Goal: Task Accomplishment & Management: Manage account settings

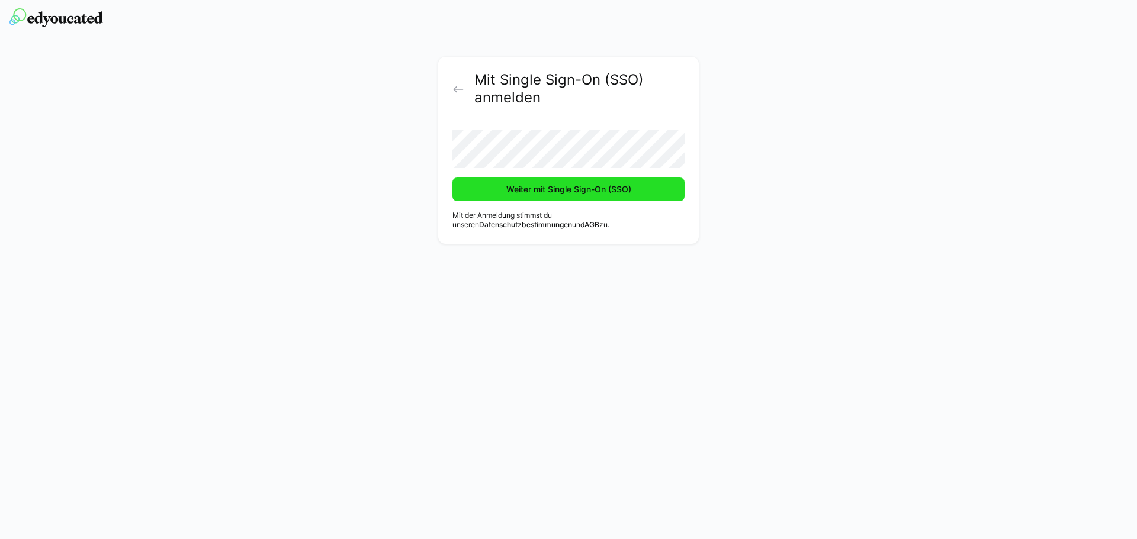
click at [577, 195] on span "Weiter mit Single Sign-On (SSO)" at bounding box center [568, 190] width 232 height 24
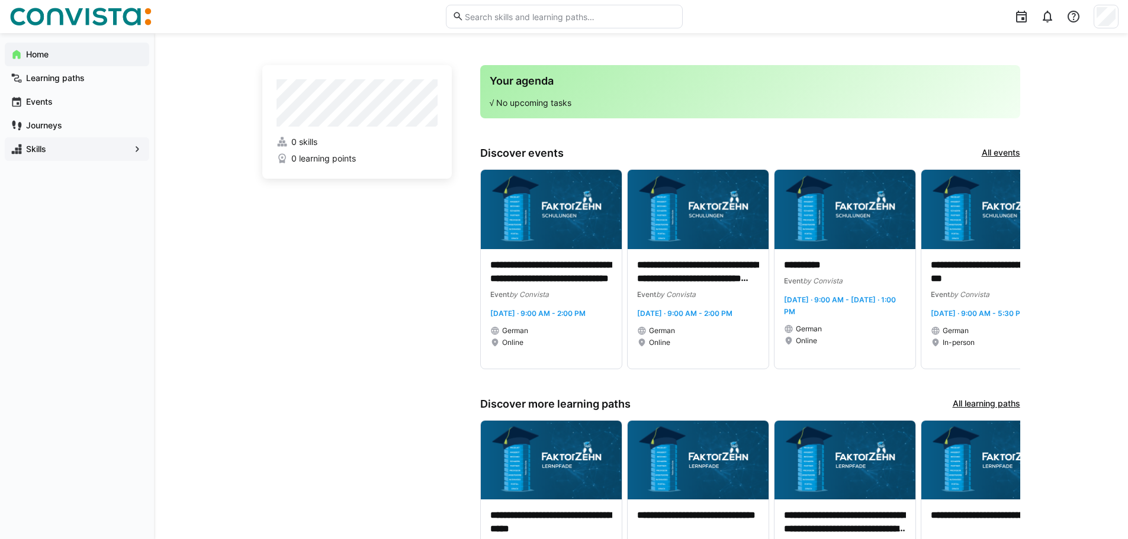
click at [53, 151] on span "Skills" at bounding box center [76, 149] width 105 height 12
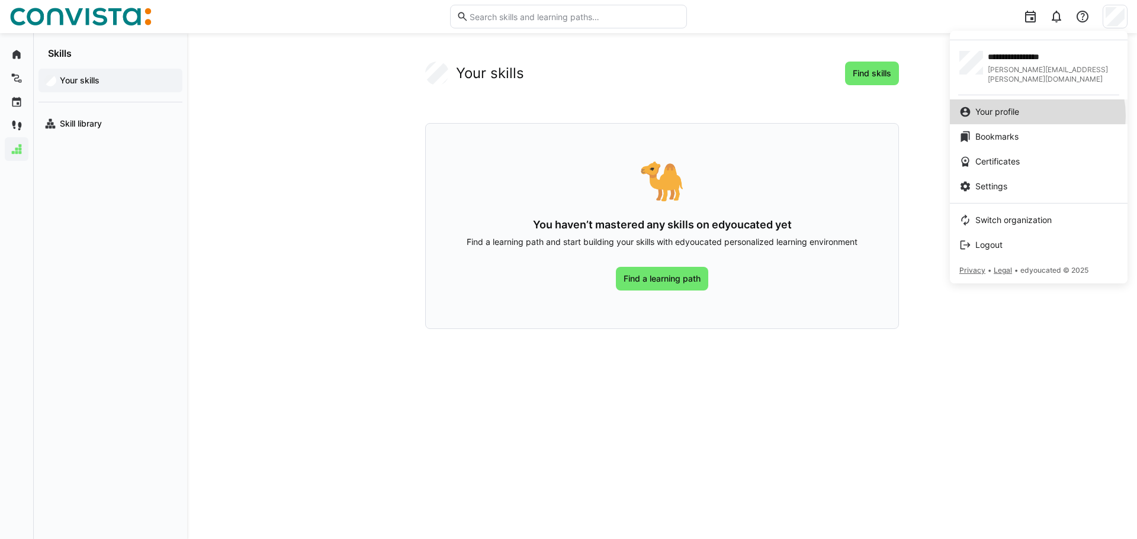
click at [1029, 107] on div "Your profile" at bounding box center [1038, 112] width 159 height 12
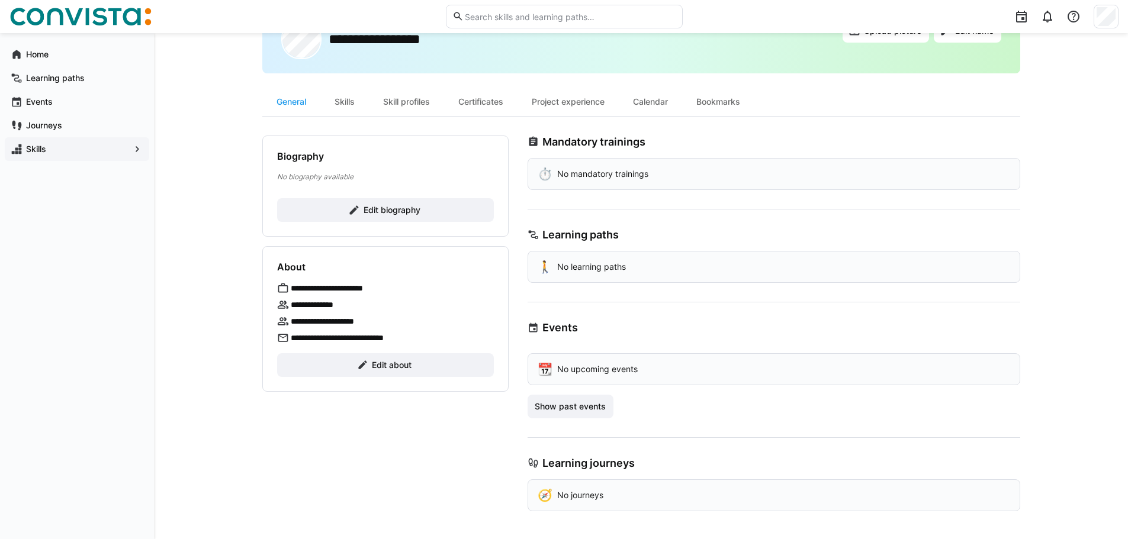
scroll to position [57, 0]
click at [359, 100] on div "Skills" at bounding box center [344, 101] width 49 height 28
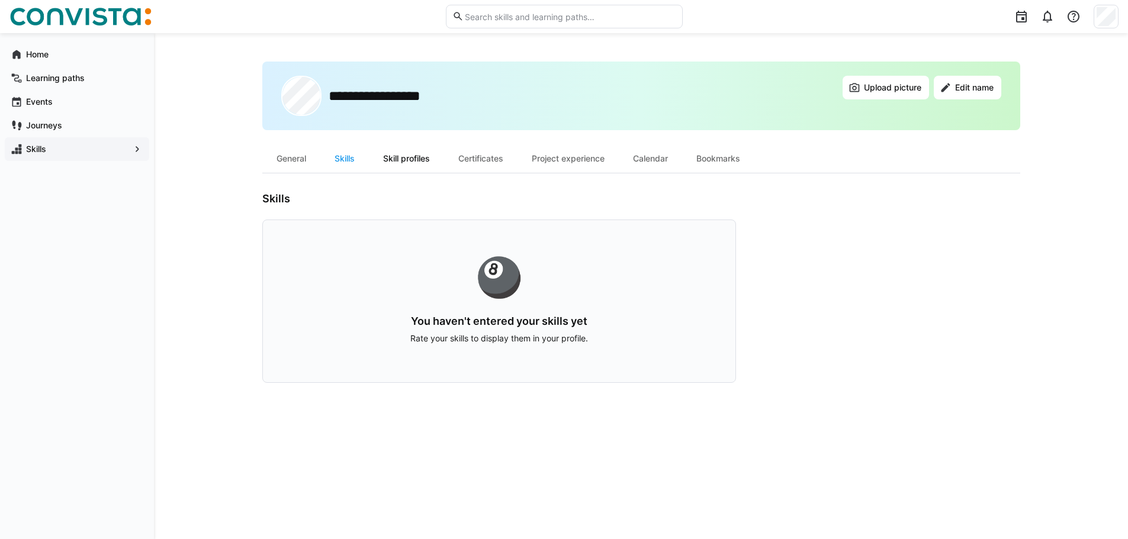
click at [415, 159] on div "Skill profiles" at bounding box center [406, 158] width 75 height 28
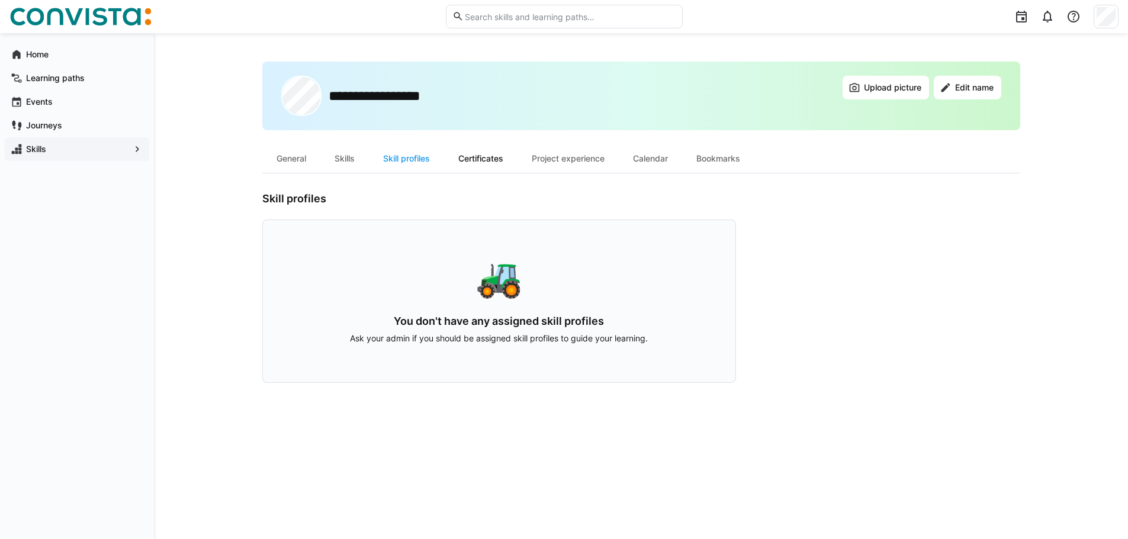
click at [492, 158] on div "Certificates" at bounding box center [480, 158] width 73 height 28
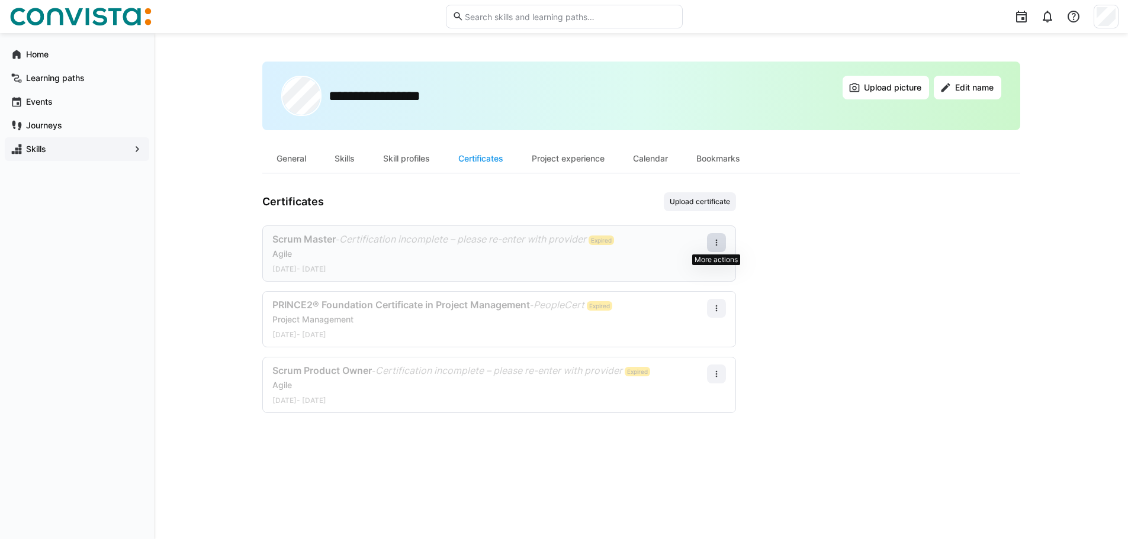
click at [721, 244] on eds-icon at bounding box center [716, 242] width 9 height 9
click at [694, 297] on div "Edit" at bounding box center [702, 294] width 34 height 9
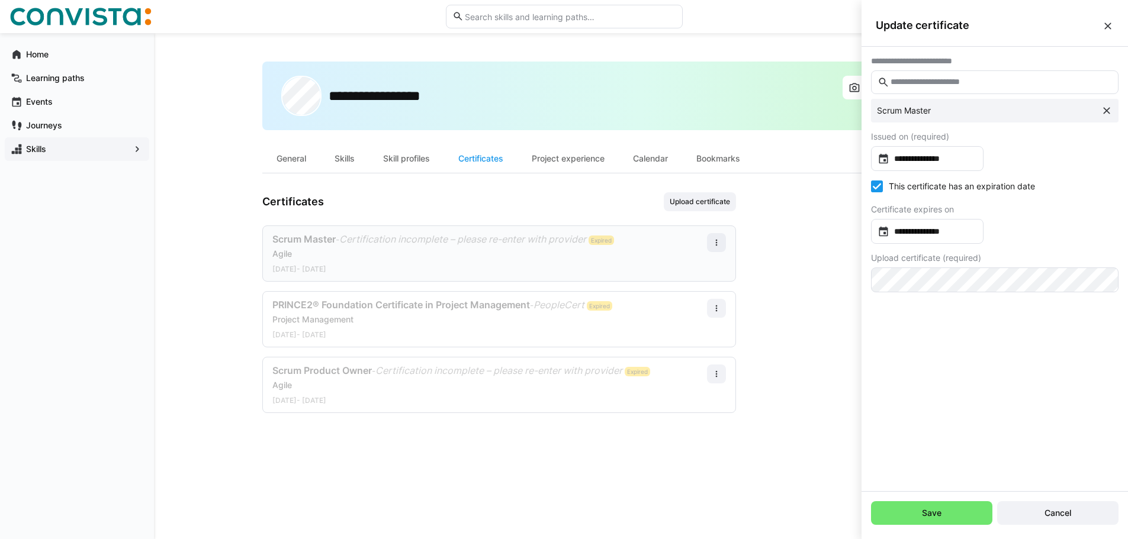
click at [924, 192] on eds-checkbox "This certificate has an expiration date" at bounding box center [953, 187] width 164 height 12
click at [936, 509] on span "Save" at bounding box center [931, 513] width 23 height 12
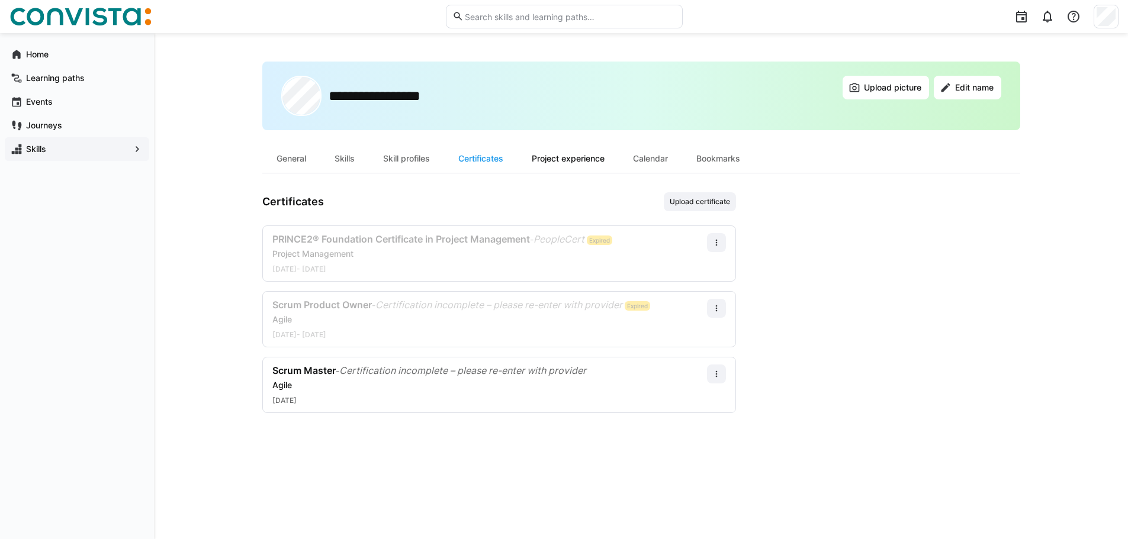
click at [557, 158] on div "Project experience" at bounding box center [568, 158] width 101 height 28
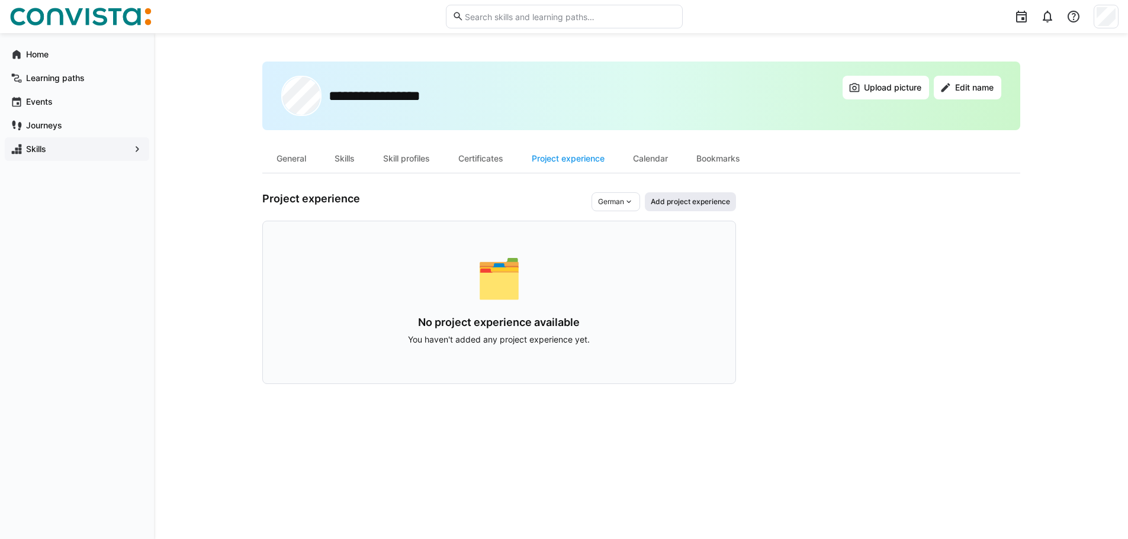
click at [709, 208] on span "Add project experience" at bounding box center [690, 201] width 91 height 19
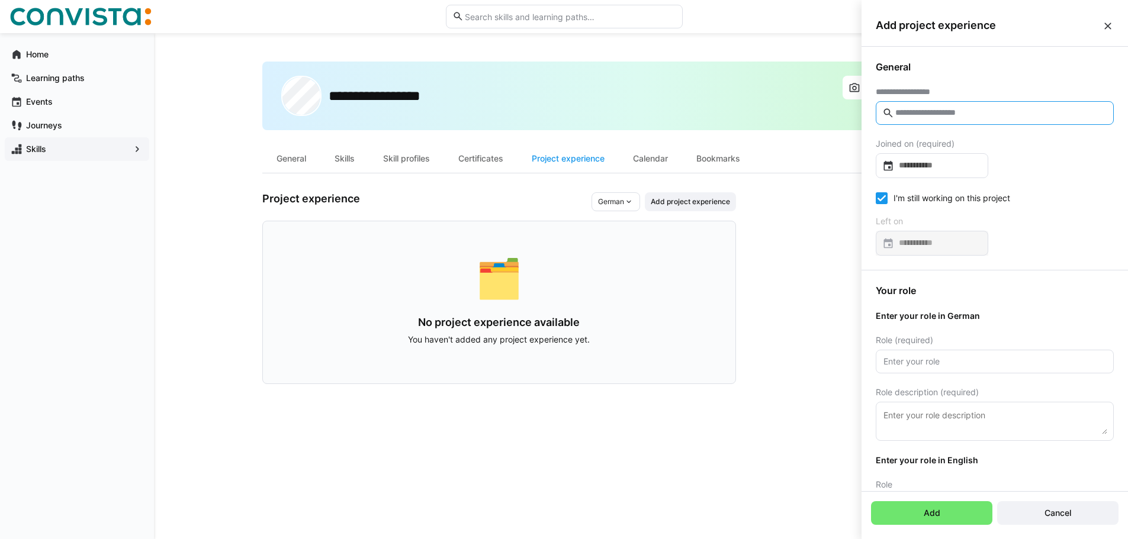
click at [940, 111] on input "text" at bounding box center [1000, 113] width 213 height 11
click at [1110, 25] on eds-icon at bounding box center [1108, 26] width 12 height 12
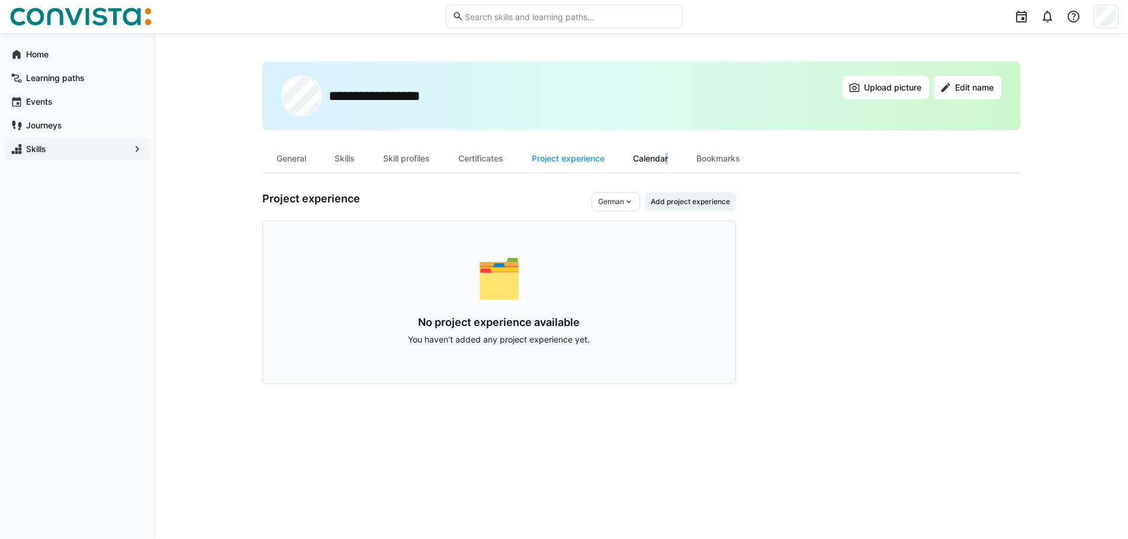
click at [665, 154] on div "Calendar" at bounding box center [650, 158] width 63 height 28
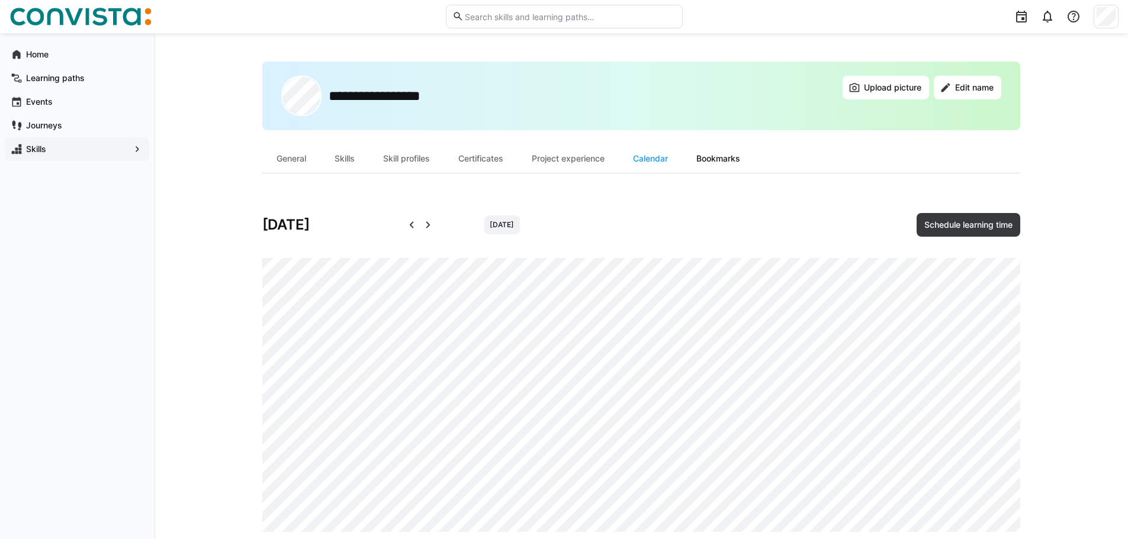
click at [717, 162] on div "Bookmarks" at bounding box center [718, 158] width 72 height 28
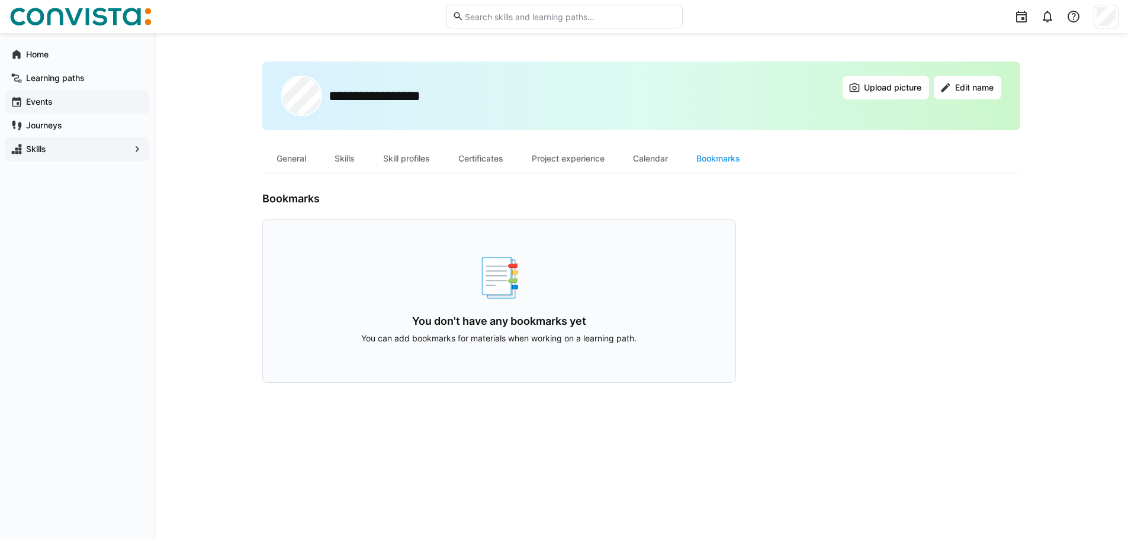
click at [56, 107] on span "Events" at bounding box center [83, 102] width 119 height 12
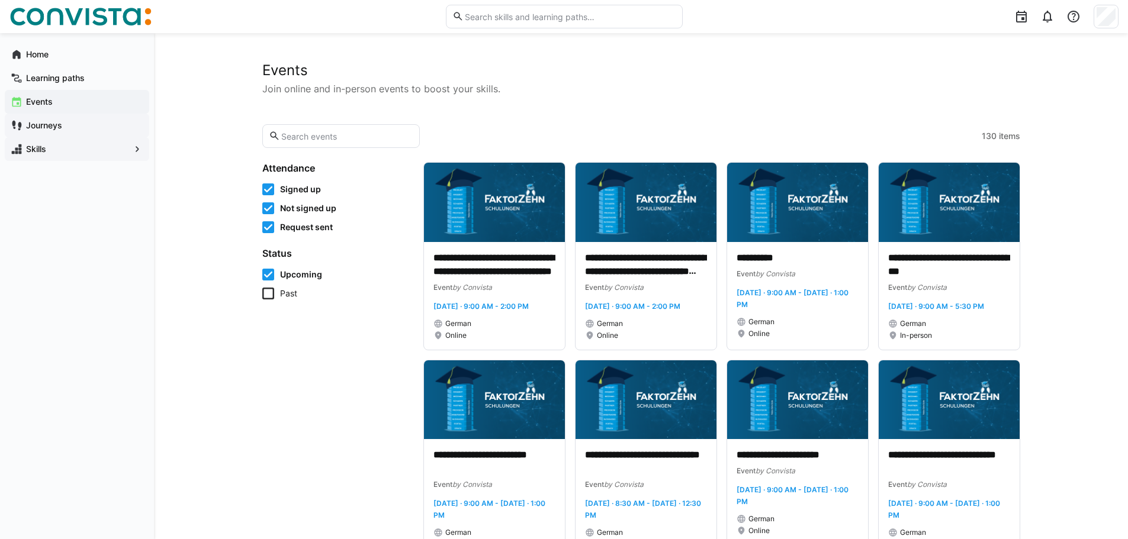
click at [0, 0] on app-navigation-label "Journeys" at bounding box center [0, 0] width 0 height 0
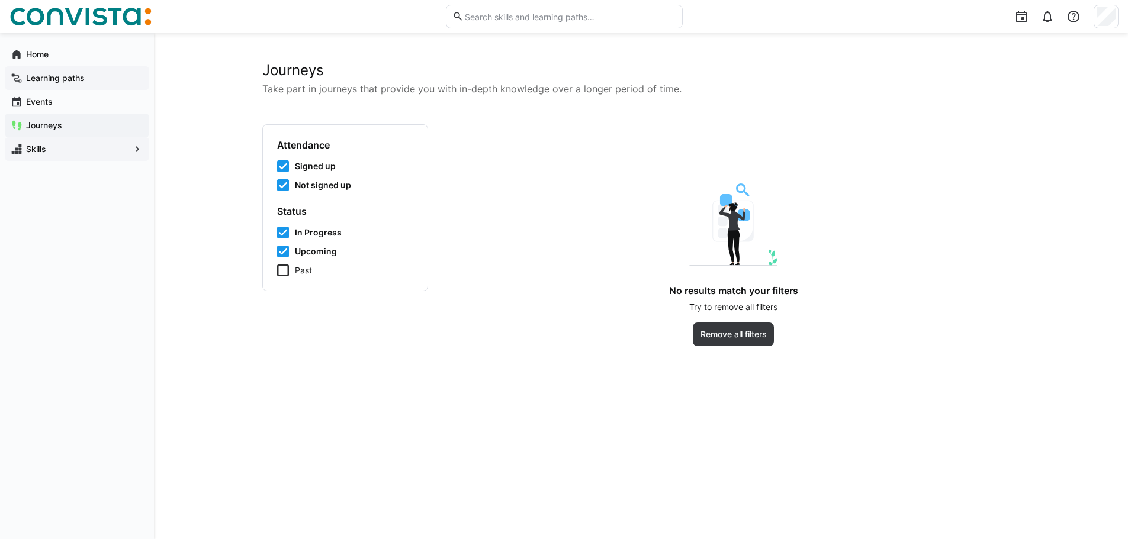
click at [56, 72] on div "Learning paths" at bounding box center [77, 78] width 144 height 24
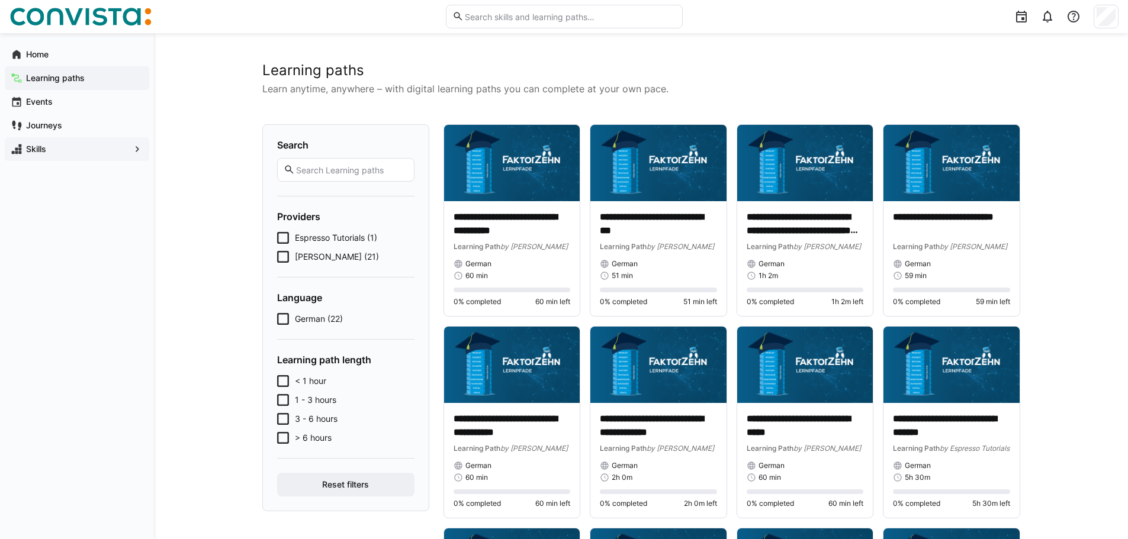
click at [301, 255] on span "Faktor Zehn (21)" at bounding box center [337, 257] width 84 height 12
click at [288, 316] on icon at bounding box center [283, 319] width 12 height 12
click at [301, 313] on form "Language German (21)" at bounding box center [345, 308] width 137 height 33
click at [301, 315] on span "German (21)" at bounding box center [320, 319] width 51 height 12
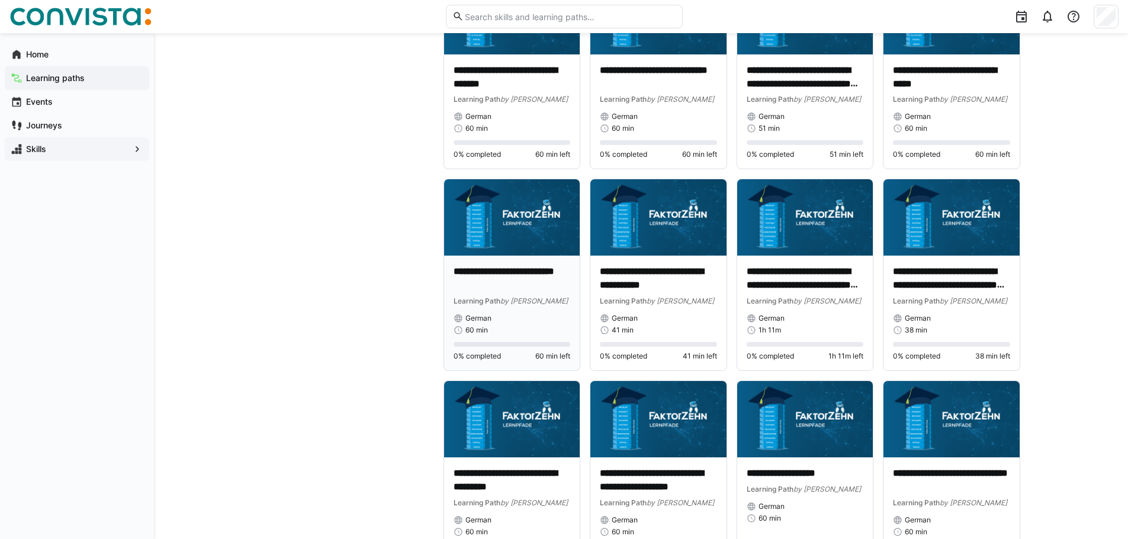
scroll to position [460, 0]
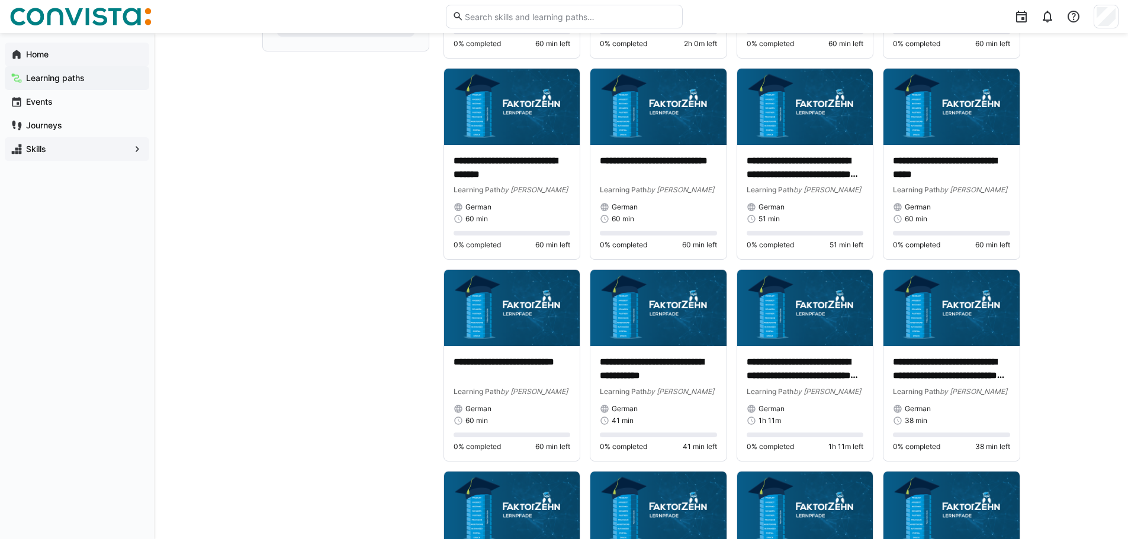
click at [50, 49] on span "Home" at bounding box center [83, 55] width 119 height 12
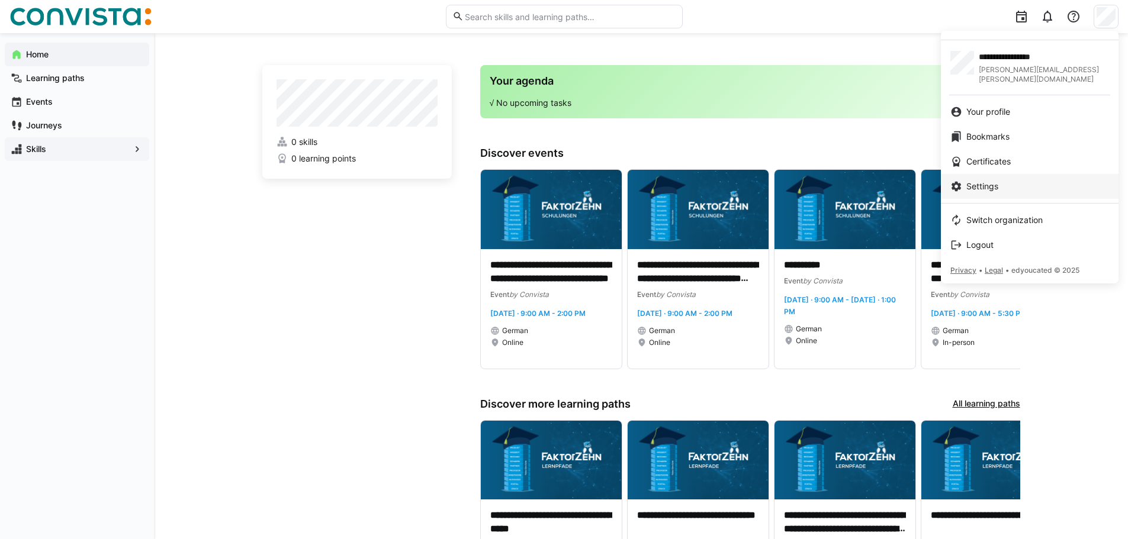
click at [1004, 181] on div "Settings" at bounding box center [1029, 187] width 159 height 12
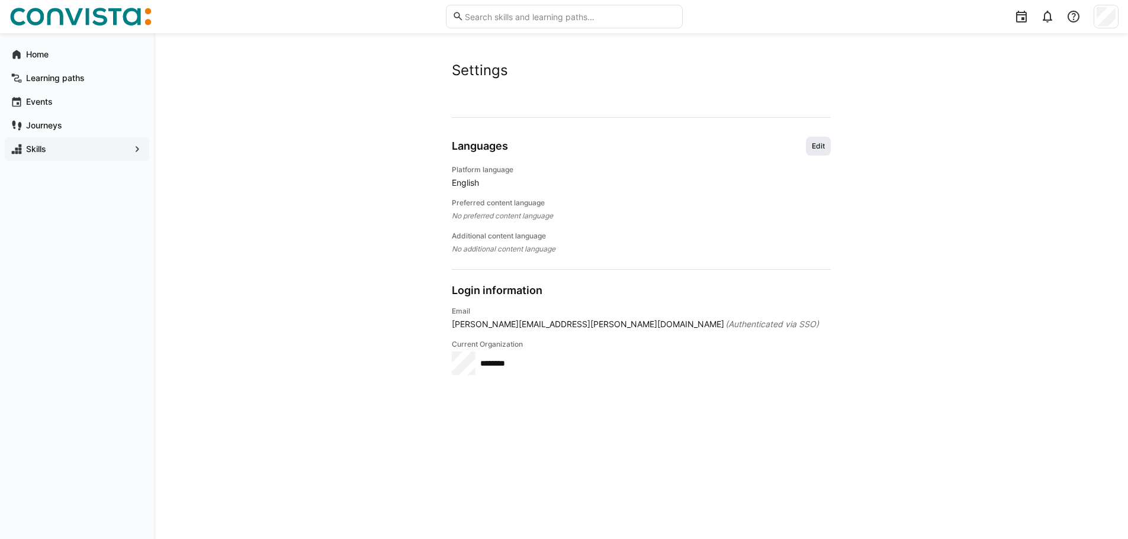
click at [816, 145] on span "Edit" at bounding box center [818, 146] width 15 height 9
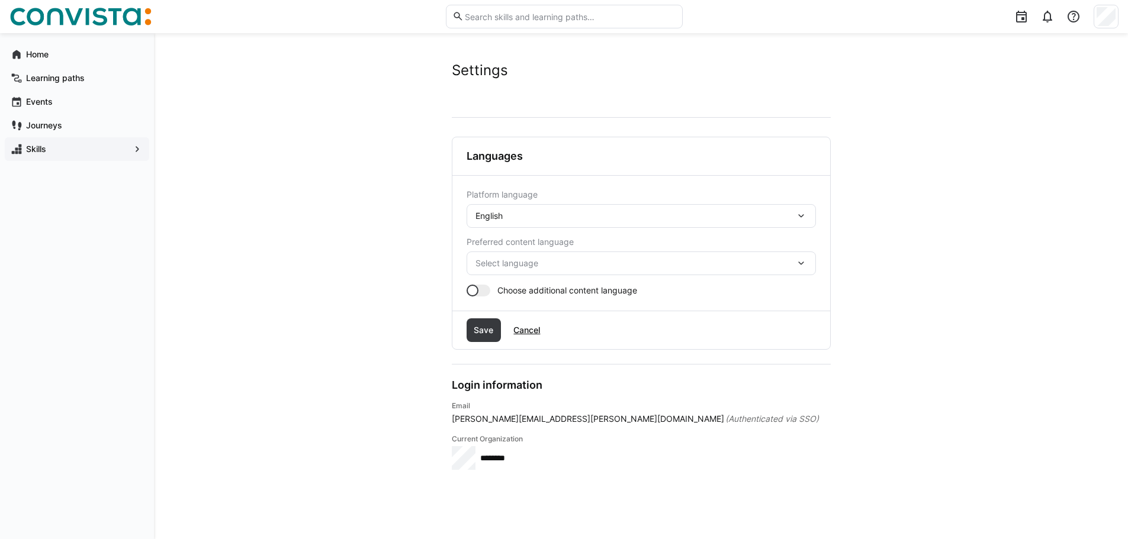
click at [560, 210] on div "English" at bounding box center [641, 216] width 349 height 24
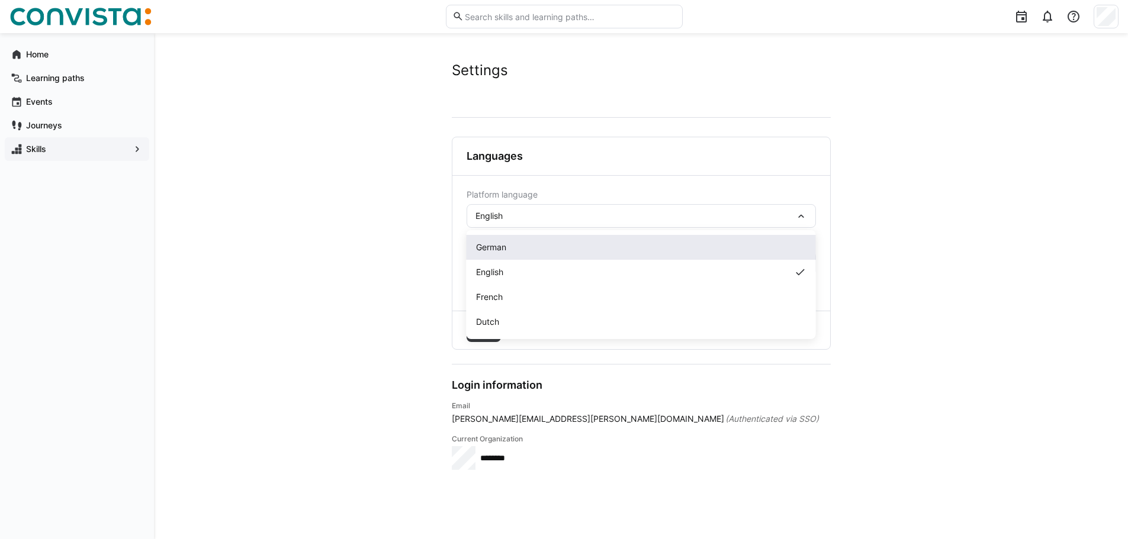
click at [508, 248] on div "German" at bounding box center [641, 248] width 330 height 12
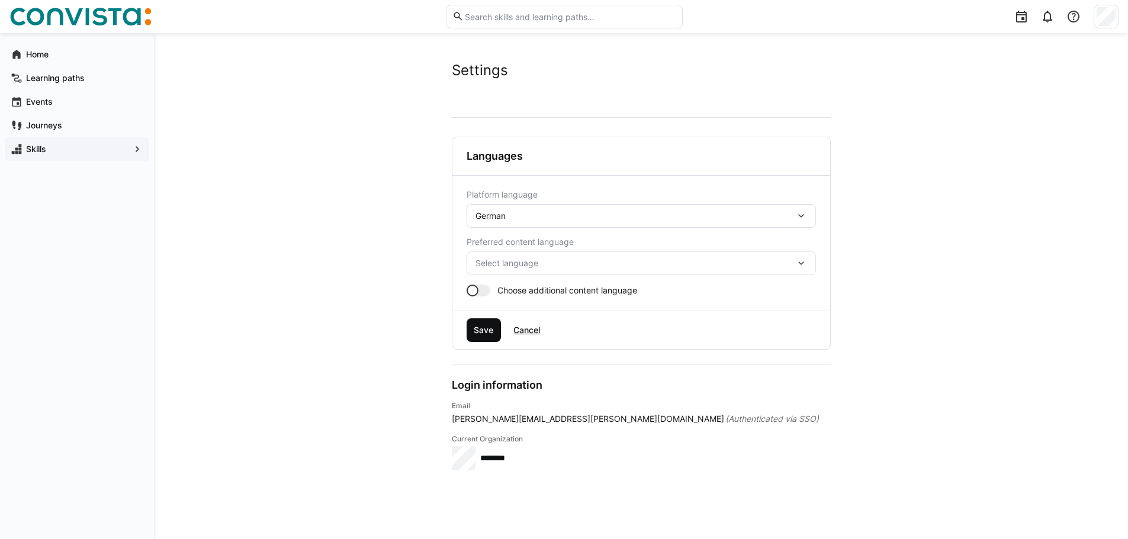
click at [486, 329] on span "Save" at bounding box center [483, 330] width 23 height 12
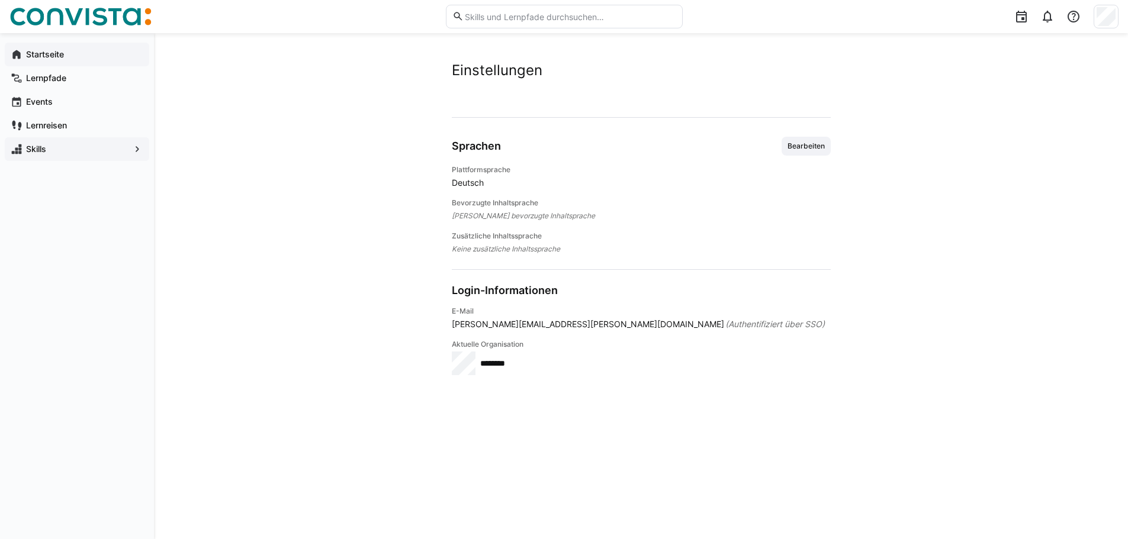
click at [0, 0] on app-navigation-label "Startseite" at bounding box center [0, 0] width 0 height 0
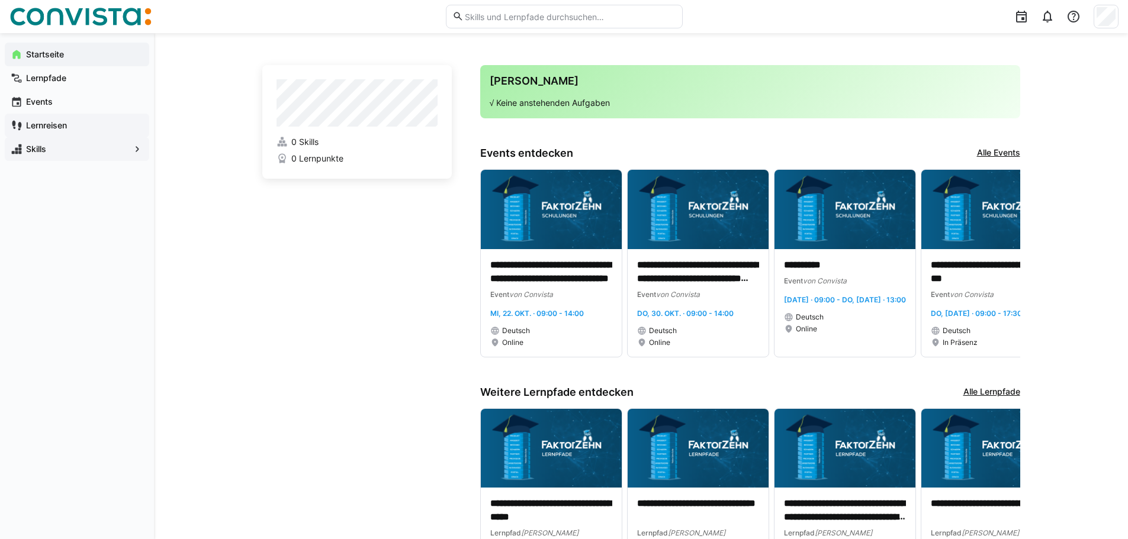
click at [0, 0] on app-navigation-label "Lernreisen" at bounding box center [0, 0] width 0 height 0
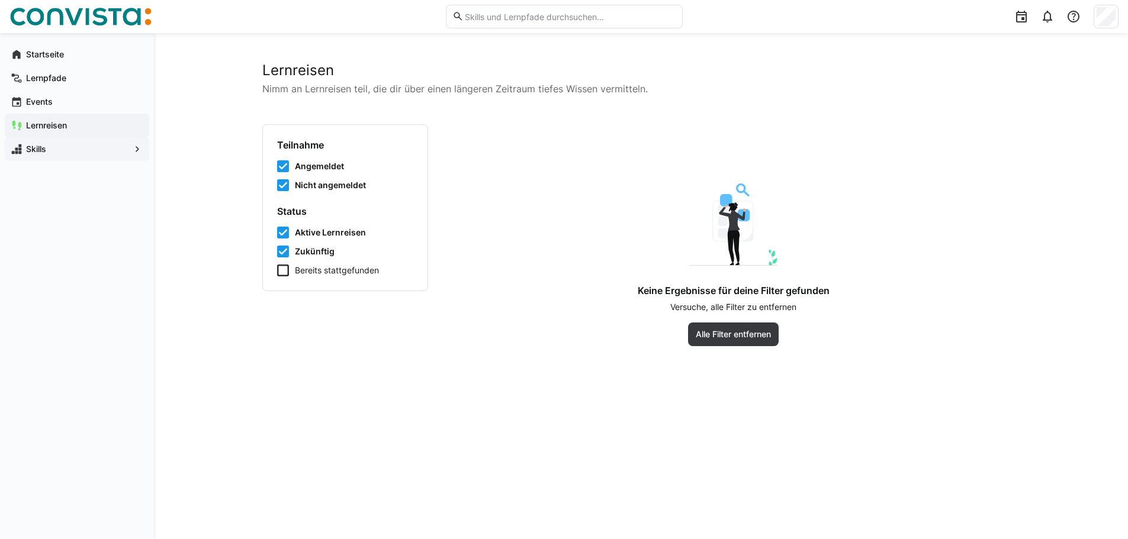
click at [43, 154] on span "Skills" at bounding box center [76, 149] width 105 height 12
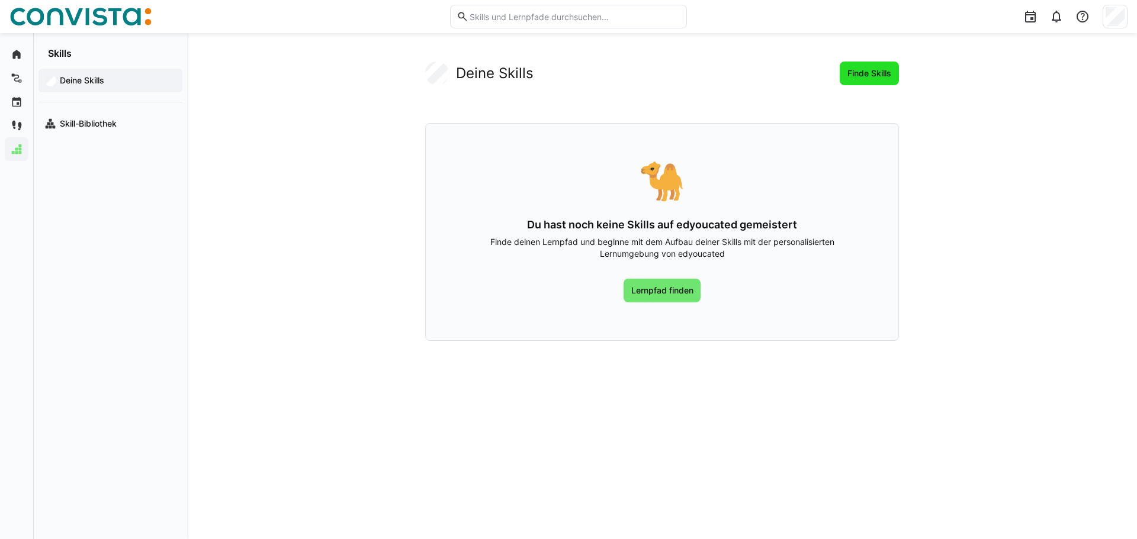
click at [876, 77] on span "Finde Skills" at bounding box center [869, 74] width 47 height 12
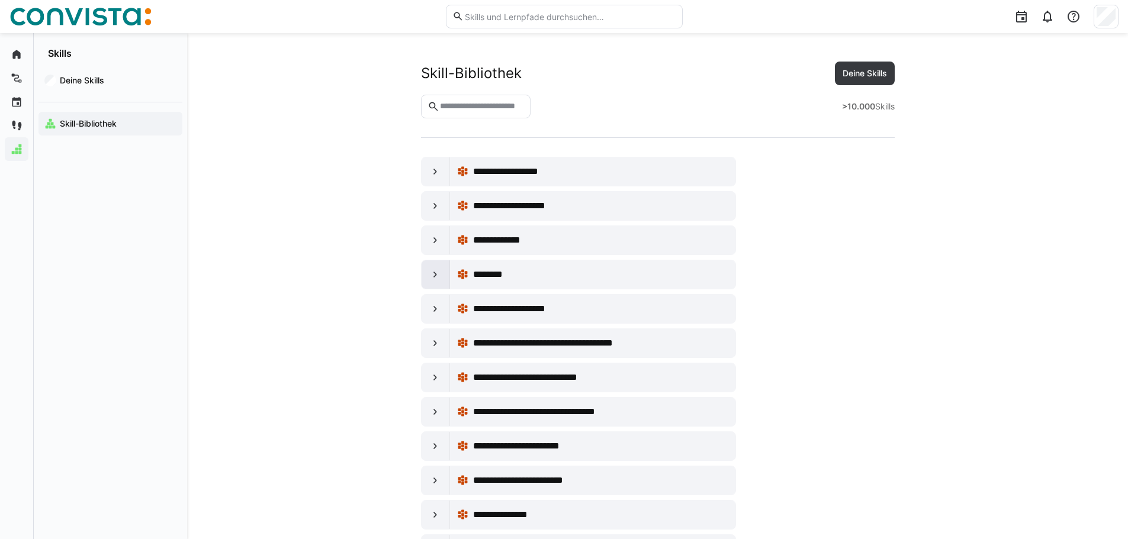
click at [432, 274] on eds-icon at bounding box center [435, 275] width 12 height 12
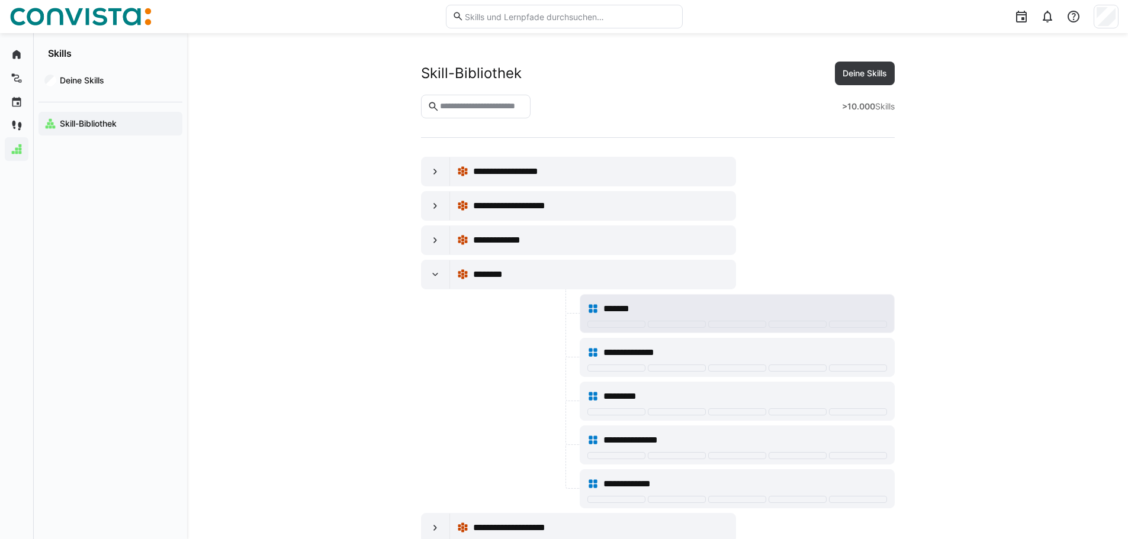
click at [642, 312] on span "*******" at bounding box center [623, 309] width 41 height 14
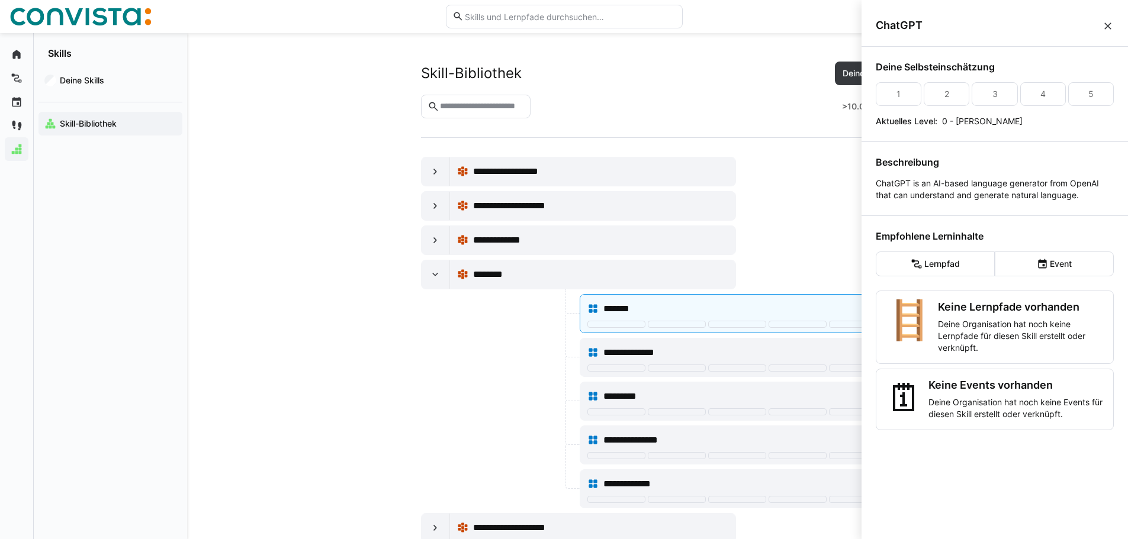
click at [1112, 30] on eds-icon at bounding box center [1108, 26] width 12 height 12
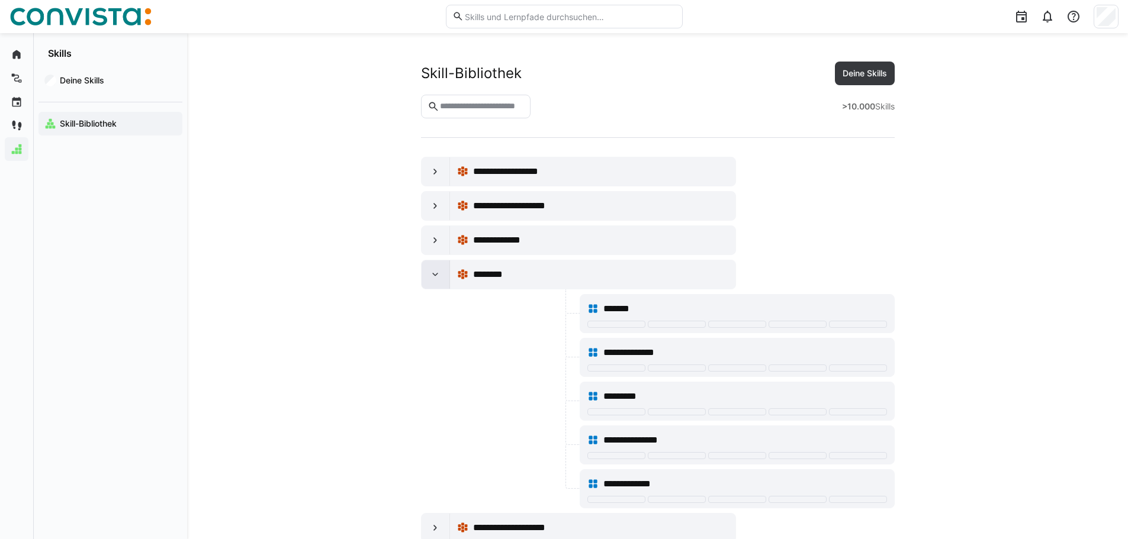
click at [432, 277] on eds-icon at bounding box center [435, 275] width 12 height 12
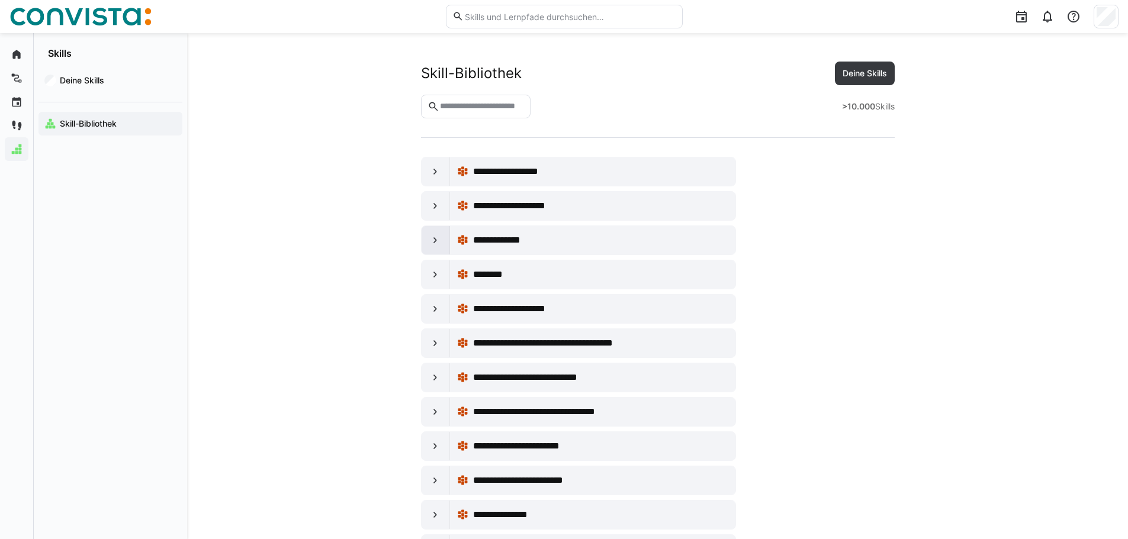
click at [444, 242] on div at bounding box center [436, 240] width 28 height 28
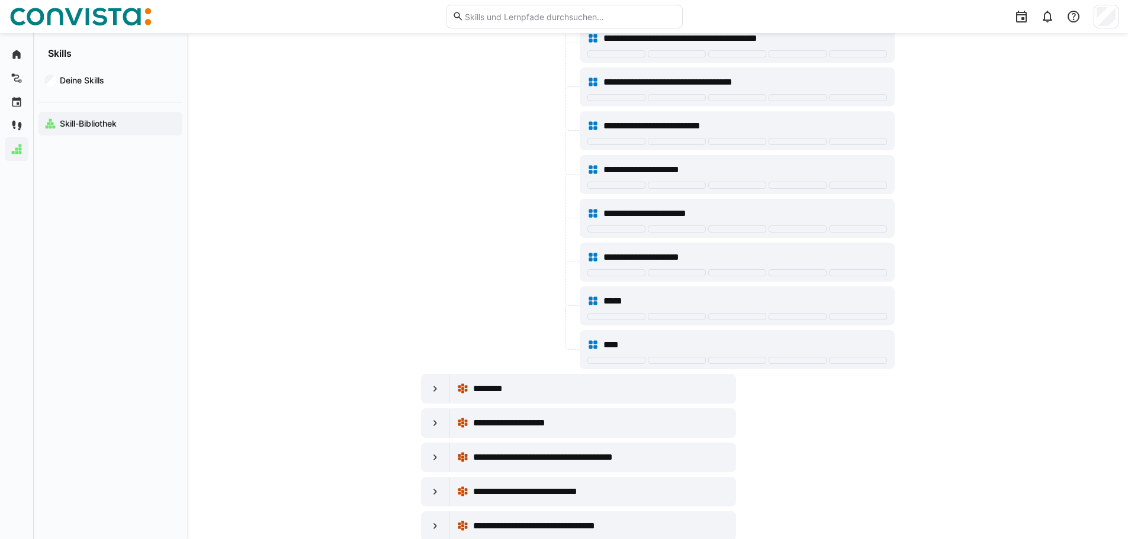
scroll to position [237, 0]
click at [626, 303] on span "*****" at bounding box center [620, 301] width 35 height 14
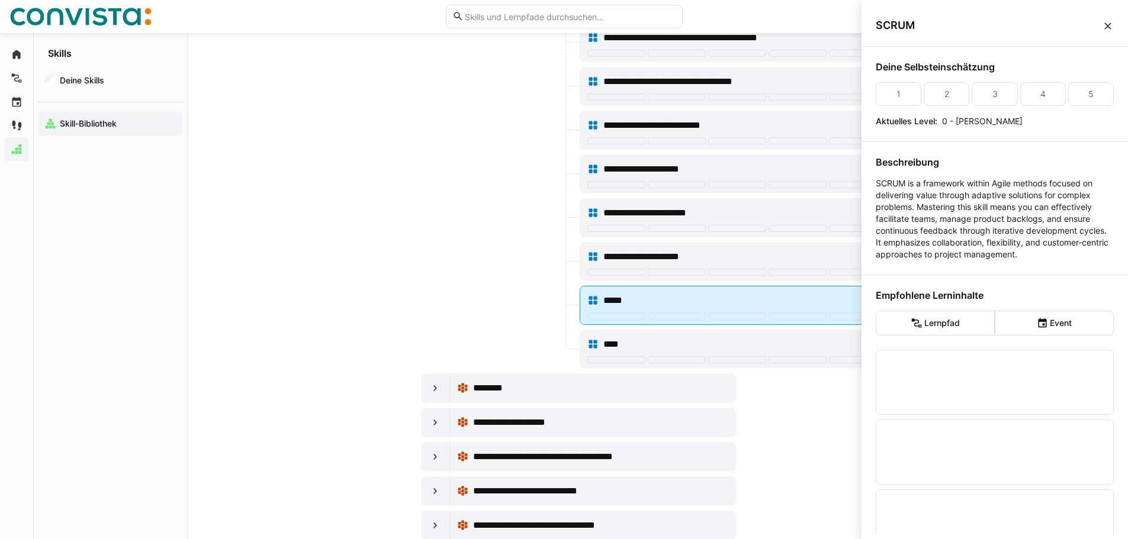
scroll to position [0, 0]
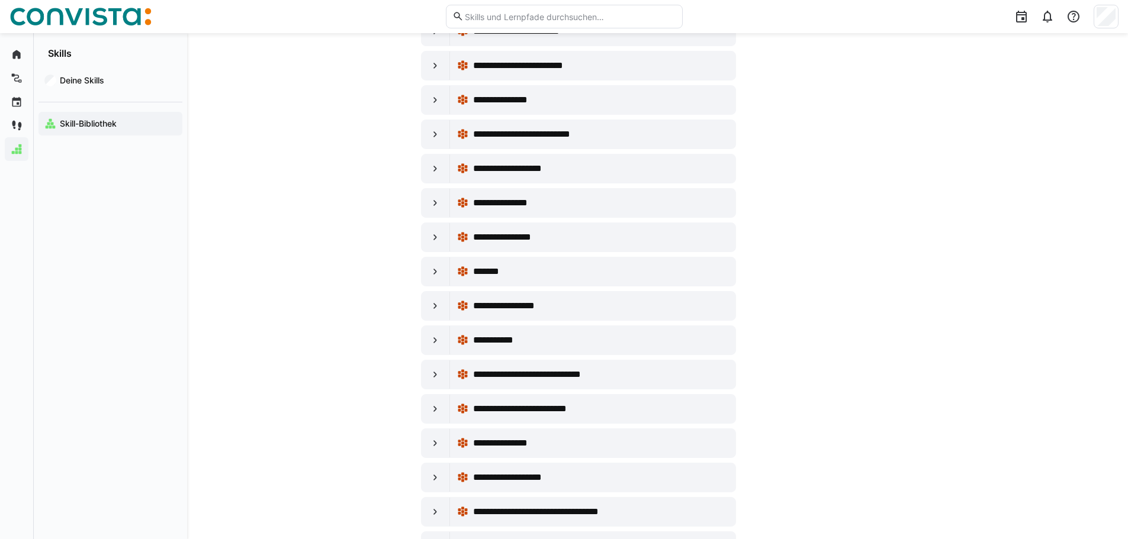
scroll to position [770, 0]
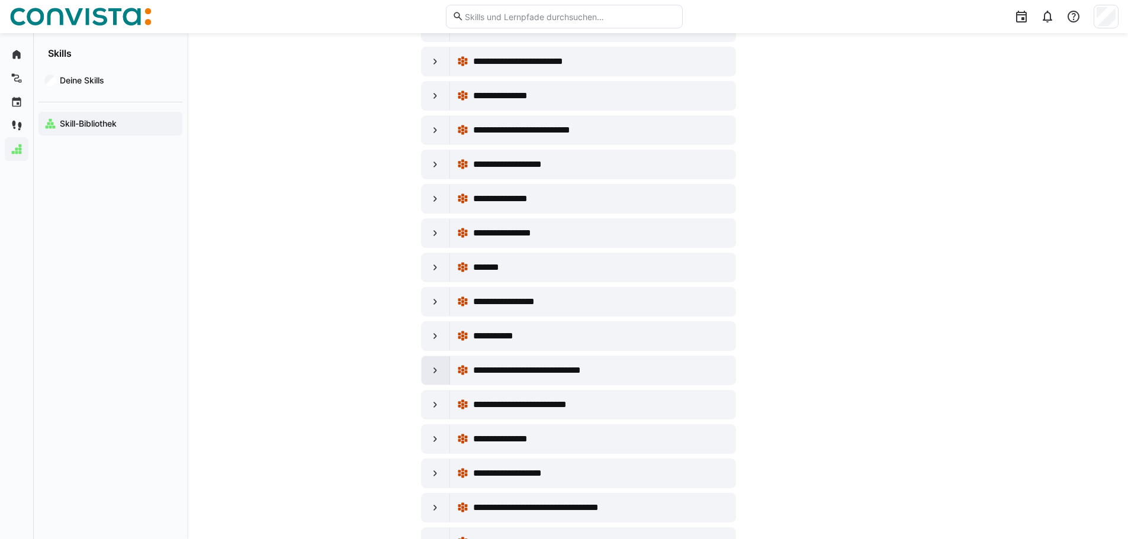
click at [433, 372] on eds-icon at bounding box center [435, 371] width 12 height 12
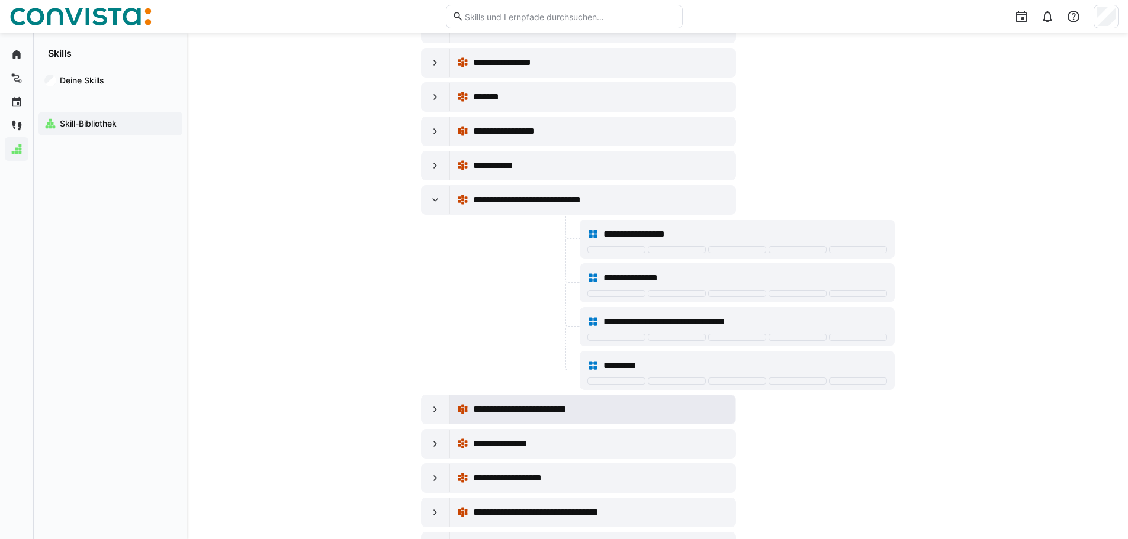
scroll to position [947, 0]
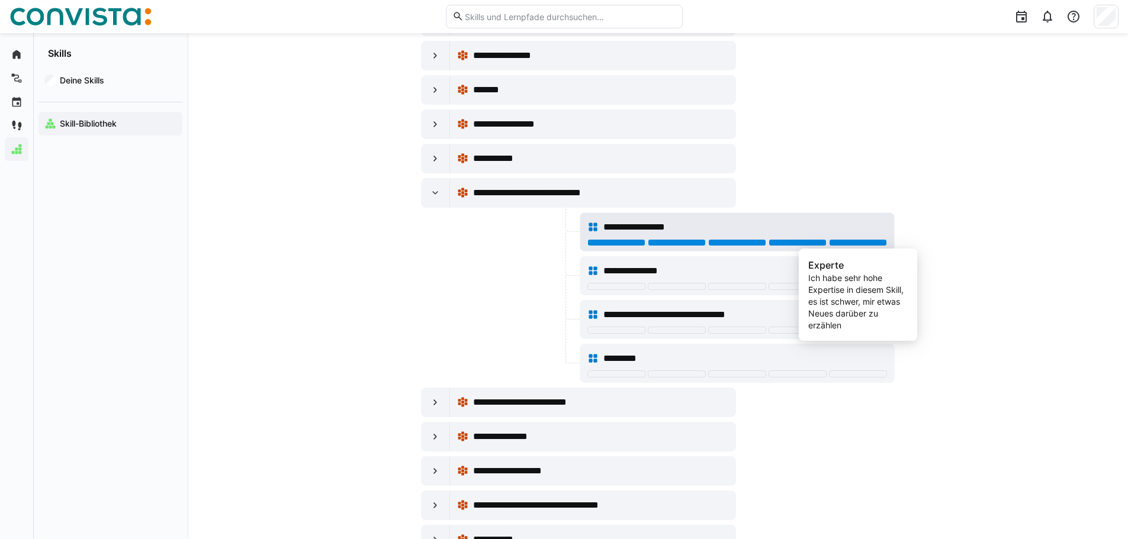
click at [863, 243] on div at bounding box center [858, 242] width 58 height 7
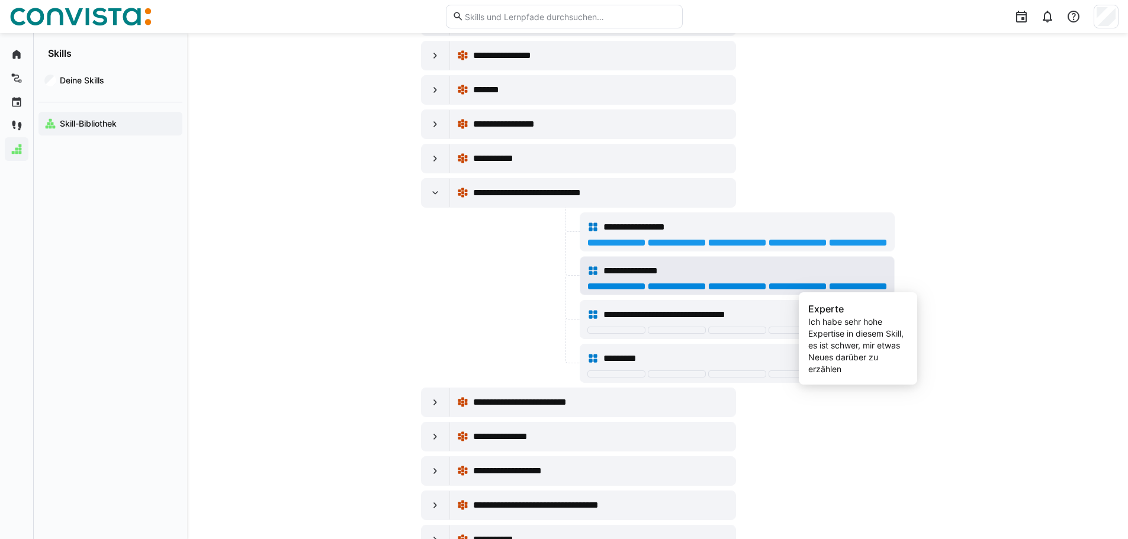
drag, startPoint x: 849, startPoint y: 287, endPoint x: 842, endPoint y: 288, distance: 6.8
click at [849, 286] on div at bounding box center [858, 286] width 58 height 7
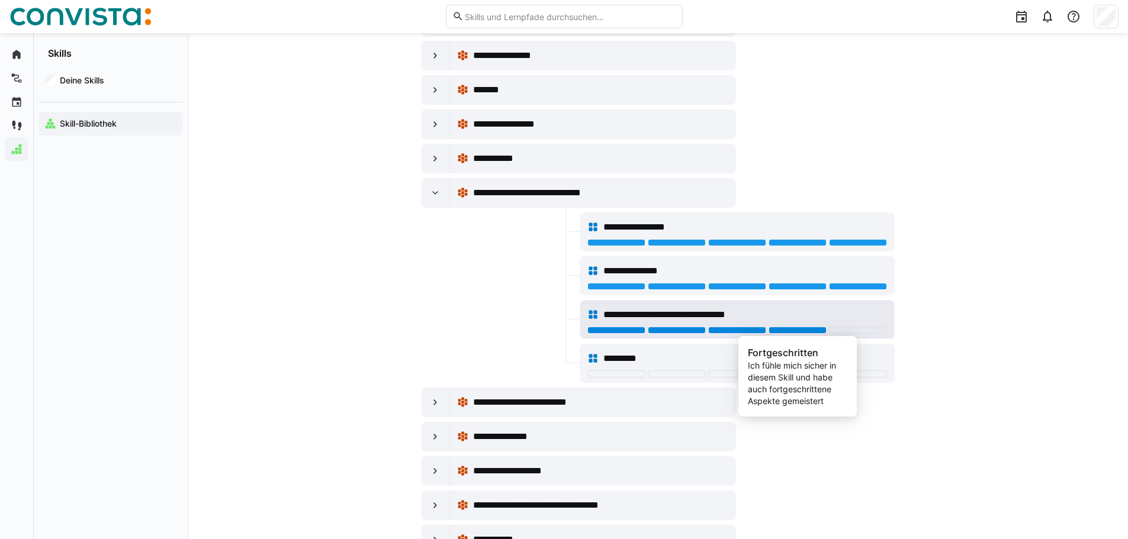
click at [819, 329] on div at bounding box center [798, 330] width 58 height 7
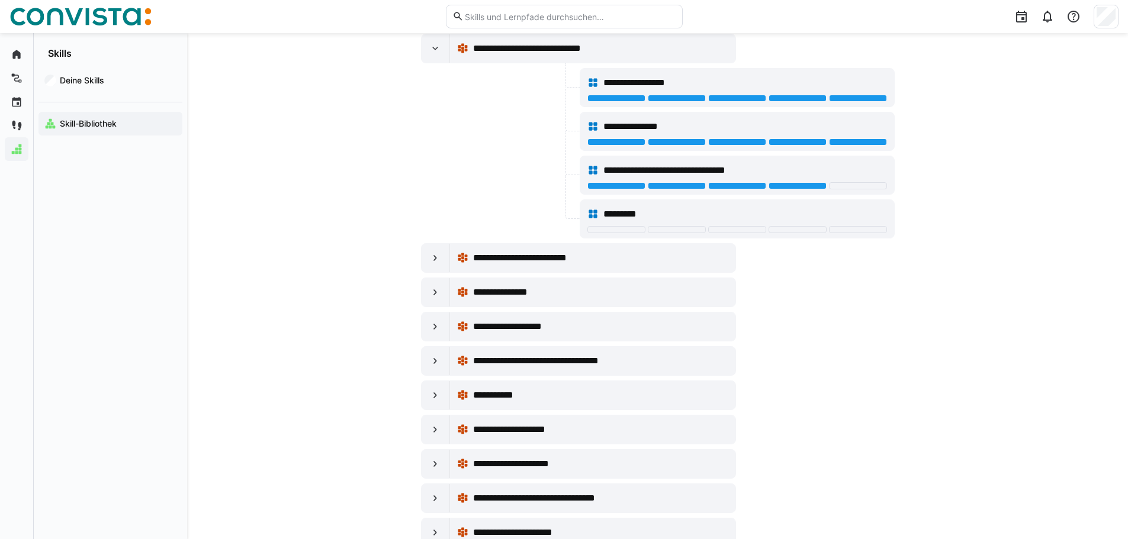
scroll to position [1125, 0]
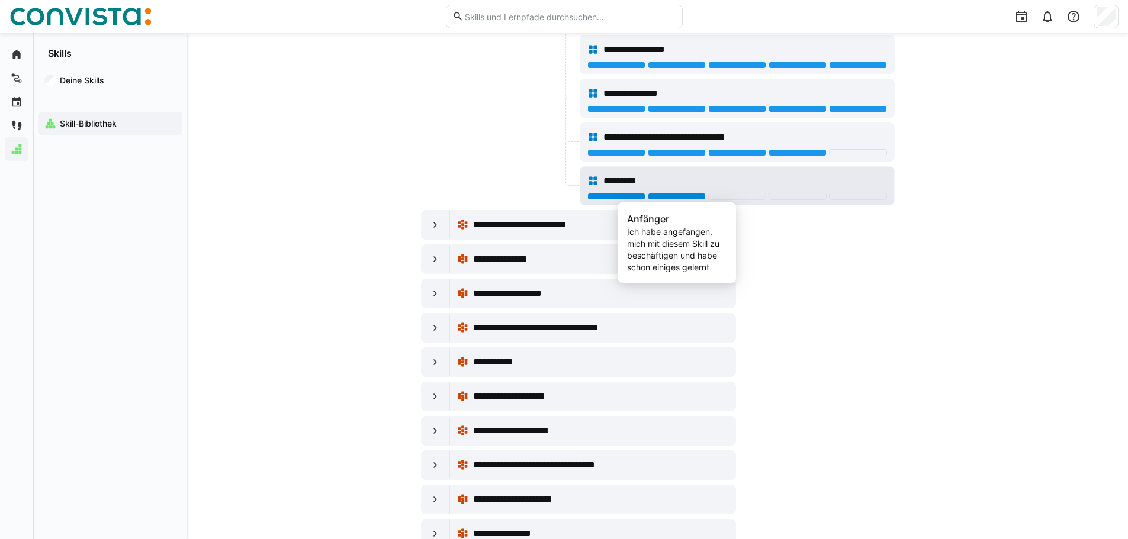
click at [658, 197] on div at bounding box center [677, 196] width 58 height 7
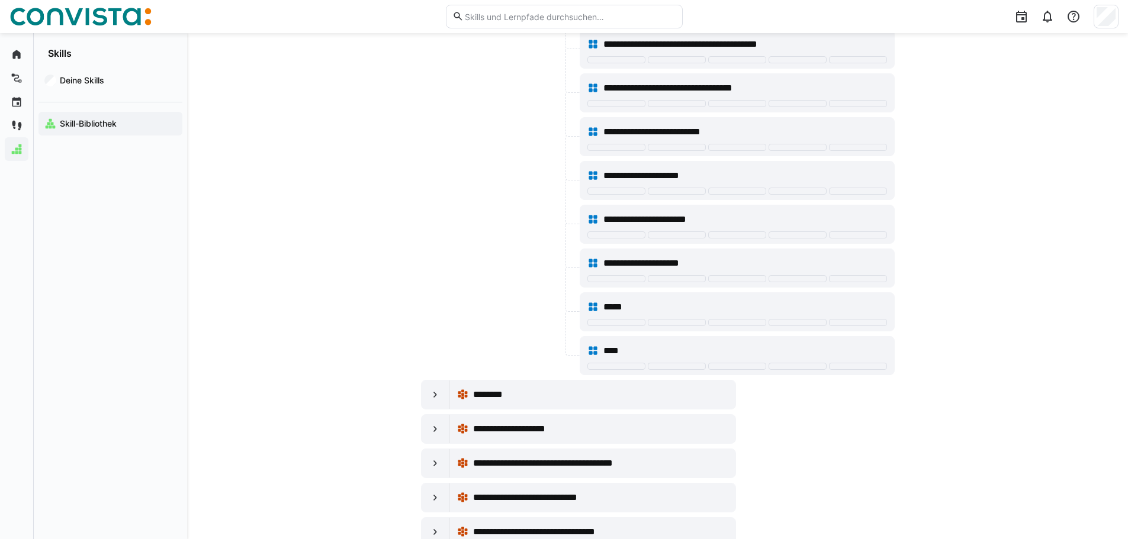
scroll to position [237, 0]
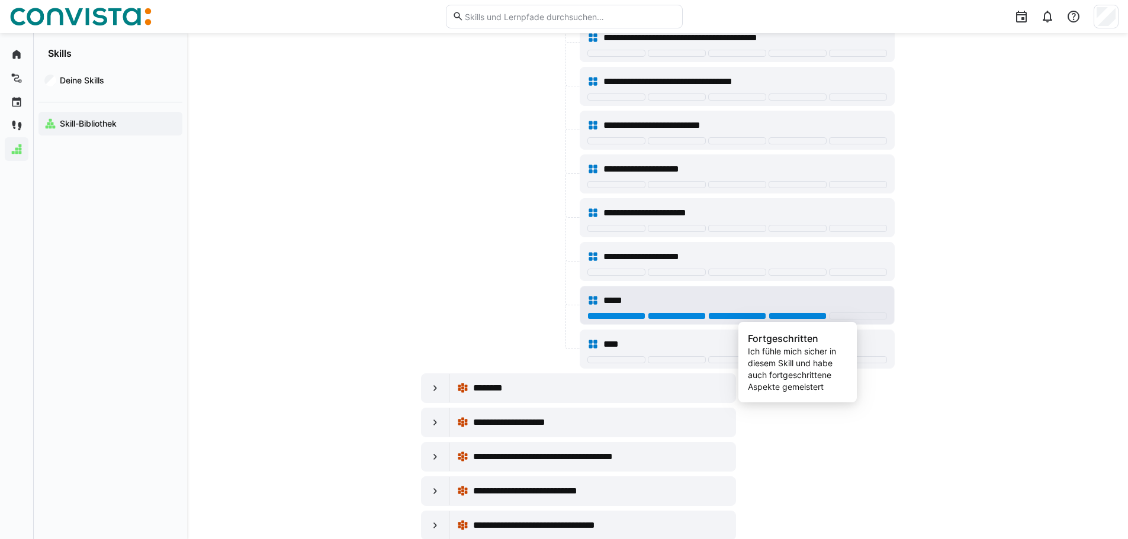
click at [794, 317] on div at bounding box center [798, 316] width 58 height 7
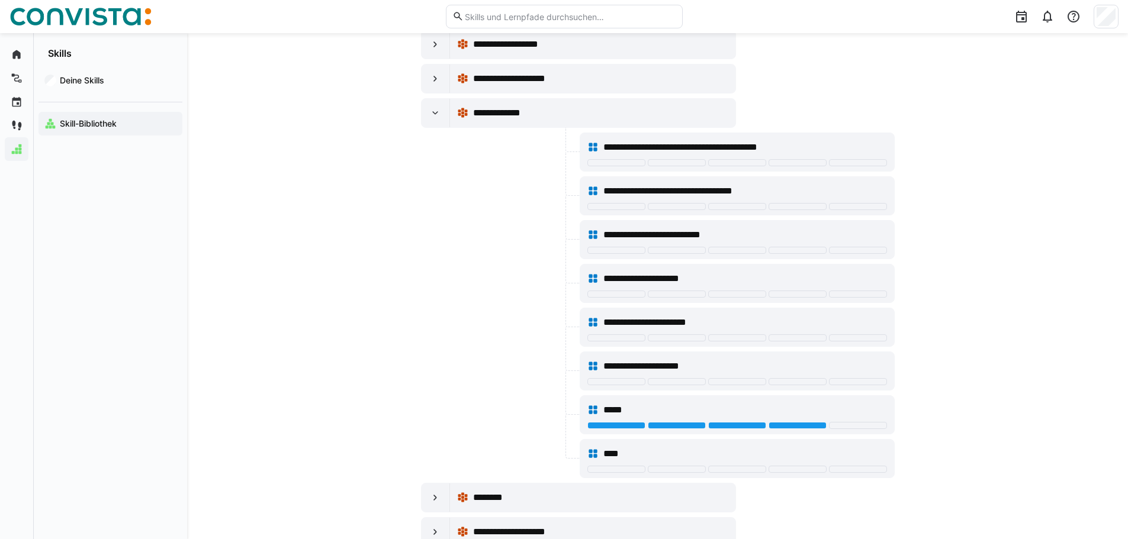
scroll to position [118, 0]
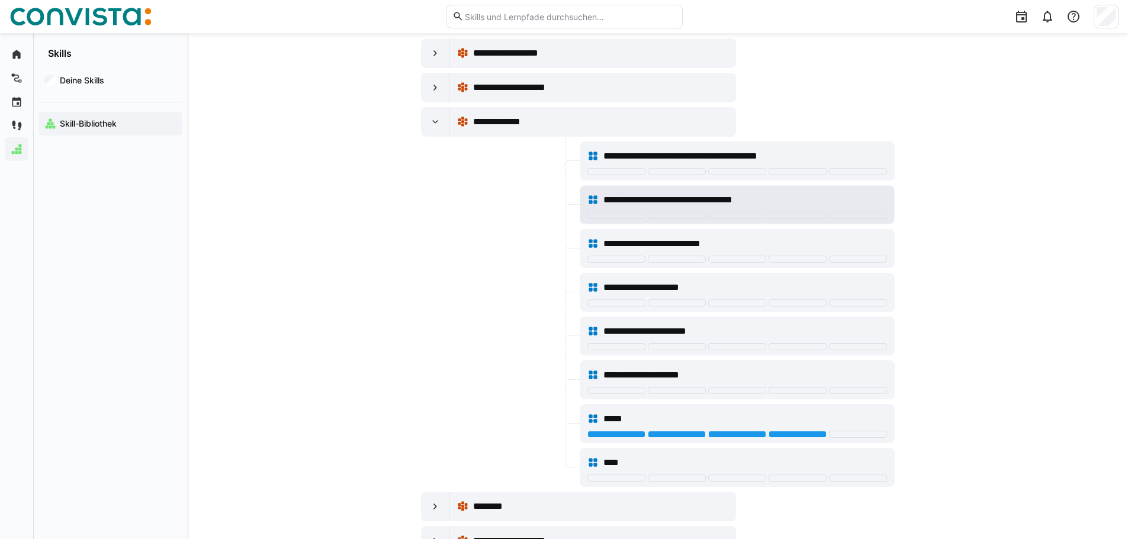
click at [837, 221] on div "**********" at bounding box center [737, 205] width 314 height 38
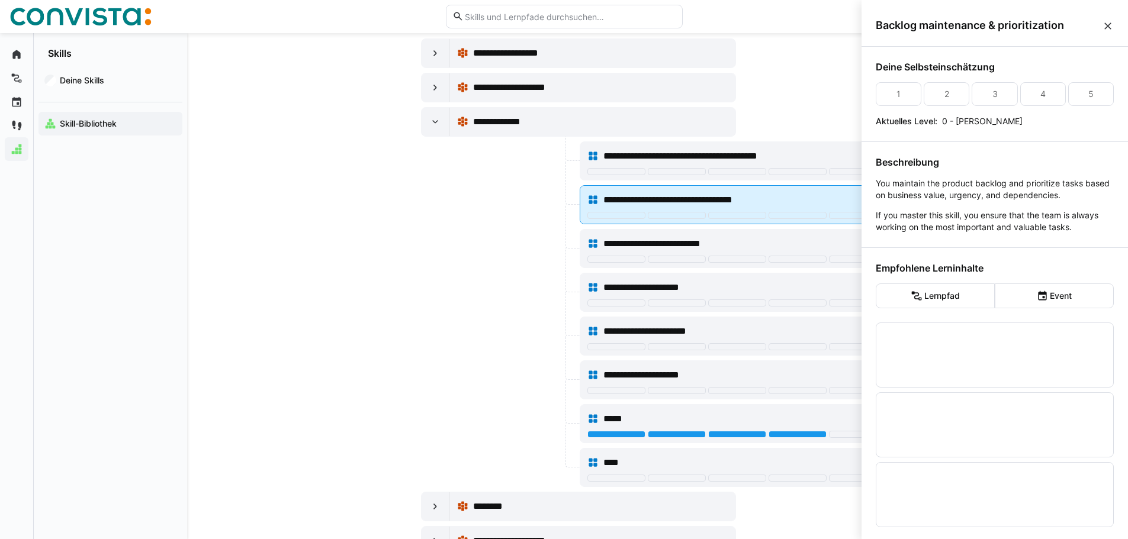
scroll to position [0, 0]
click at [840, 215] on div at bounding box center [858, 215] width 58 height 7
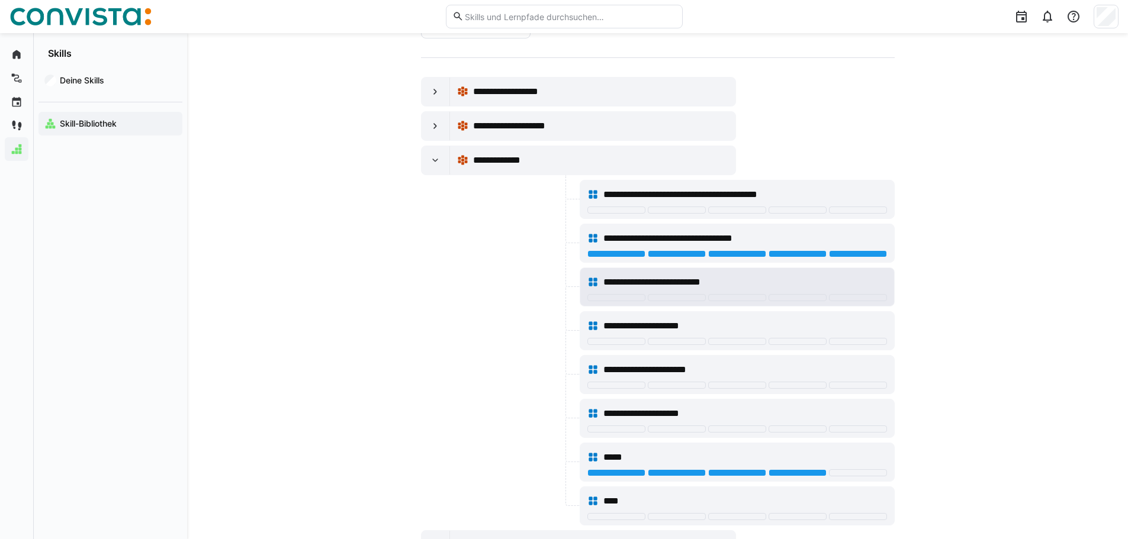
scroll to position [59, 0]
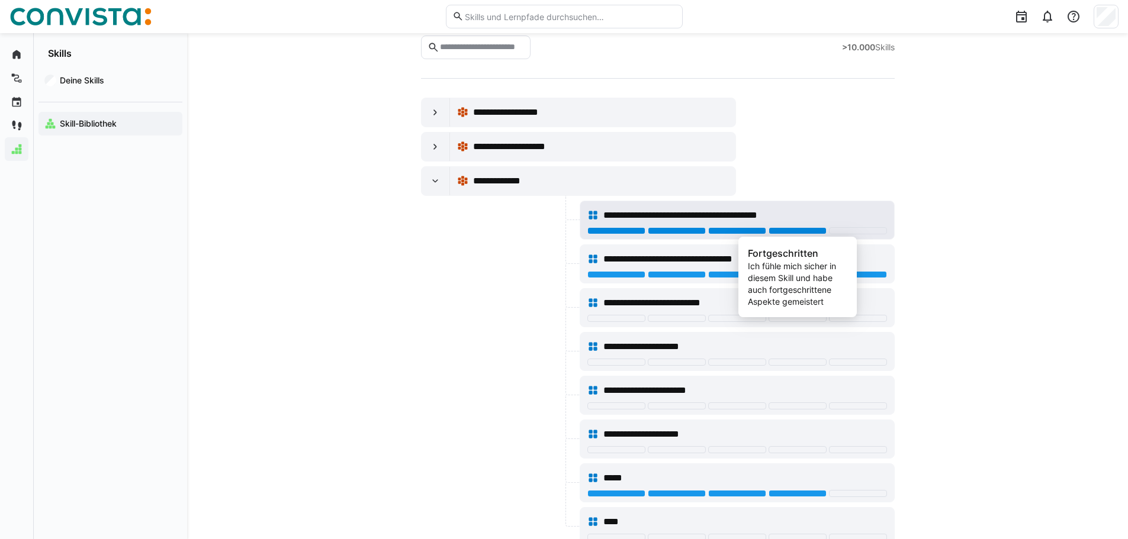
click at [801, 229] on div at bounding box center [798, 230] width 58 height 7
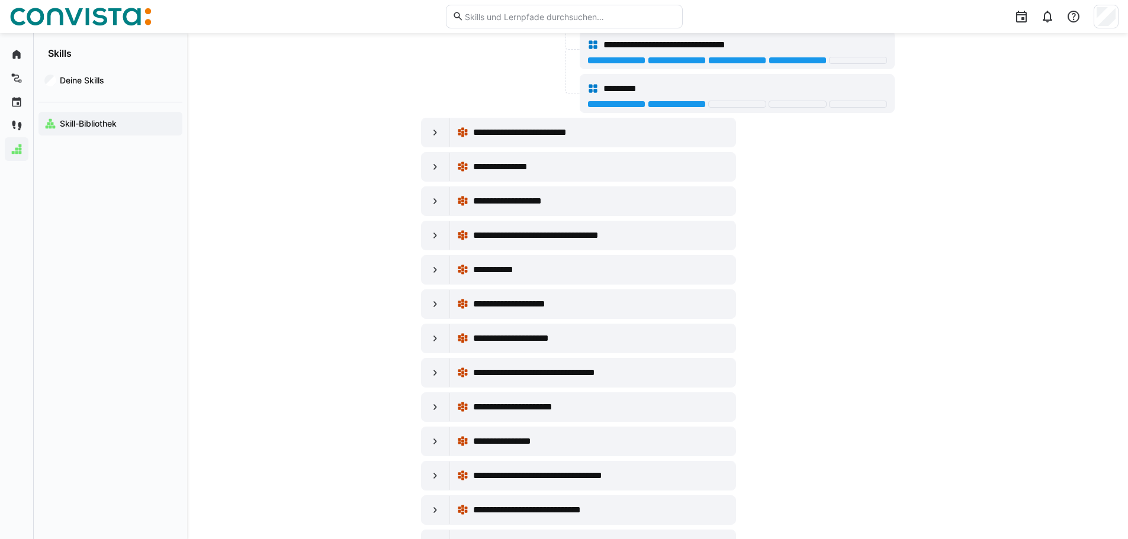
scroll to position [1244, 0]
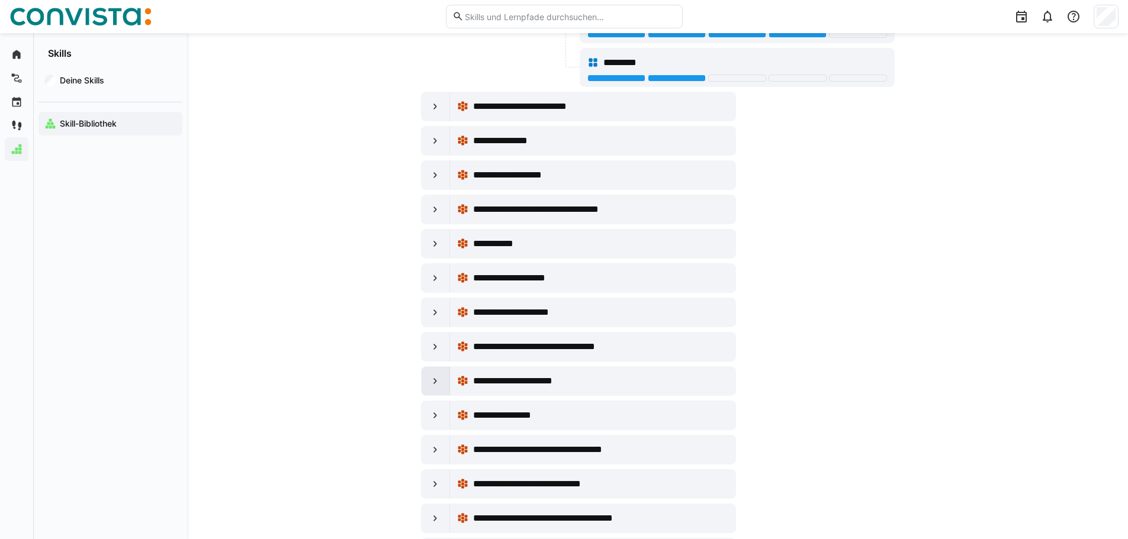
click at [433, 379] on eds-icon at bounding box center [435, 381] width 12 height 12
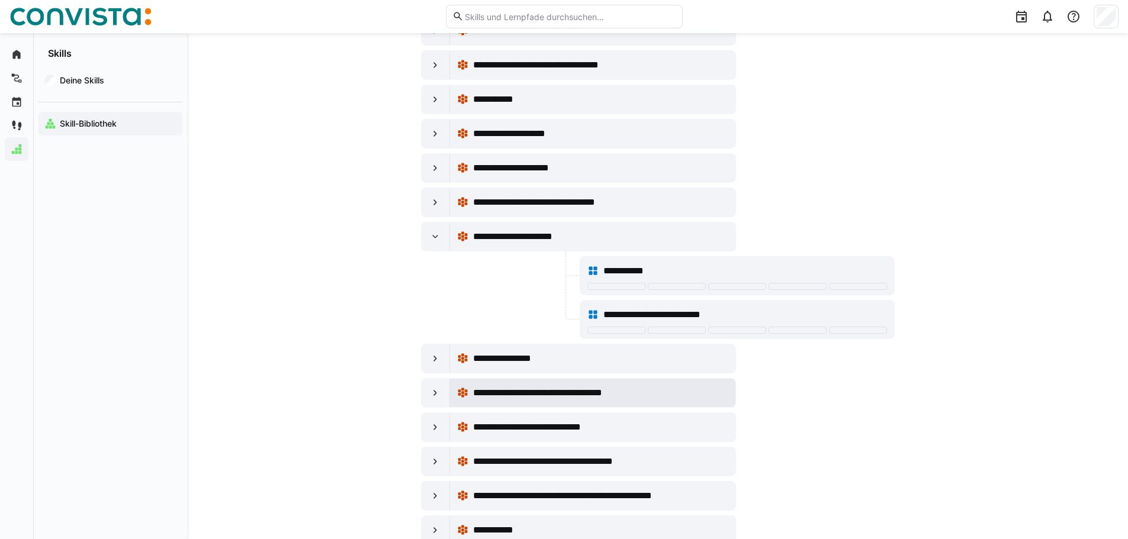
scroll to position [1421, 0]
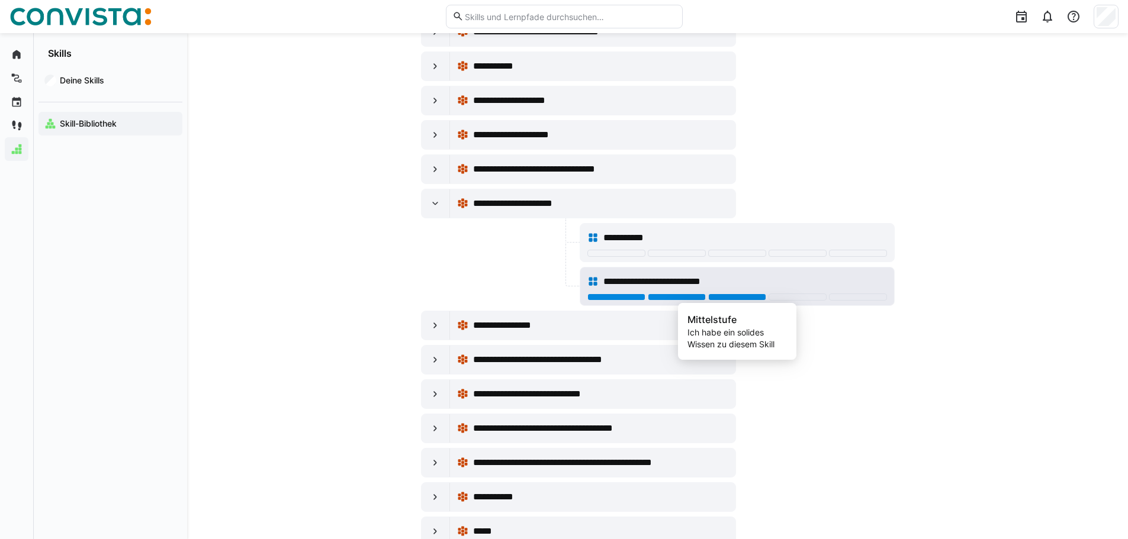
click at [747, 297] on div at bounding box center [737, 297] width 58 height 7
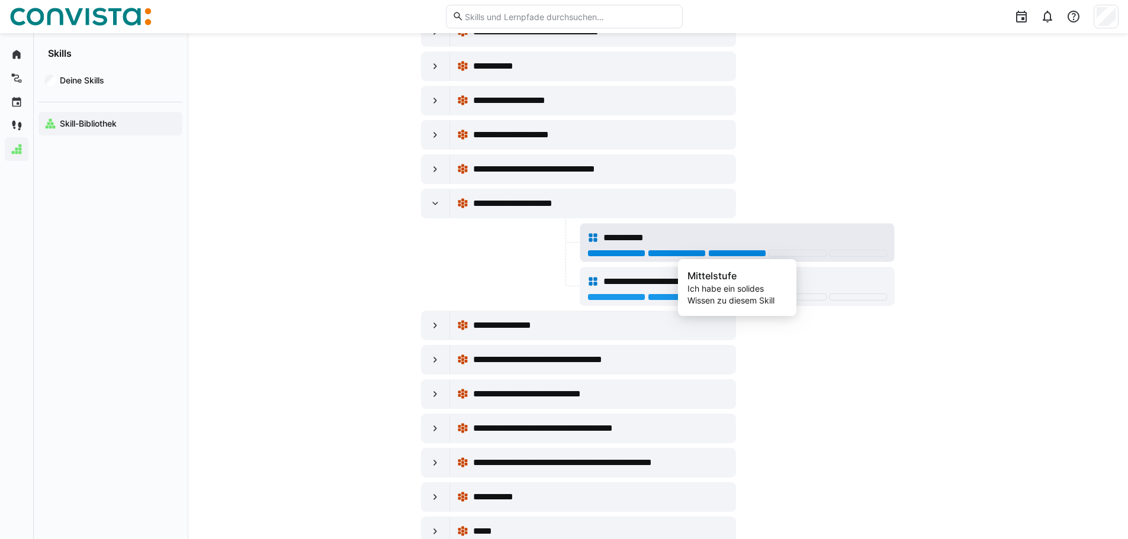
click at [750, 253] on div at bounding box center [737, 253] width 58 height 7
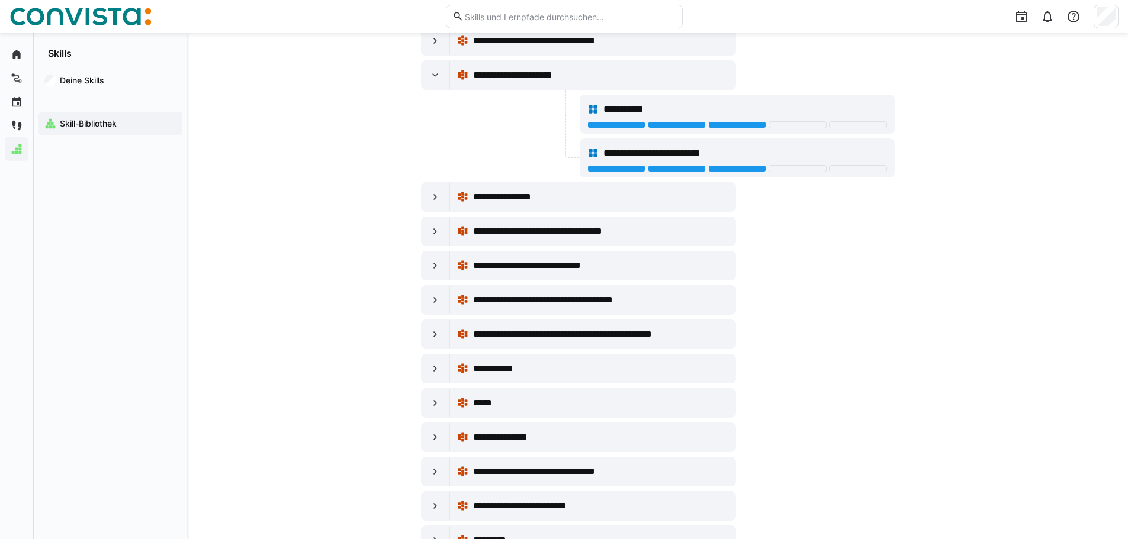
scroll to position [1599, 0]
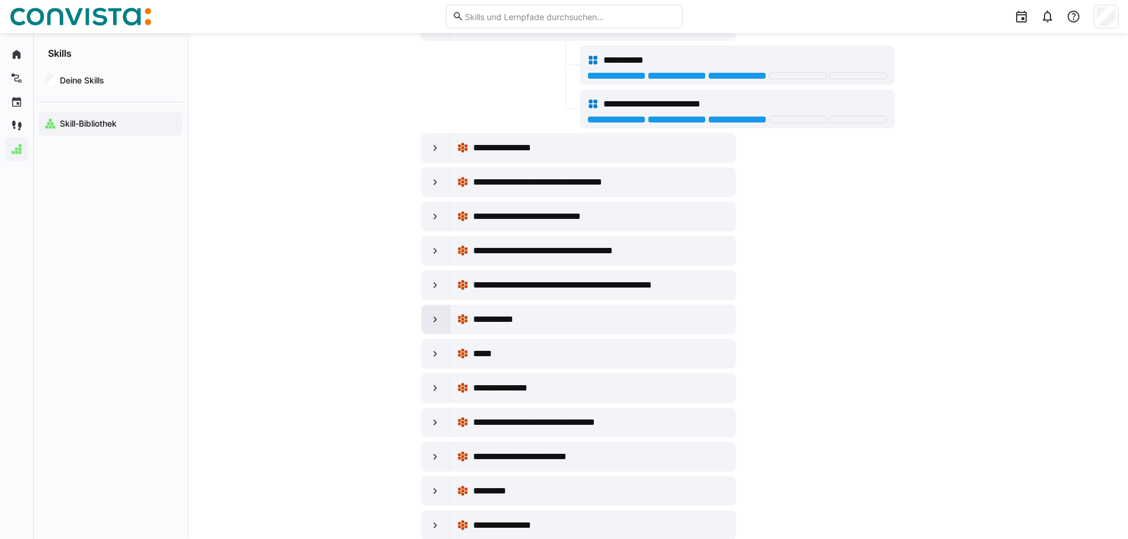
click at [434, 319] on eds-icon at bounding box center [435, 320] width 12 height 12
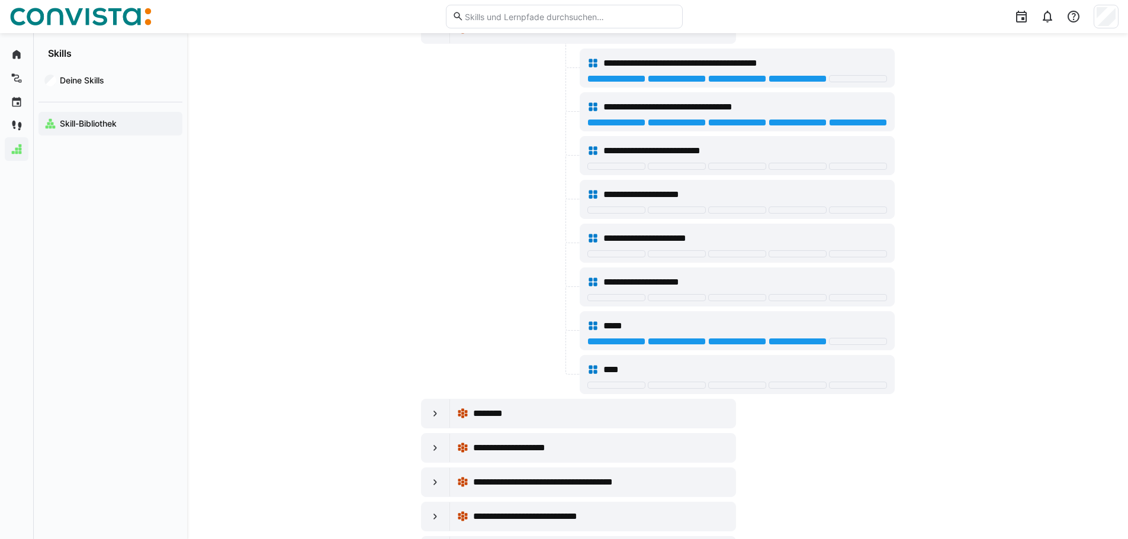
scroll to position [0, 0]
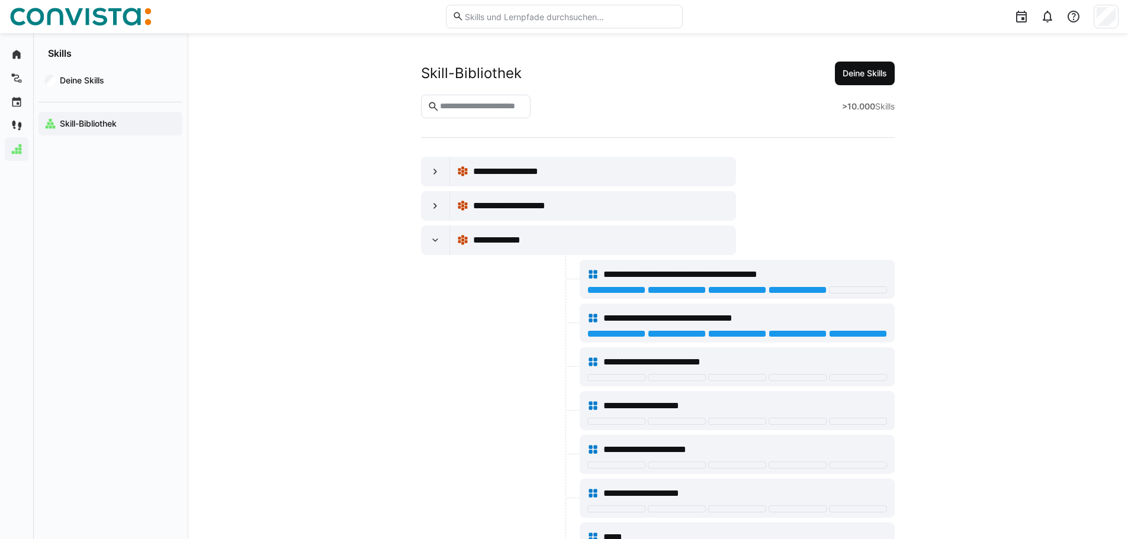
click at [860, 69] on span "Deine Skills" at bounding box center [865, 74] width 48 height 12
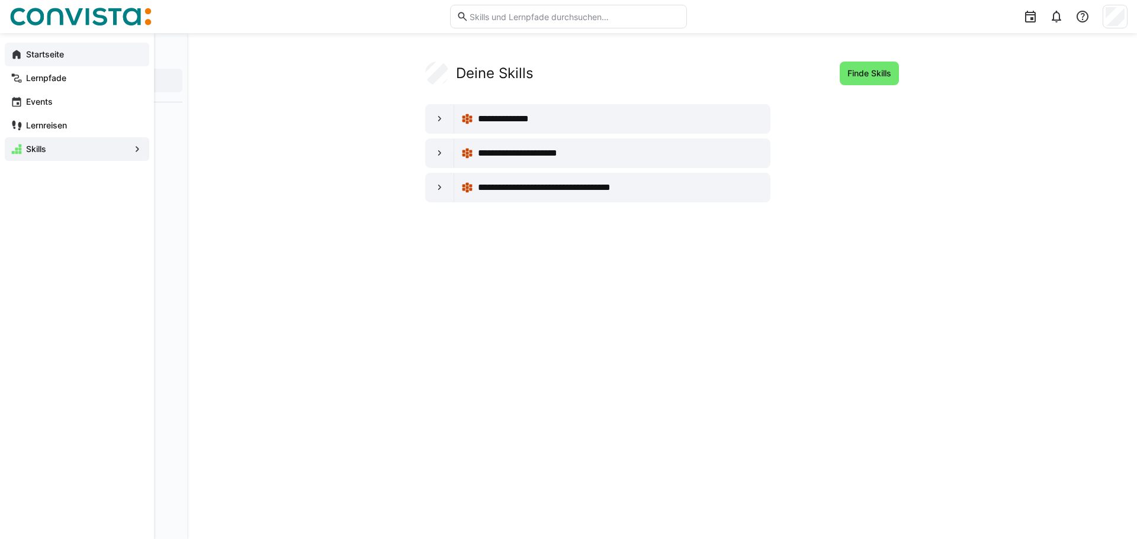
click at [14, 53] on eds-icon at bounding box center [17, 55] width 12 height 12
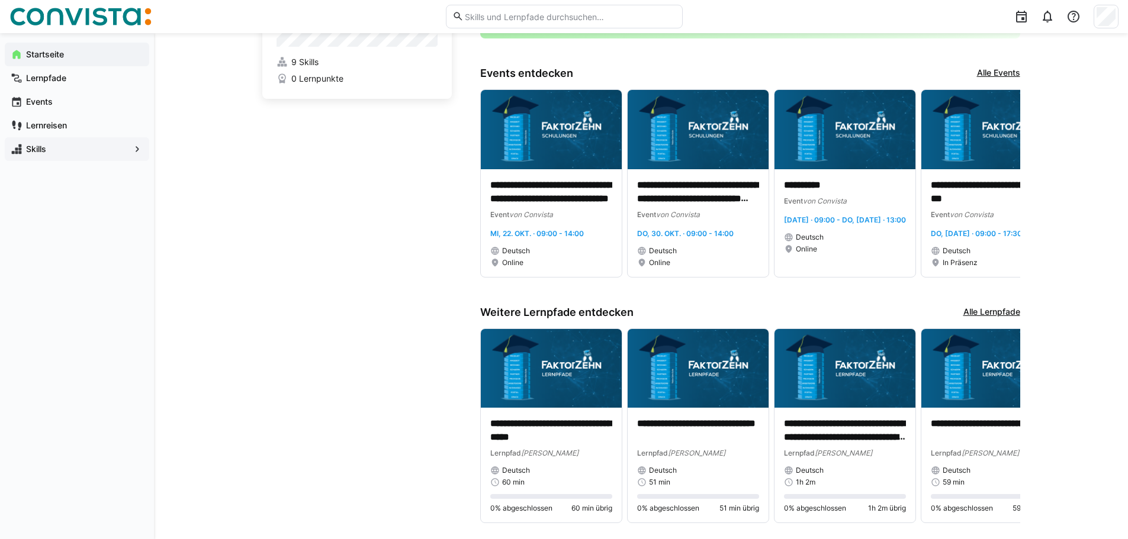
scroll to position [120, 0]
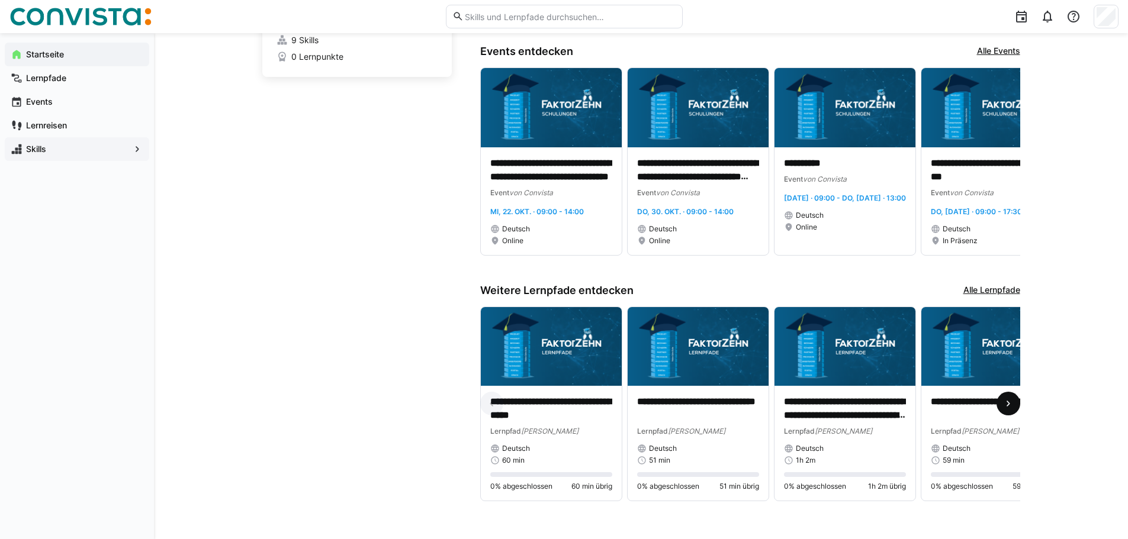
click at [1015, 393] on span at bounding box center [1009, 404] width 24 height 24
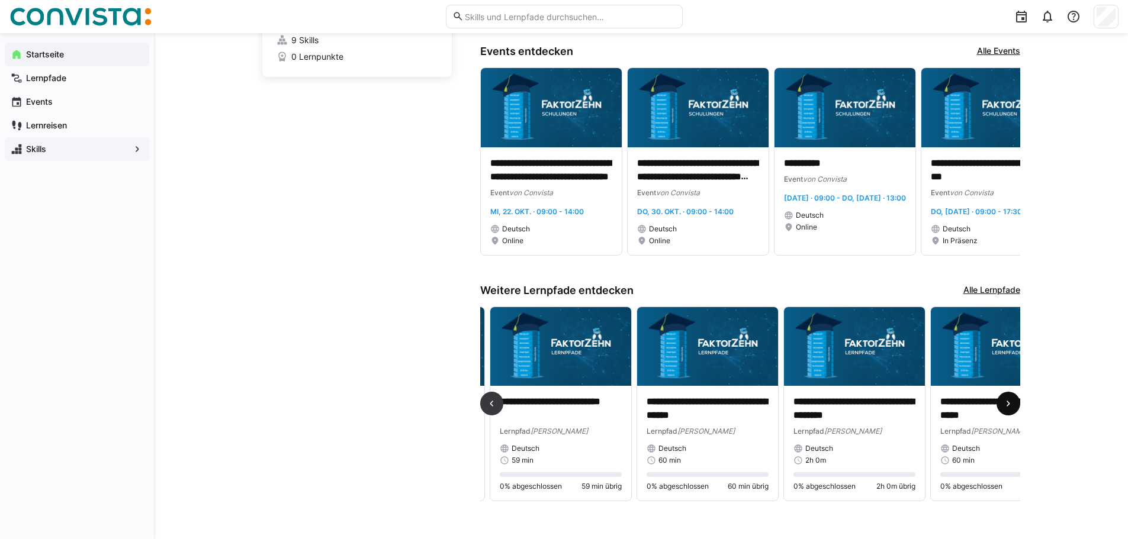
scroll to position [0, 441]
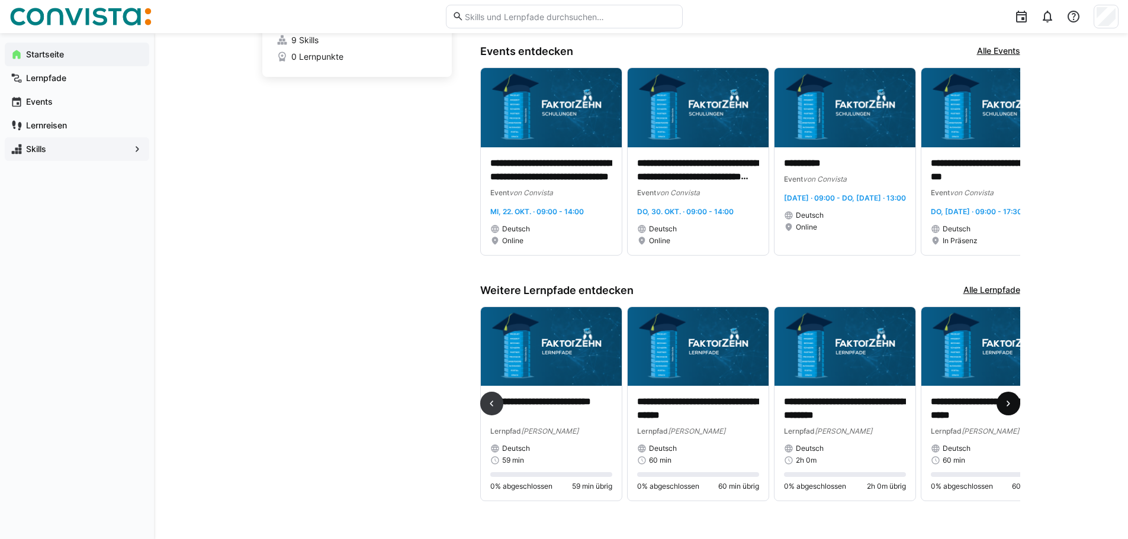
click at [1016, 394] on span at bounding box center [1009, 404] width 24 height 24
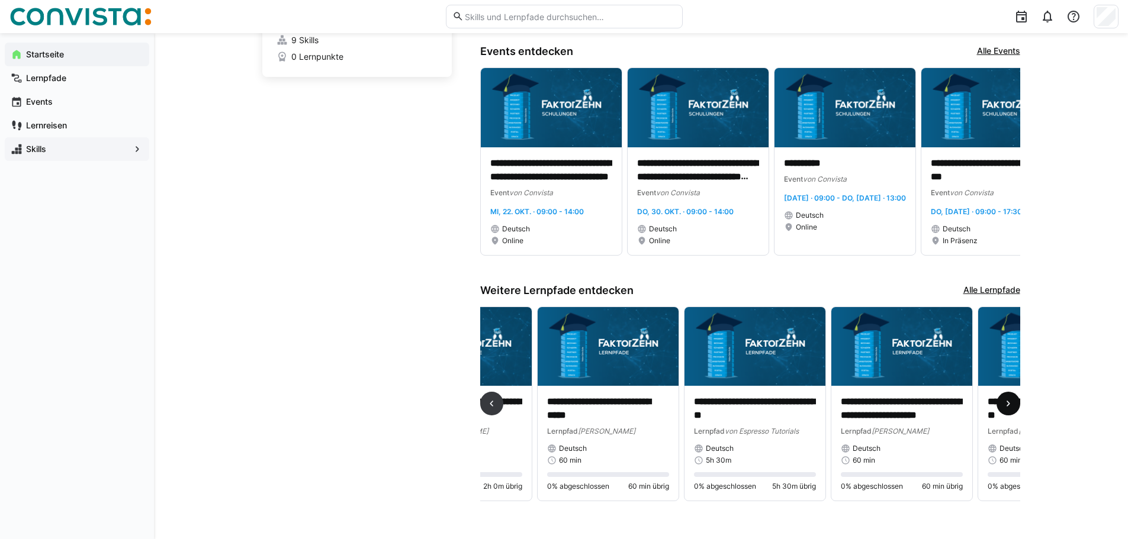
scroll to position [0, 881]
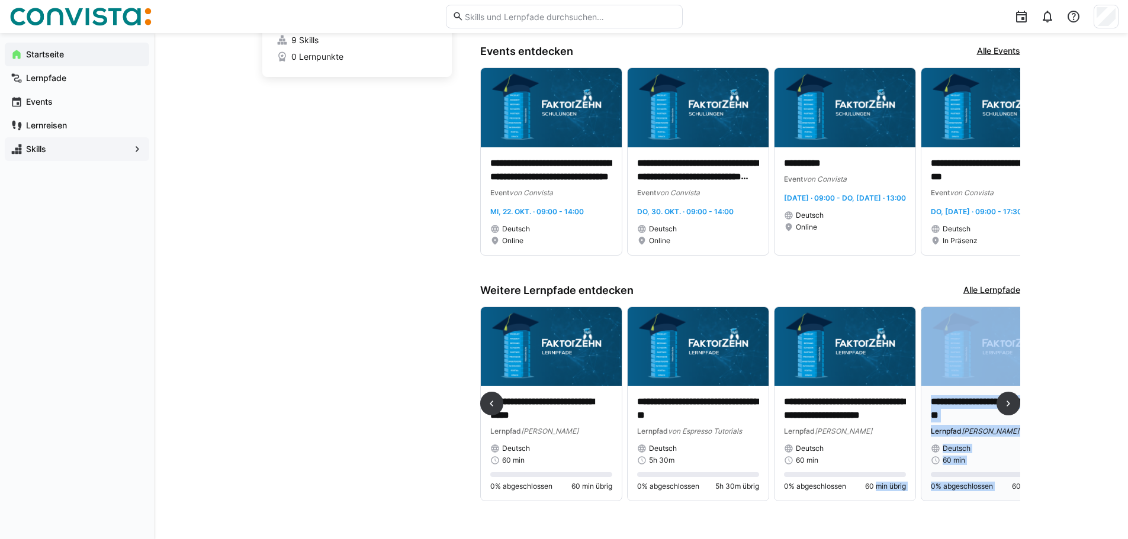
drag, startPoint x: 881, startPoint y: 500, endPoint x: 998, endPoint y: 496, distance: 116.7
click at [1008, 488] on div "**********" at bounding box center [750, 409] width 540 height 205
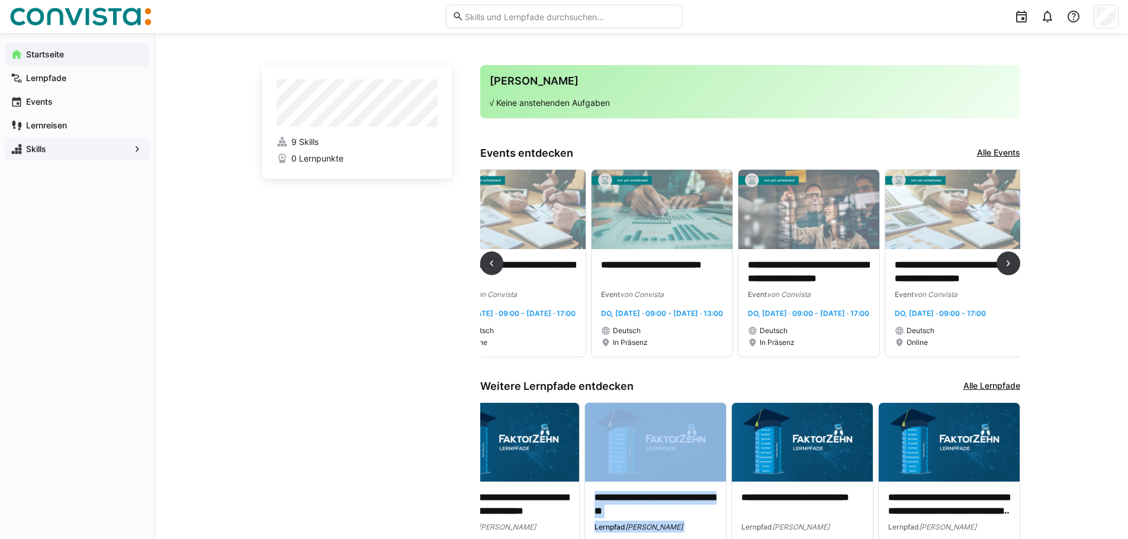
scroll to position [0, 2392]
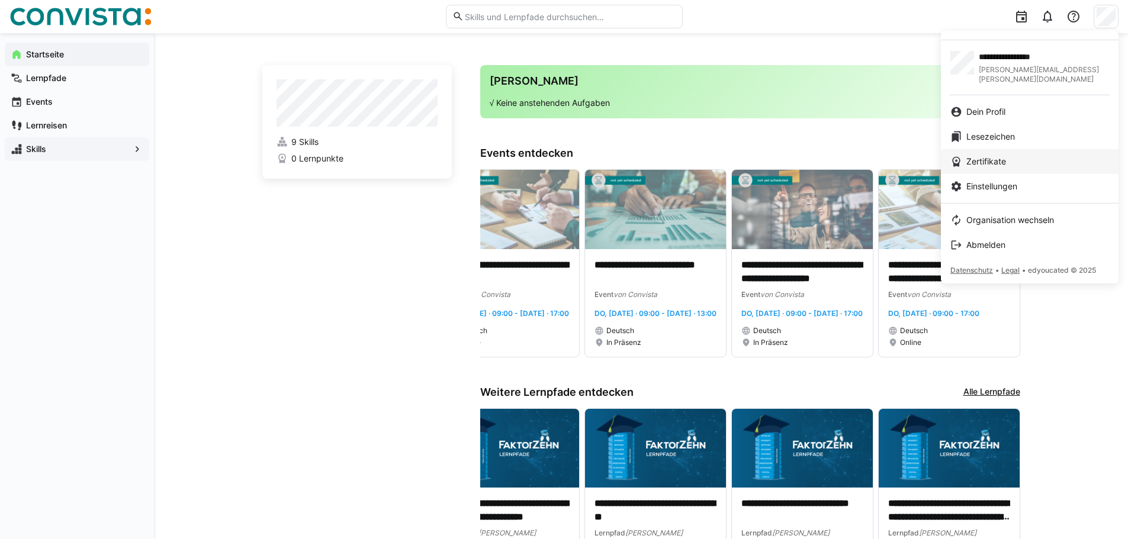
click at [998, 156] on span "Zertifikate" at bounding box center [986, 162] width 40 height 12
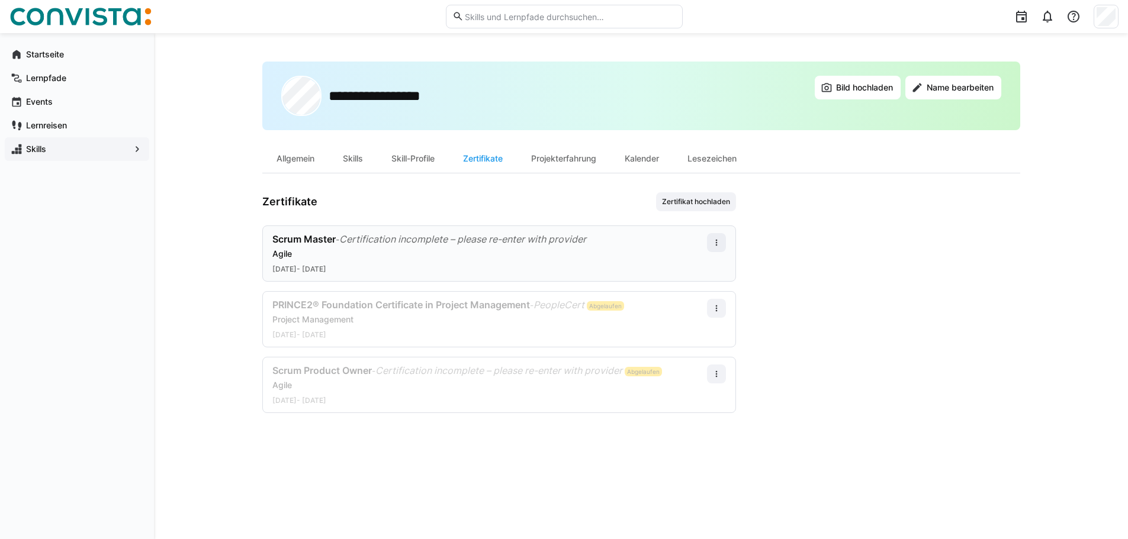
click at [427, 236] on span "Certification incomplete – please re-enter with provider" at bounding box center [462, 239] width 247 height 12
click at [577, 154] on div "Projekterfahrung" at bounding box center [564, 158] width 94 height 28
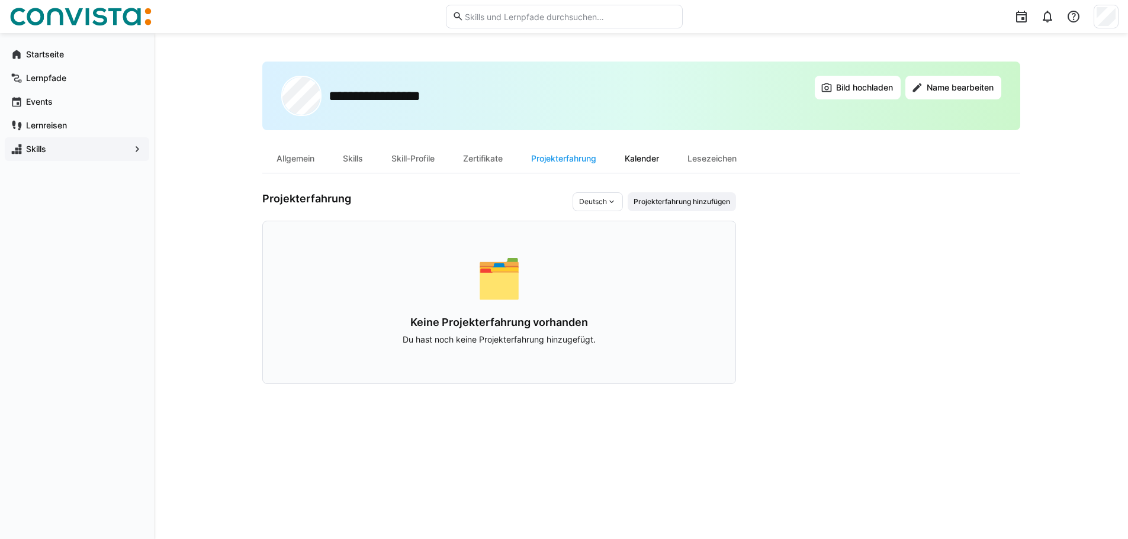
click at [651, 166] on div "Kalender" at bounding box center [642, 158] width 63 height 28
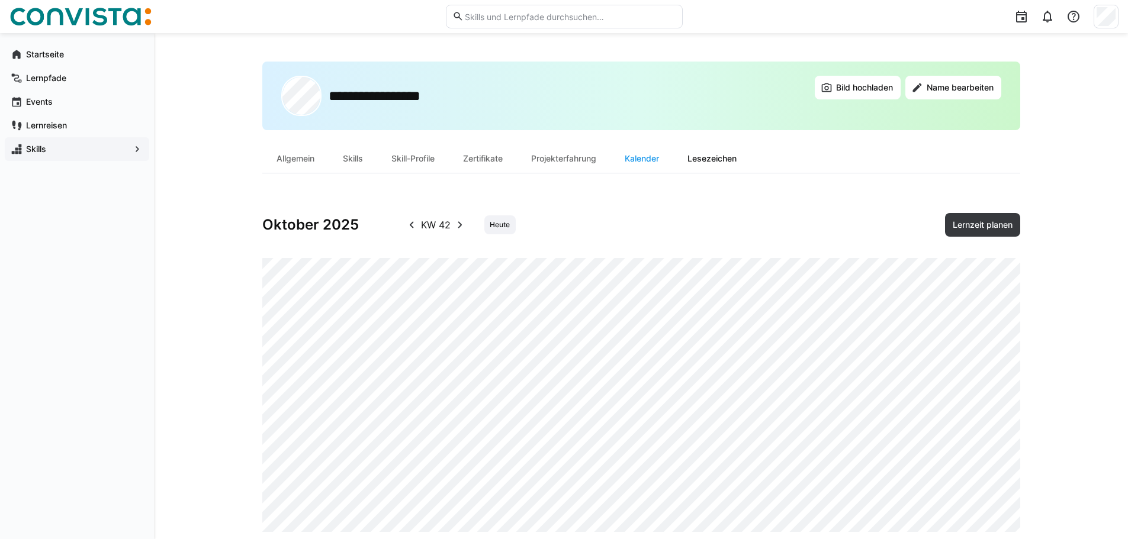
click at [722, 160] on div "Lesezeichen" at bounding box center [712, 158] width 78 height 28
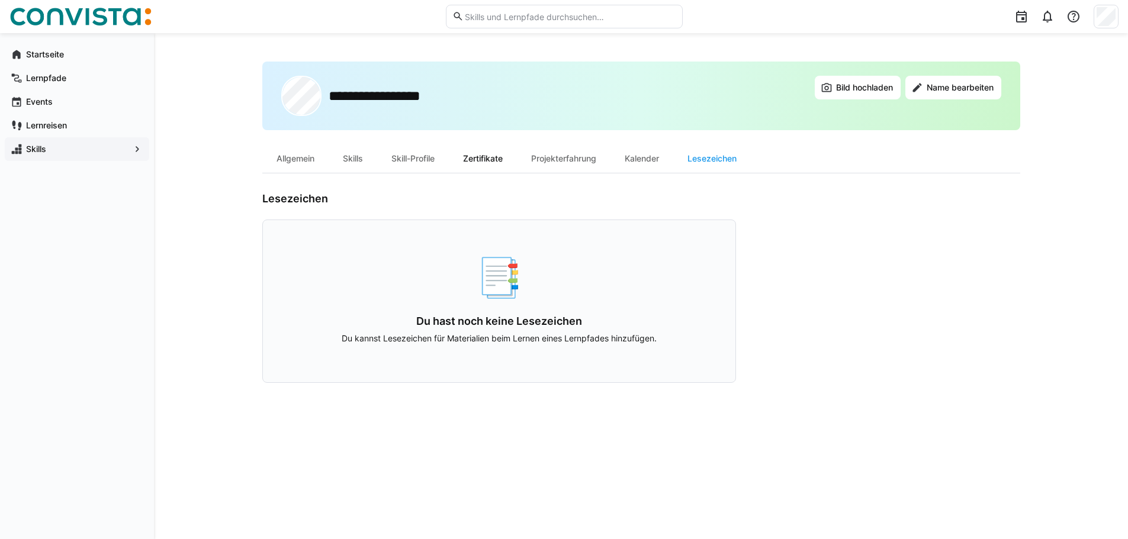
click at [500, 158] on div "Zertifikate" at bounding box center [483, 158] width 68 height 28
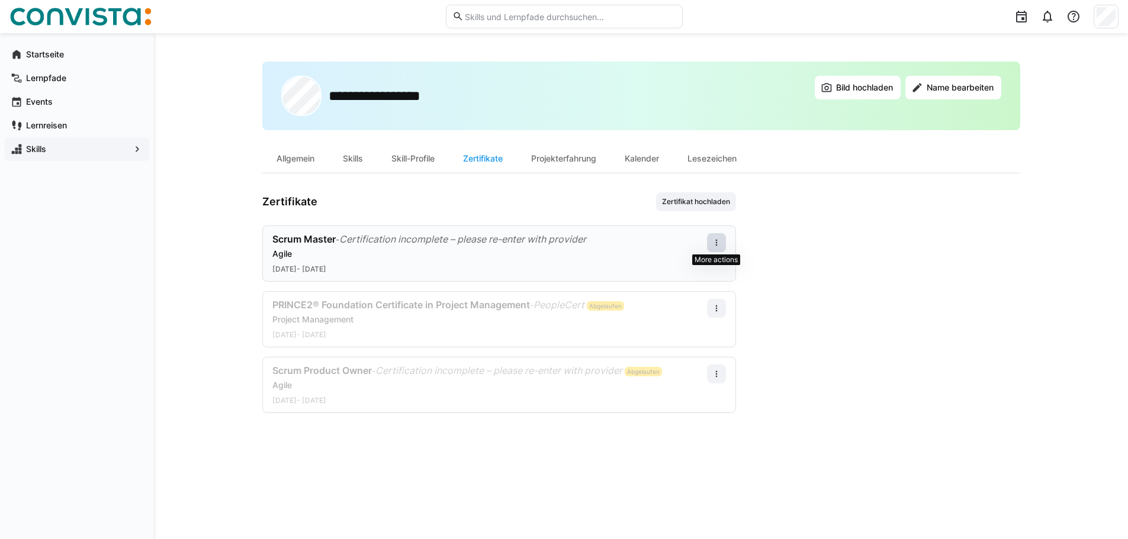
click at [717, 239] on eds-icon at bounding box center [716, 242] width 9 height 9
click at [711, 245] on span at bounding box center [716, 242] width 19 height 19
click at [715, 246] on eds-icon at bounding box center [716, 242] width 9 height 9
click at [721, 241] on span at bounding box center [716, 242] width 19 height 19
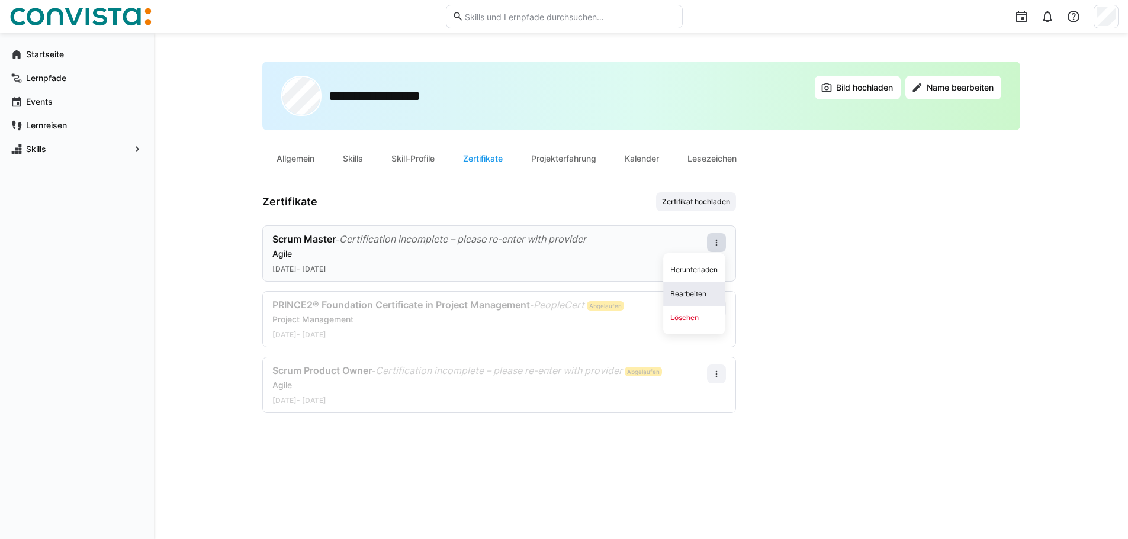
click at [698, 294] on div "Bearbeiten" at bounding box center [693, 294] width 47 height 9
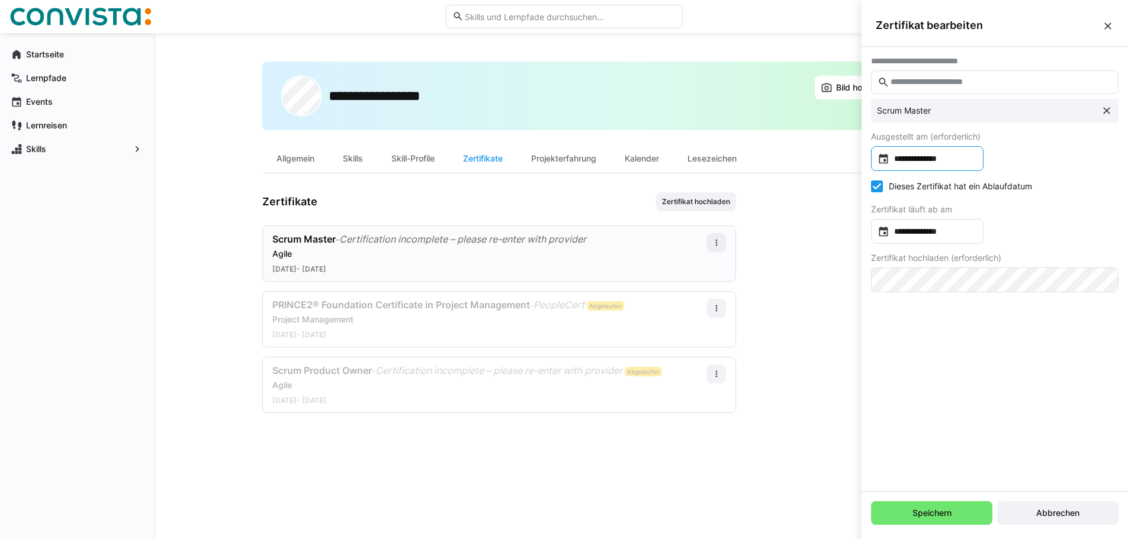
click at [918, 162] on input "**********" at bounding box center [933, 159] width 88 height 12
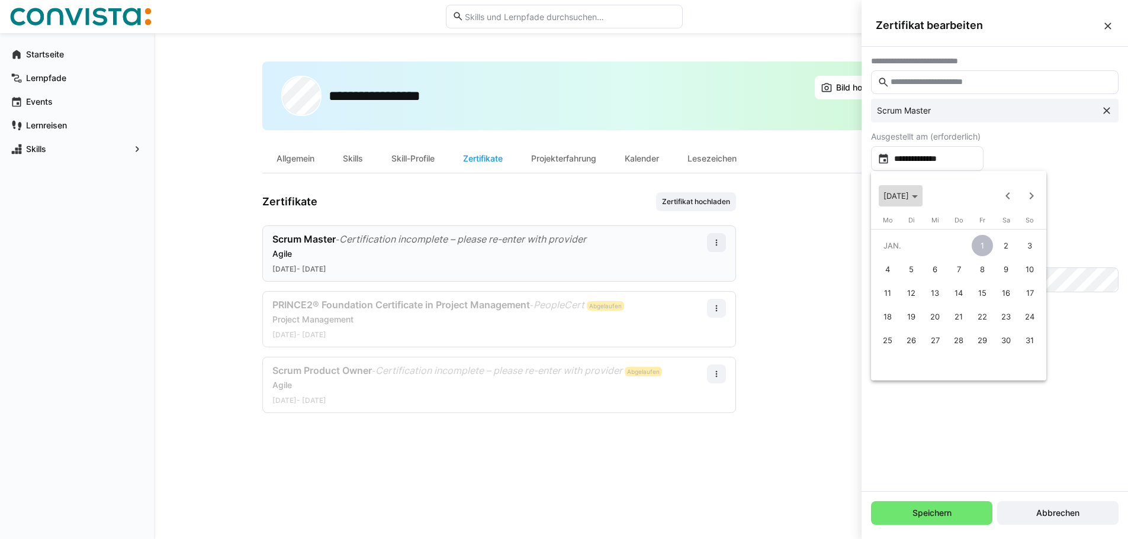
click at [909, 197] on span "[DATE]" at bounding box center [895, 195] width 25 height 9
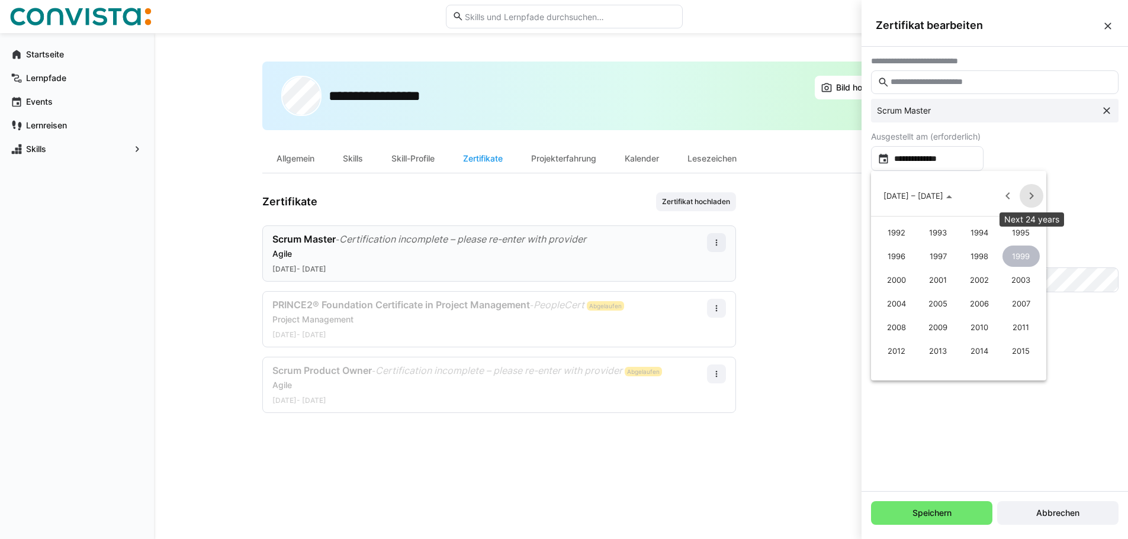
click at [1034, 195] on span "Next 24 years" at bounding box center [1032, 196] width 24 height 24
click at [981, 254] on span "2022" at bounding box center [979, 256] width 37 height 21
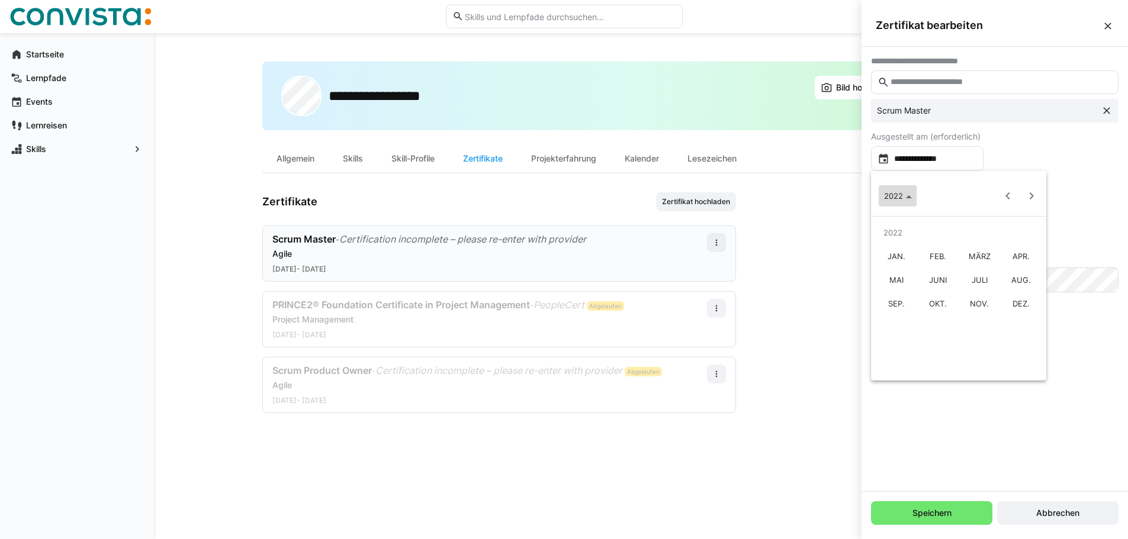
click at [892, 195] on span "2022" at bounding box center [893, 195] width 19 height 9
click at [1031, 197] on span "Next month" at bounding box center [1032, 196] width 24 height 24
click at [956, 290] on span "14" at bounding box center [958, 292] width 21 height 21
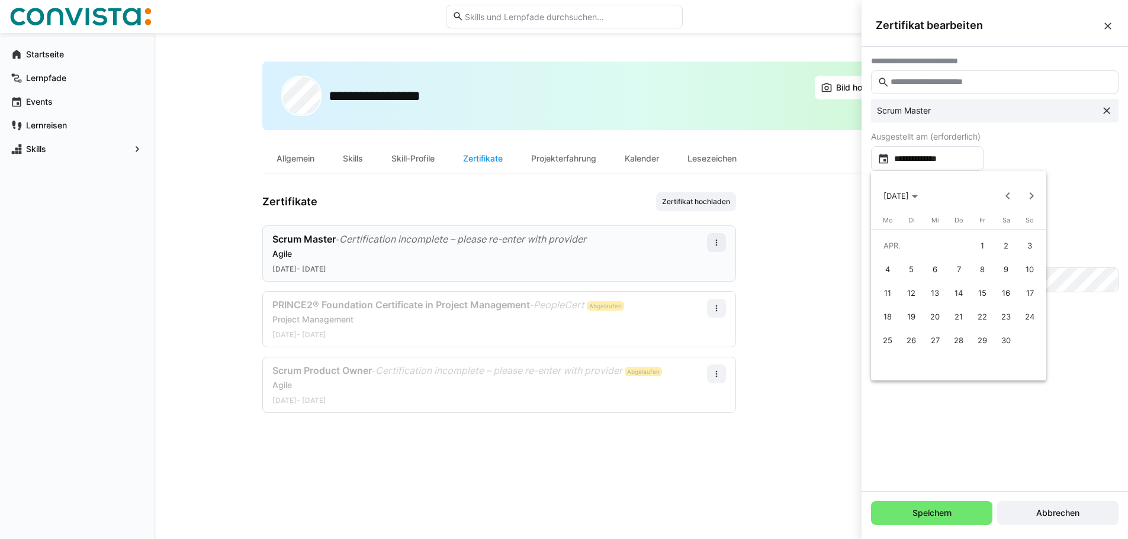
type input "**********"
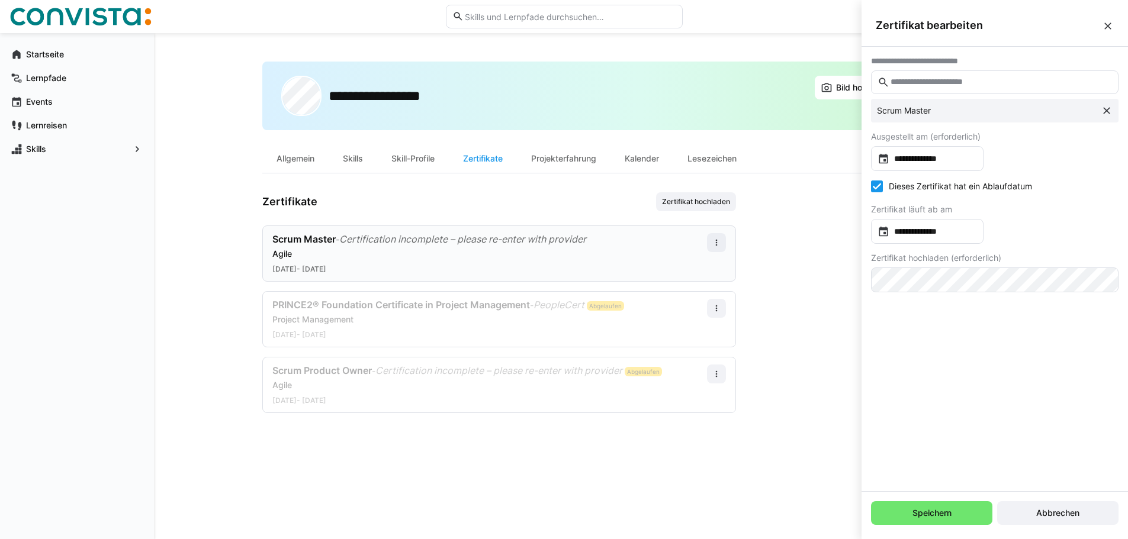
click at [890, 194] on div "Dieses Zertifikat hat ein Ablaufdatum" at bounding box center [995, 188] width 248 height 15
click at [879, 189] on icon at bounding box center [877, 187] width 12 height 12
click at [1017, 294] on input "file" at bounding box center [995, 294] width 246 height 52
click at [927, 82] on input "text" at bounding box center [1000, 82] width 223 height 11
click at [911, 507] on span "Speichern" at bounding box center [931, 514] width 121 height 24
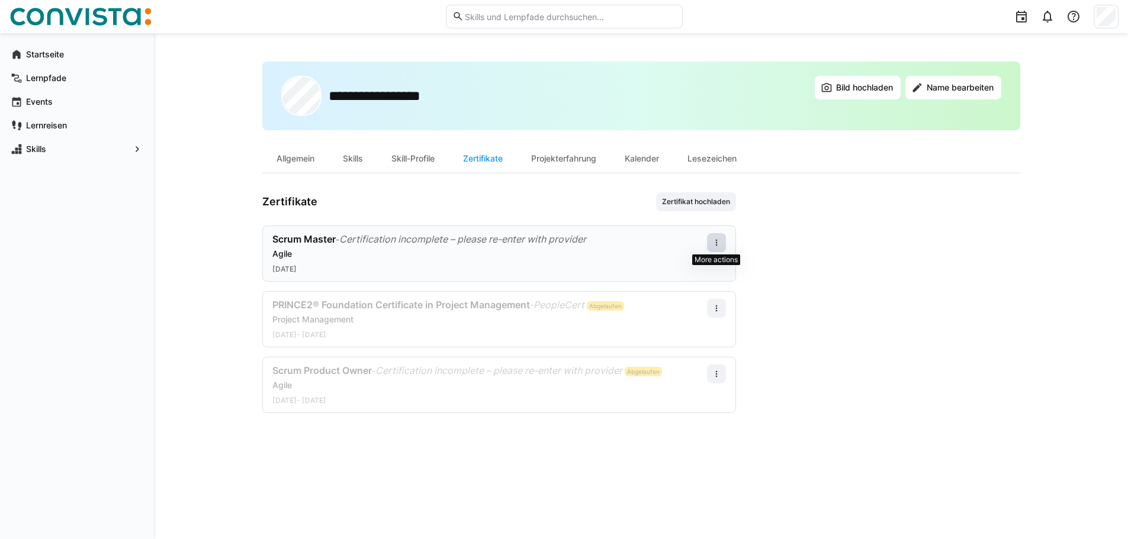
click at [719, 244] on eds-icon at bounding box center [716, 242] width 9 height 9
click at [699, 291] on div "Bearbeiten" at bounding box center [693, 294] width 47 height 9
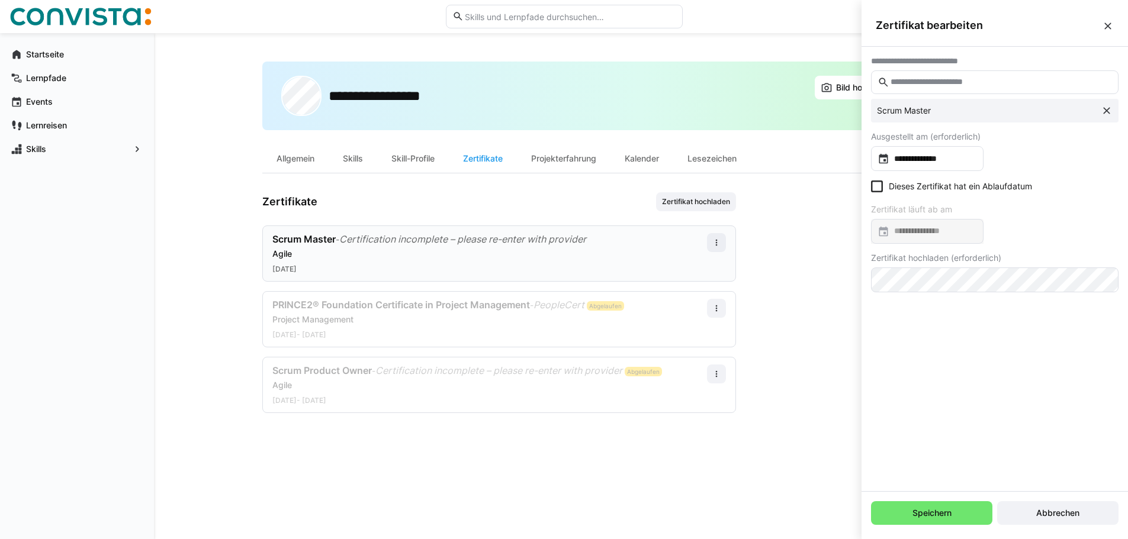
click at [934, 88] on eds-input at bounding box center [995, 82] width 248 height 24
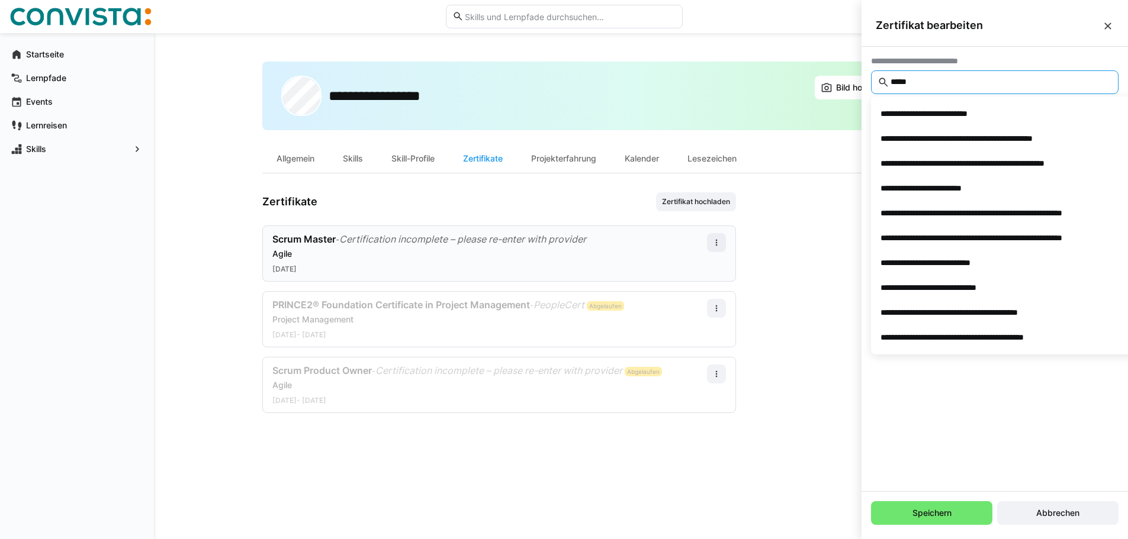
type input "*****"
click at [978, 342] on div "**********" at bounding box center [977, 338] width 193 height 12
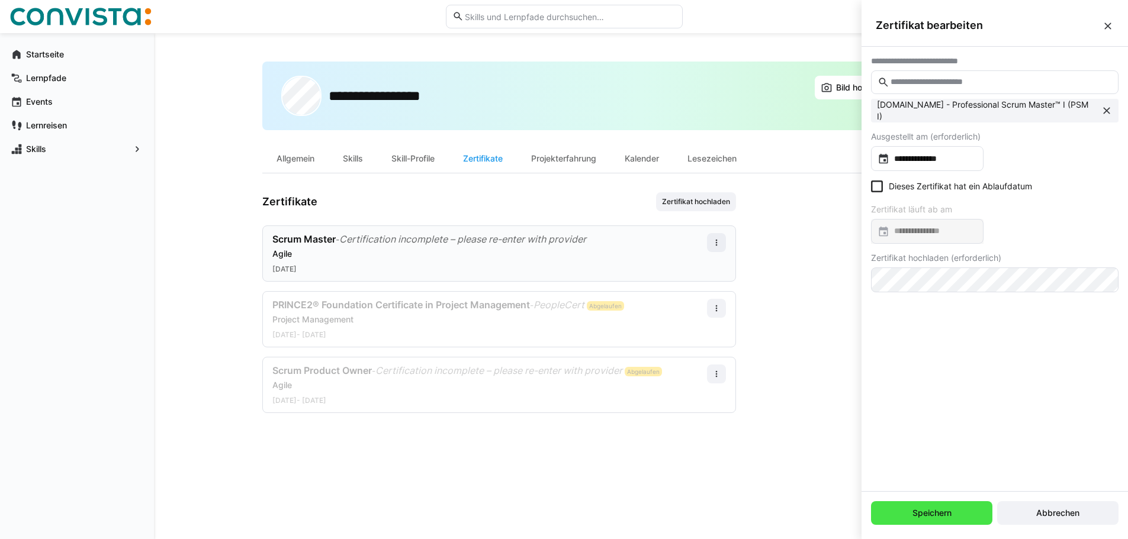
click at [930, 515] on span "Speichern" at bounding box center [932, 513] width 43 height 12
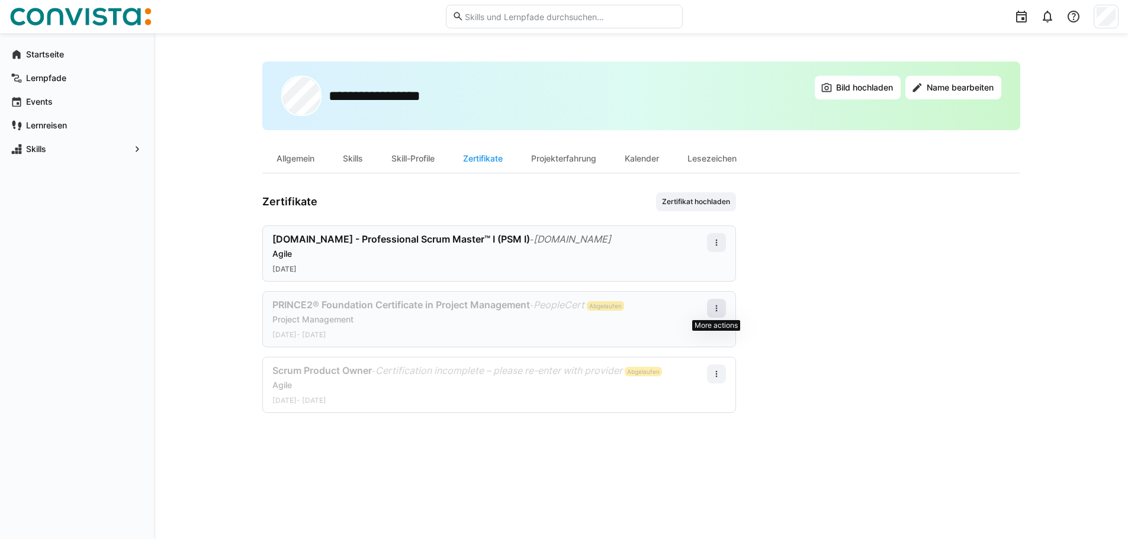
click at [716, 309] on eds-icon at bounding box center [716, 308] width 9 height 9
click at [701, 359] on div "Bearbeiten" at bounding box center [693, 359] width 47 height 9
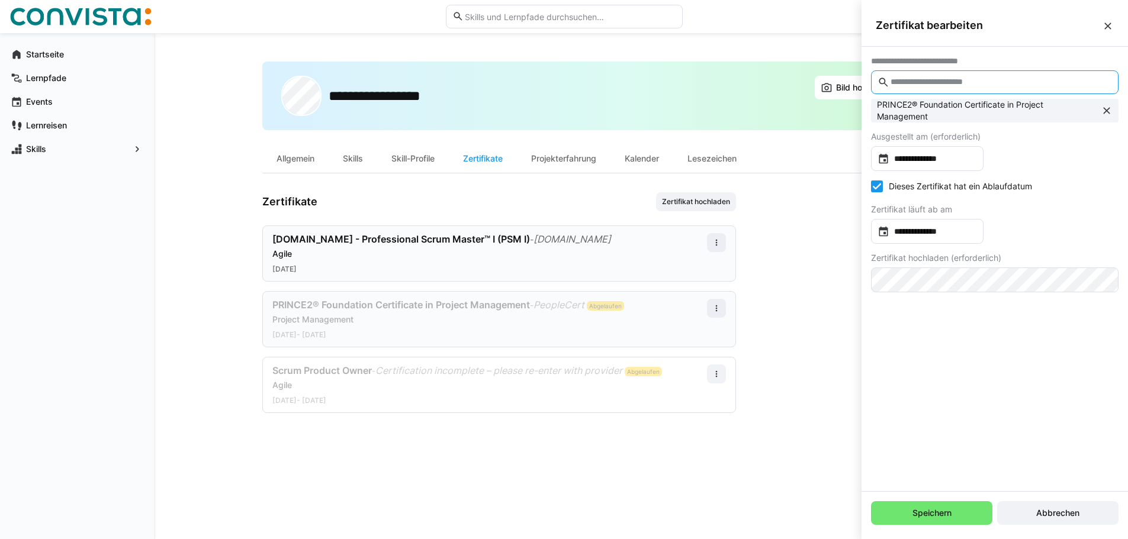
click at [931, 84] on input "text" at bounding box center [1000, 82] width 223 height 11
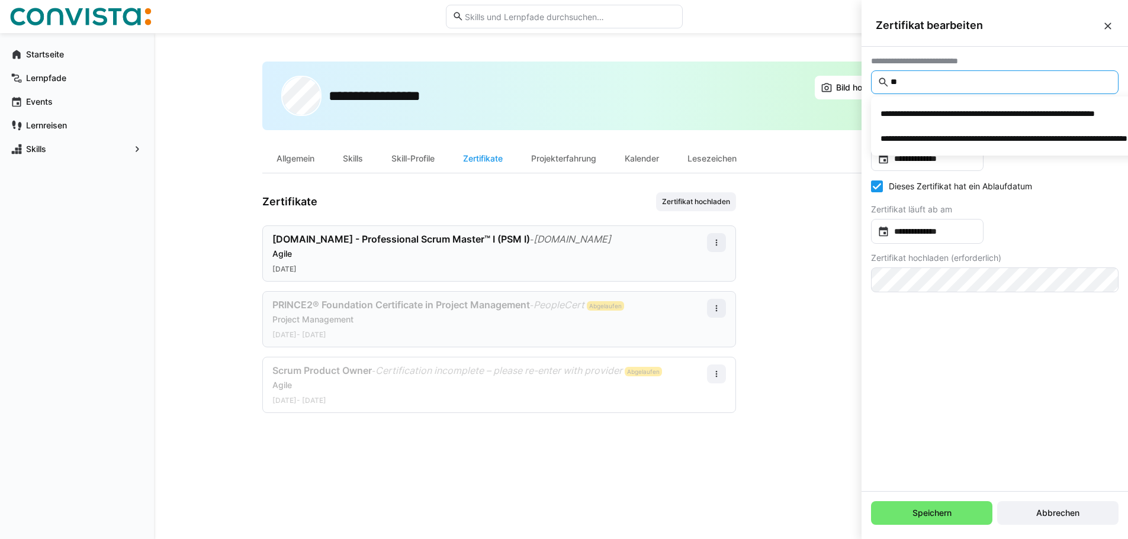
type input "*"
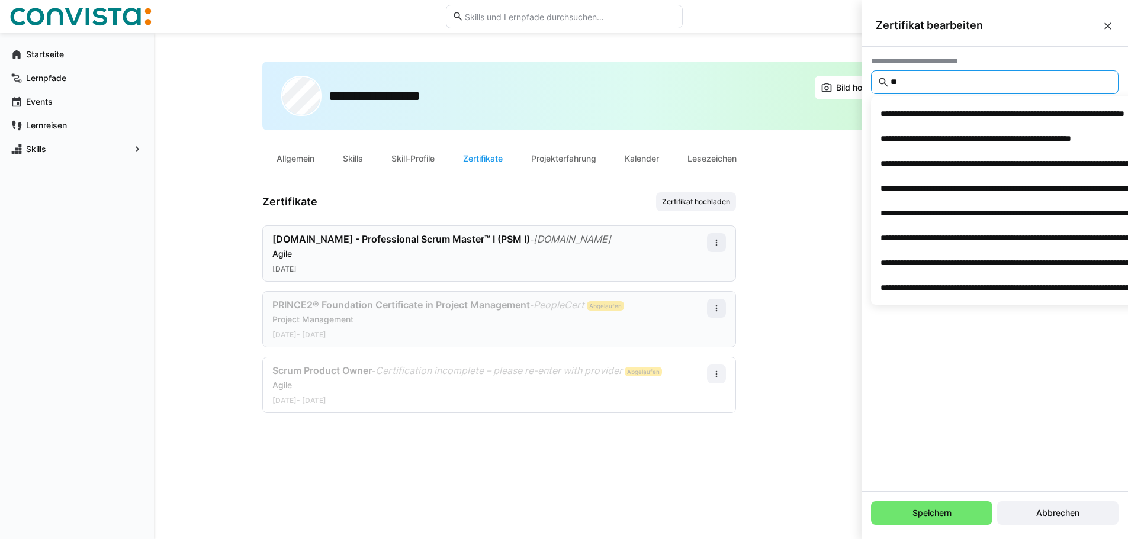
type input "*"
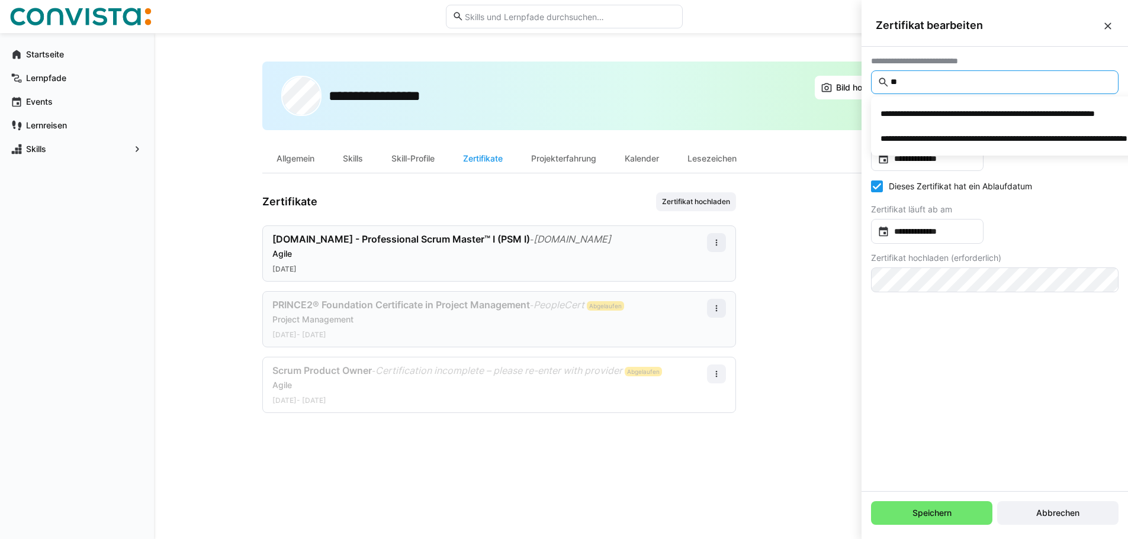
type input "*"
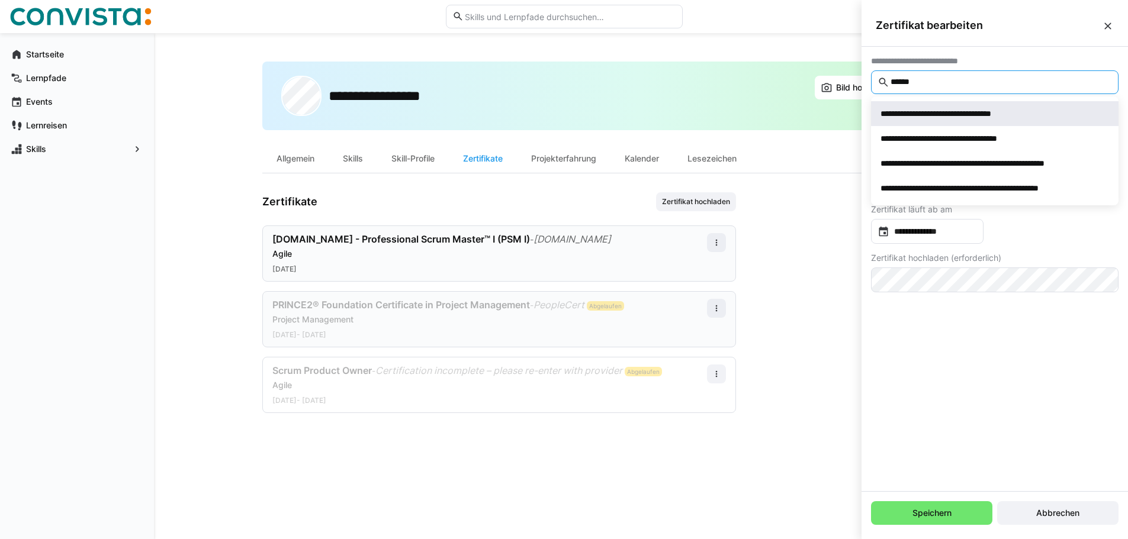
type input "******"
click at [934, 114] on div "**********" at bounding box center [957, 114] width 152 height 12
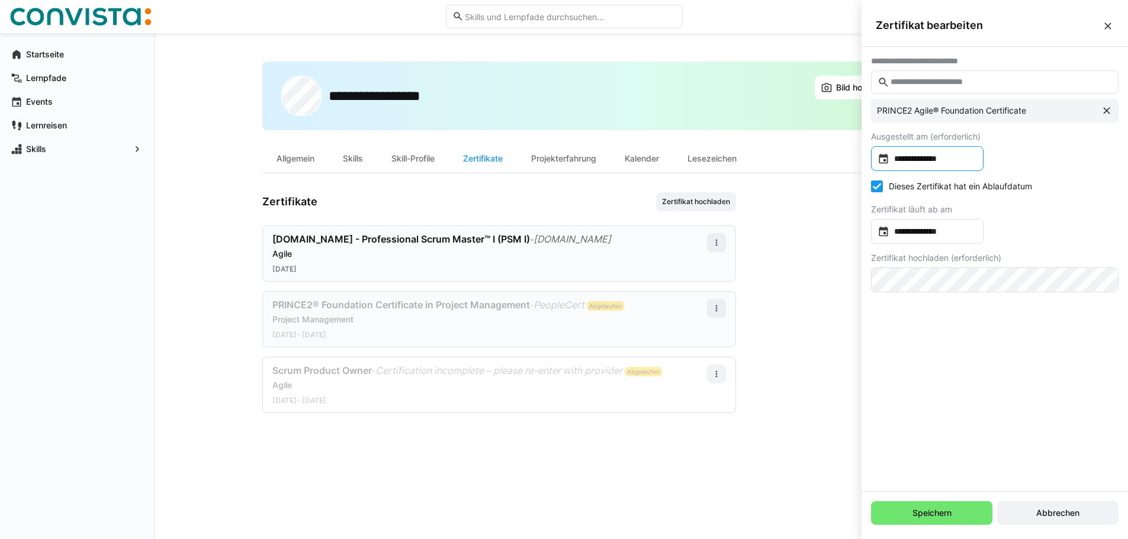
click at [884, 155] on eds-icon at bounding box center [884, 159] width 12 height 12
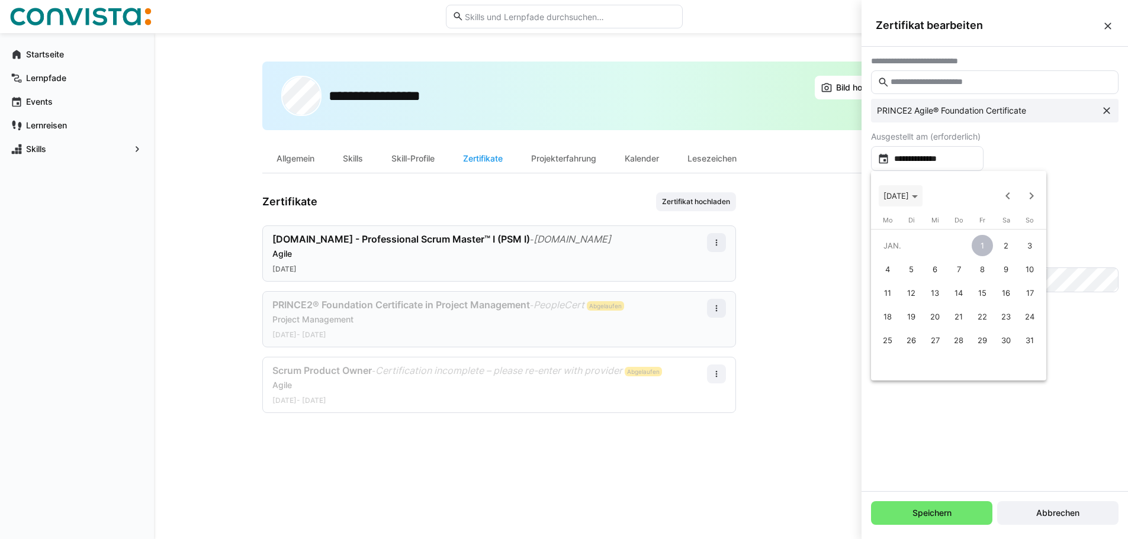
click at [918, 198] on polygon "Choose month and year" at bounding box center [915, 196] width 6 height 3
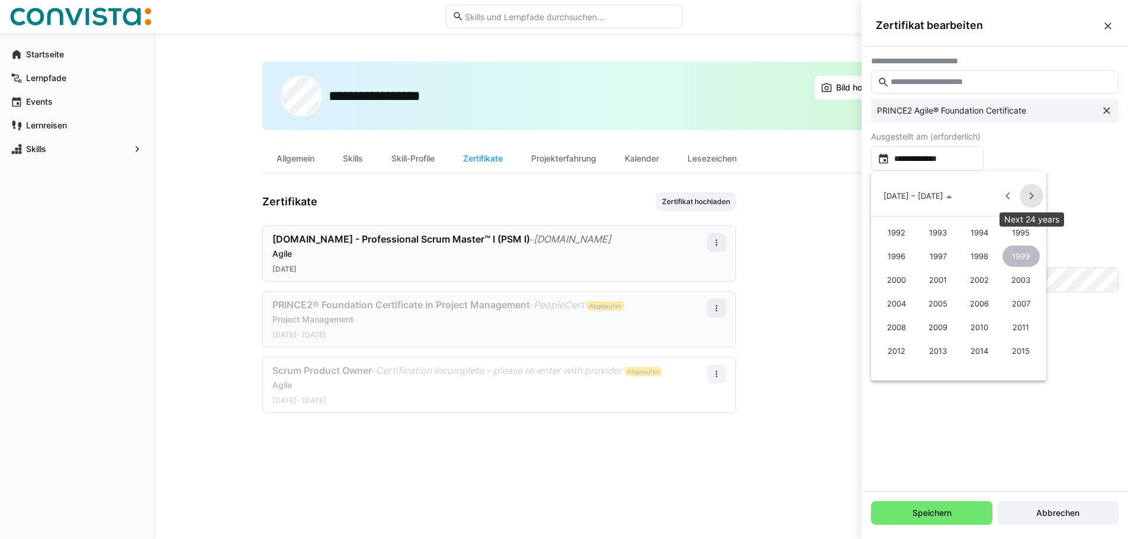
click at [1034, 199] on span "Next 24 years" at bounding box center [1032, 196] width 24 height 24
click at [902, 253] on span "2020" at bounding box center [896, 256] width 37 height 21
click at [942, 304] on span "OKT." at bounding box center [938, 303] width 37 height 21
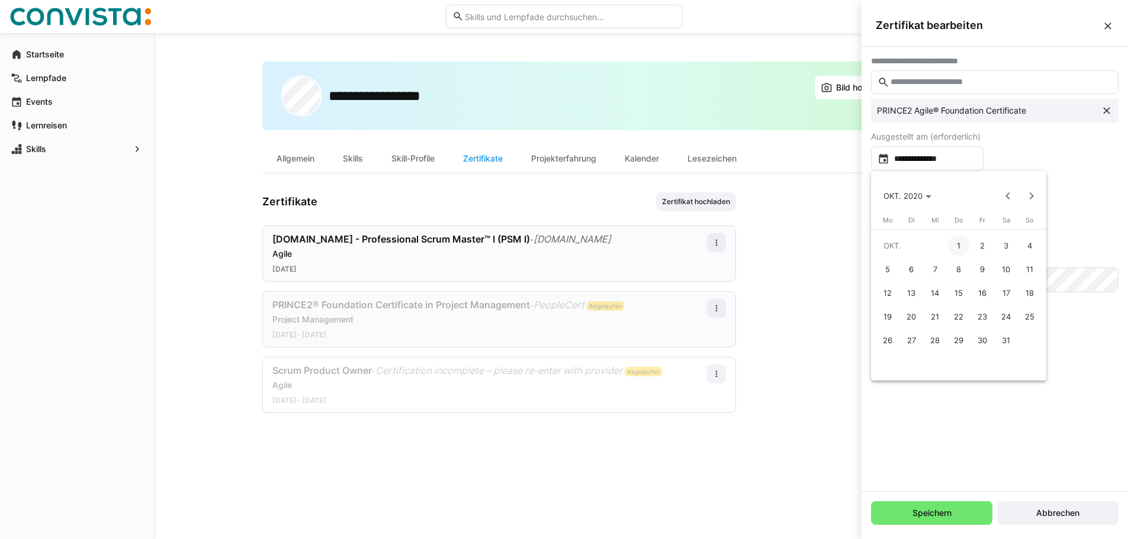
click at [889, 290] on span "12" at bounding box center [887, 292] width 21 height 21
type input "**********"
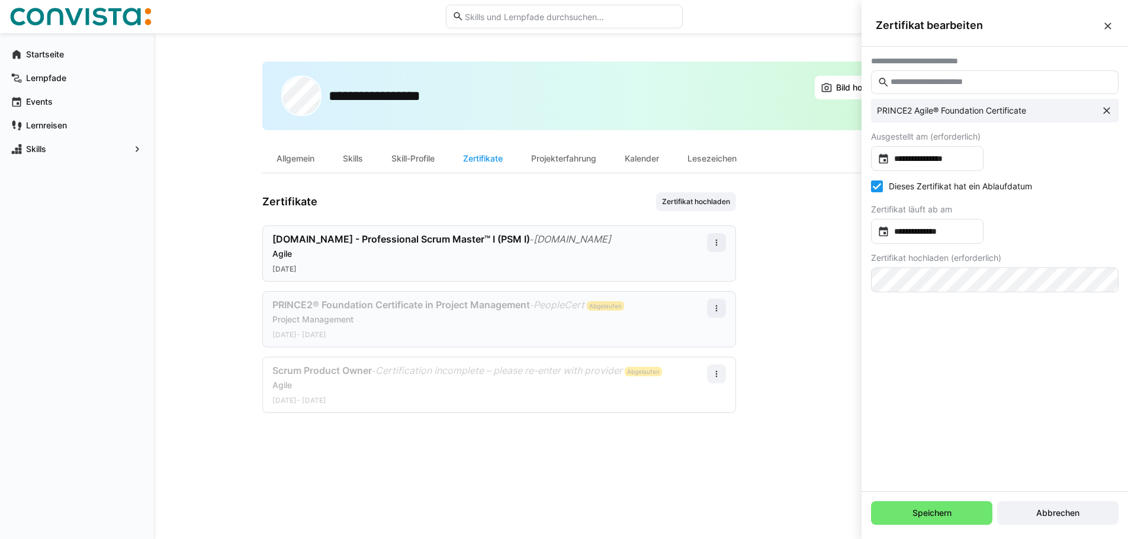
click at [881, 188] on icon at bounding box center [877, 187] width 12 height 12
click at [1002, 291] on input "file" at bounding box center [995, 294] width 246 height 52
click at [929, 513] on span "Speichern" at bounding box center [932, 513] width 43 height 12
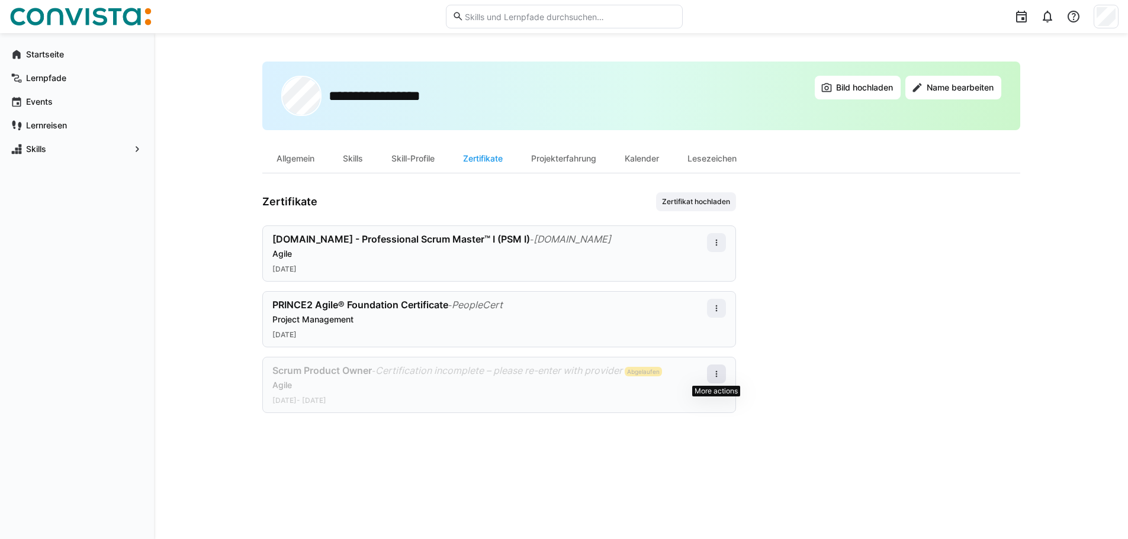
click at [723, 375] on span at bounding box center [716, 374] width 19 height 19
click at [706, 423] on div "Bearbeiten" at bounding box center [693, 425] width 47 height 9
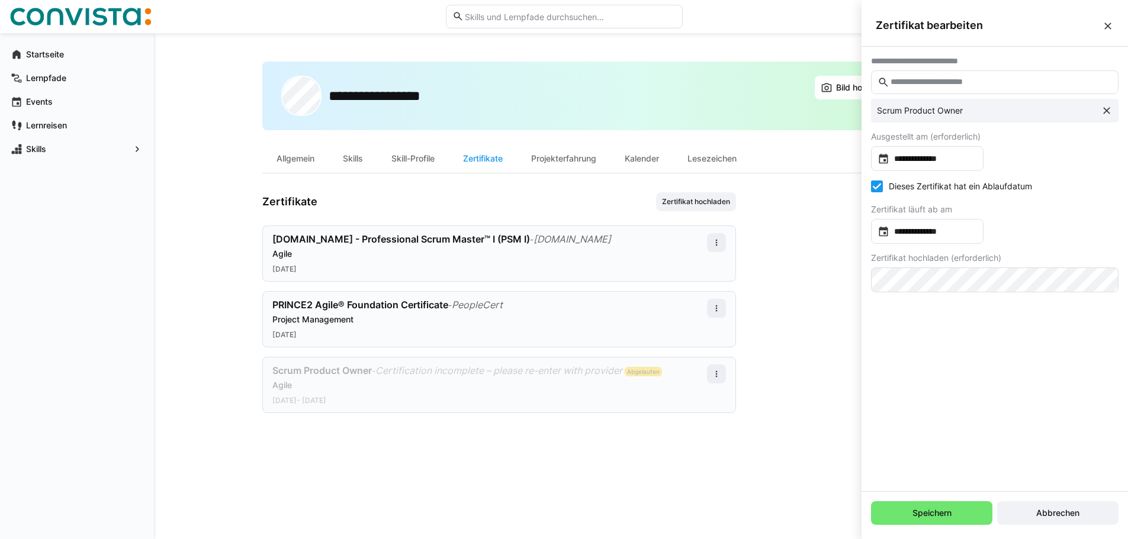
click at [944, 76] on eds-input at bounding box center [995, 82] width 248 height 24
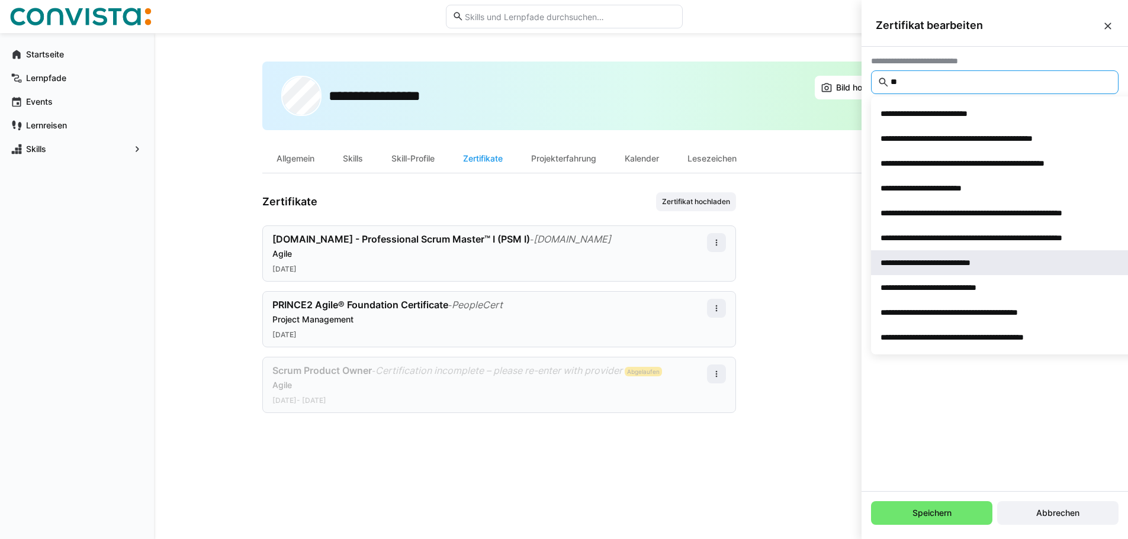
type input "*"
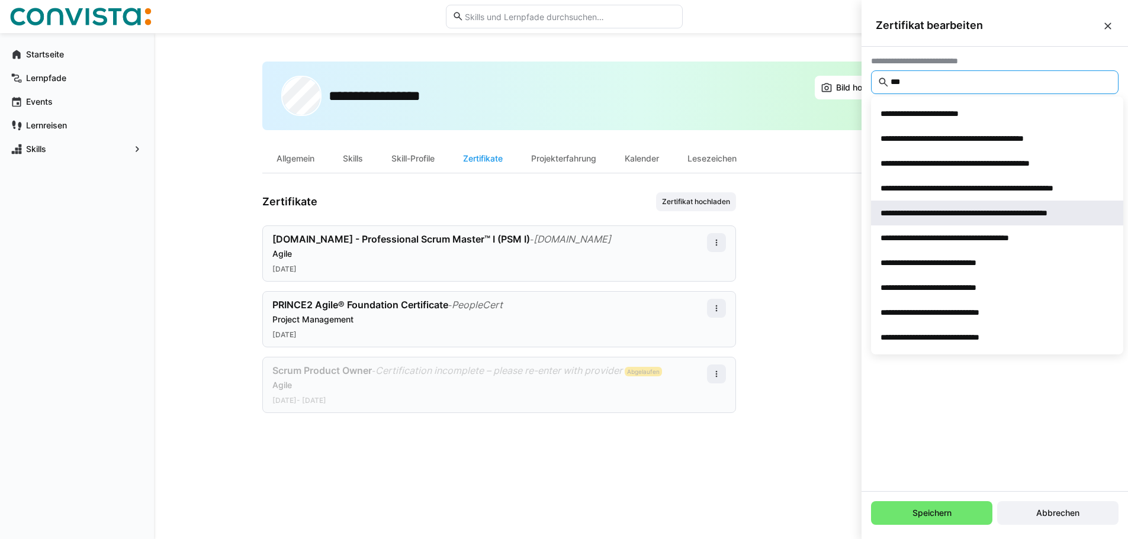
type input "***"
click at [1000, 220] on span "**********" at bounding box center [997, 213] width 252 height 25
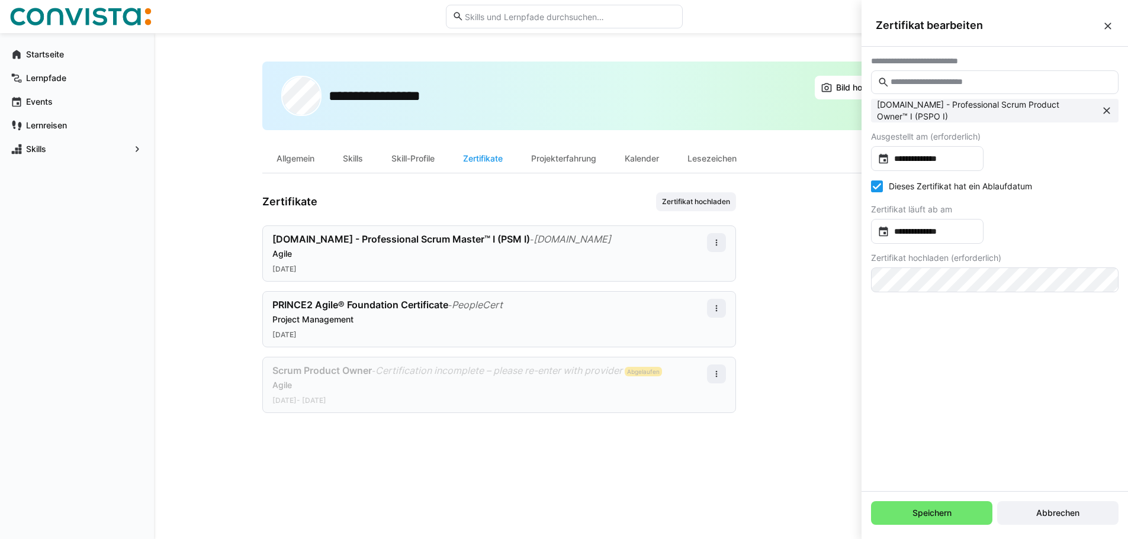
click at [882, 189] on icon at bounding box center [877, 187] width 12 height 12
click at [904, 161] on input "**********" at bounding box center [933, 159] width 88 height 12
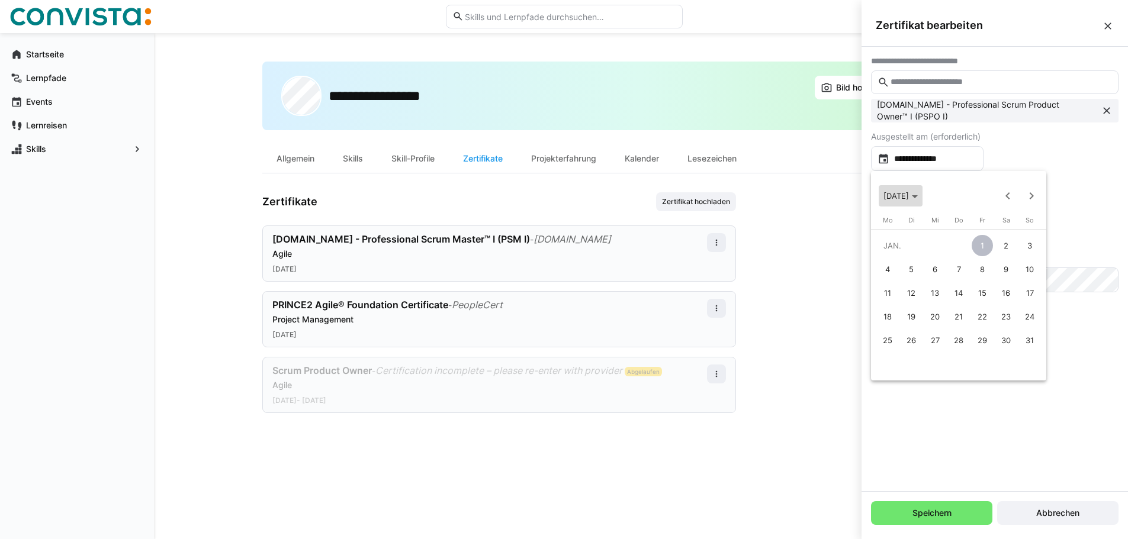
click at [918, 200] on span "[DATE]" at bounding box center [900, 195] width 34 height 9
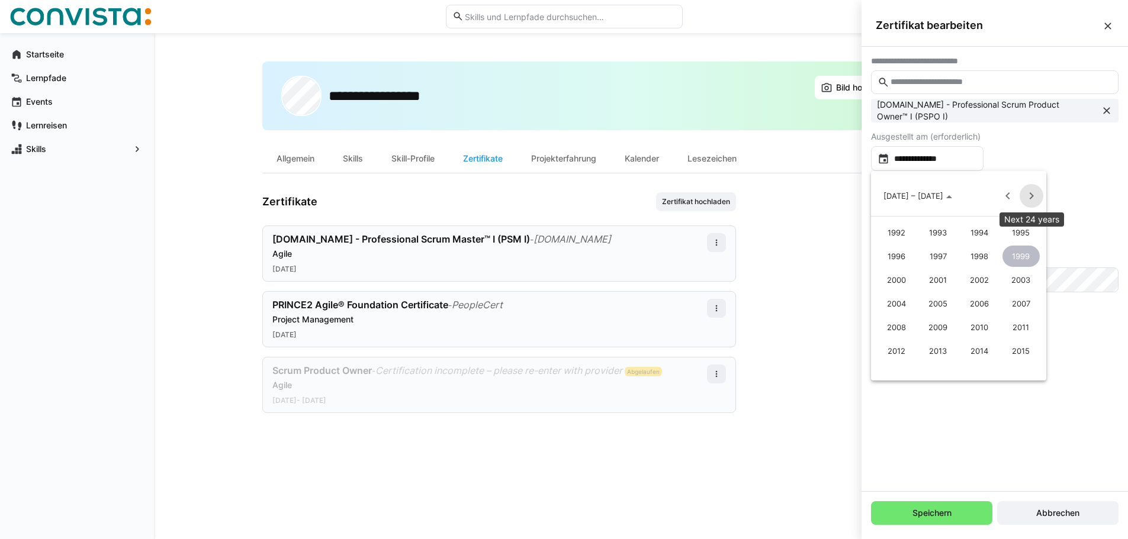
click at [1032, 198] on span "Next 24 years" at bounding box center [1032, 196] width 24 height 24
click at [980, 258] on span "2022" at bounding box center [979, 256] width 37 height 21
click at [1018, 260] on span "APR." at bounding box center [1021, 256] width 37 height 21
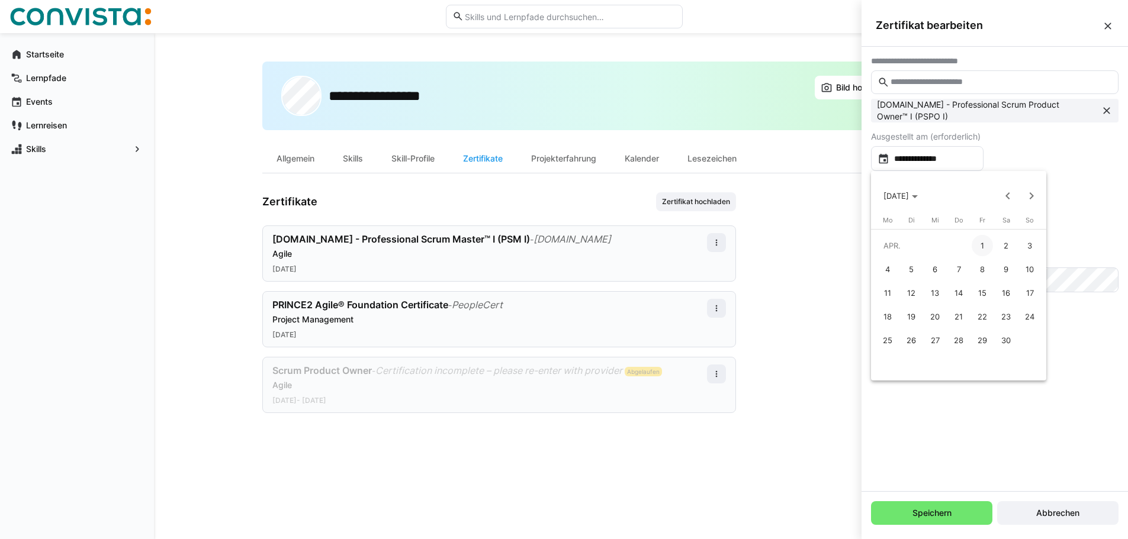
click at [963, 269] on span "7" at bounding box center [958, 269] width 21 height 21
type input "**********"
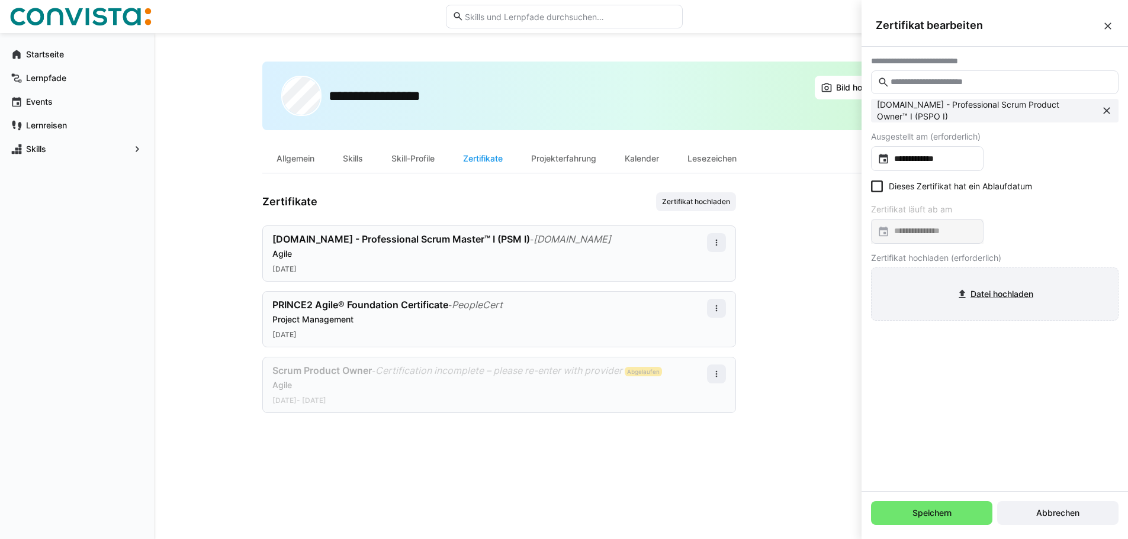
click at [991, 293] on input "file" at bounding box center [995, 294] width 246 height 52
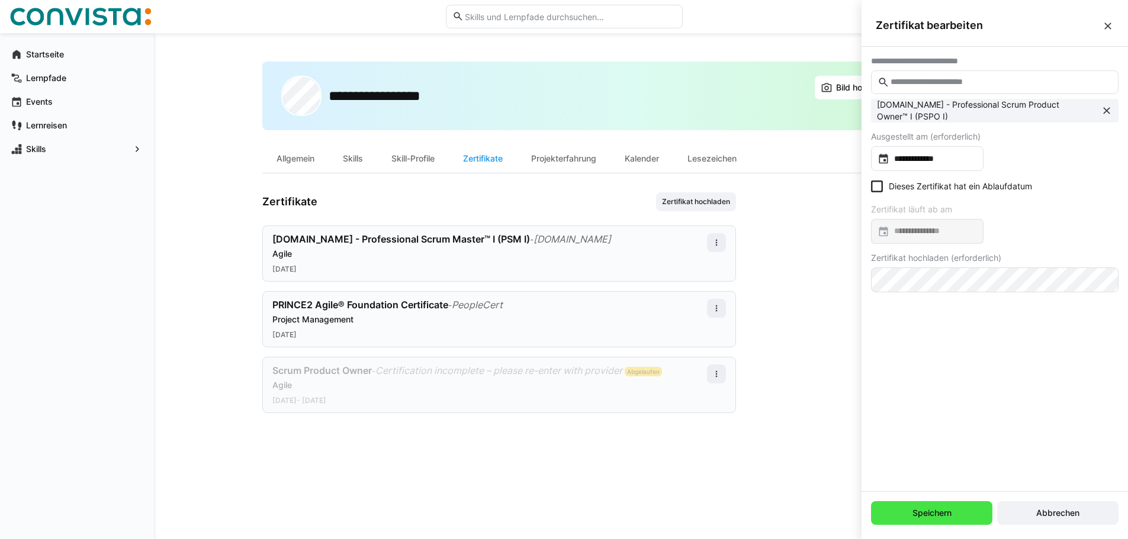
click at [933, 512] on span "Speichern" at bounding box center [932, 513] width 43 height 12
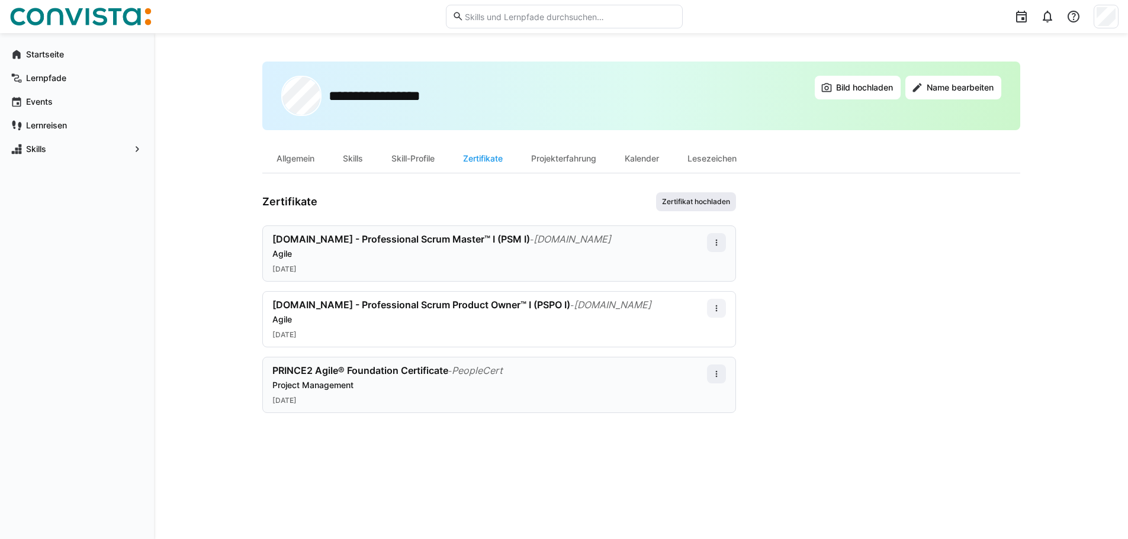
click at [693, 205] on span "Zertifikat hochladen" at bounding box center [696, 201] width 70 height 9
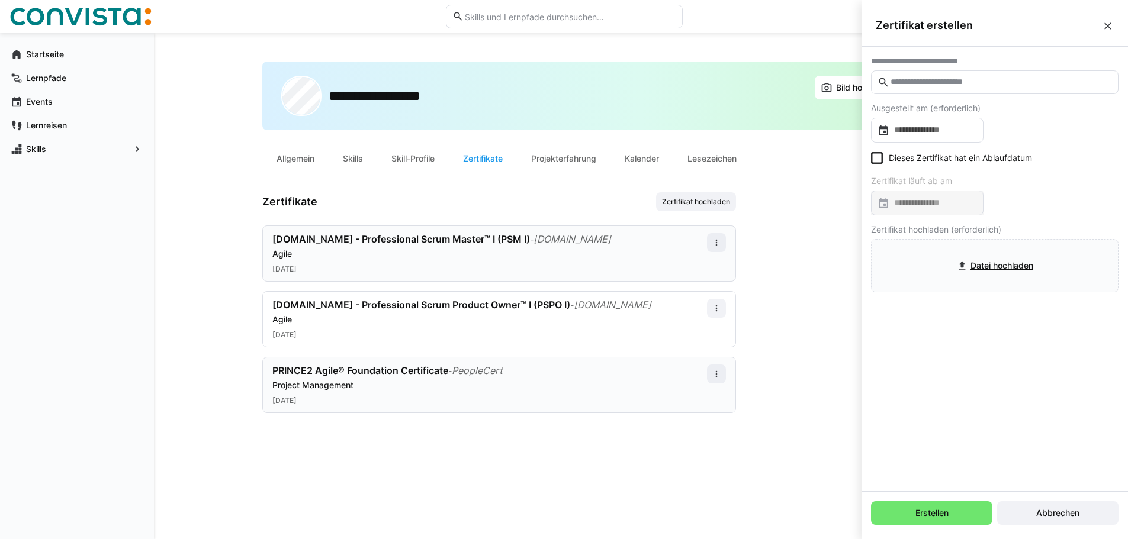
click at [919, 83] on input "text" at bounding box center [1000, 82] width 223 height 11
click at [933, 81] on input "text" at bounding box center [1000, 82] width 223 height 11
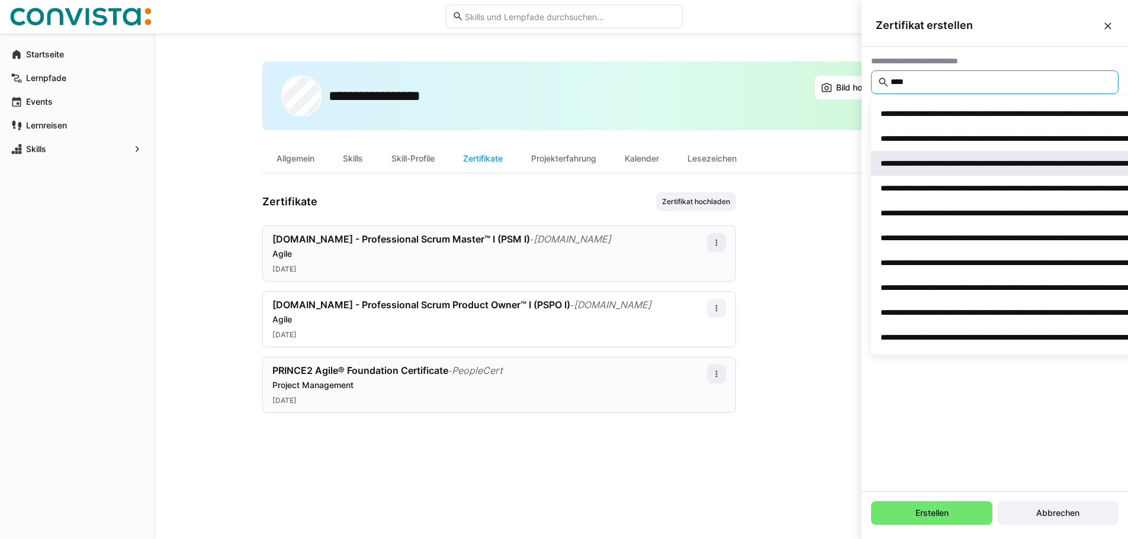
type input "****"
click at [1057, 163] on div "**********" at bounding box center [1137, 164] width 512 height 12
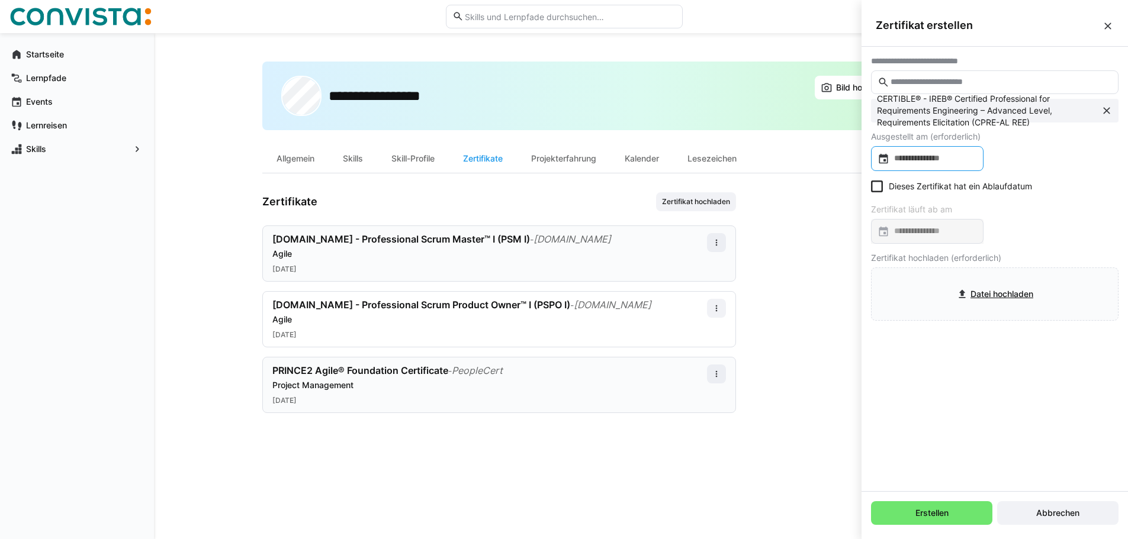
click at [942, 156] on input at bounding box center [933, 159] width 88 height 12
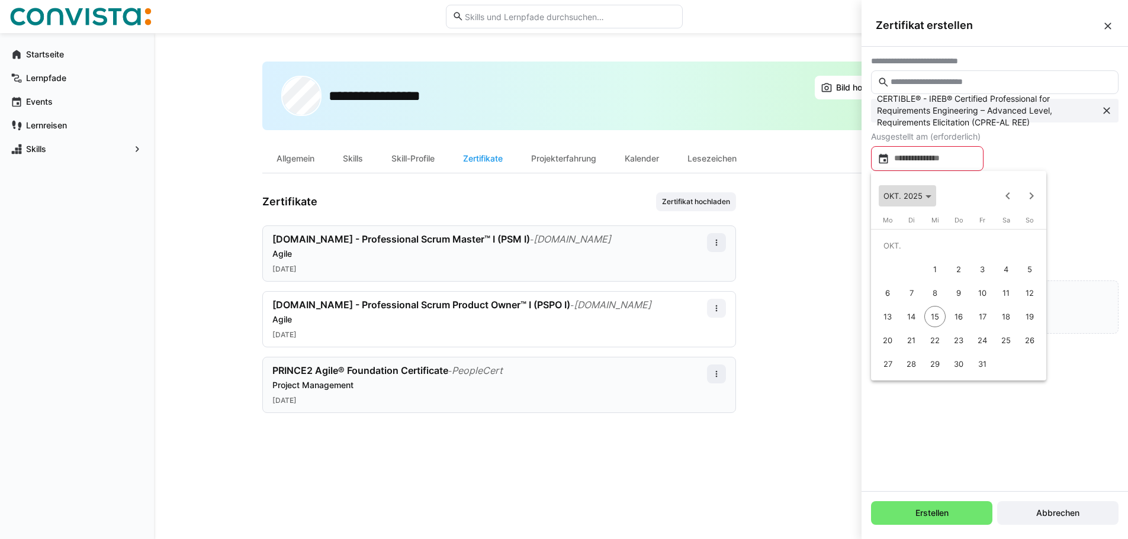
click at [914, 204] on span "Choose month and year" at bounding box center [907, 196] width 57 height 28
click at [890, 253] on span "2020" at bounding box center [896, 256] width 37 height 21
click at [986, 257] on span "MÄRZ" at bounding box center [979, 256] width 37 height 21
click at [988, 293] on span "13" at bounding box center [982, 292] width 21 height 21
type input "**********"
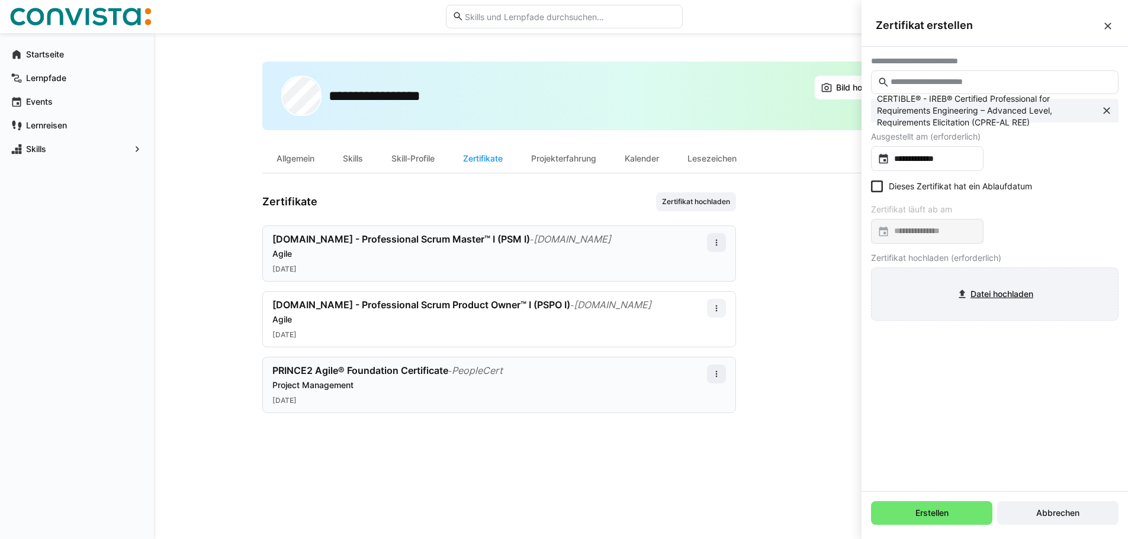
click at [989, 295] on input "file" at bounding box center [995, 294] width 246 height 52
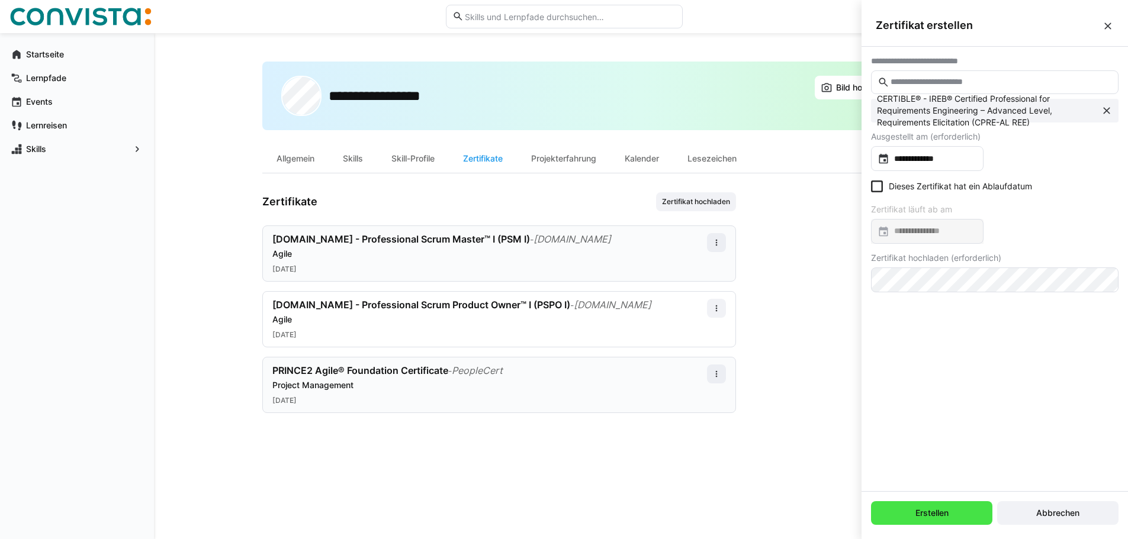
click at [968, 517] on span "Erstellen" at bounding box center [931, 514] width 121 height 24
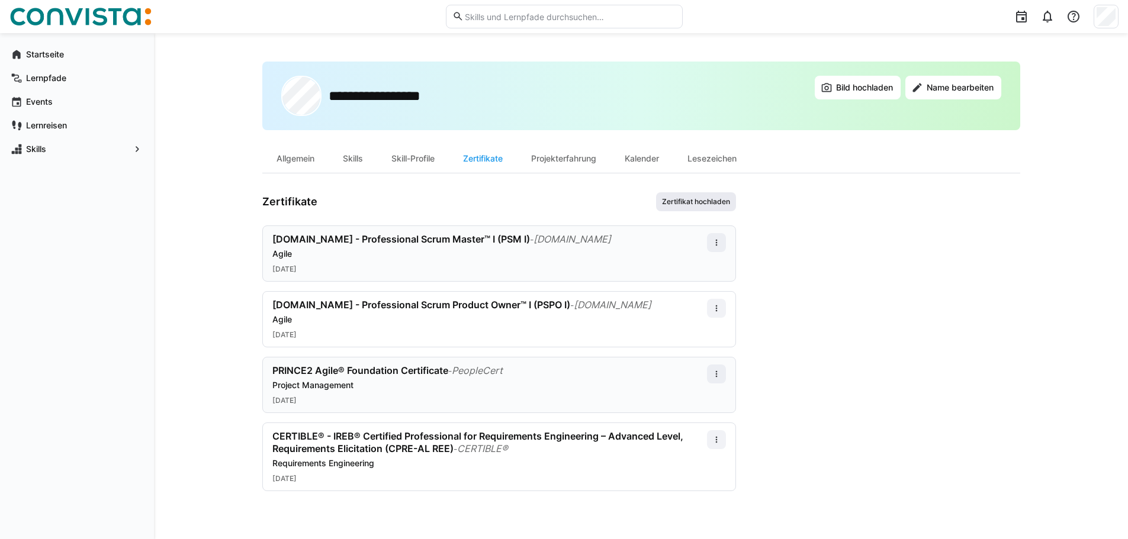
click at [661, 199] on span "Zertifikat hochladen" at bounding box center [696, 201] width 70 height 9
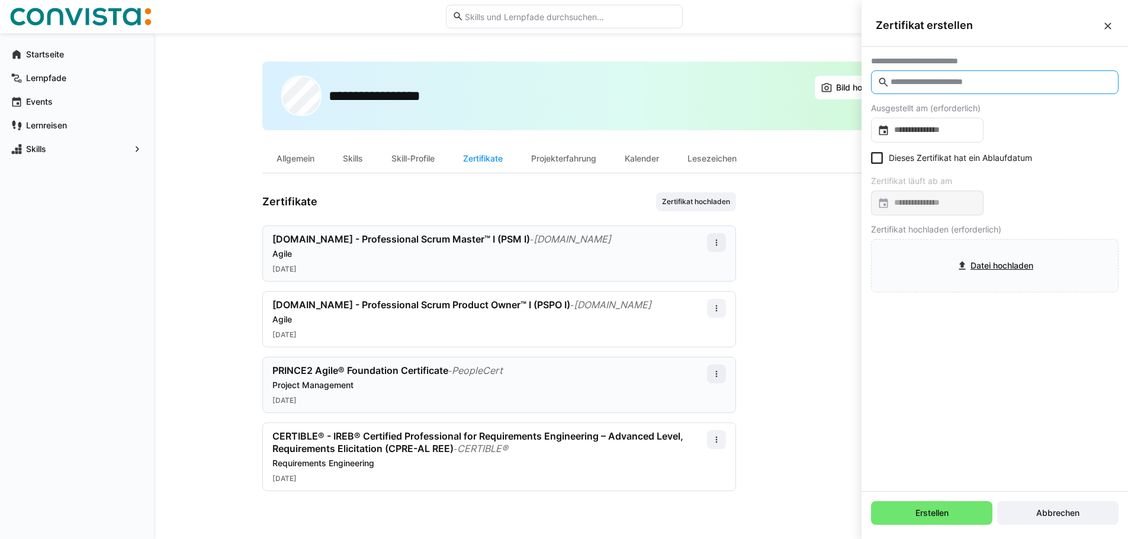
click at [895, 85] on input "text" at bounding box center [1000, 82] width 223 height 11
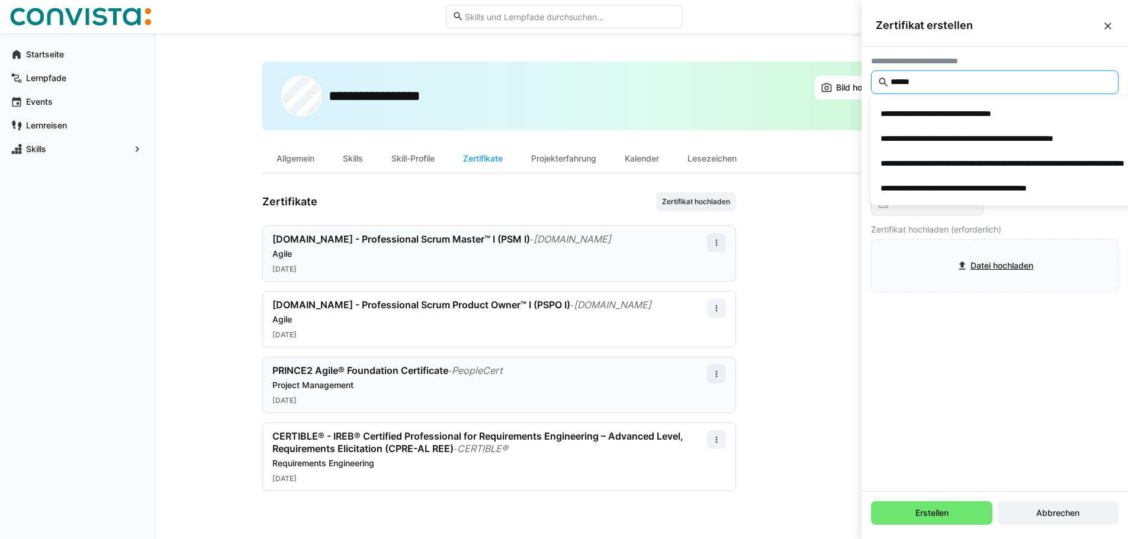
type input "******"
click at [690, 50] on div "**********" at bounding box center [641, 286] width 974 height 506
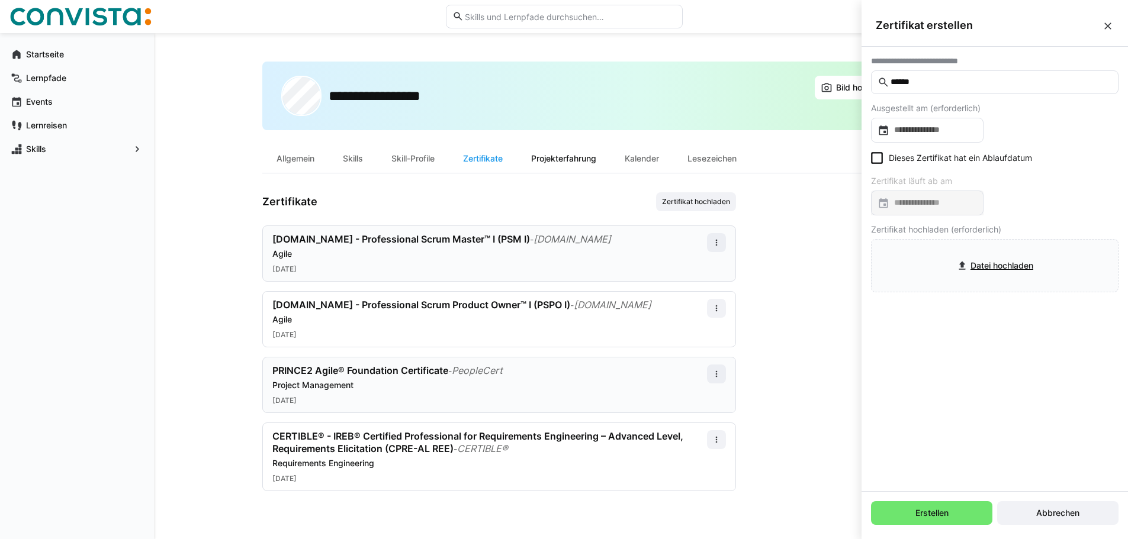
click at [578, 166] on div "Projekterfahrung" at bounding box center [564, 158] width 94 height 28
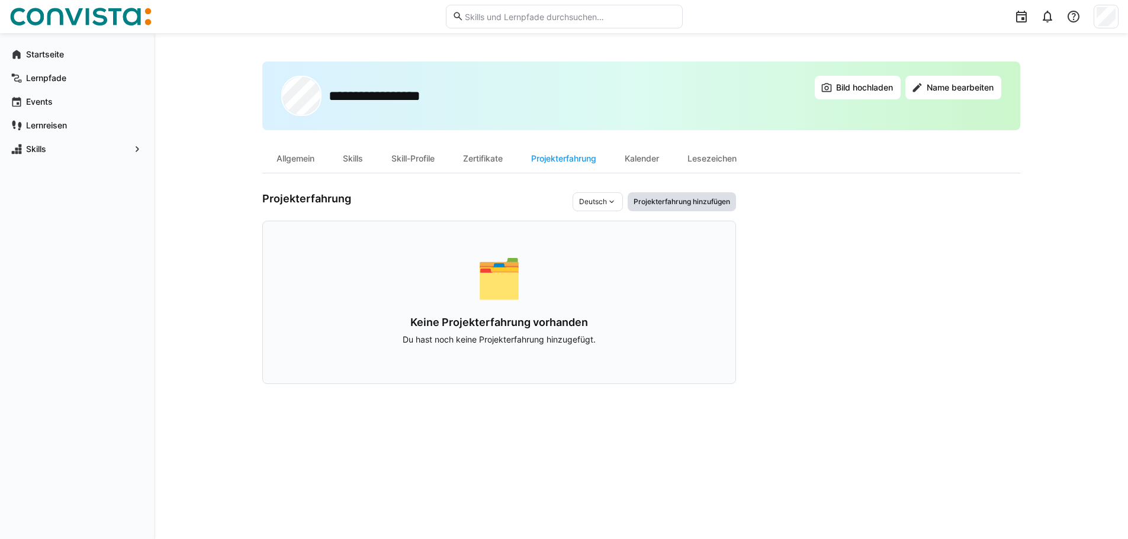
click at [699, 199] on span "Projekterfahrung hinzufügen" at bounding box center [681, 201] width 99 height 9
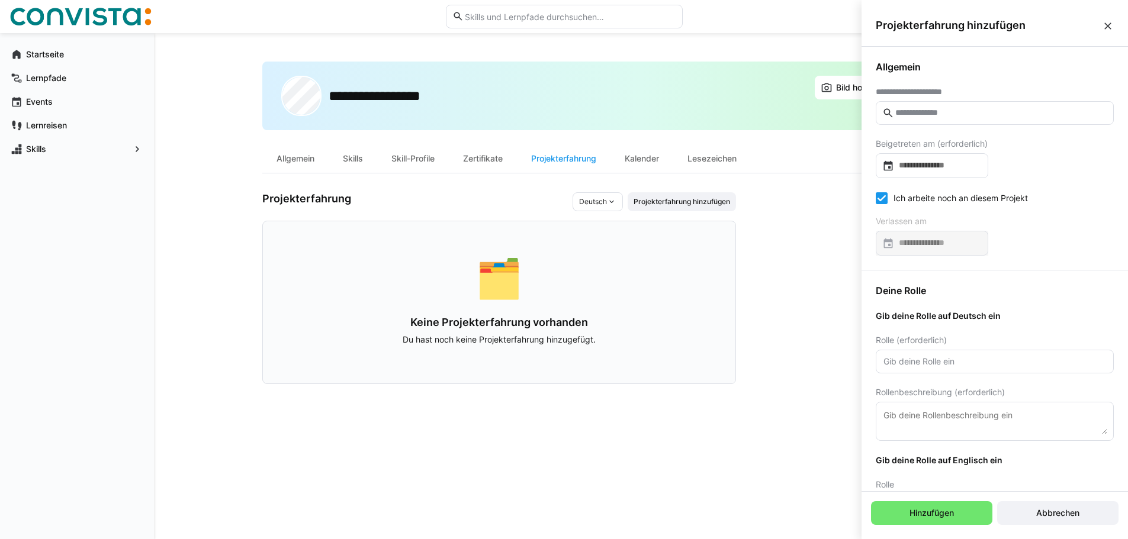
click at [946, 117] on input "text" at bounding box center [1000, 113] width 213 height 11
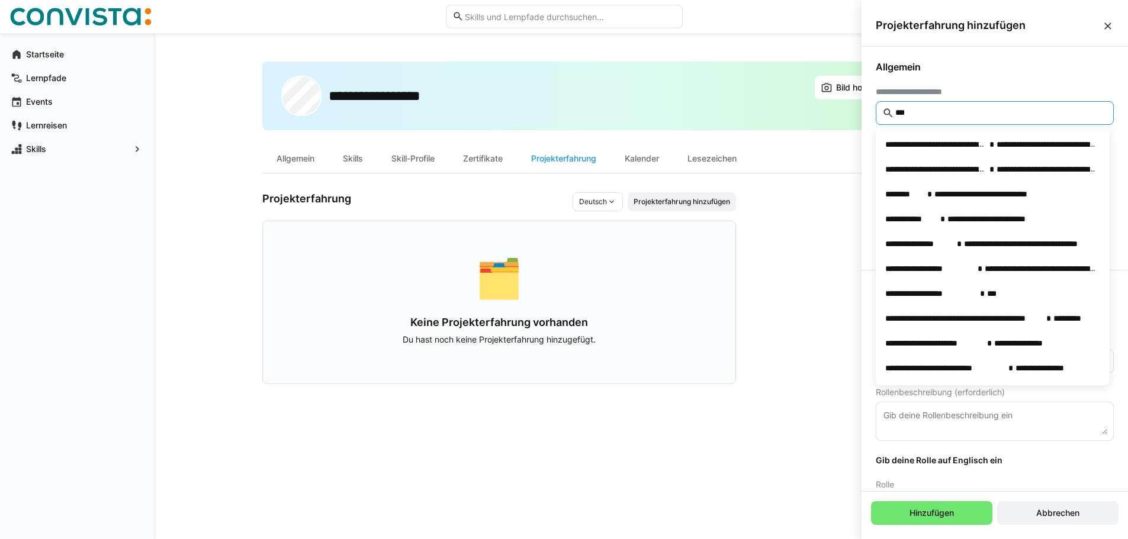
click at [922, 110] on input "***" at bounding box center [1000, 113] width 213 height 11
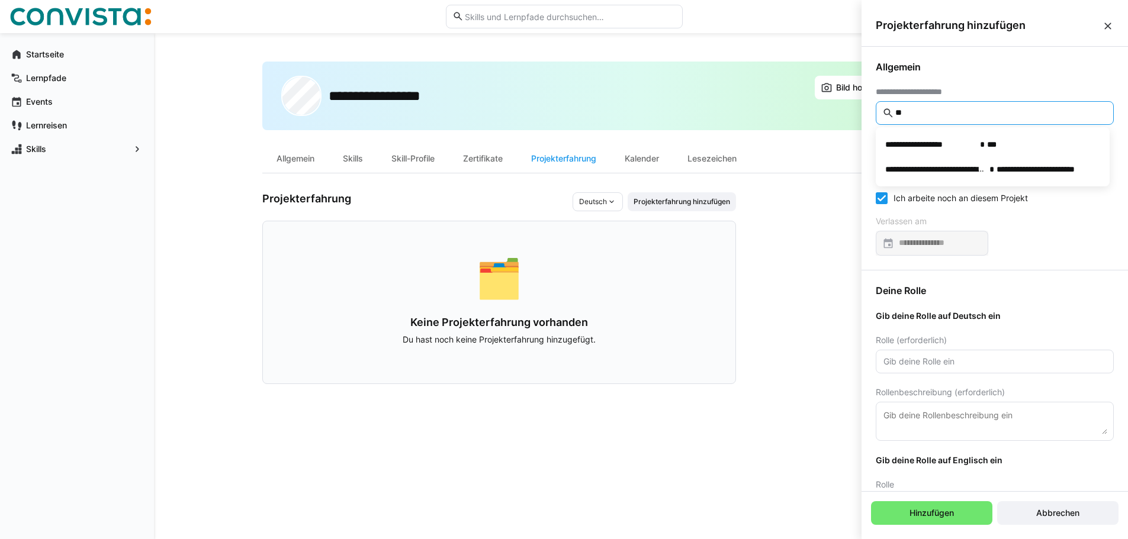
type input "*"
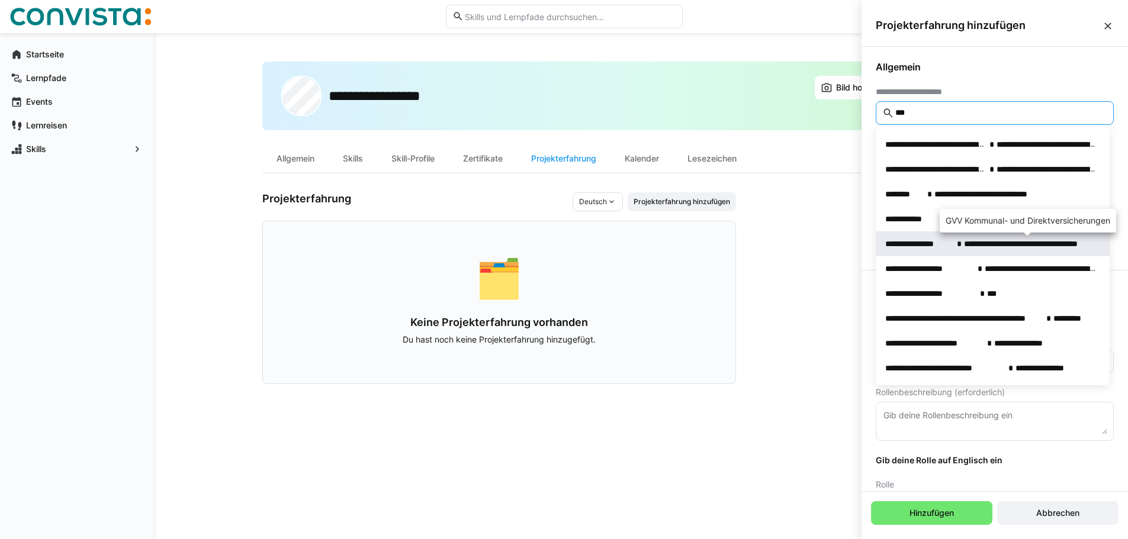
type input "***"
click at [997, 247] on span "**********" at bounding box center [1029, 244] width 131 height 12
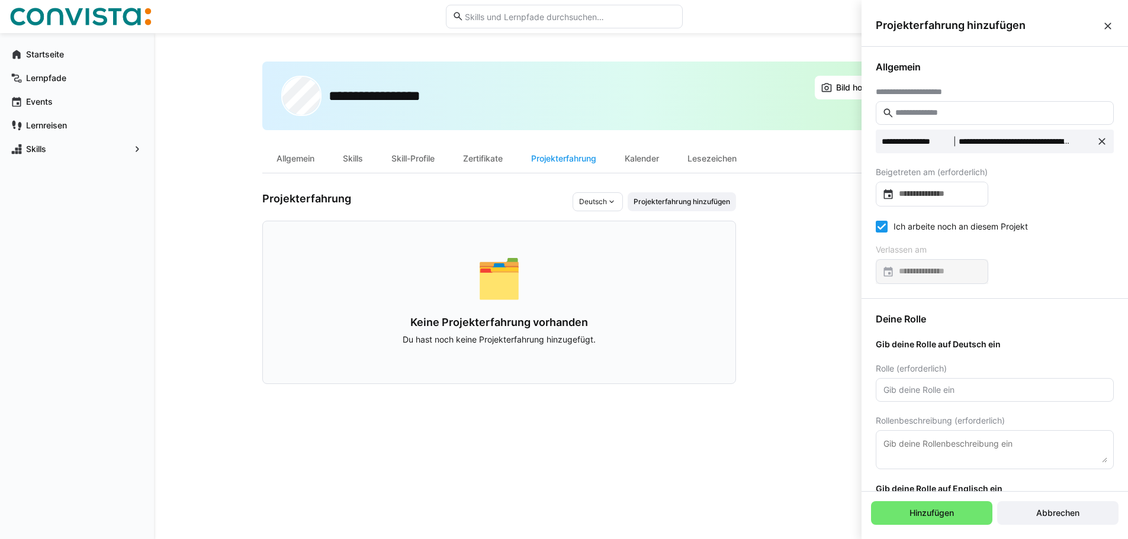
click at [944, 223] on eds-checkbox "Ich arbeite noch an diesem Projekt" at bounding box center [952, 227] width 152 height 12
click at [946, 226] on eds-checkbox "Ich arbeite noch an diesem Projekt" at bounding box center [952, 227] width 152 height 12
click at [960, 387] on input "text" at bounding box center [994, 390] width 225 height 11
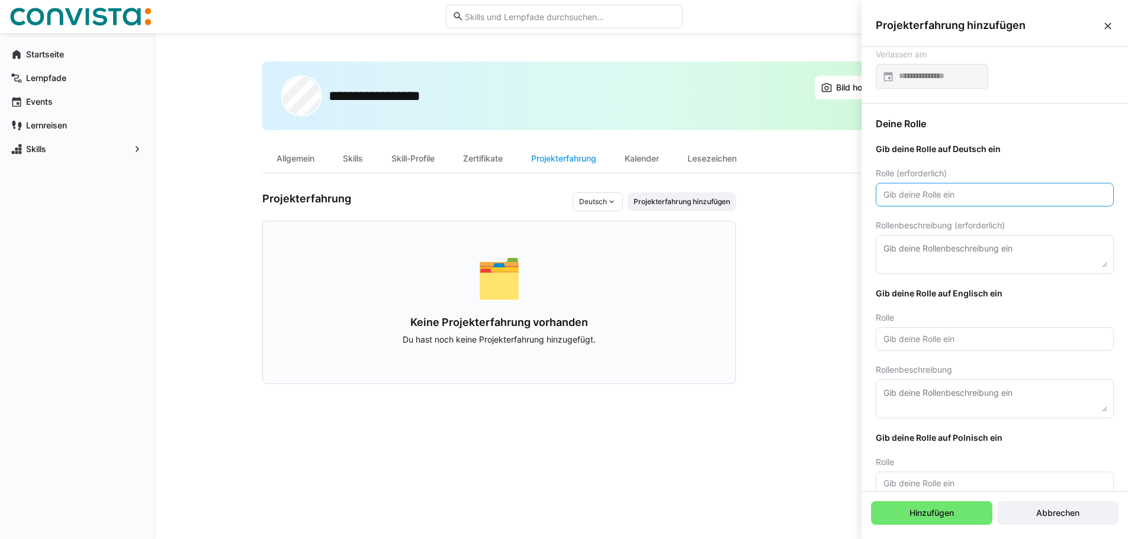
scroll to position [237, 0]
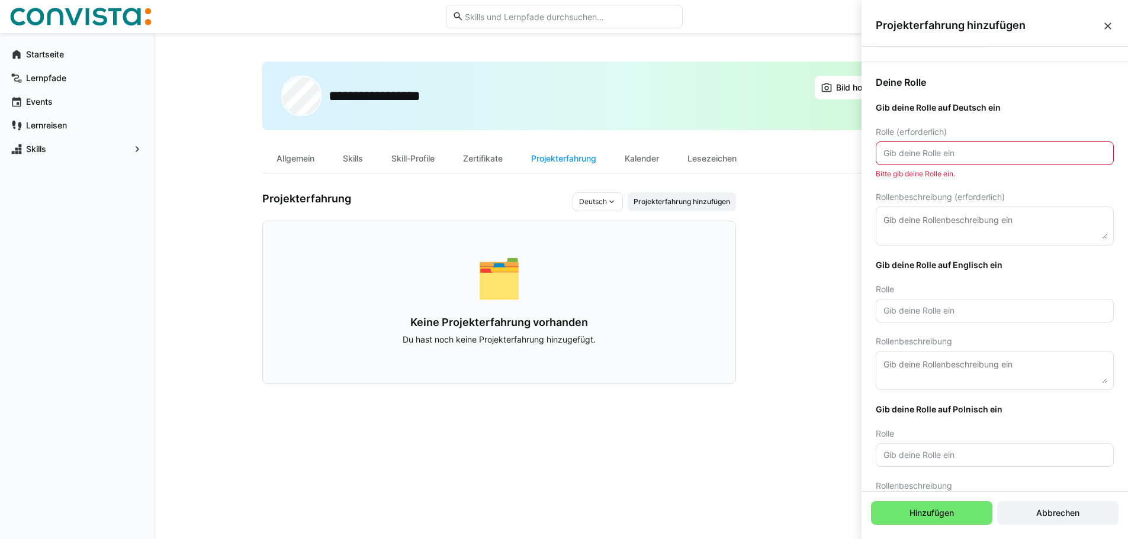
click at [918, 310] on input "text" at bounding box center [994, 311] width 225 height 11
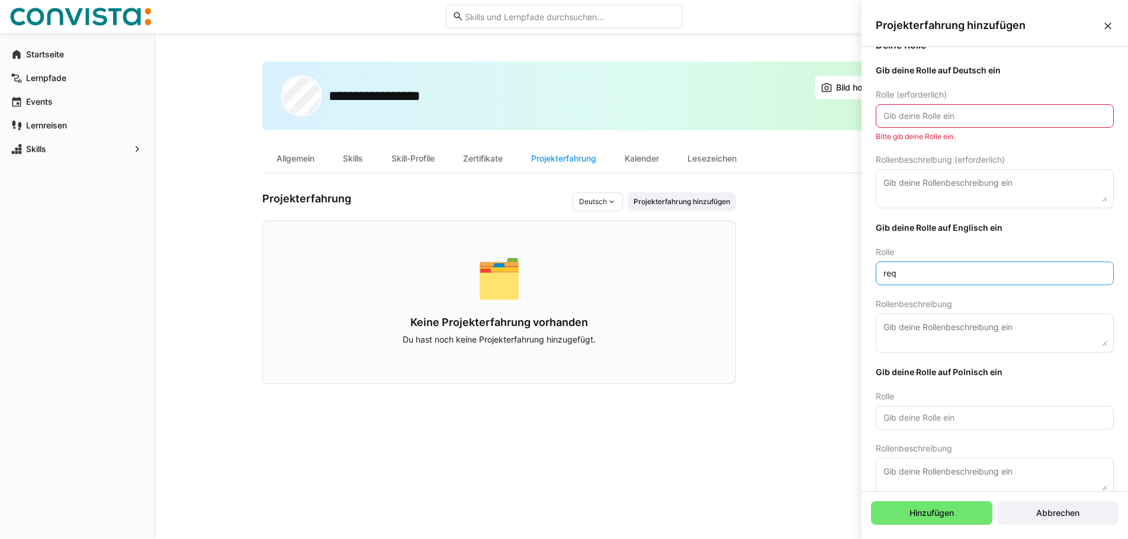
scroll to position [294, 0]
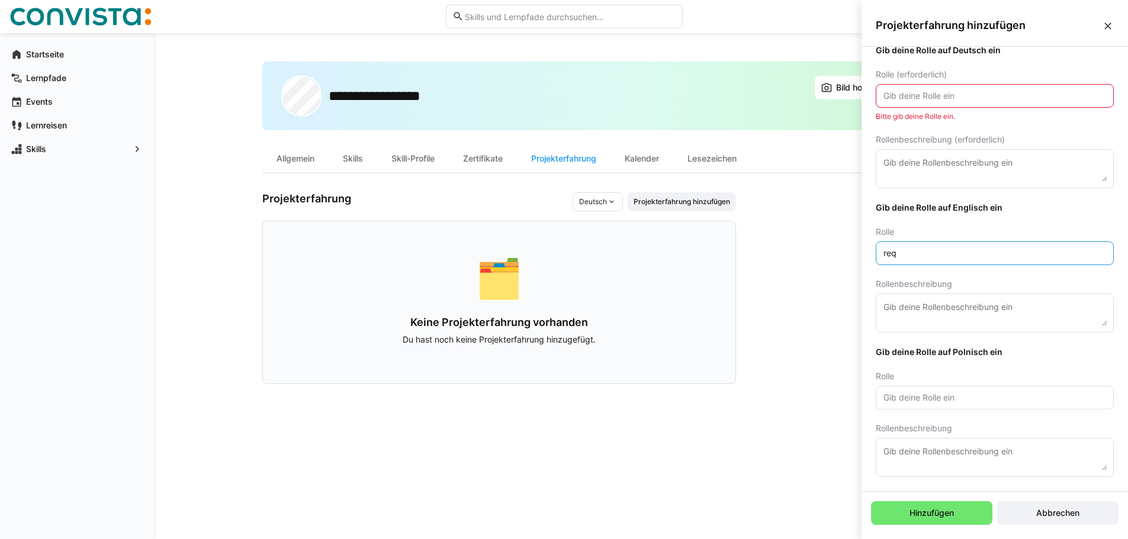
type input "req"
click at [937, 400] on input "text" at bounding box center [994, 398] width 225 height 11
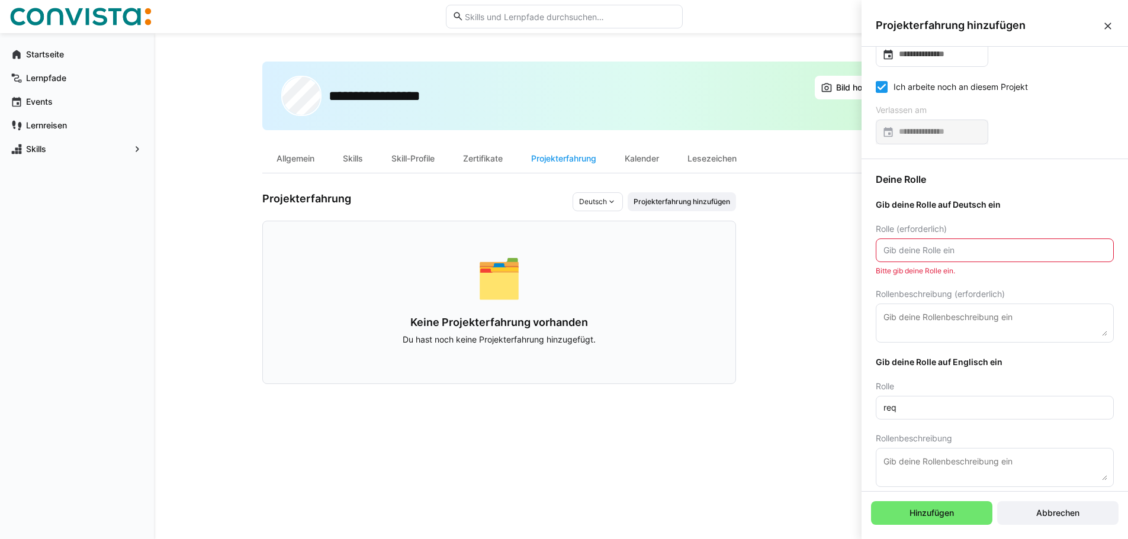
scroll to position [117, 0]
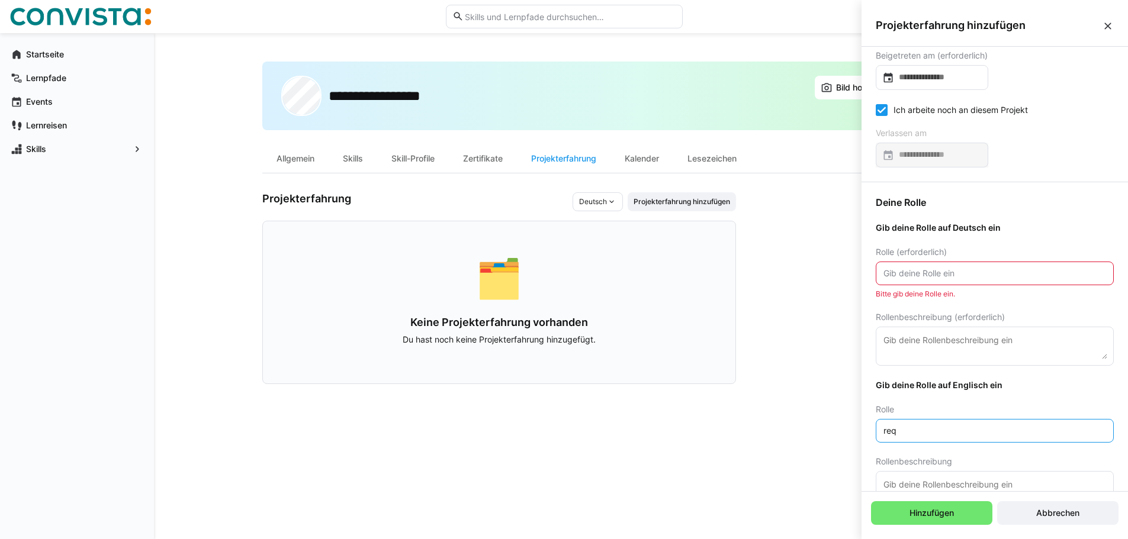
drag, startPoint x: 920, startPoint y: 429, endPoint x: 861, endPoint y: 427, distance: 58.6
click at [861, 427] on body "**********" at bounding box center [564, 269] width 1128 height 539
click at [960, 277] on input "text" at bounding box center [994, 273] width 225 height 11
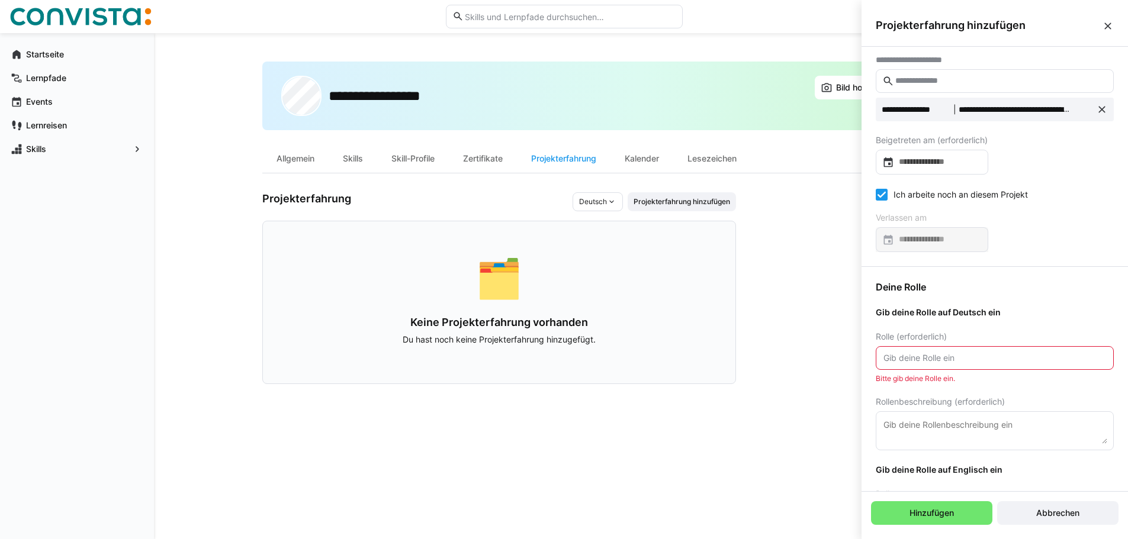
scroll to position [0, 0]
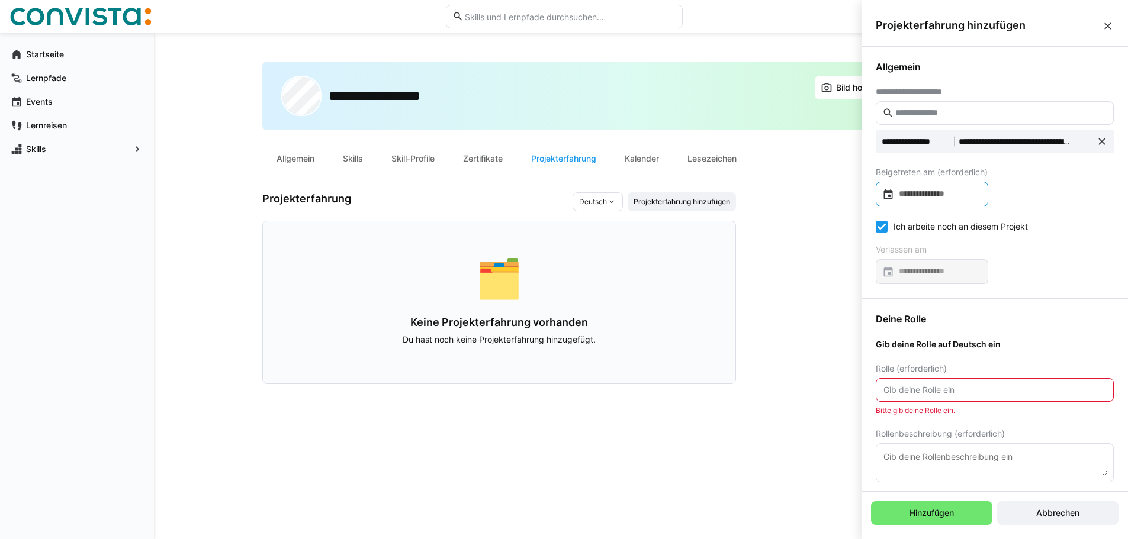
click at [930, 192] on input at bounding box center [938, 194] width 88 height 12
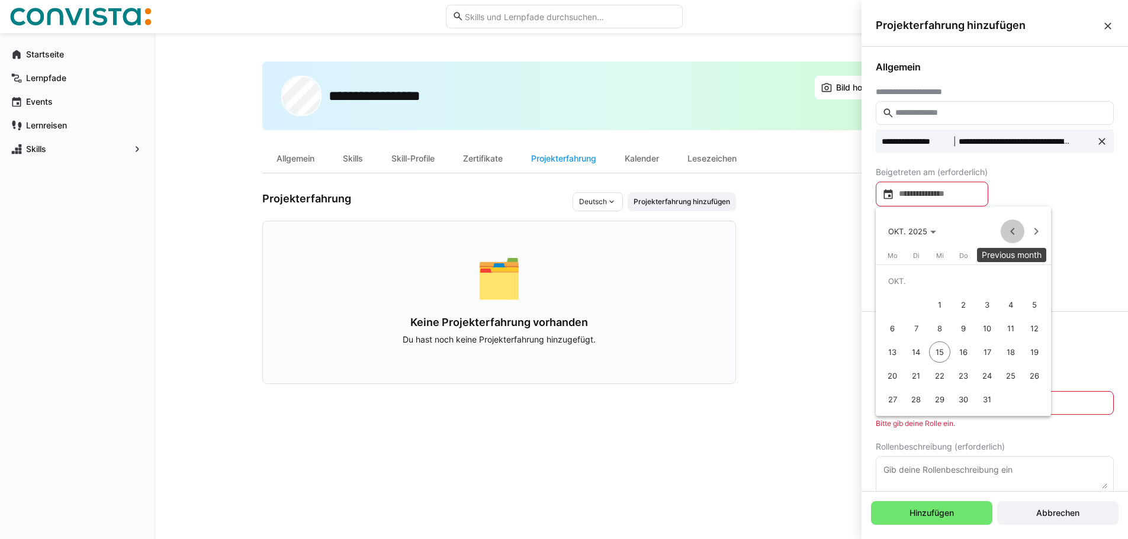
click at [1010, 229] on span "Previous month" at bounding box center [1013, 232] width 24 height 24
click at [923, 230] on span "[DATE]" at bounding box center [905, 231] width 34 height 9
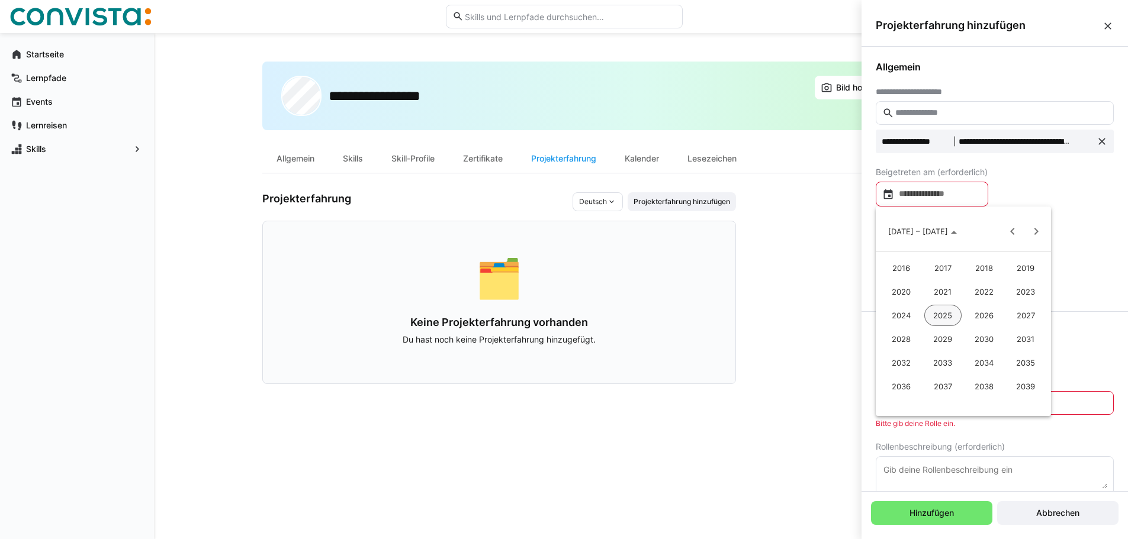
click at [1024, 289] on span "2023" at bounding box center [1025, 291] width 37 height 21
click at [904, 317] on span "MAI" at bounding box center [901, 315] width 37 height 21
click at [890, 377] on span "22" at bounding box center [892, 375] width 21 height 21
type input "**********"
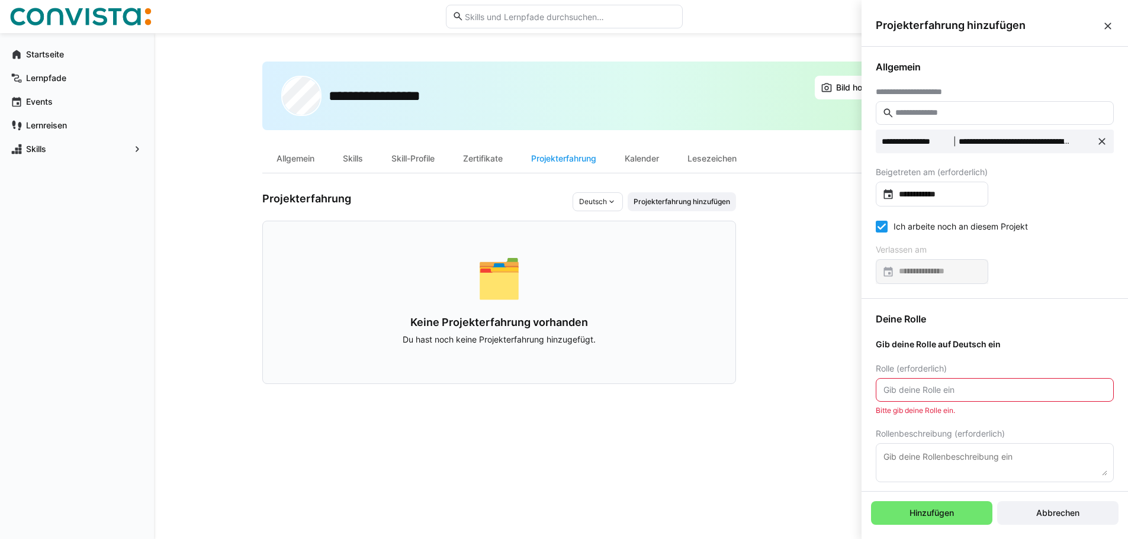
click at [902, 224] on eds-checkbox "Ich arbeite noch an diesem Projekt" at bounding box center [952, 227] width 152 height 12
click at [1058, 515] on span "Abbrechen" at bounding box center [1057, 513] width 47 height 12
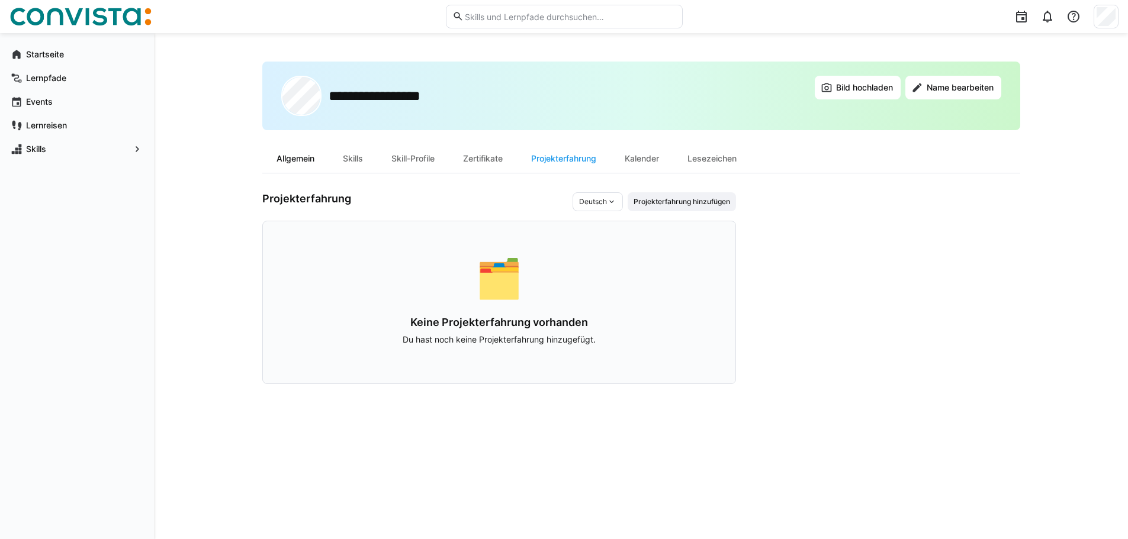
click at [272, 166] on div "Allgemein" at bounding box center [295, 158] width 66 height 28
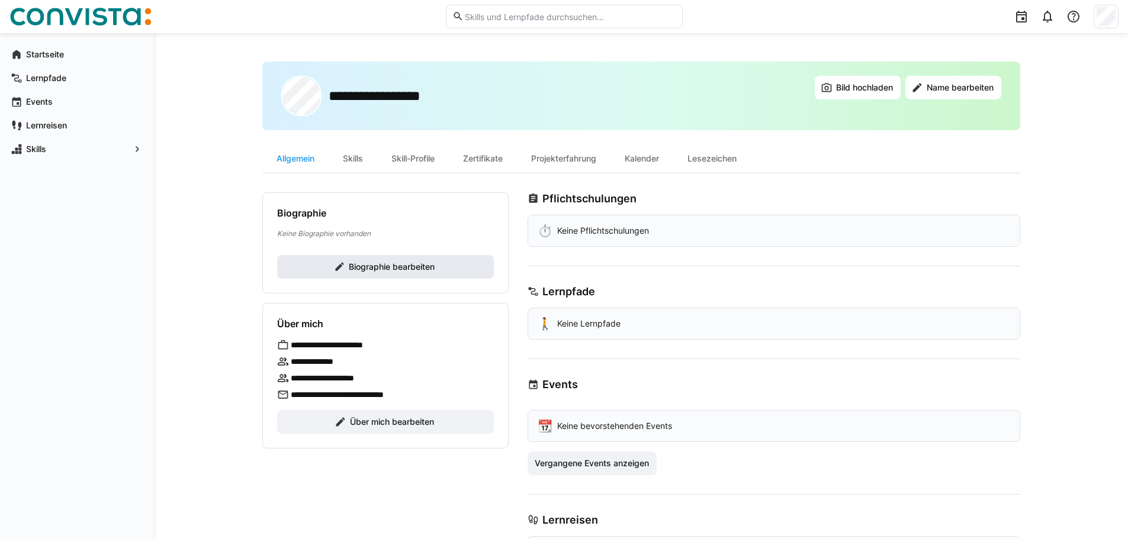
click at [393, 269] on span "Biographie bearbeiten" at bounding box center [391, 267] width 89 height 12
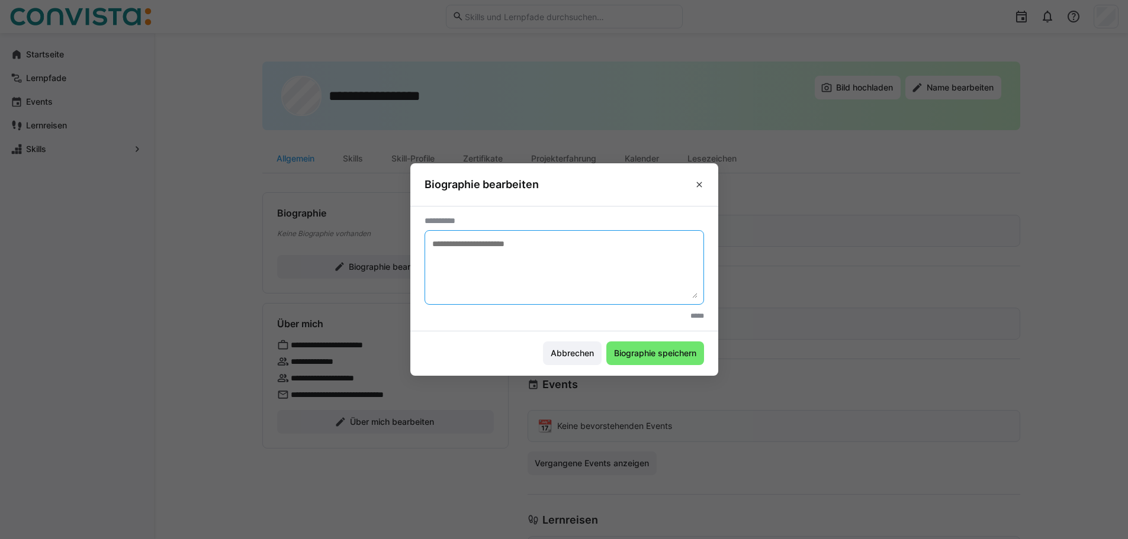
click at [500, 259] on textarea at bounding box center [564, 268] width 266 height 62
click at [587, 355] on span "Abbrechen" at bounding box center [572, 354] width 47 height 12
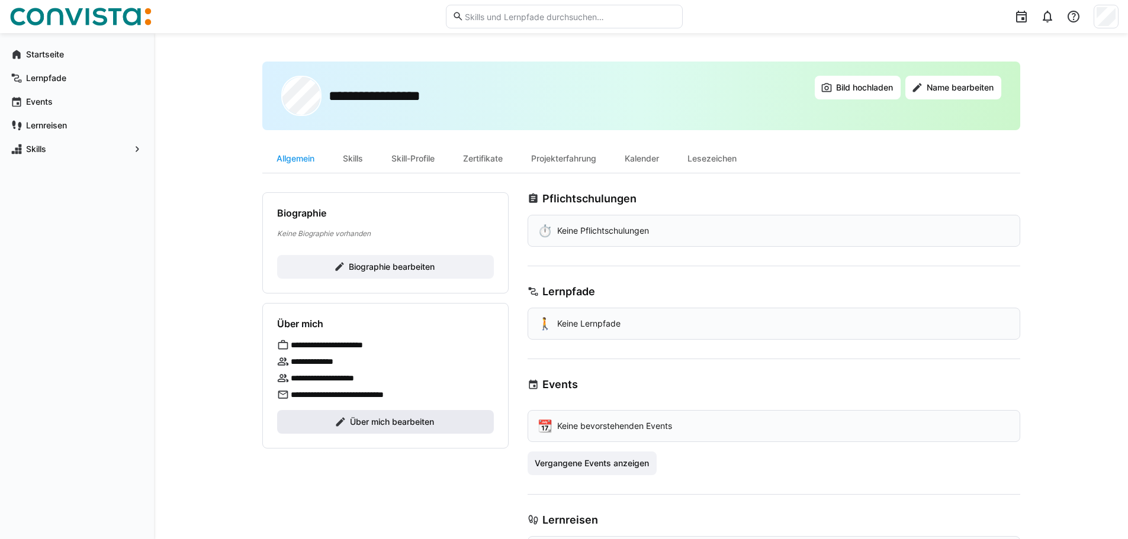
click at [365, 423] on span "Über mich bearbeiten" at bounding box center [392, 422] width 88 height 12
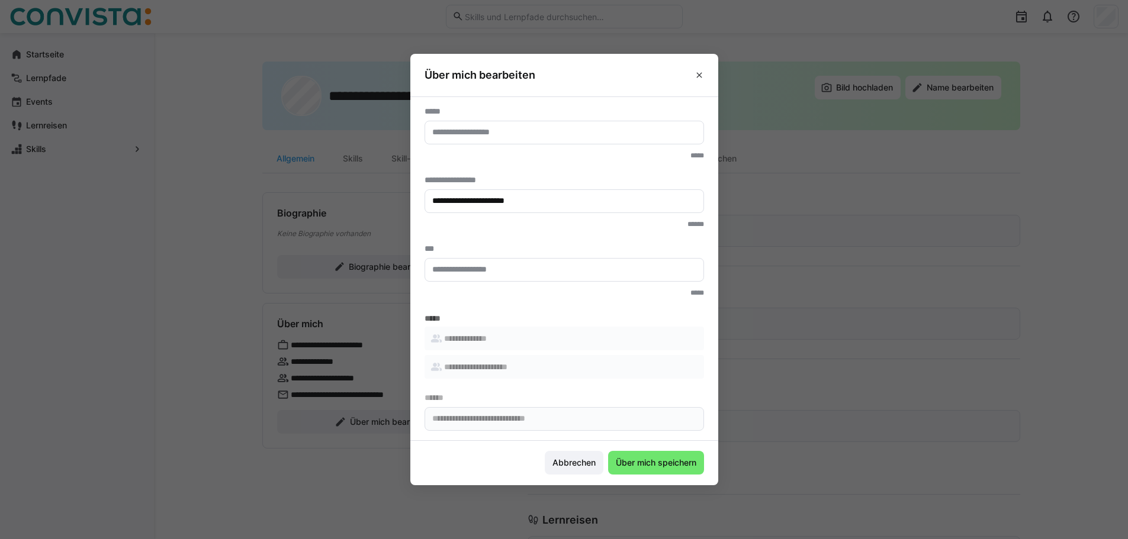
click at [509, 266] on input "text" at bounding box center [564, 270] width 266 height 11
type input "**********"
click at [475, 130] on input "text" at bounding box center [564, 132] width 266 height 11
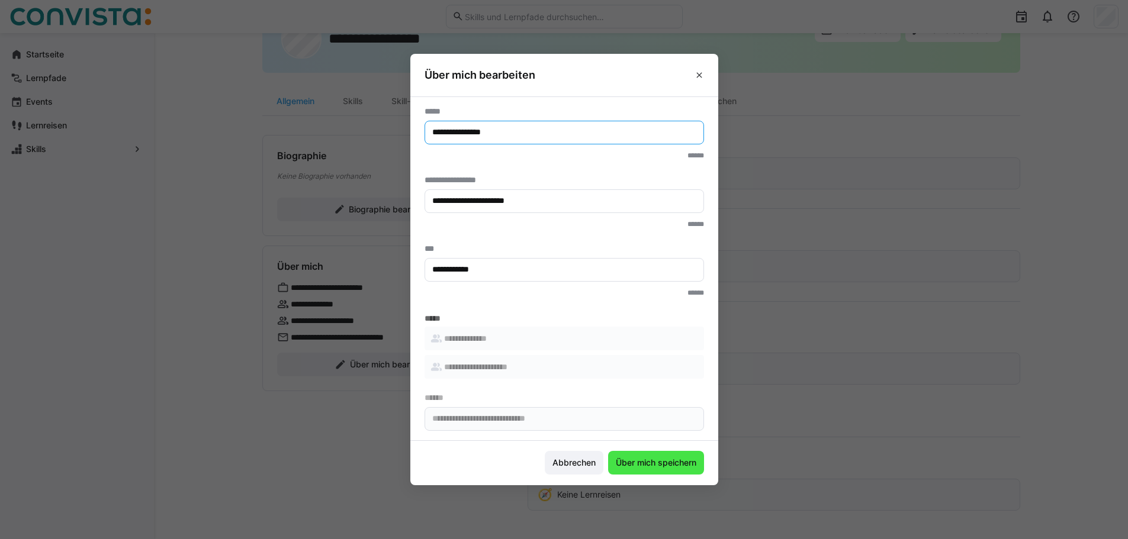
type input "**********"
click at [659, 466] on span "Über mich speichern" at bounding box center [656, 463] width 84 height 12
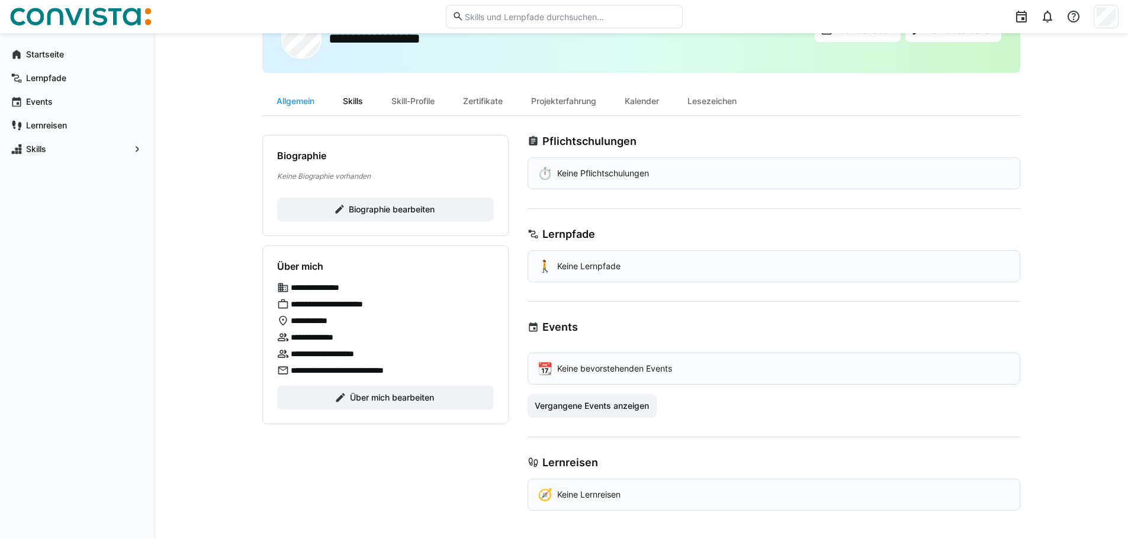
click at [350, 106] on div "Skills" at bounding box center [353, 101] width 49 height 28
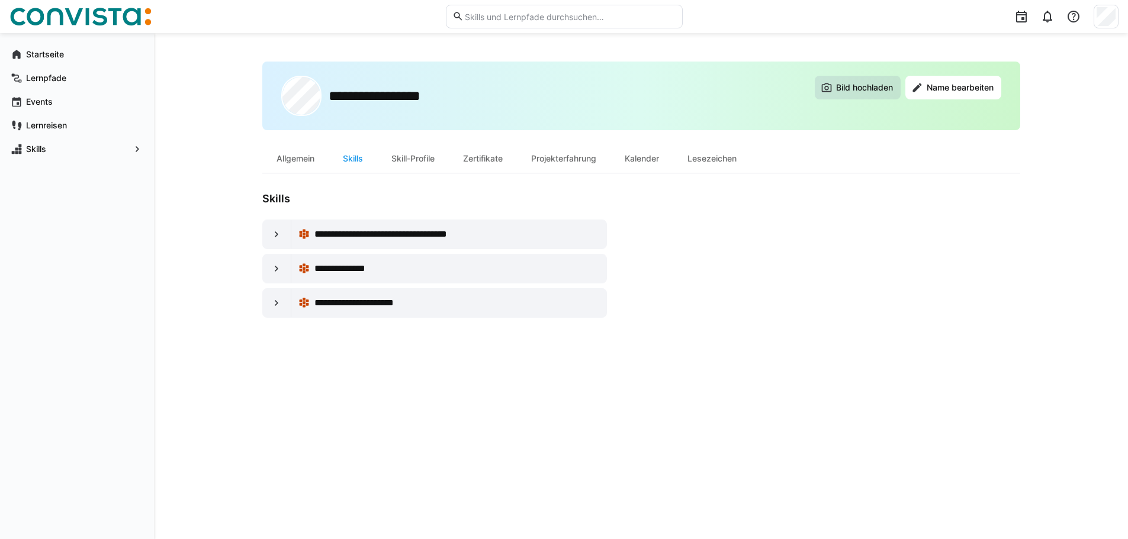
click at [873, 92] on span "Bild hochladen" at bounding box center [864, 88] width 60 height 12
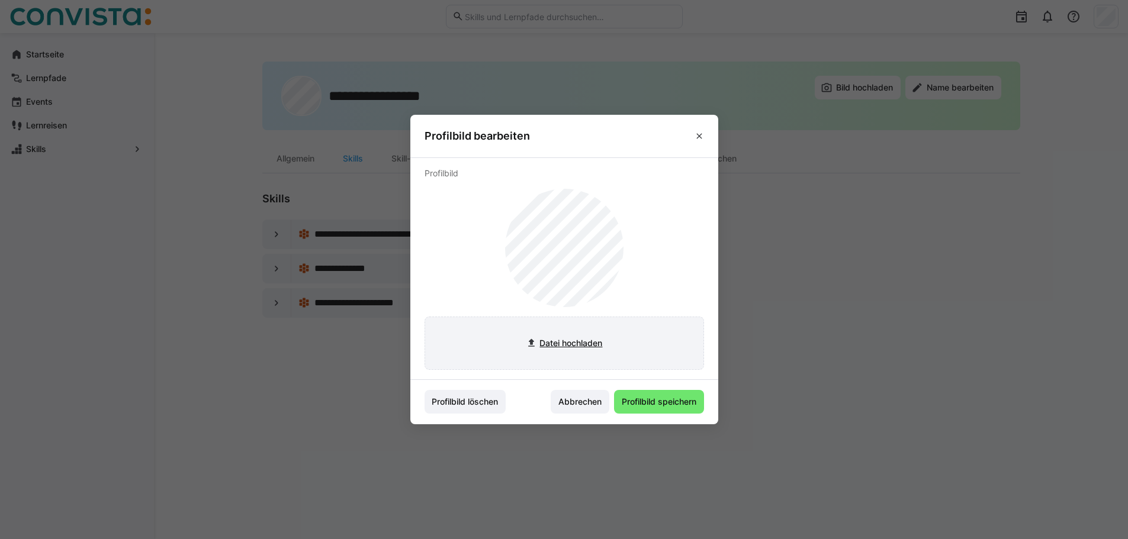
click at [577, 340] on input "file" at bounding box center [564, 343] width 278 height 52
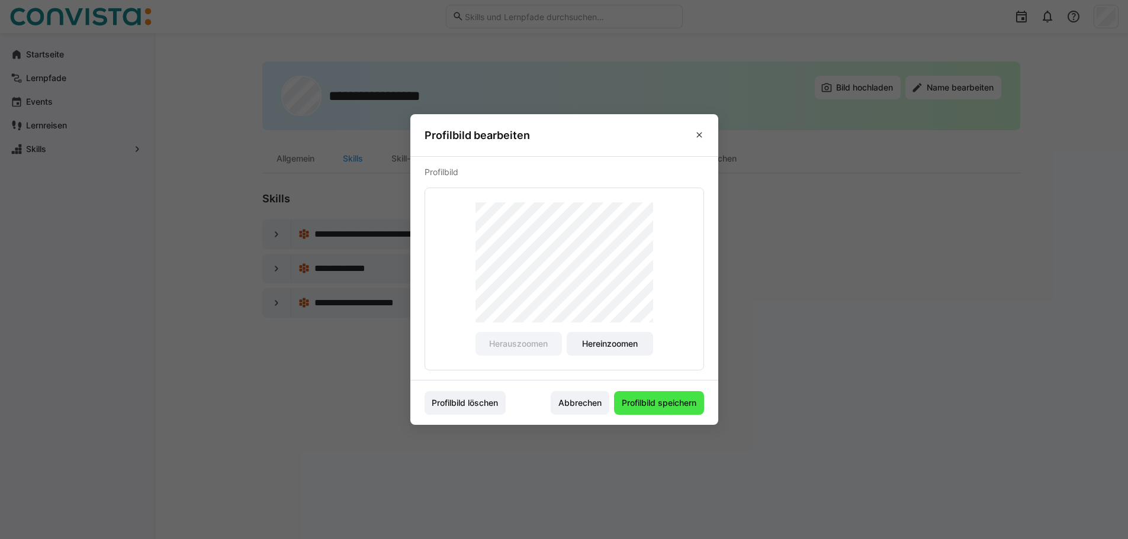
click at [658, 407] on span "Profilbild speichern" at bounding box center [659, 403] width 78 height 12
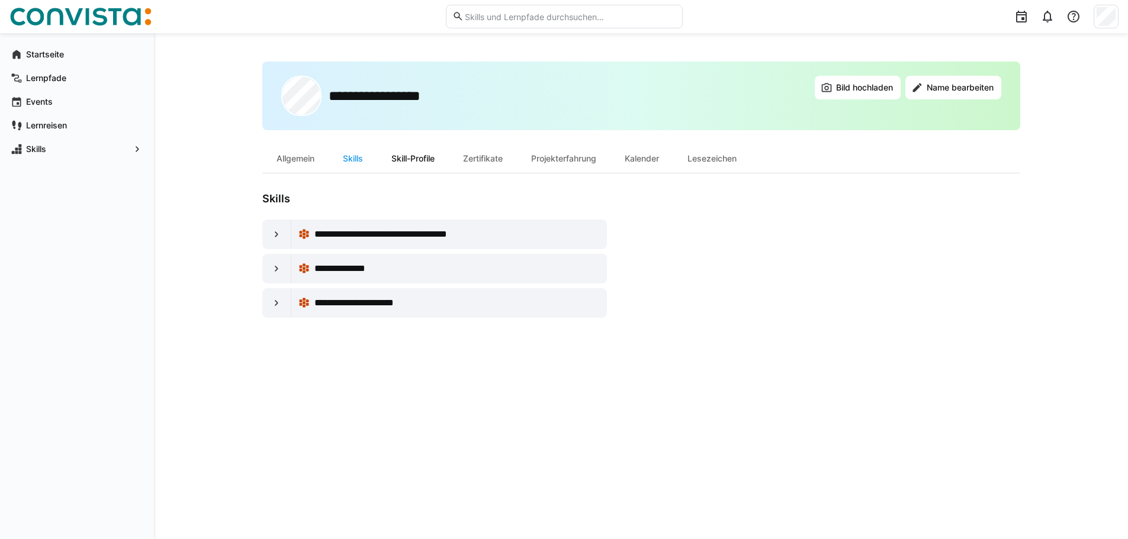
click at [438, 159] on div "Skill-Profile" at bounding box center [413, 158] width 72 height 28
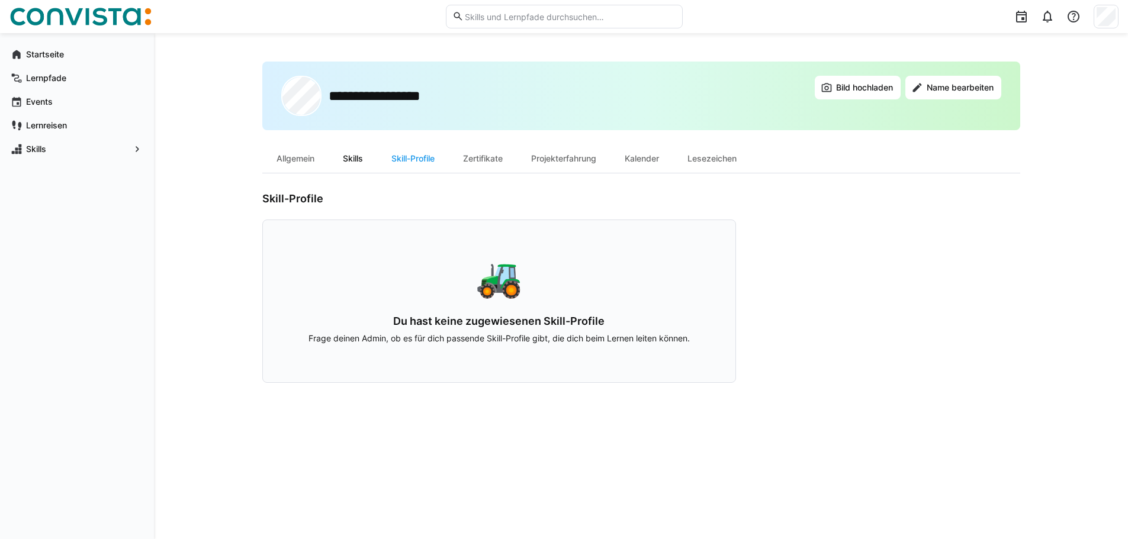
click at [352, 163] on div "Skills" at bounding box center [353, 158] width 49 height 28
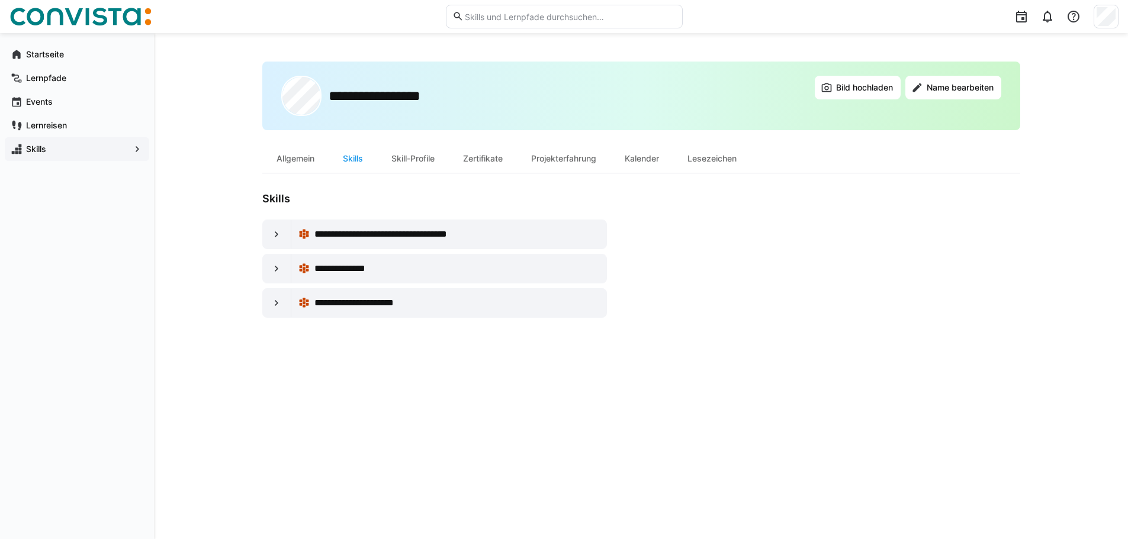
click at [30, 155] on span "Skills" at bounding box center [76, 149] width 105 height 12
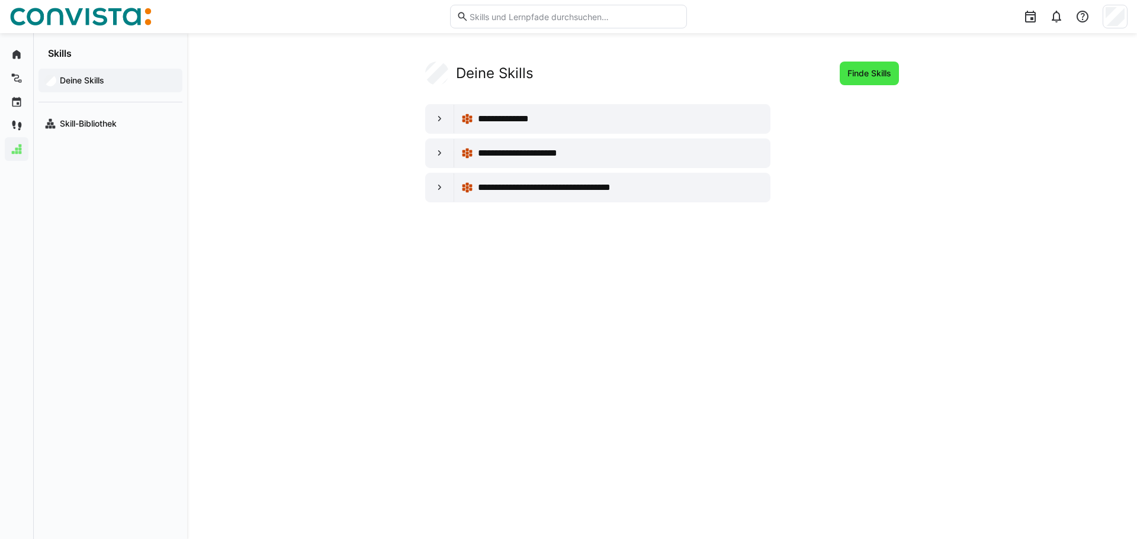
click at [889, 68] on span "Finde Skills" at bounding box center [869, 74] width 47 height 12
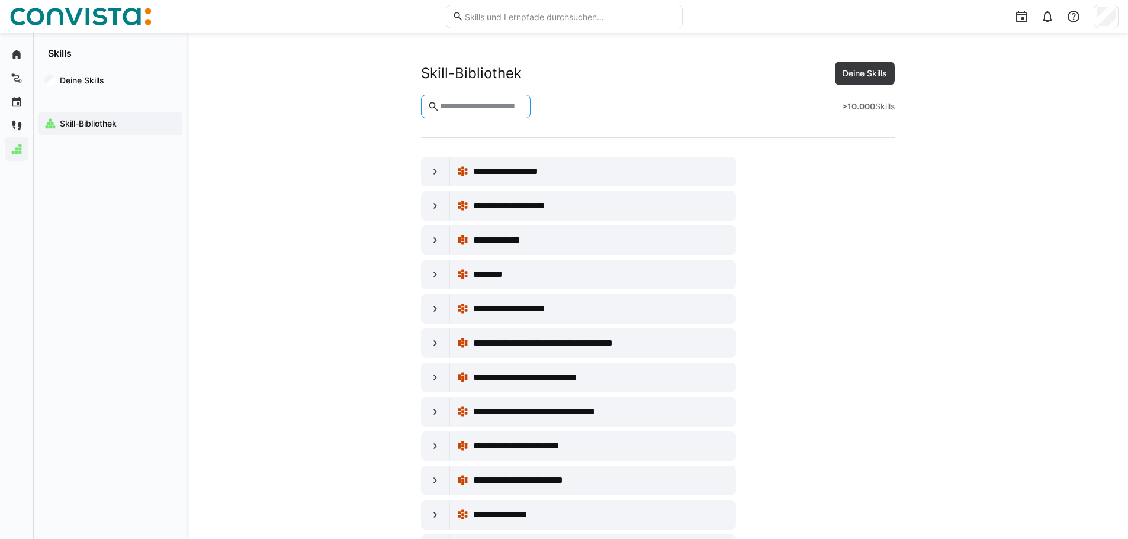
click at [496, 104] on input "text" at bounding box center [481, 106] width 85 height 11
click at [438, 240] on eds-icon at bounding box center [435, 240] width 12 height 12
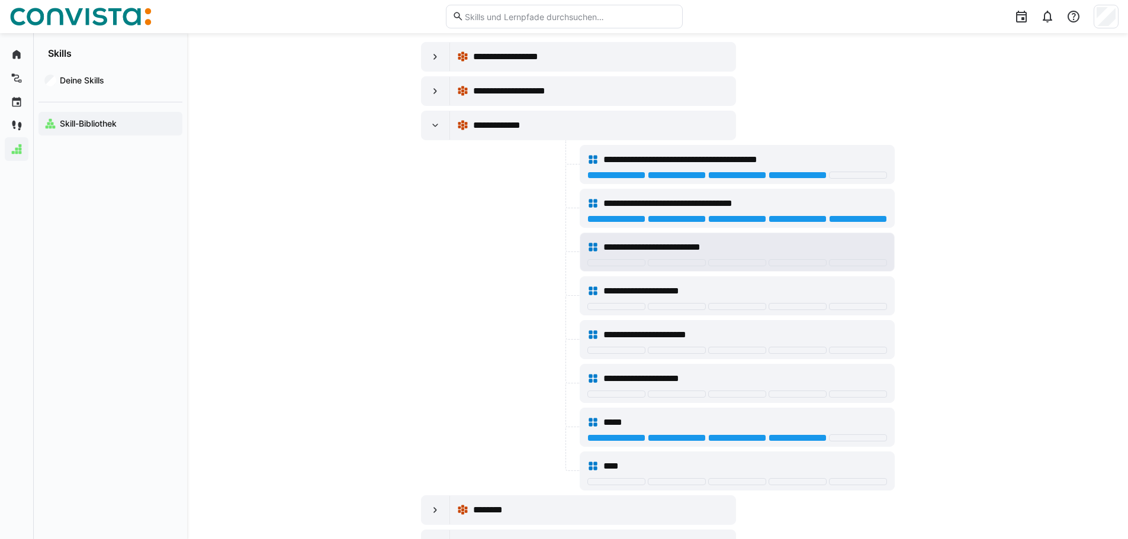
scroll to position [118, 0]
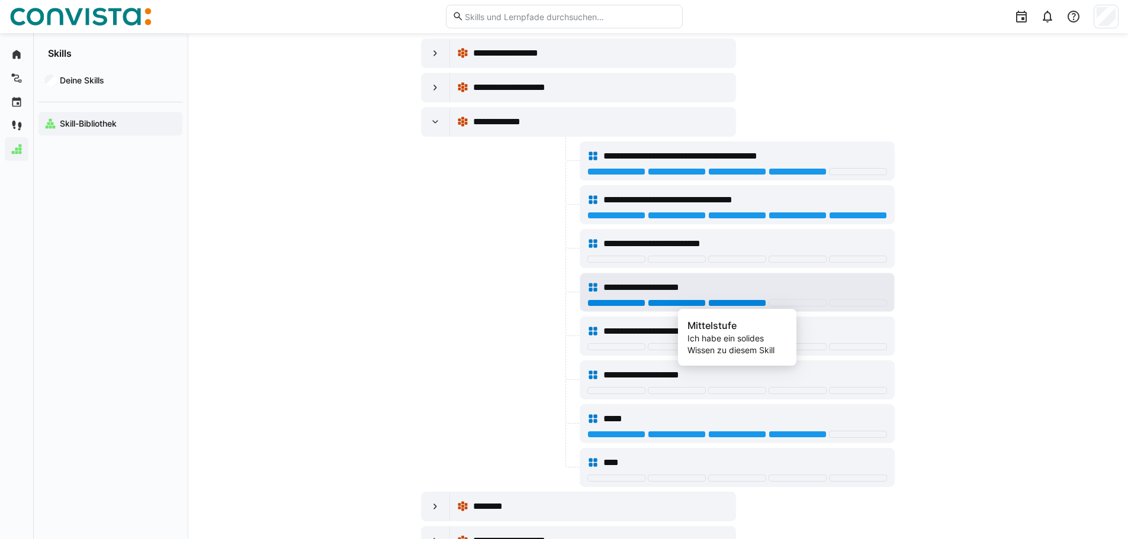
click at [751, 306] on div at bounding box center [737, 303] width 58 height 7
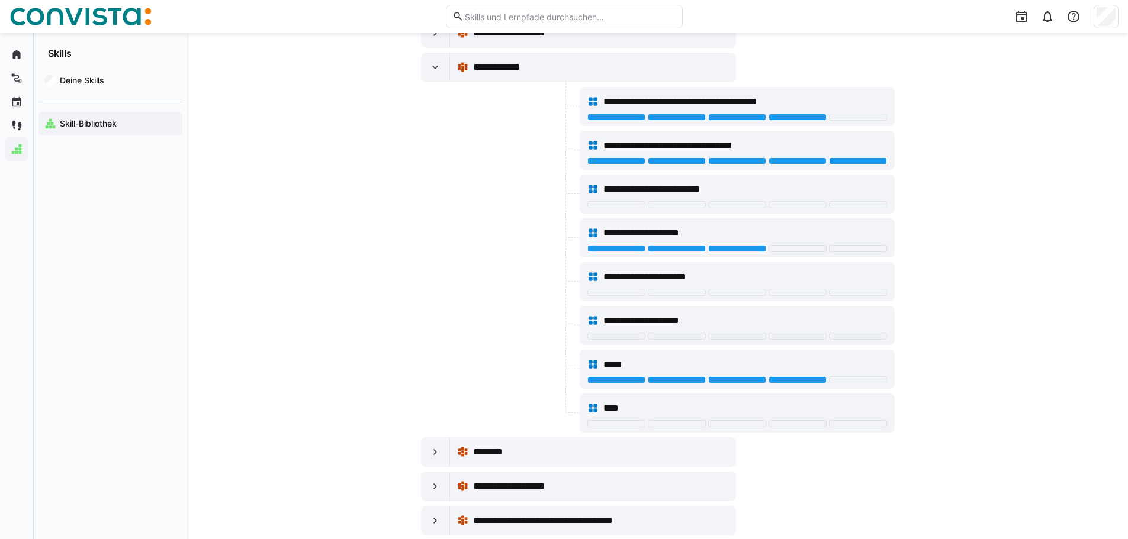
scroll to position [355, 0]
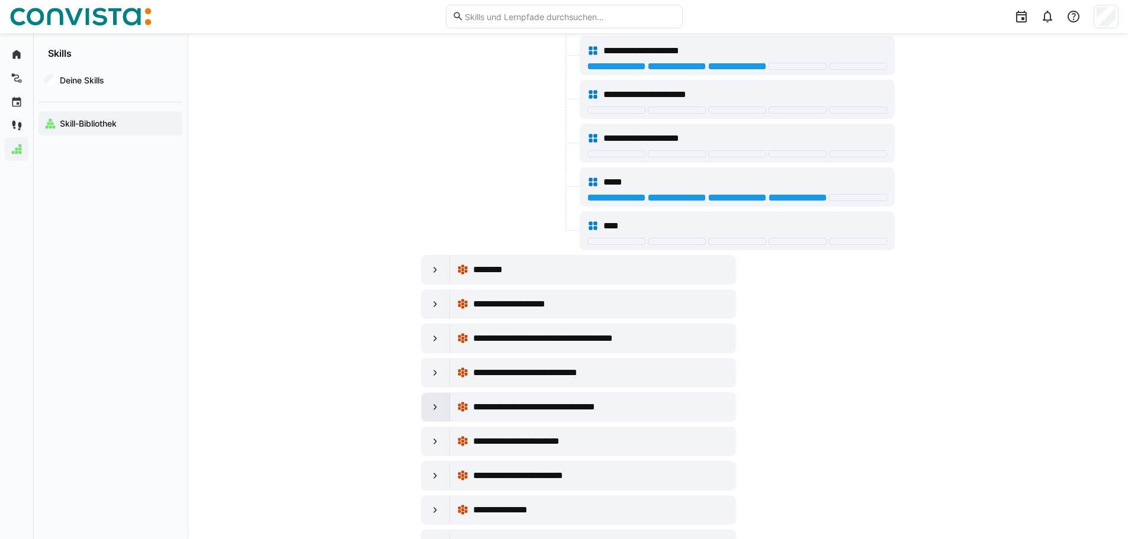
click at [438, 404] on eds-icon at bounding box center [435, 407] width 12 height 12
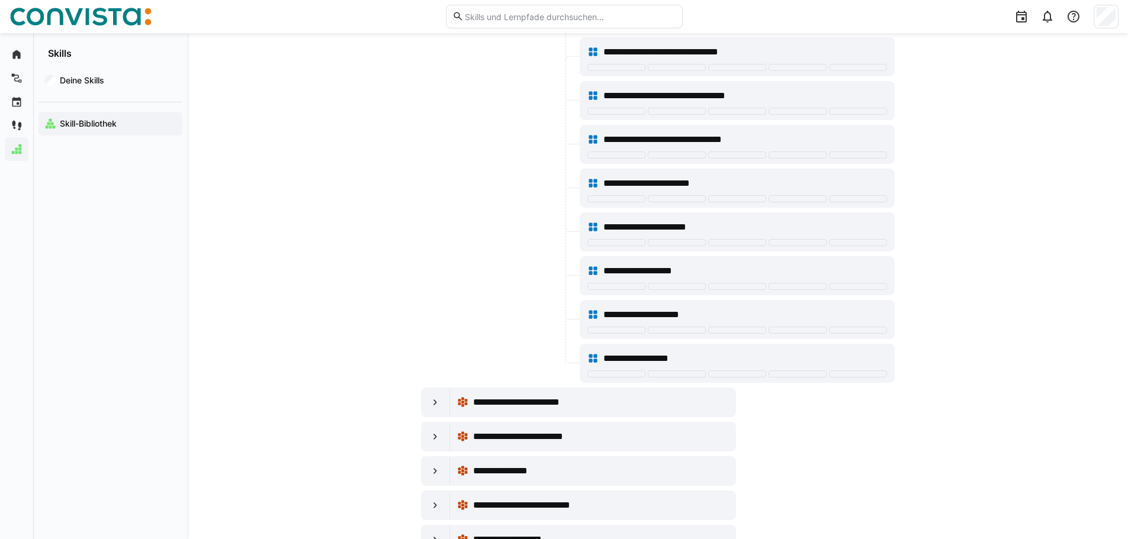
scroll to position [770, 0]
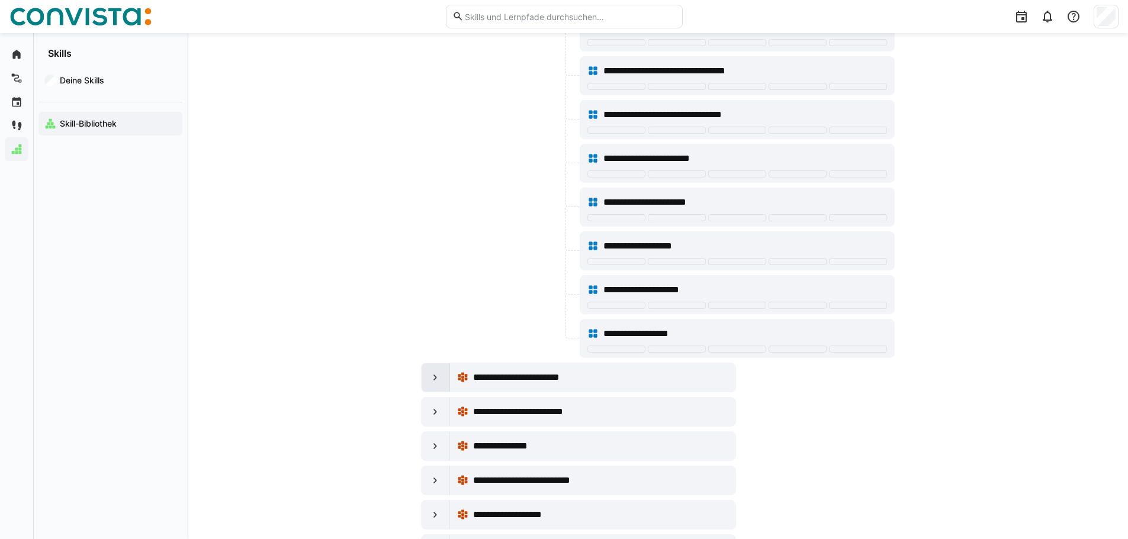
click at [438, 383] on eds-icon at bounding box center [435, 378] width 12 height 12
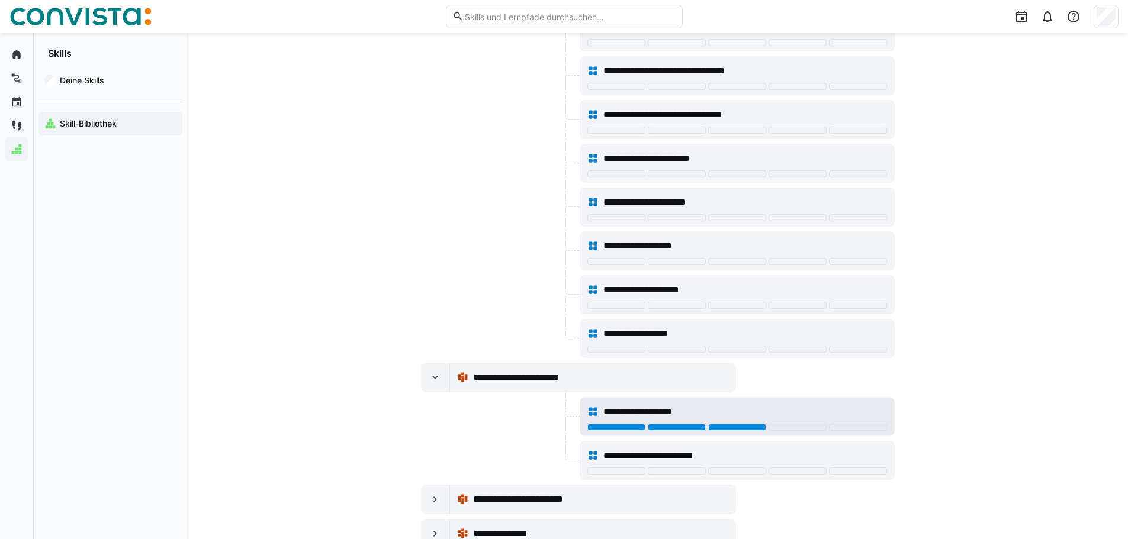
click at [741, 428] on div at bounding box center [737, 427] width 58 height 7
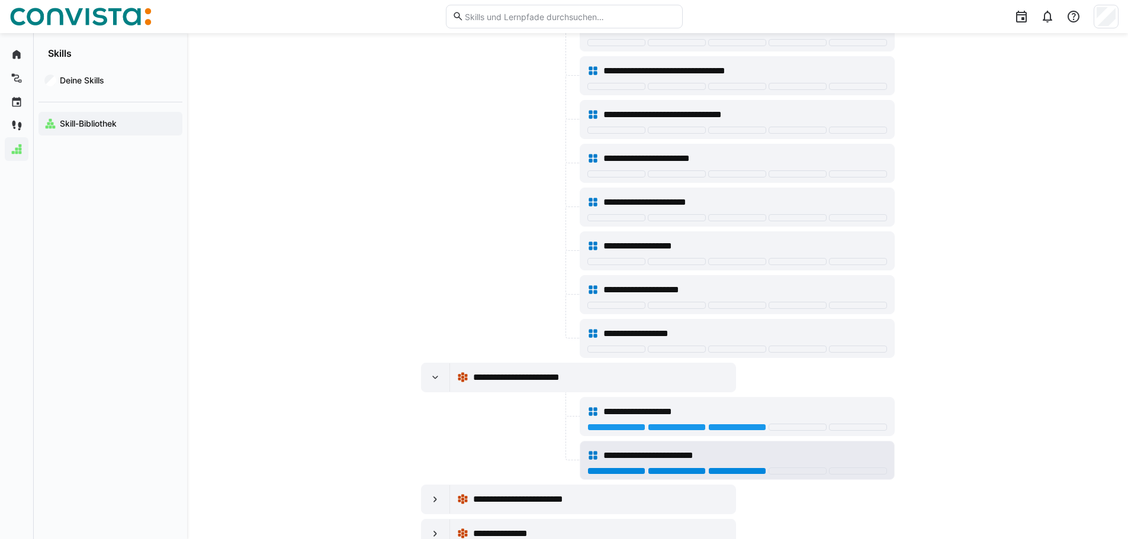
click at [751, 470] on div at bounding box center [737, 471] width 58 height 7
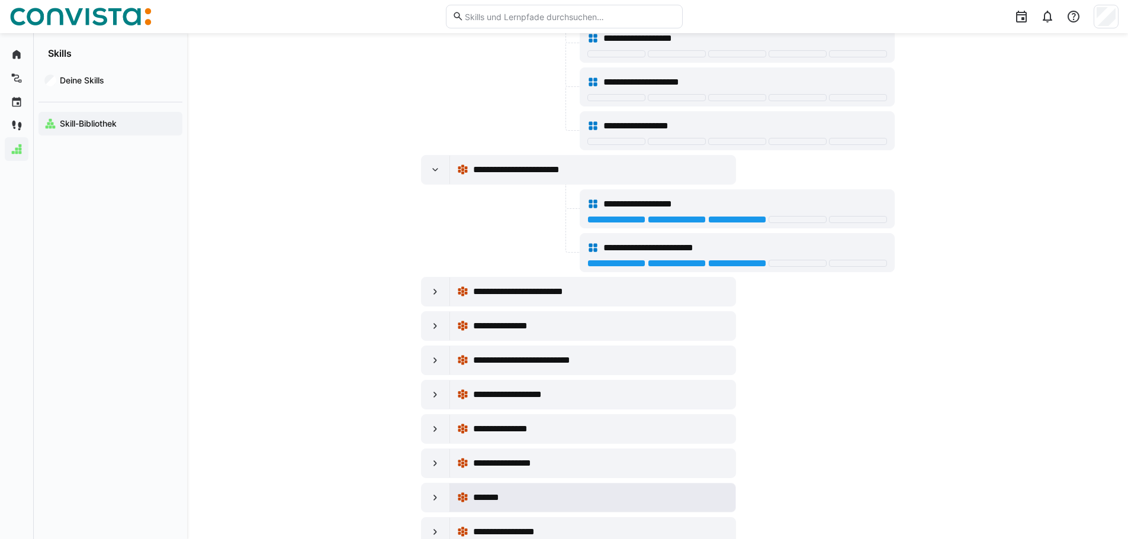
scroll to position [1007, 0]
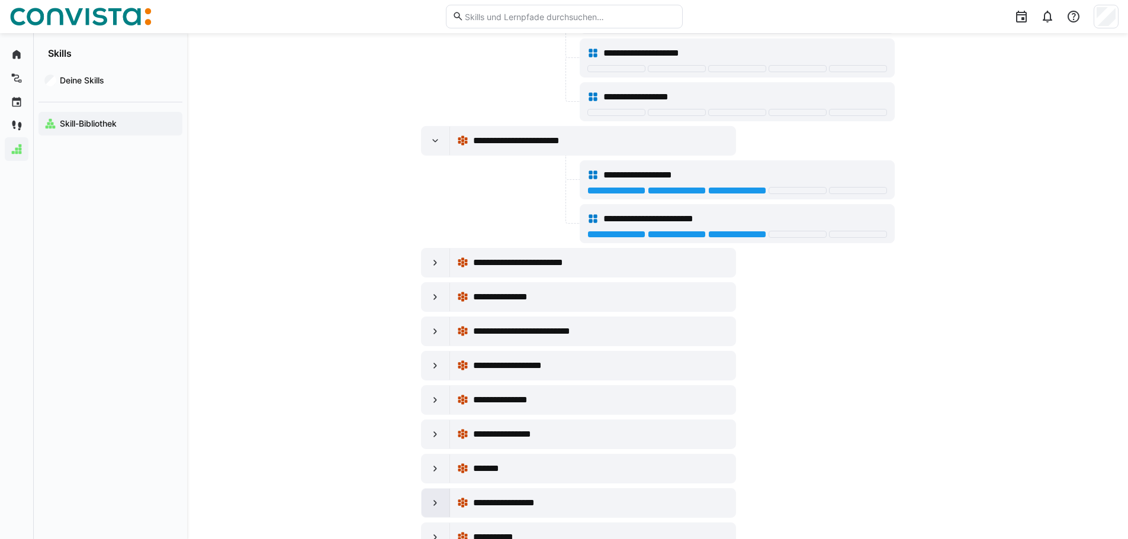
click at [433, 509] on eds-icon at bounding box center [435, 503] width 12 height 12
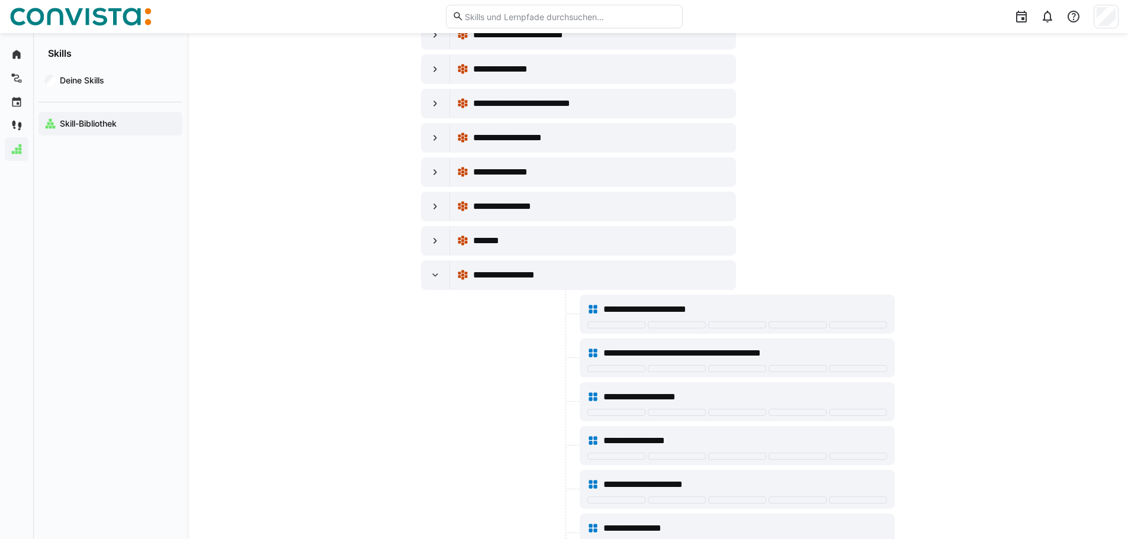
scroll to position [1362, 0]
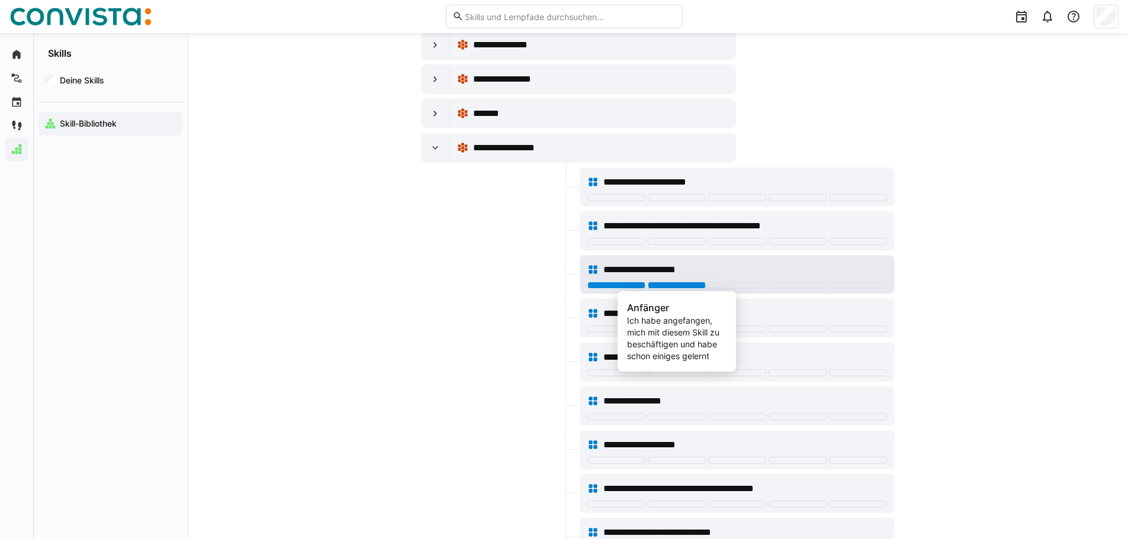
click at [663, 282] on div at bounding box center [677, 285] width 58 height 7
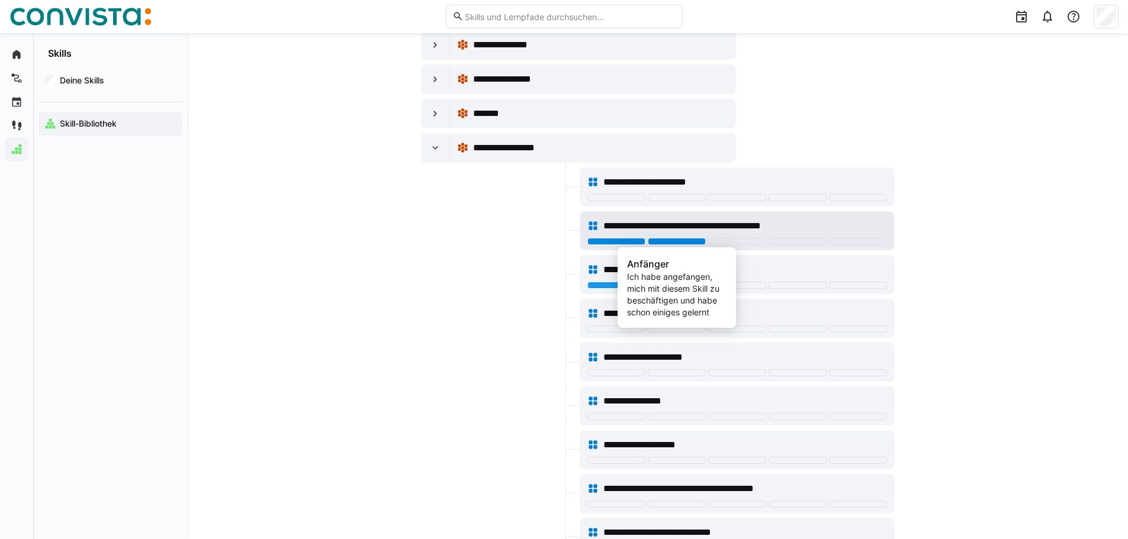
click at [673, 239] on div at bounding box center [677, 241] width 58 height 7
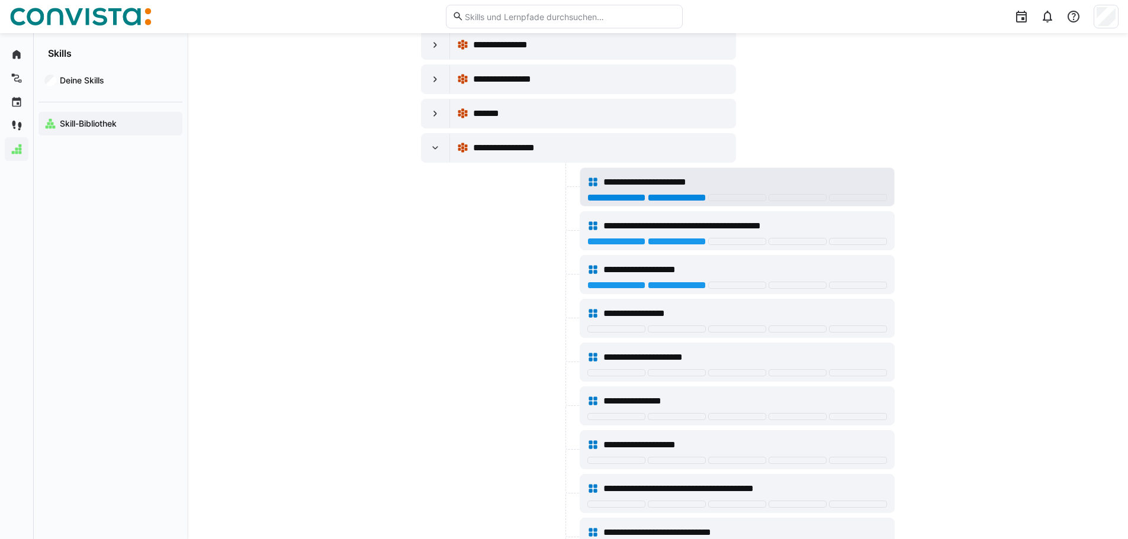
click at [680, 195] on div at bounding box center [677, 197] width 58 height 7
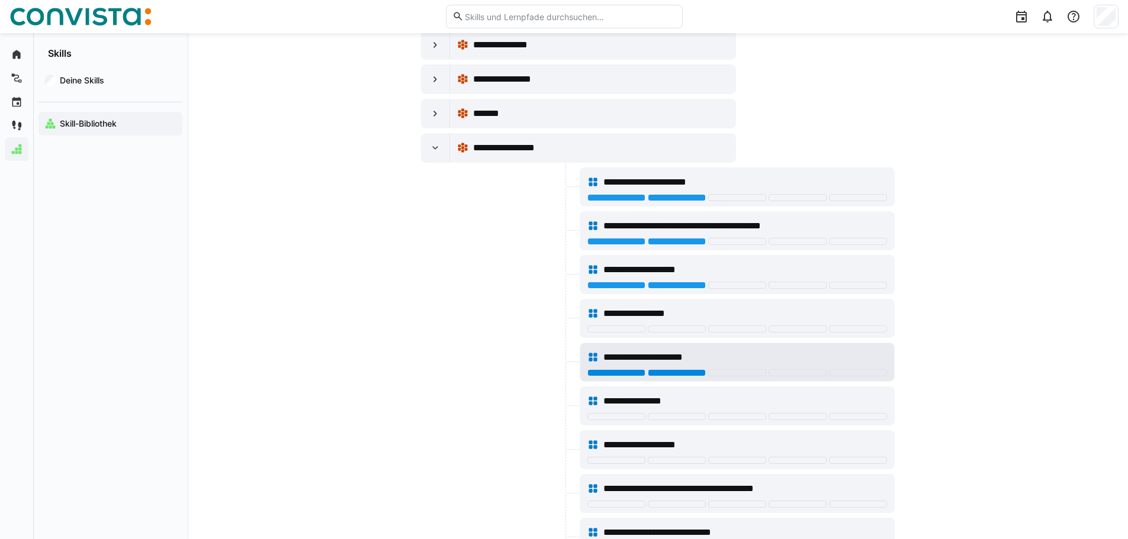
click at [671, 374] on div at bounding box center [677, 373] width 58 height 7
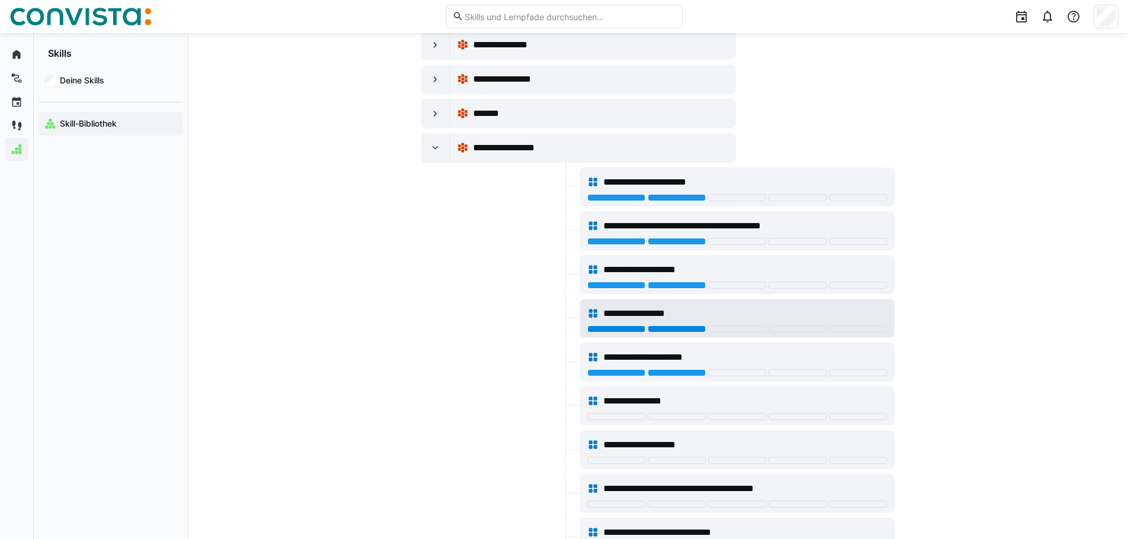
click at [679, 328] on div at bounding box center [677, 329] width 58 height 7
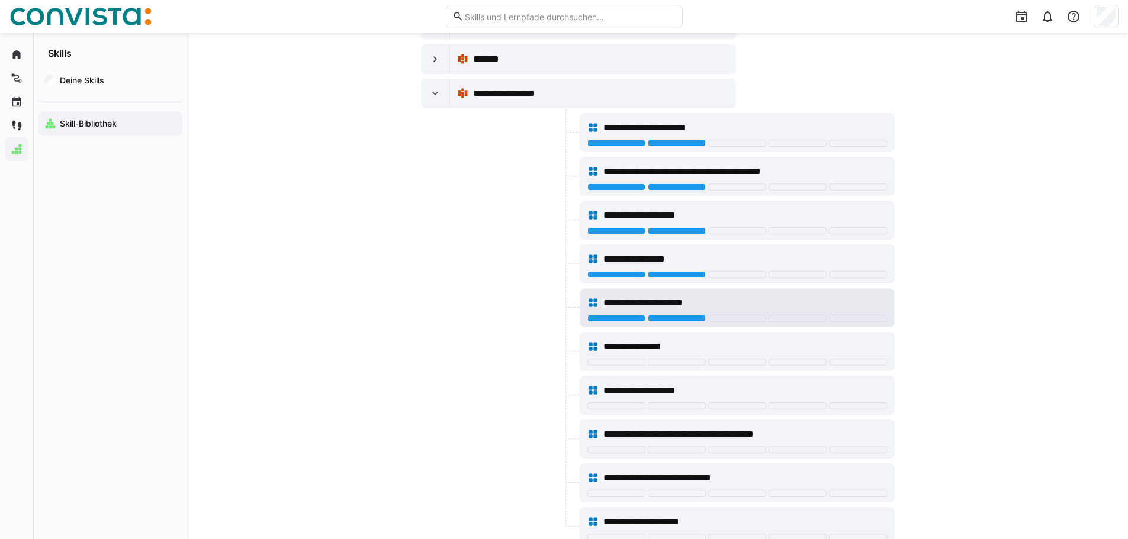
scroll to position [1540, 0]
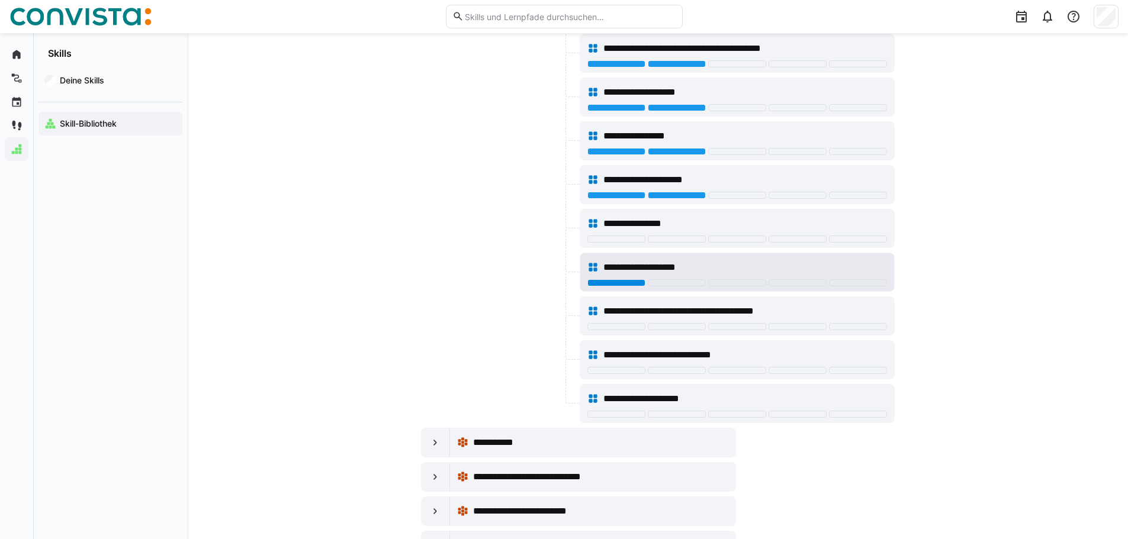
click at [622, 282] on div at bounding box center [616, 282] width 58 height 7
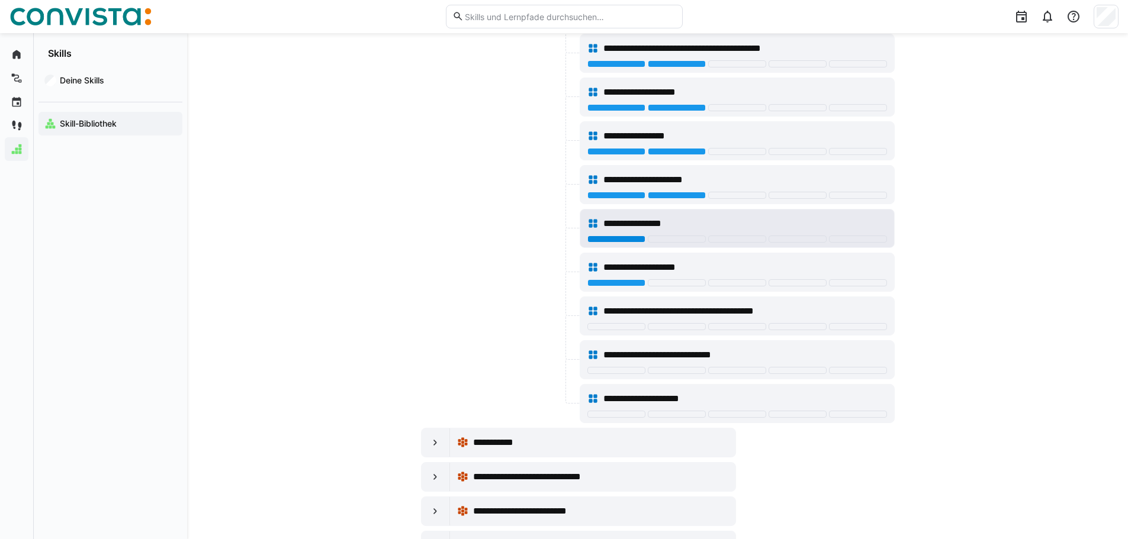
click at [631, 241] on div at bounding box center [616, 239] width 58 height 7
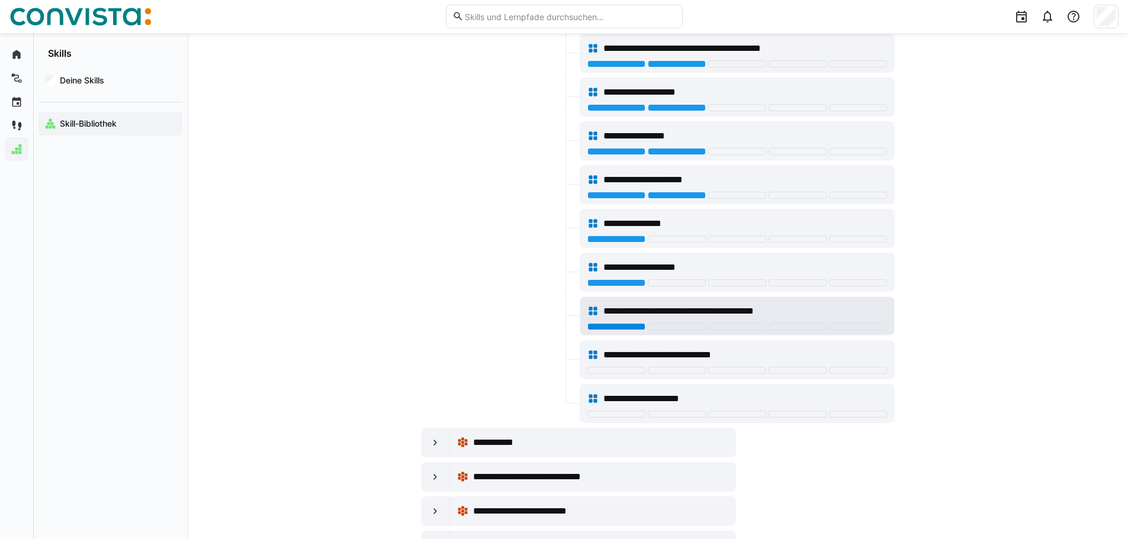
click at [639, 325] on div at bounding box center [616, 326] width 58 height 7
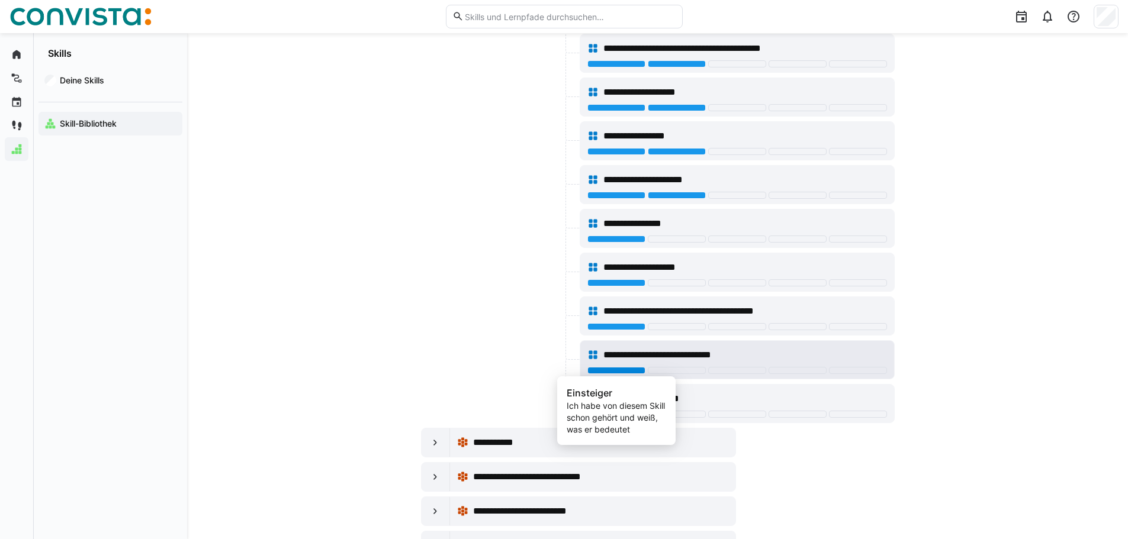
click at [620, 368] on div at bounding box center [616, 370] width 58 height 7
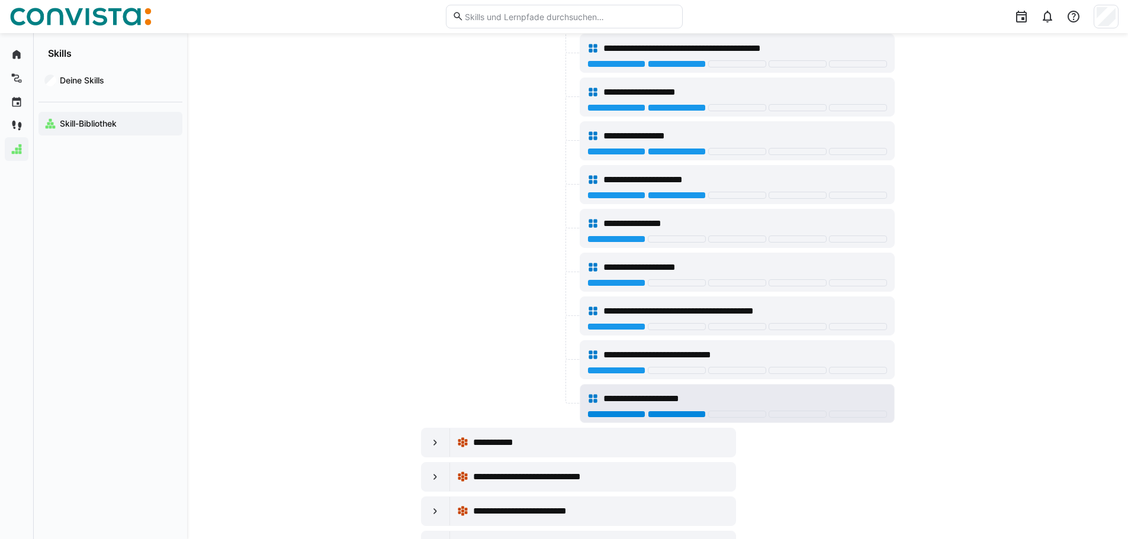
click at [658, 416] on div at bounding box center [677, 414] width 58 height 7
click at [639, 416] on div at bounding box center [616, 414] width 58 height 7
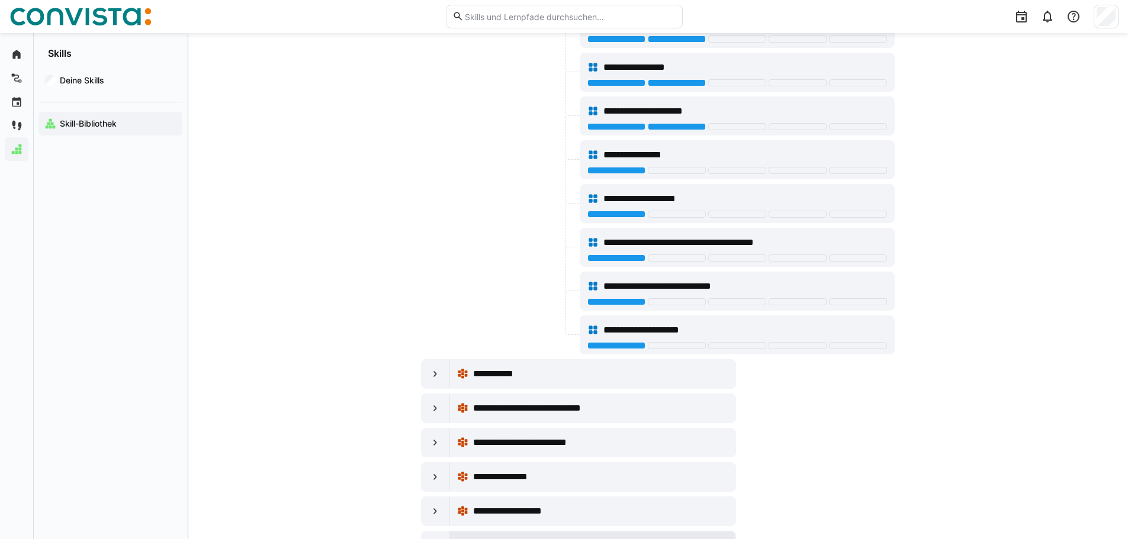
scroll to position [1776, 0]
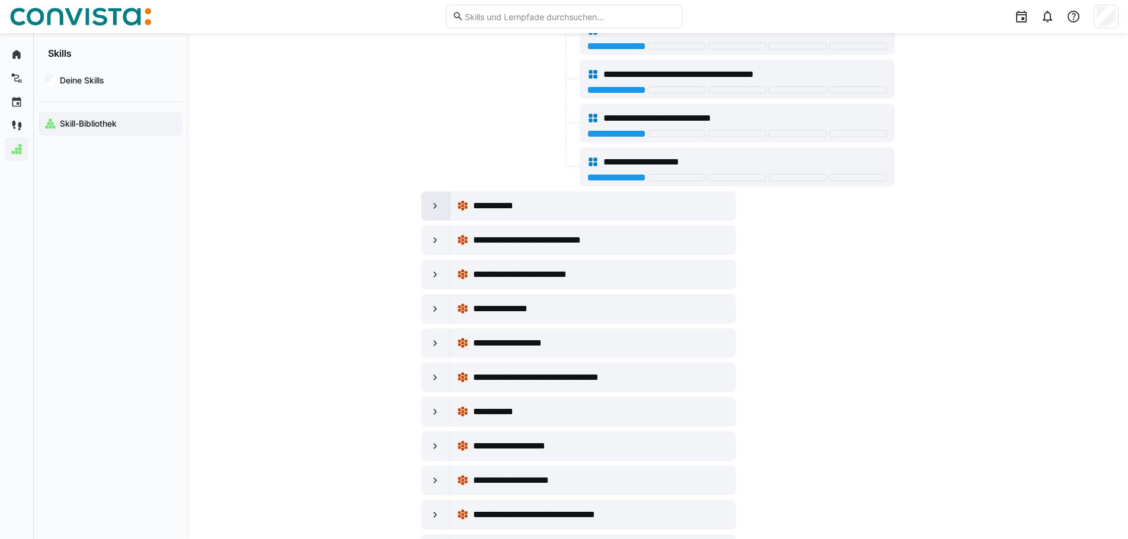
click at [439, 203] on eds-icon at bounding box center [435, 206] width 12 height 12
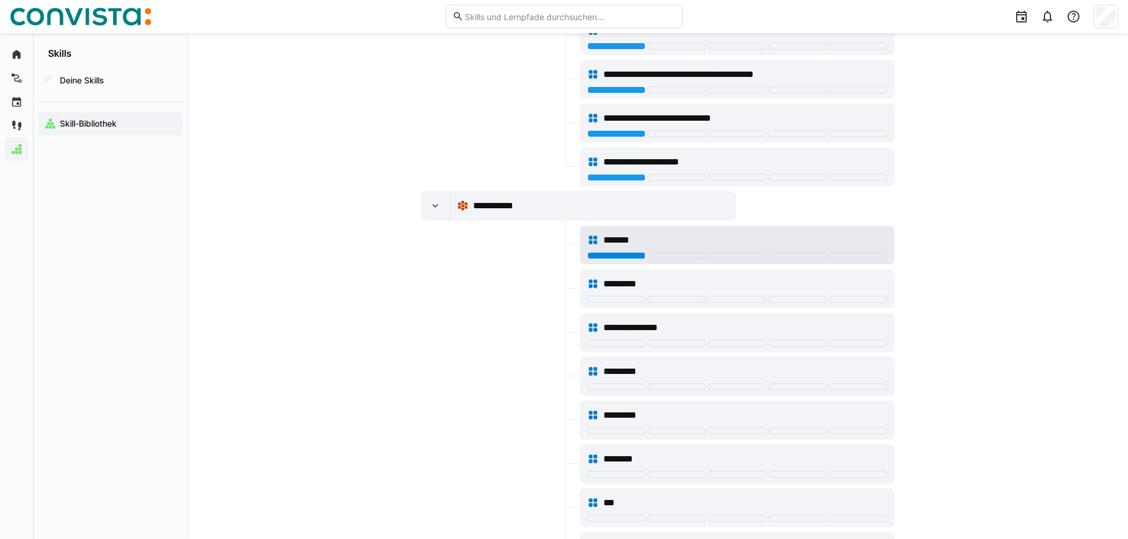
click at [629, 258] on div at bounding box center [616, 255] width 58 height 7
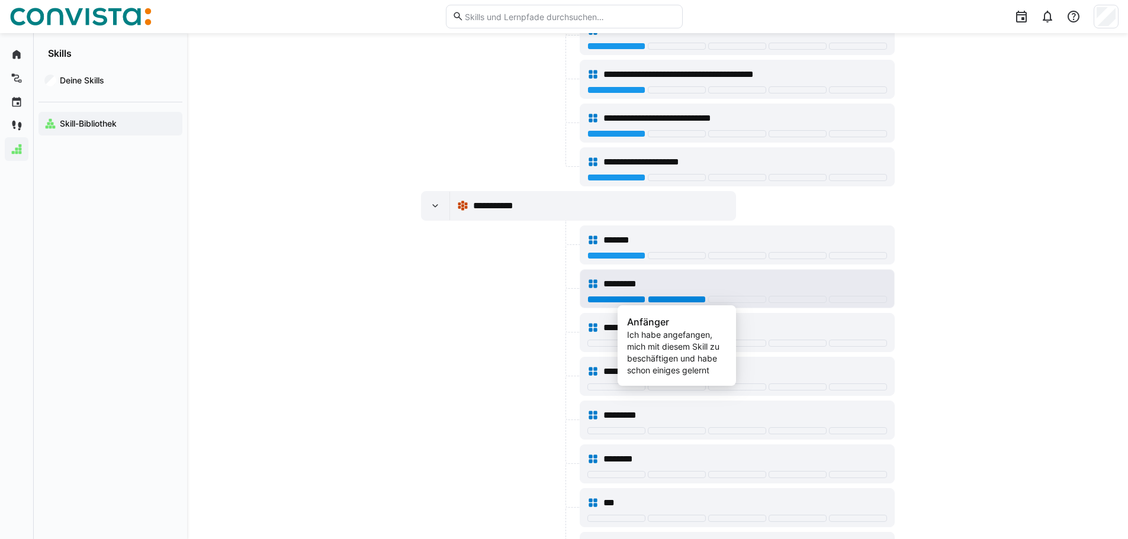
click at [652, 300] on div at bounding box center [677, 299] width 58 height 7
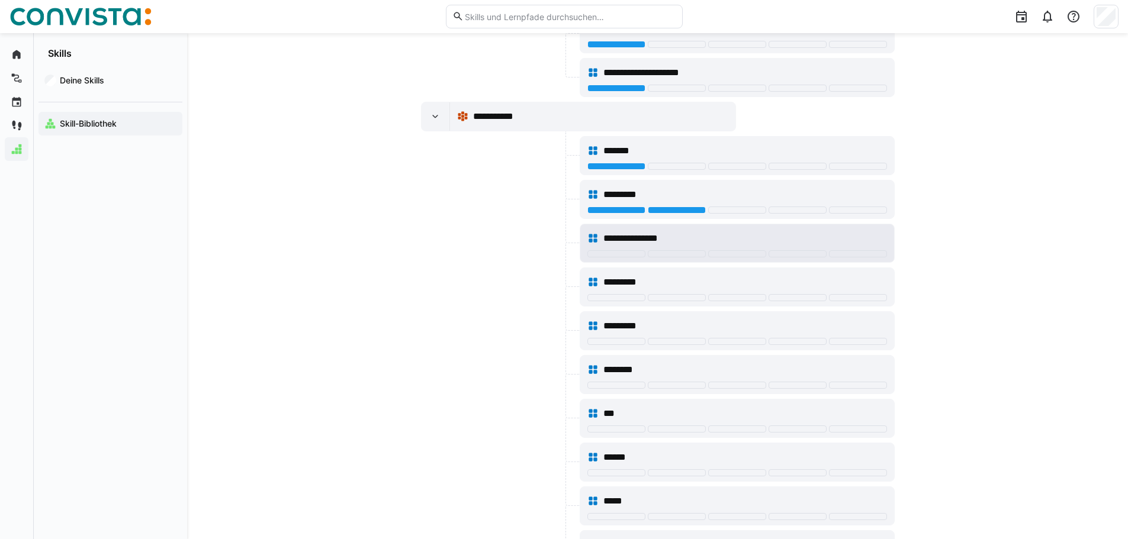
scroll to position [1895, 0]
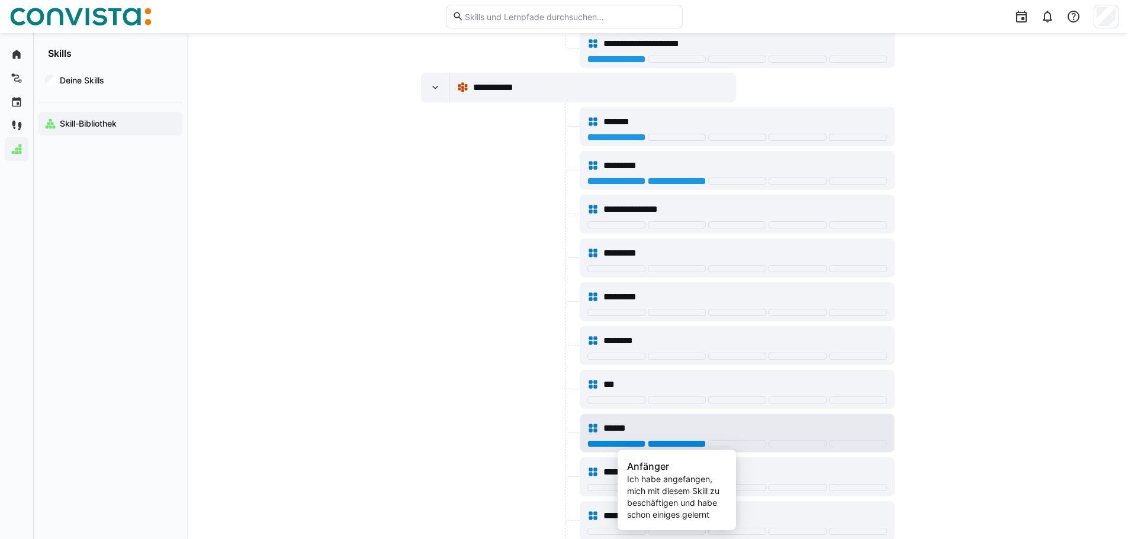
click at [664, 442] on div at bounding box center [677, 444] width 58 height 7
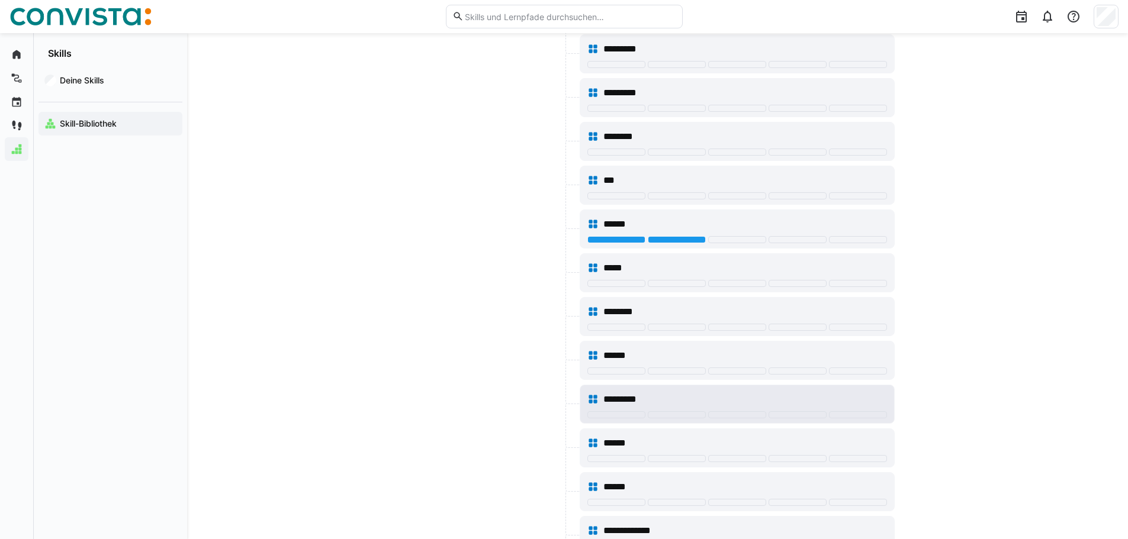
scroll to position [2132, 0]
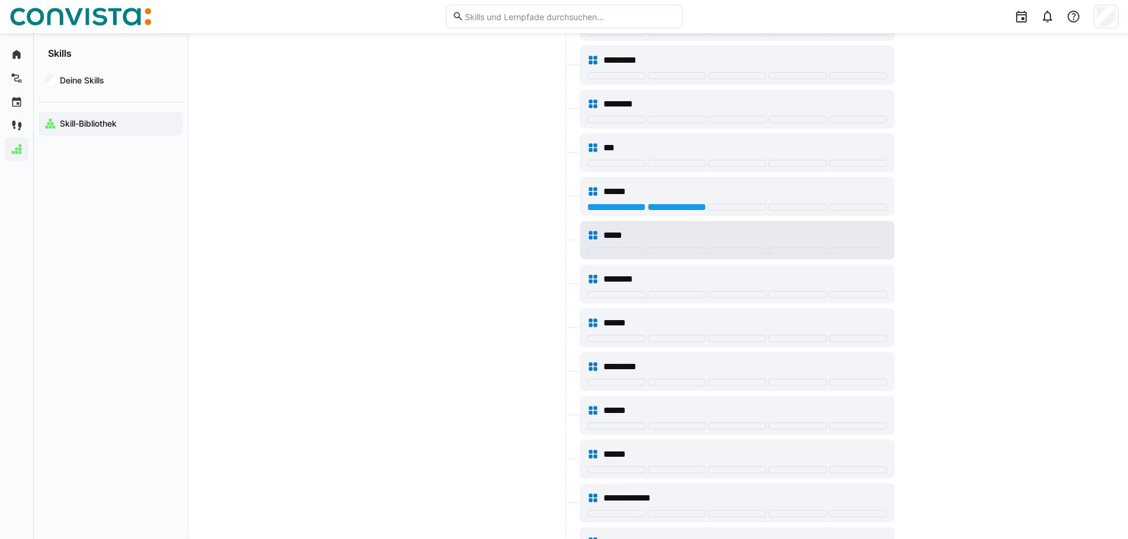
click at [624, 246] on div "*****" at bounding box center [737, 236] width 300 height 24
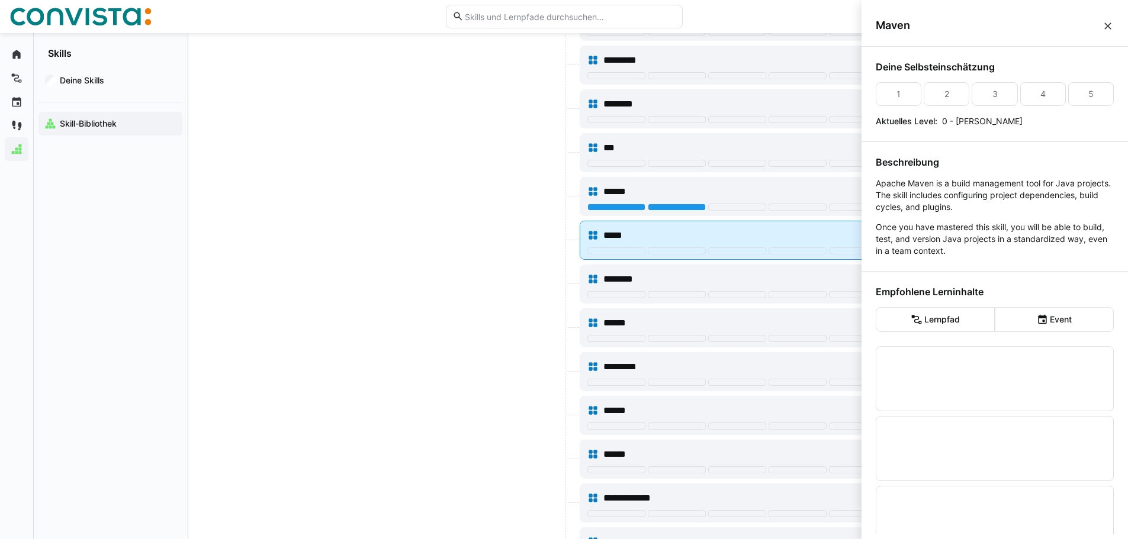
scroll to position [0, 0]
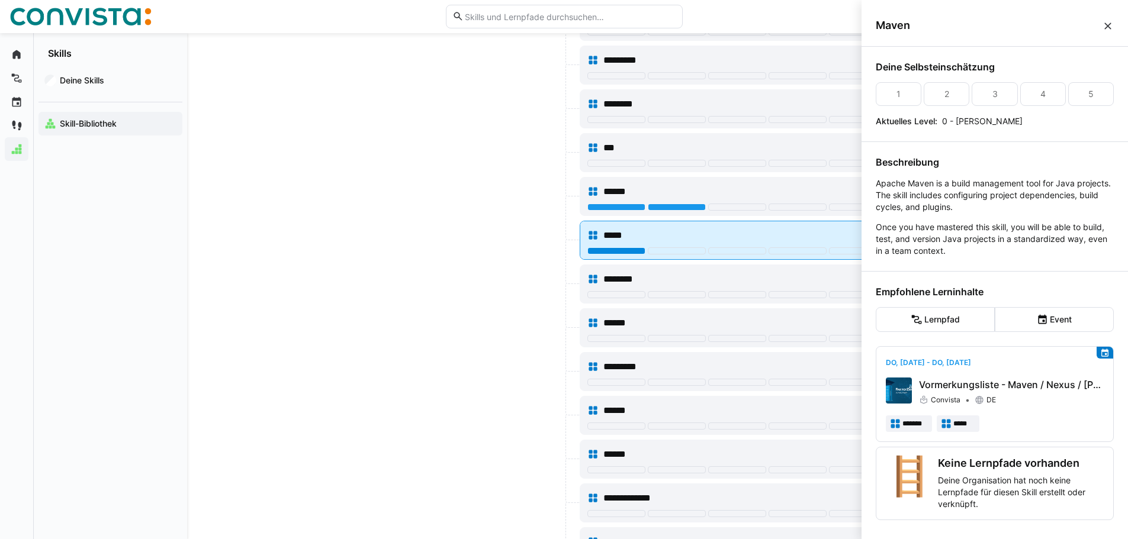
click at [624, 249] on div at bounding box center [616, 251] width 58 height 7
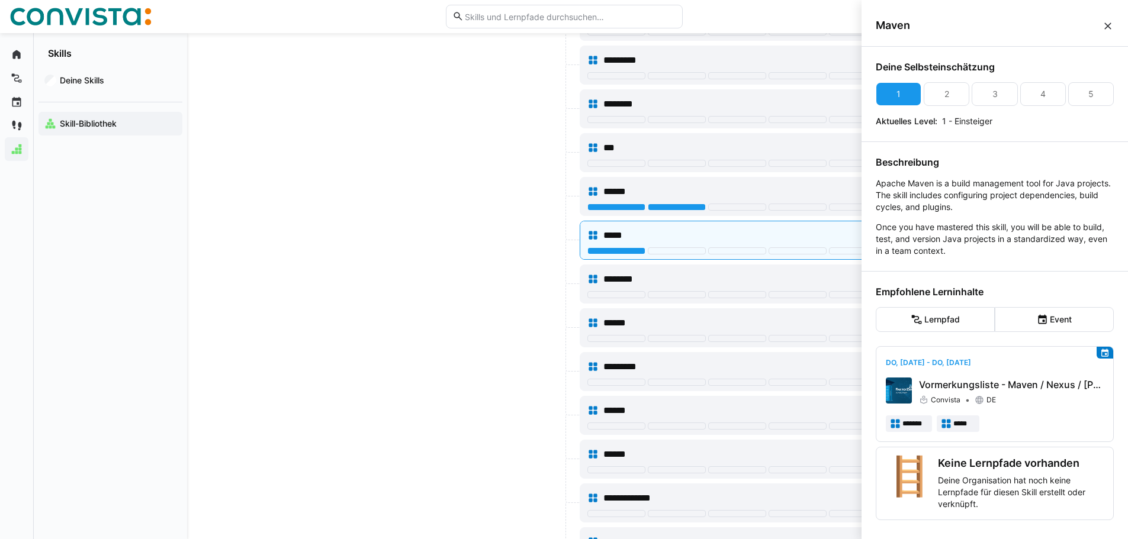
click at [1111, 24] on eds-icon at bounding box center [1108, 26] width 12 height 12
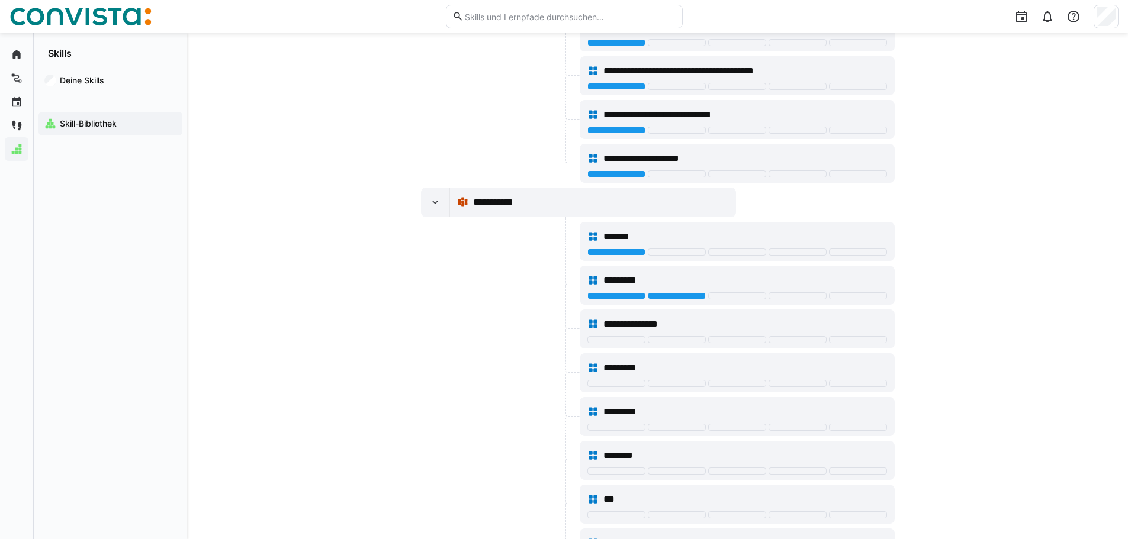
scroll to position [1776, 0]
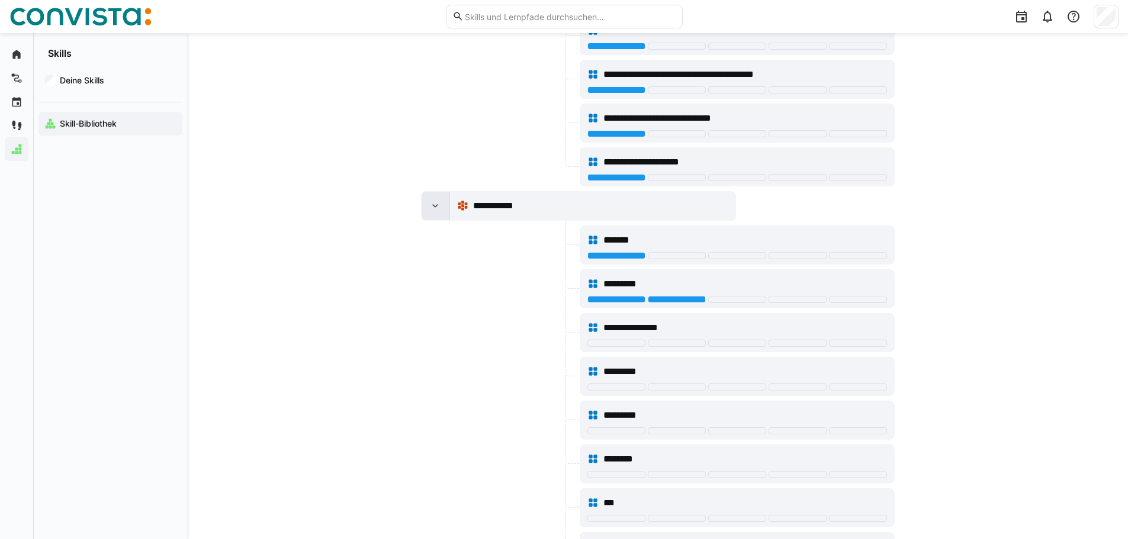
click at [437, 207] on eds-icon at bounding box center [435, 206] width 12 height 12
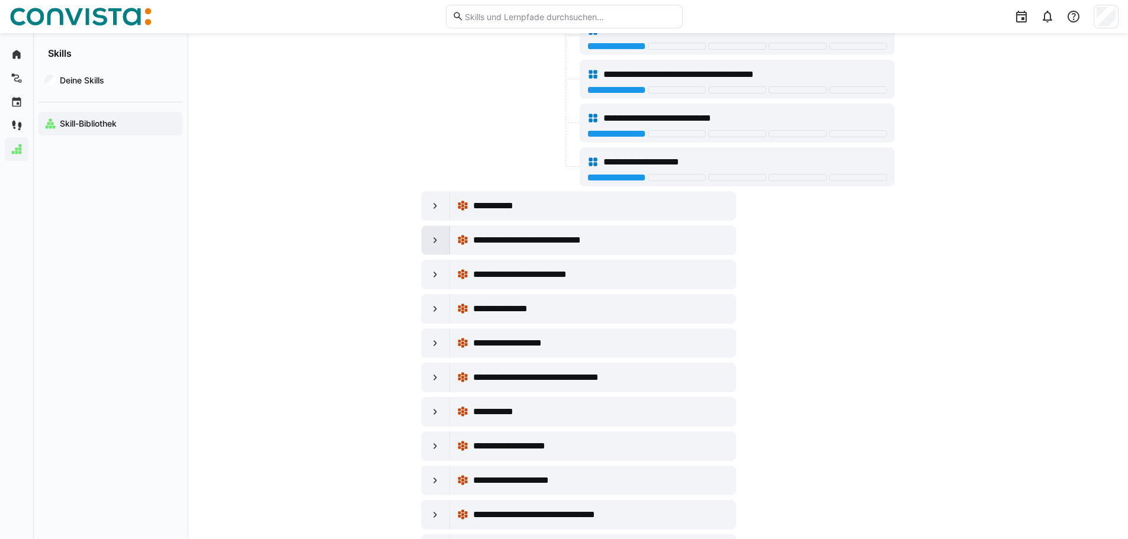
click at [438, 240] on eds-icon at bounding box center [435, 240] width 12 height 12
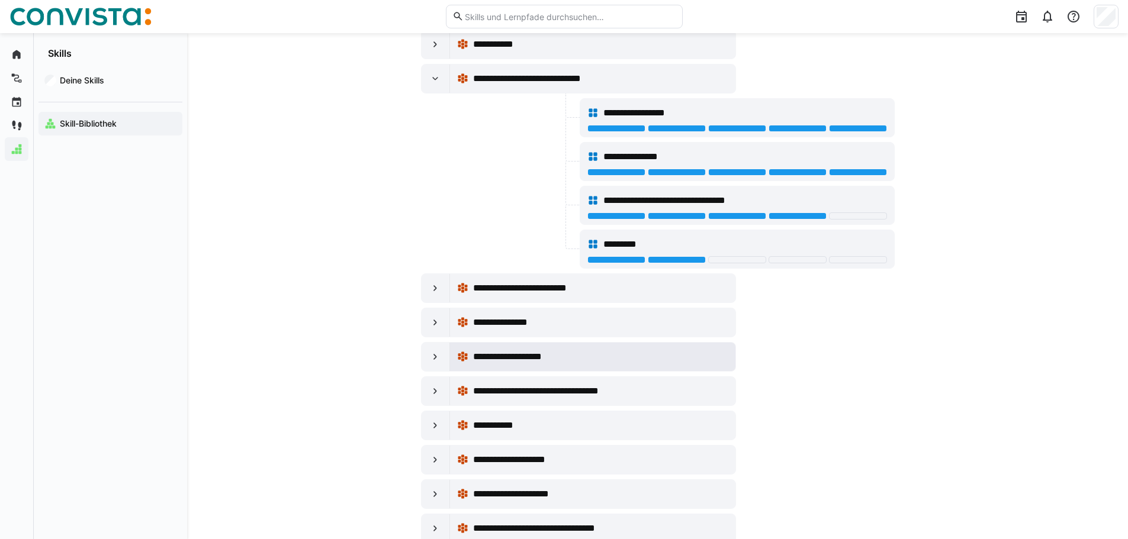
scroll to position [1954, 0]
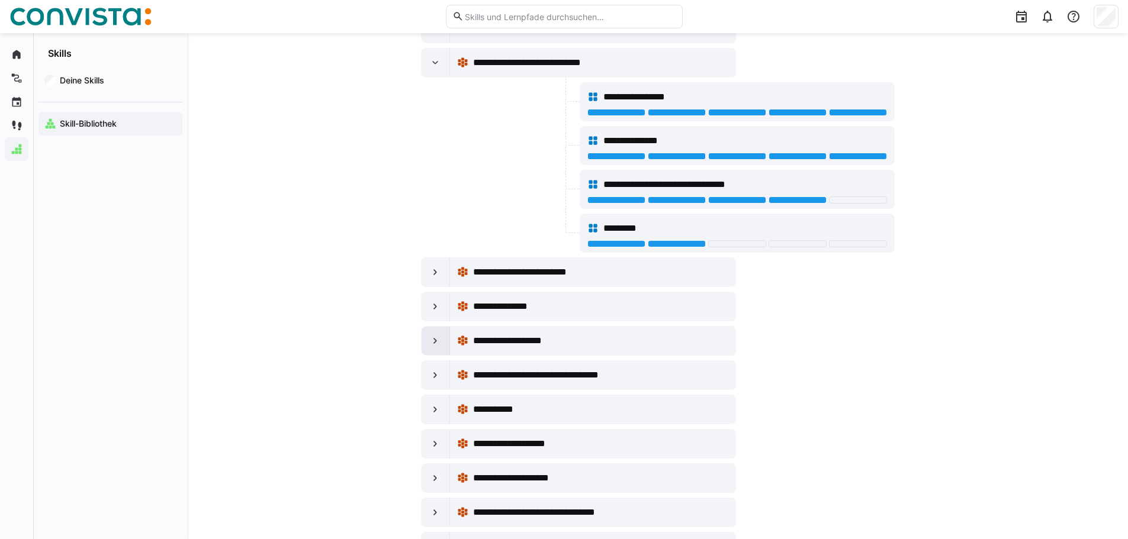
click at [436, 336] on eds-icon at bounding box center [435, 341] width 12 height 12
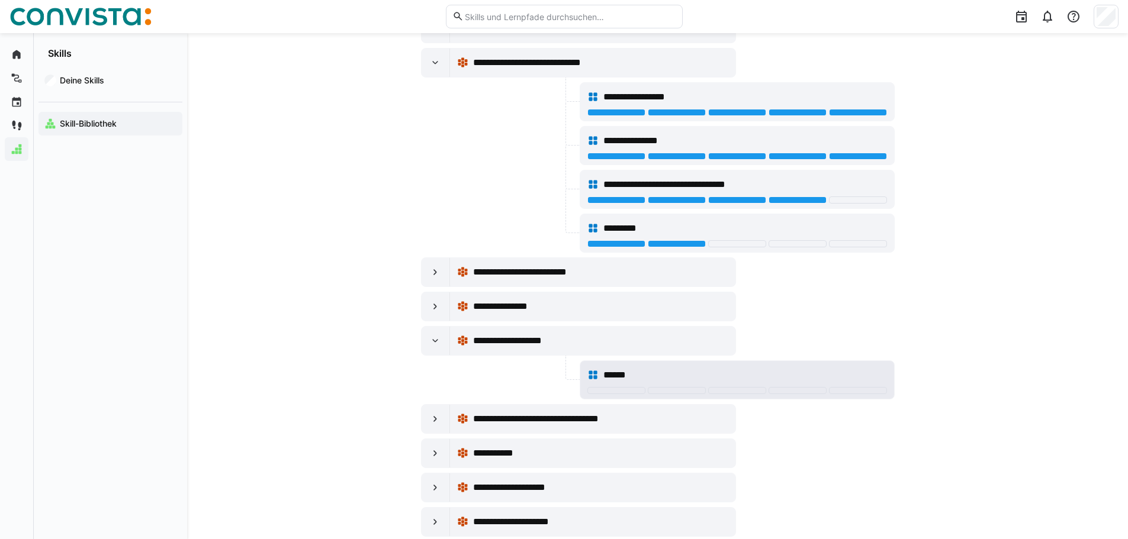
click at [631, 387] on div "******" at bounding box center [737, 376] width 300 height 24
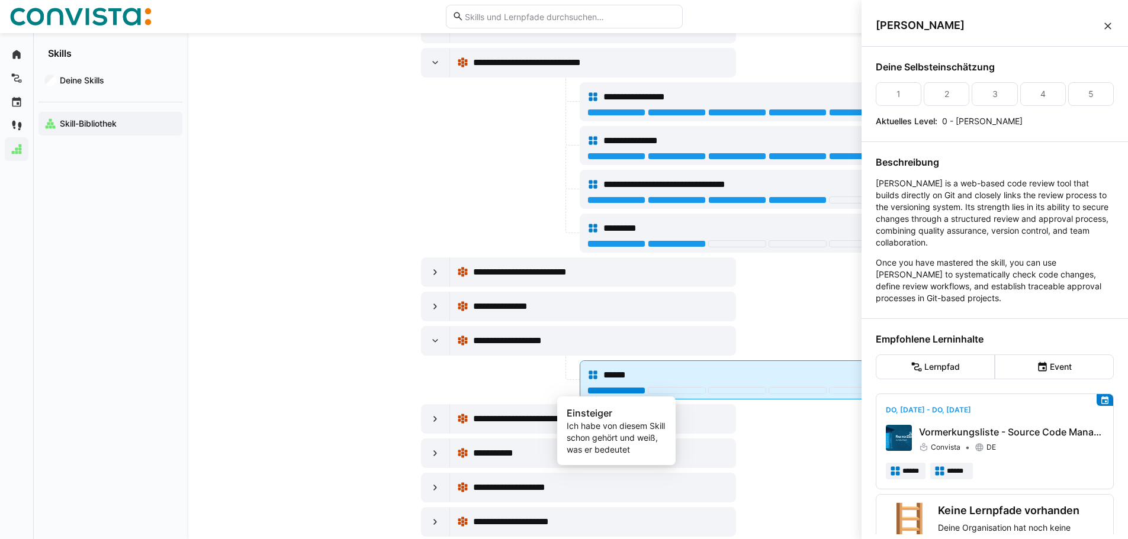
click at [628, 390] on div at bounding box center [616, 390] width 58 height 7
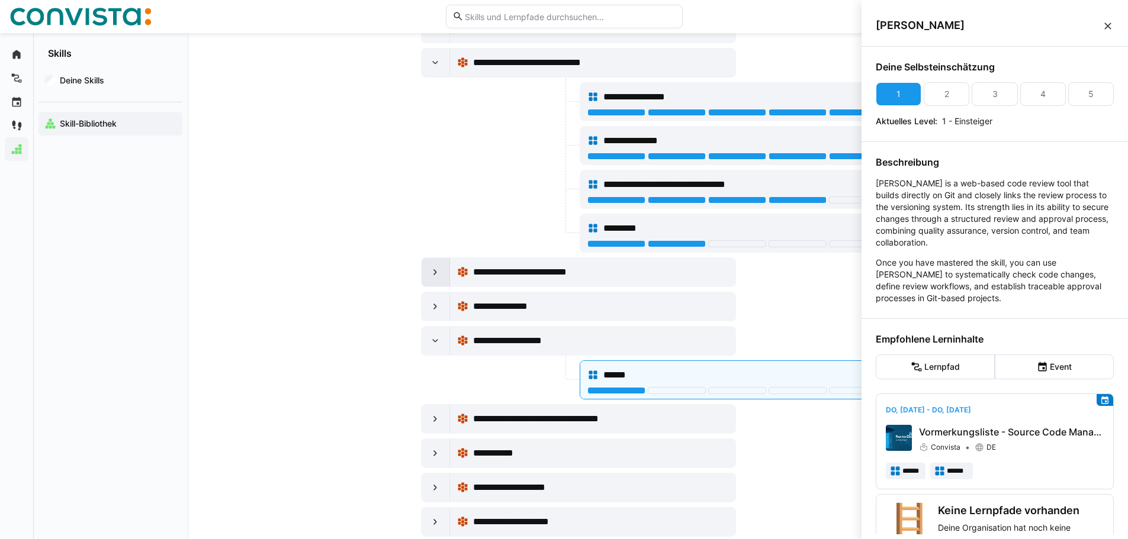
click at [436, 268] on eds-icon at bounding box center [435, 272] width 12 height 12
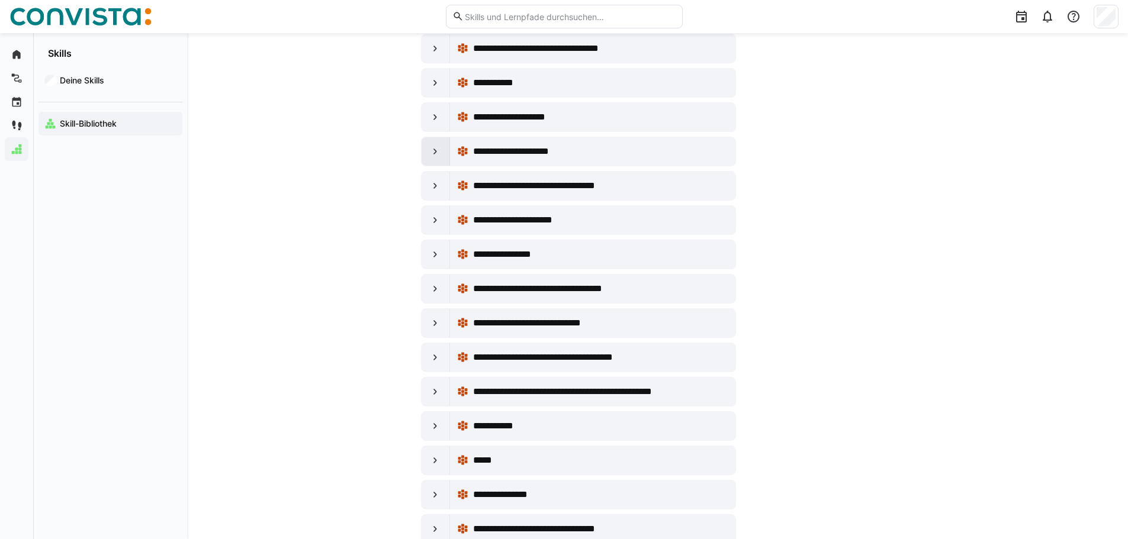
scroll to position [2546, 0]
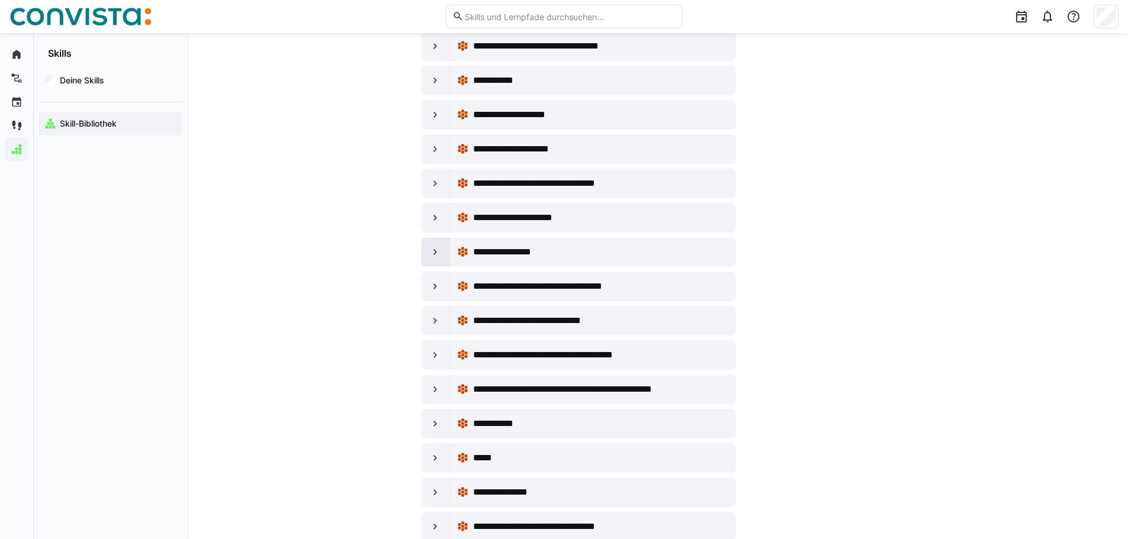
click at [438, 257] on eds-icon at bounding box center [435, 252] width 12 height 12
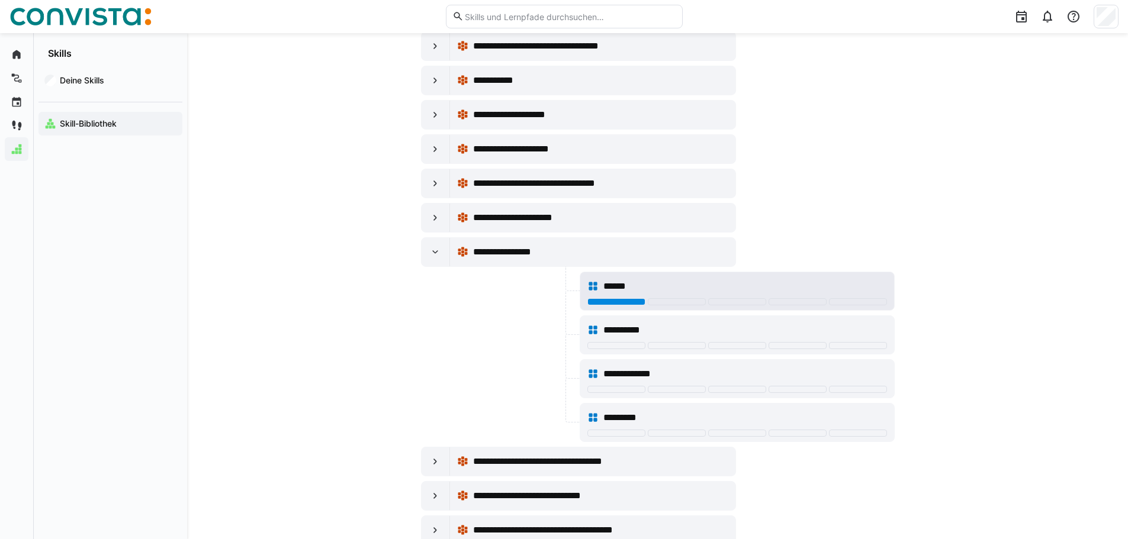
click at [608, 300] on div at bounding box center [616, 301] width 58 height 7
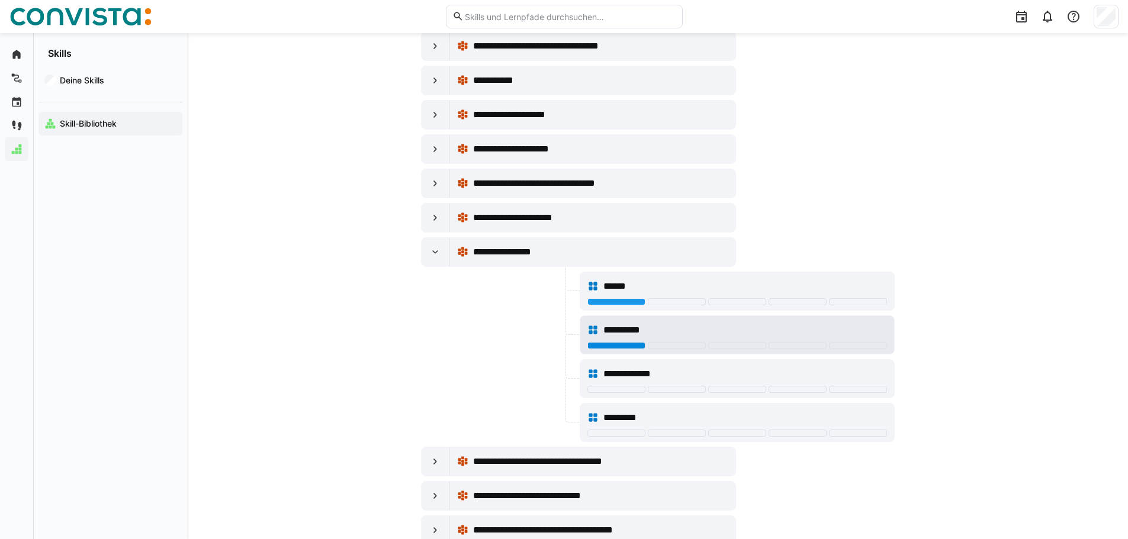
click at [618, 343] on div at bounding box center [616, 345] width 58 height 7
click at [423, 221] on div at bounding box center [436, 218] width 28 height 28
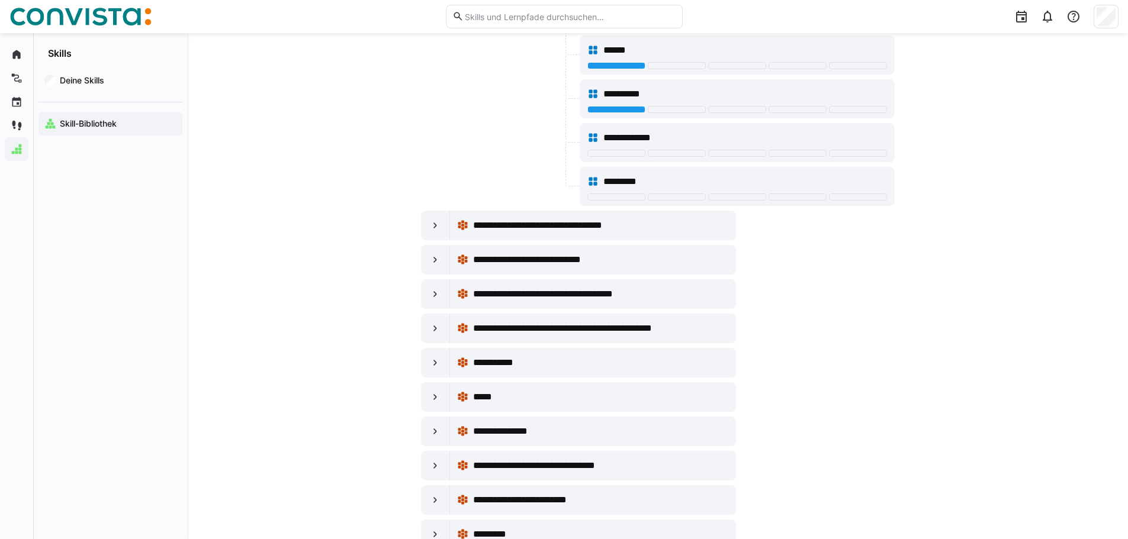
scroll to position [2902, 0]
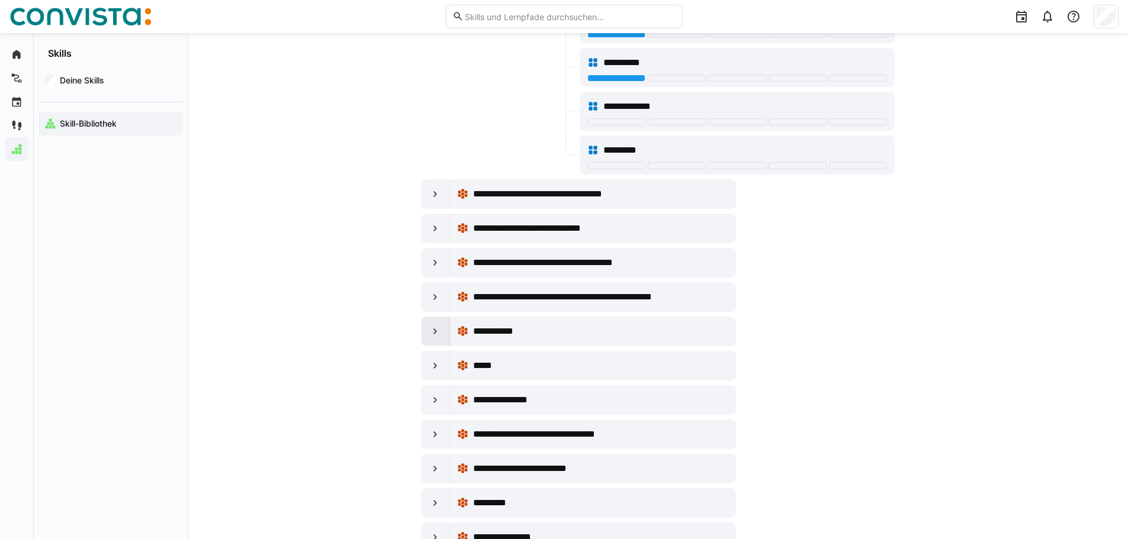
click at [431, 329] on eds-icon at bounding box center [435, 332] width 12 height 12
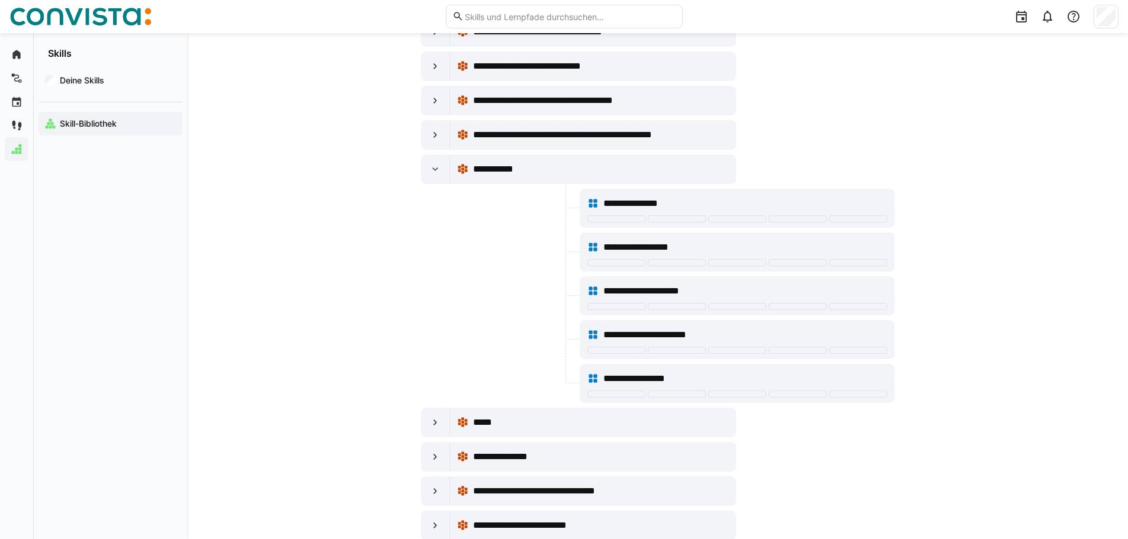
scroll to position [3079, 0]
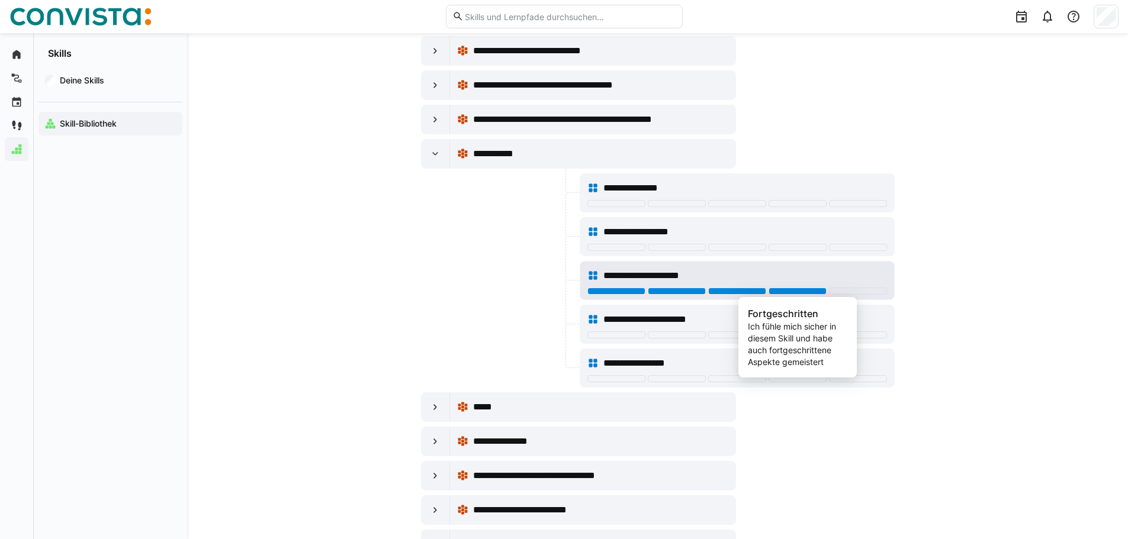
click at [788, 293] on div at bounding box center [798, 291] width 58 height 7
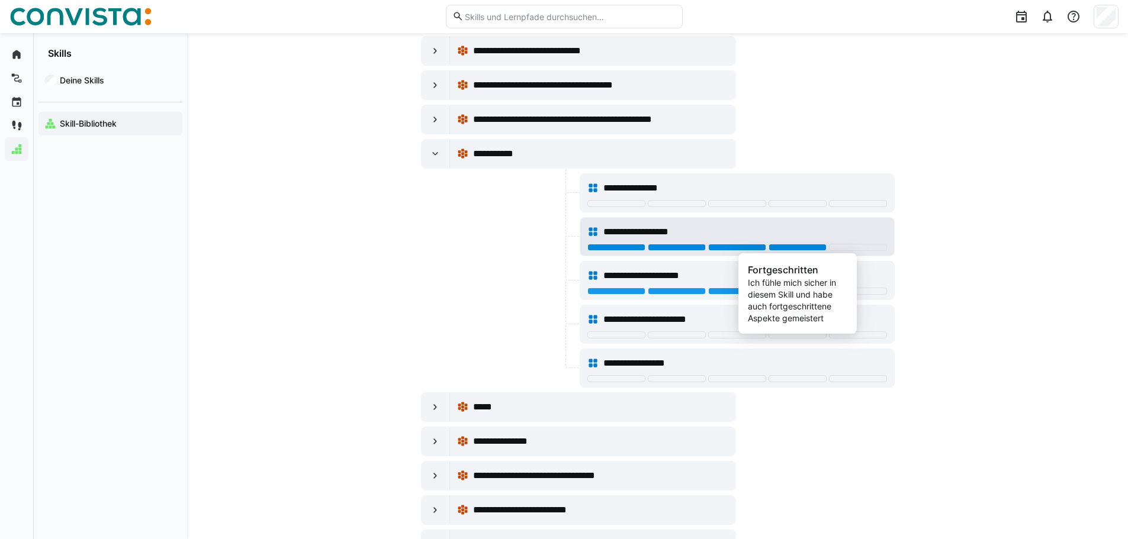
click at [802, 250] on div at bounding box center [798, 247] width 58 height 7
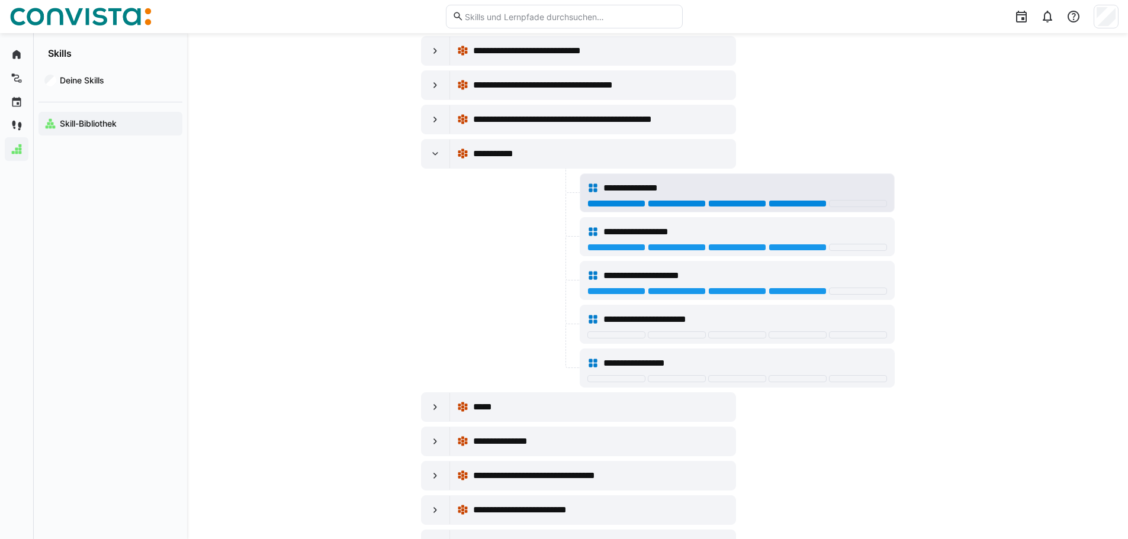
click at [785, 204] on div at bounding box center [798, 203] width 58 height 7
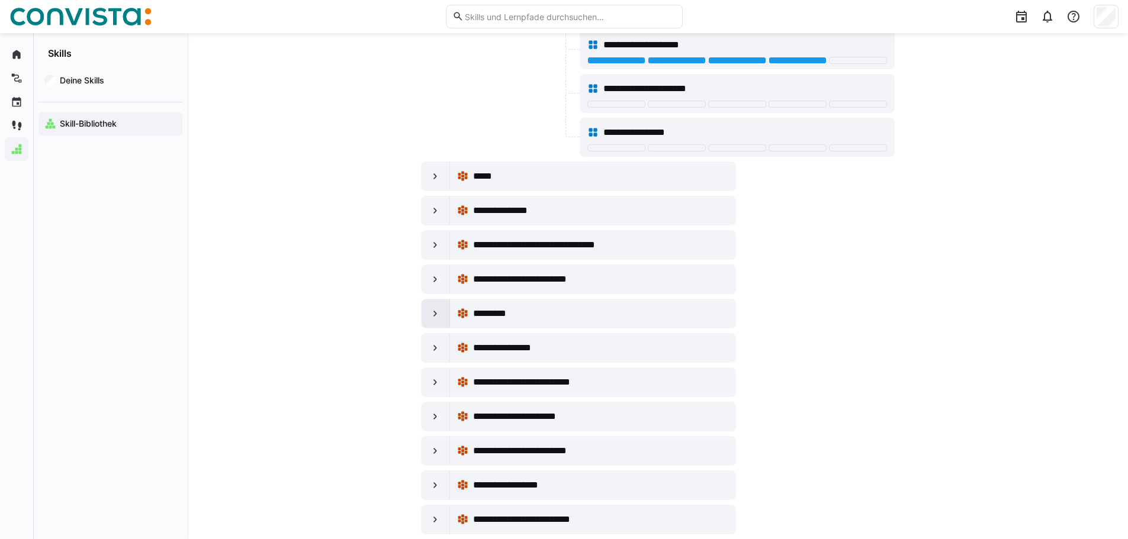
scroll to position [3316, 0]
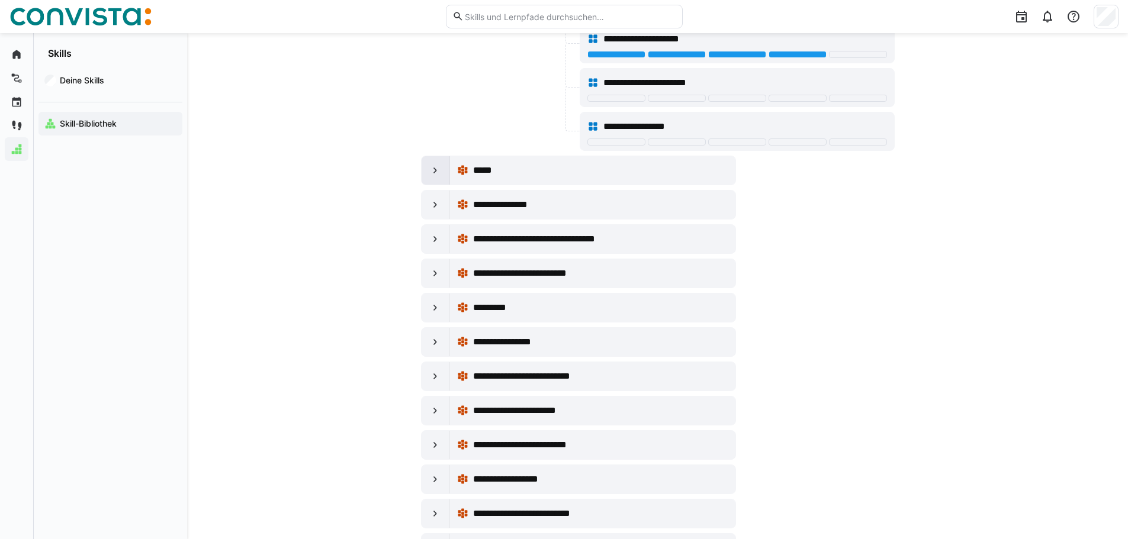
click at [436, 175] on eds-icon at bounding box center [435, 171] width 12 height 12
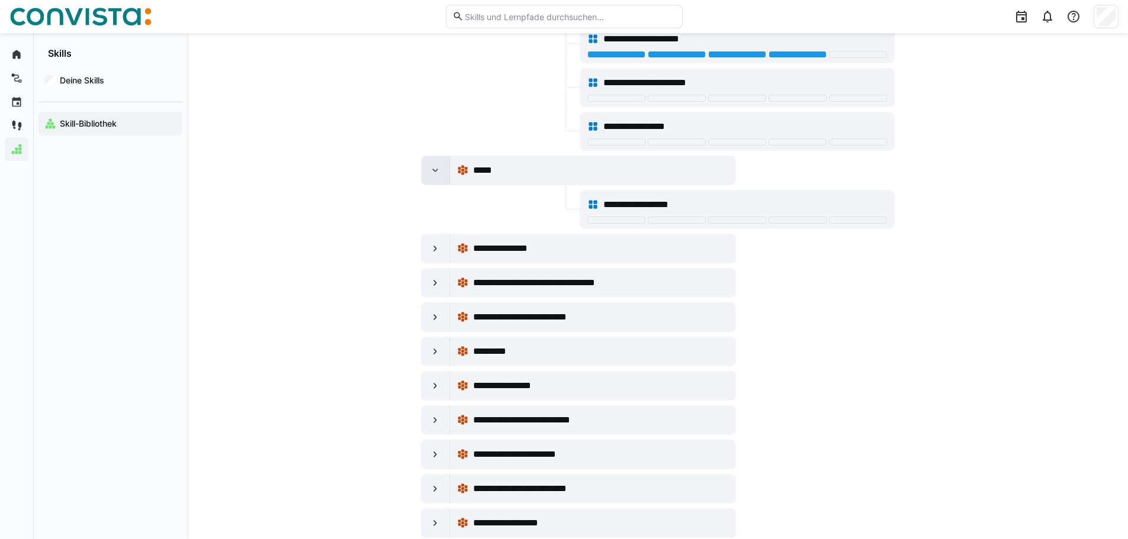
click at [436, 175] on eds-icon at bounding box center [435, 171] width 12 height 12
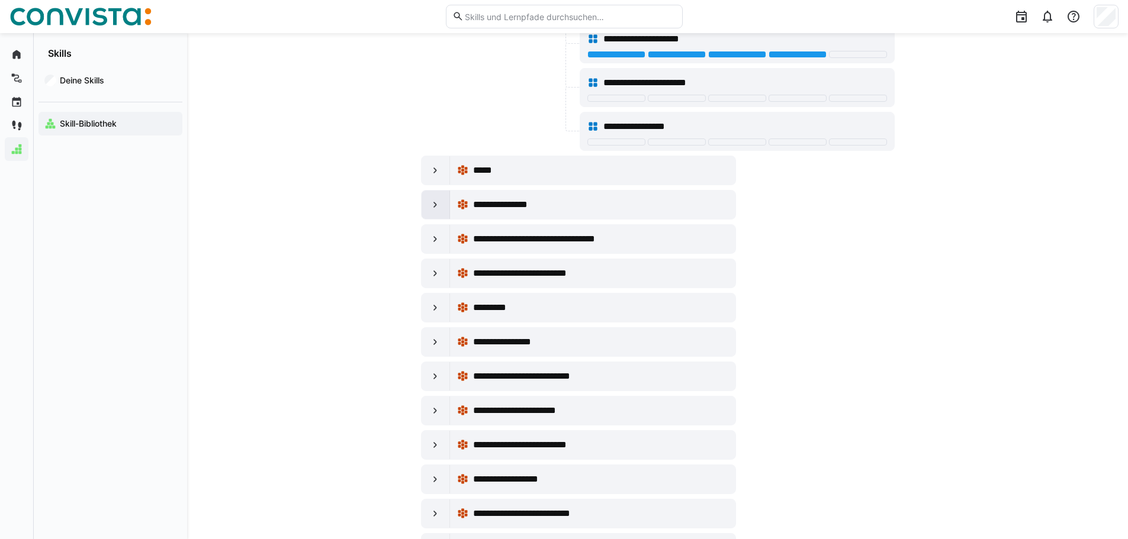
click at [441, 204] on eds-icon at bounding box center [435, 205] width 12 height 12
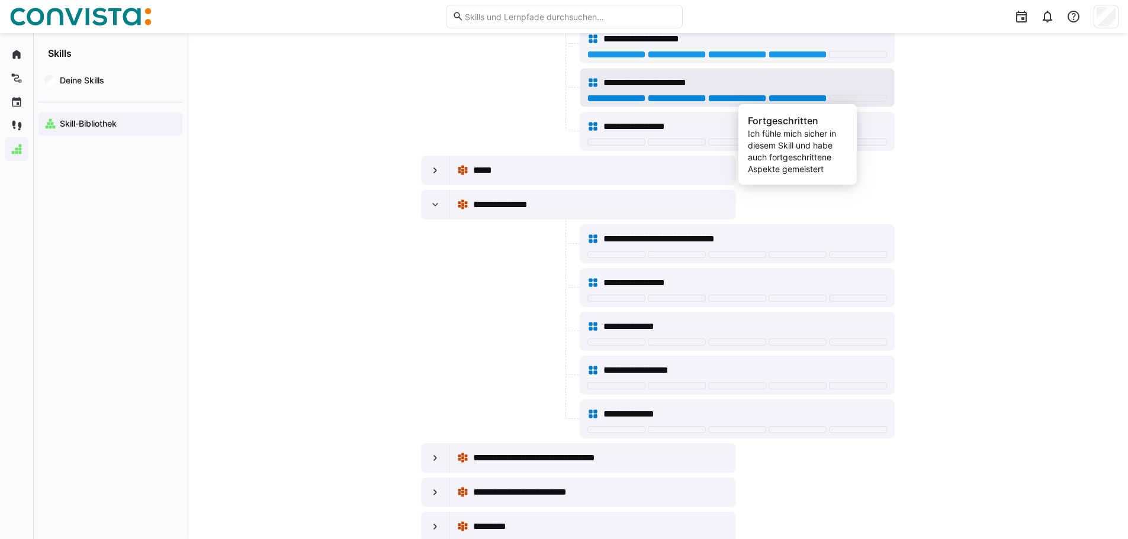
click at [771, 98] on div at bounding box center [798, 98] width 58 height 7
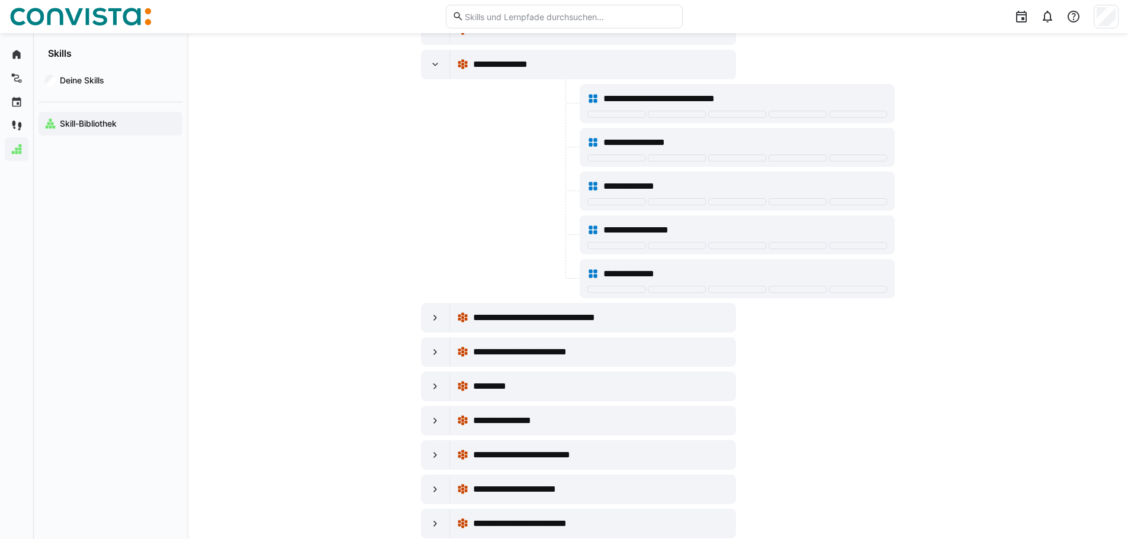
scroll to position [3494, 0]
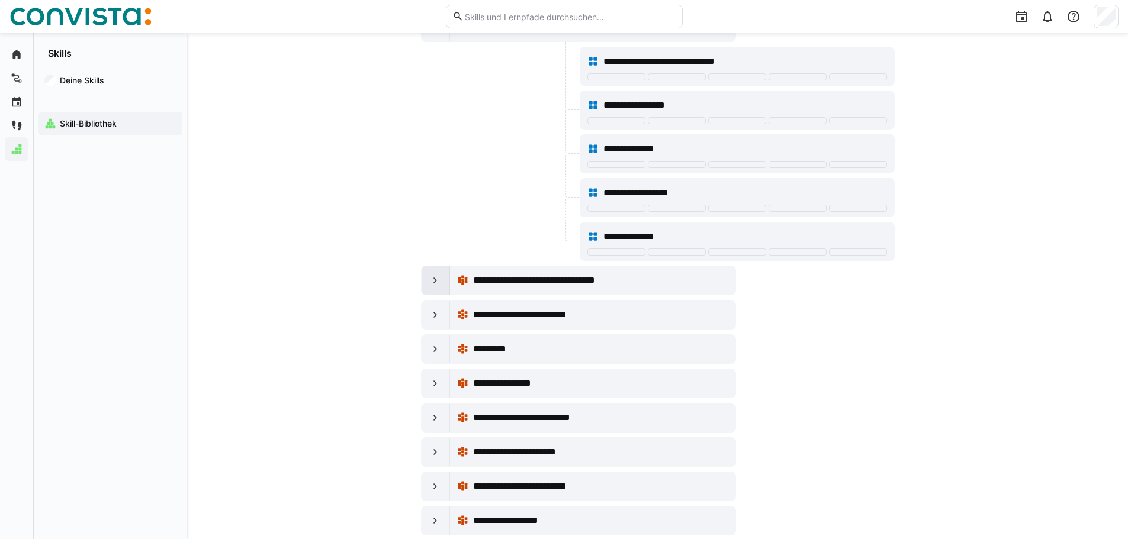
click at [447, 278] on div at bounding box center [436, 280] width 28 height 28
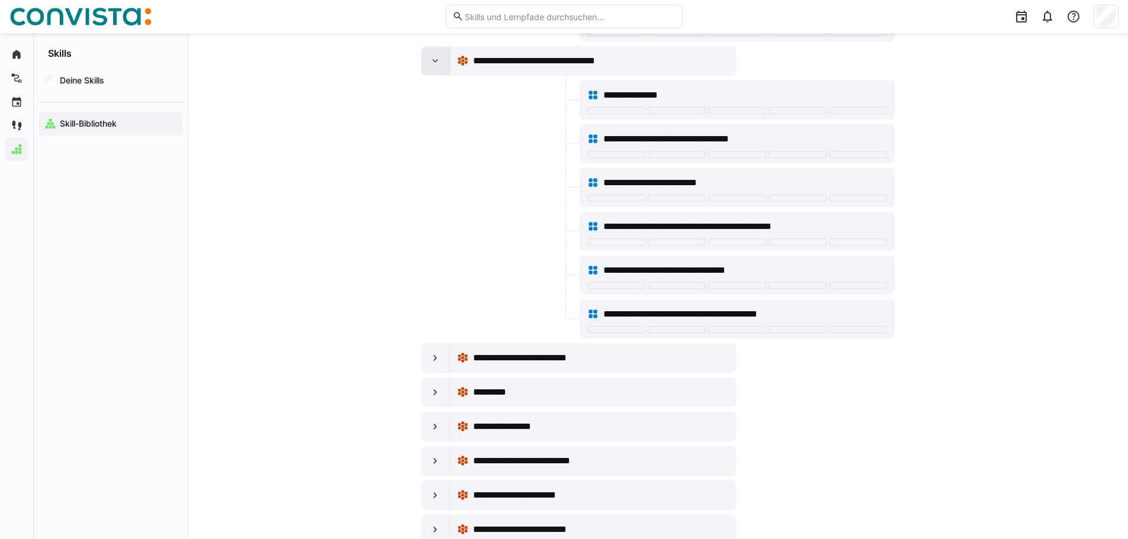
scroll to position [3731, 0]
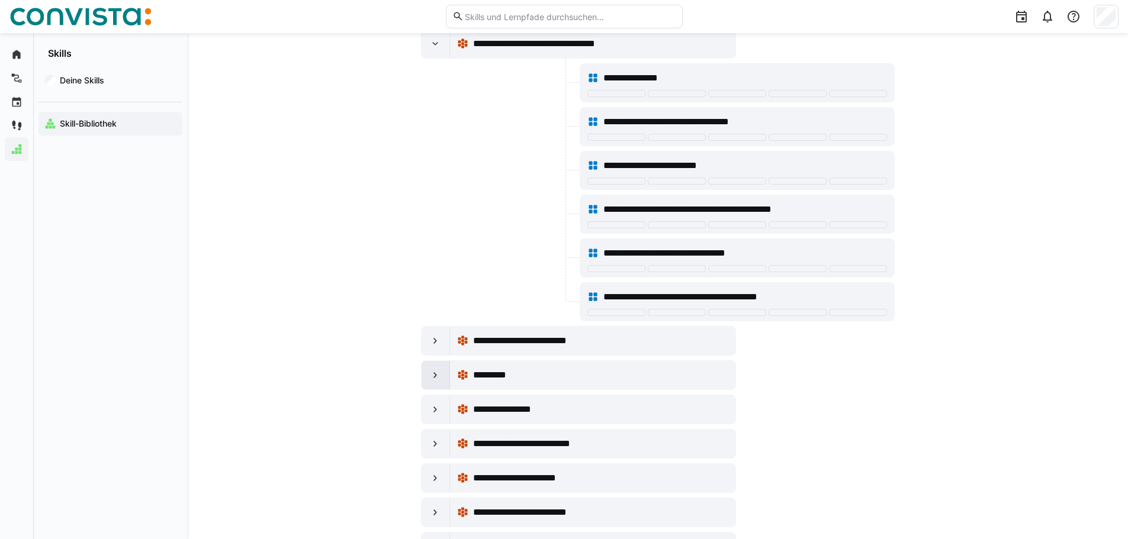
click at [445, 375] on div at bounding box center [436, 375] width 28 height 28
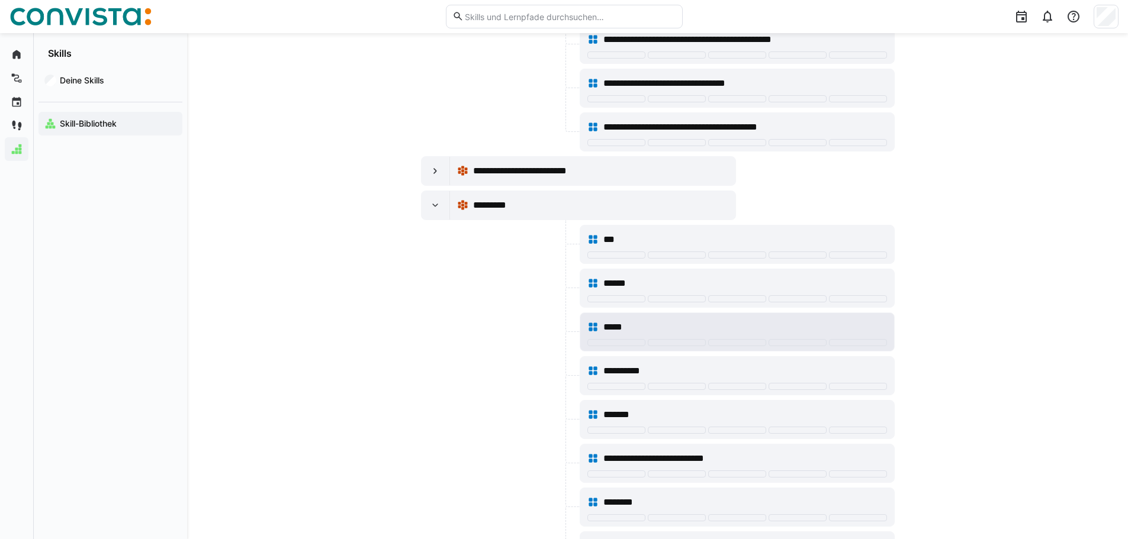
scroll to position [3908, 0]
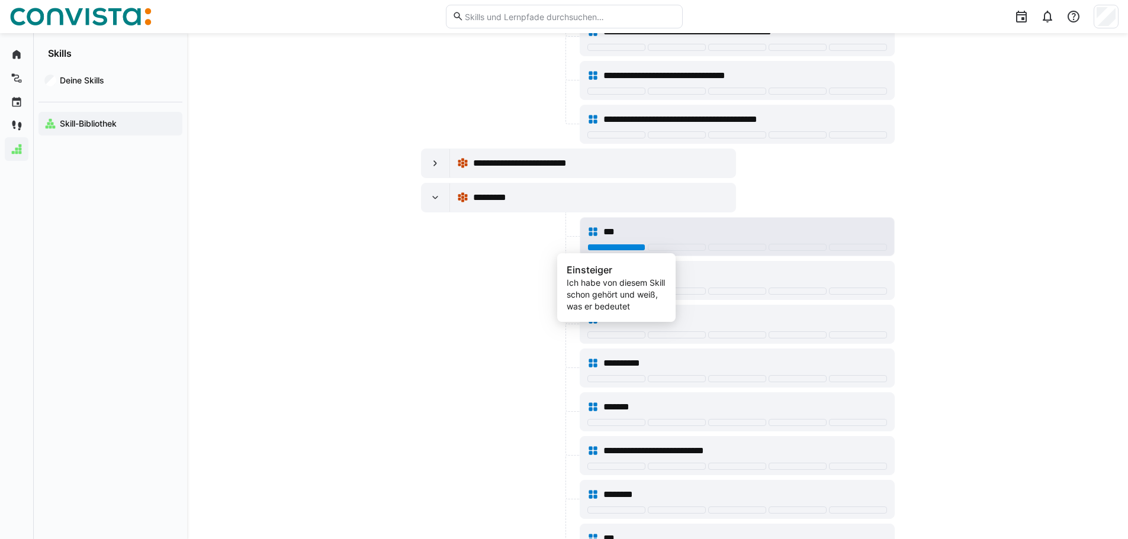
click at [625, 246] on div at bounding box center [616, 247] width 58 height 7
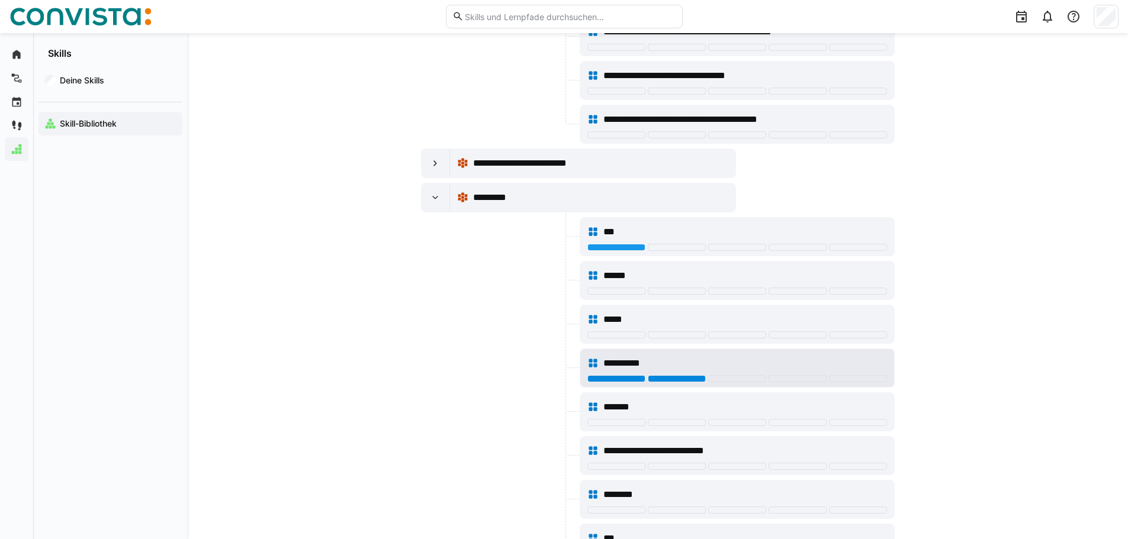
click at [669, 380] on div at bounding box center [677, 378] width 58 height 7
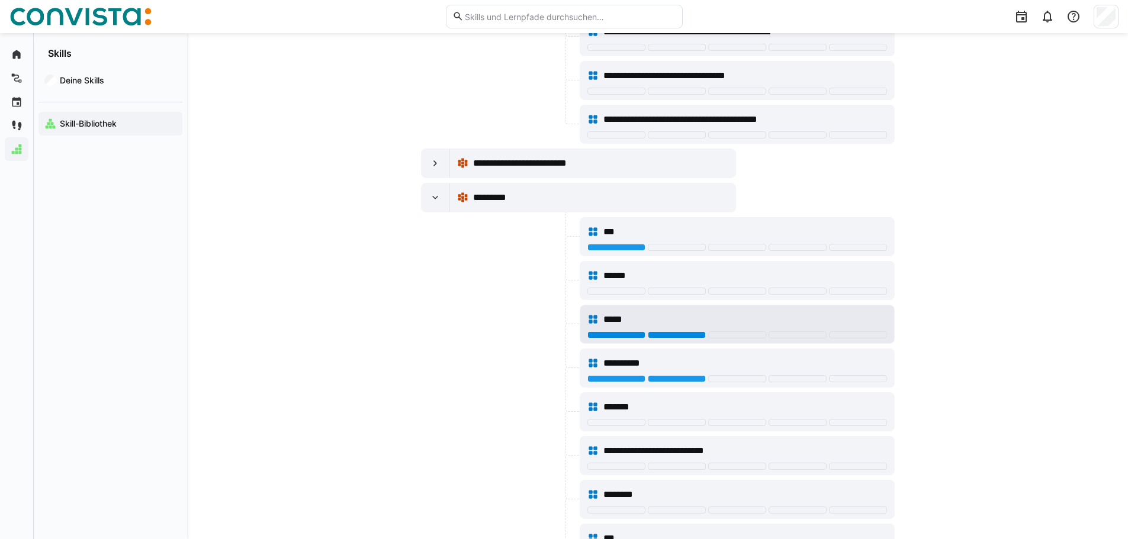
click at [669, 336] on div at bounding box center [677, 335] width 58 height 7
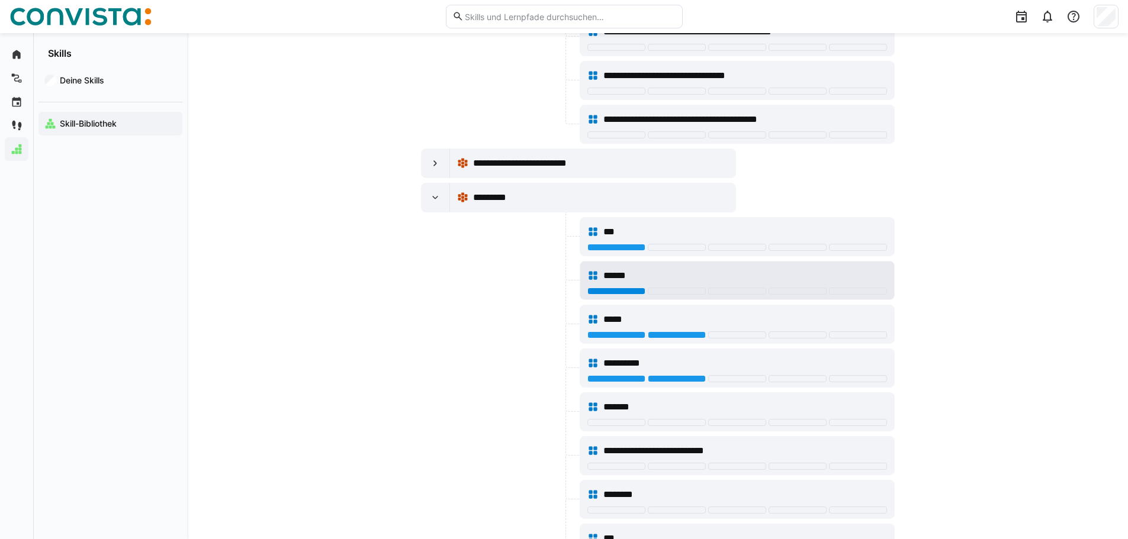
click at [614, 289] on div at bounding box center [616, 291] width 58 height 7
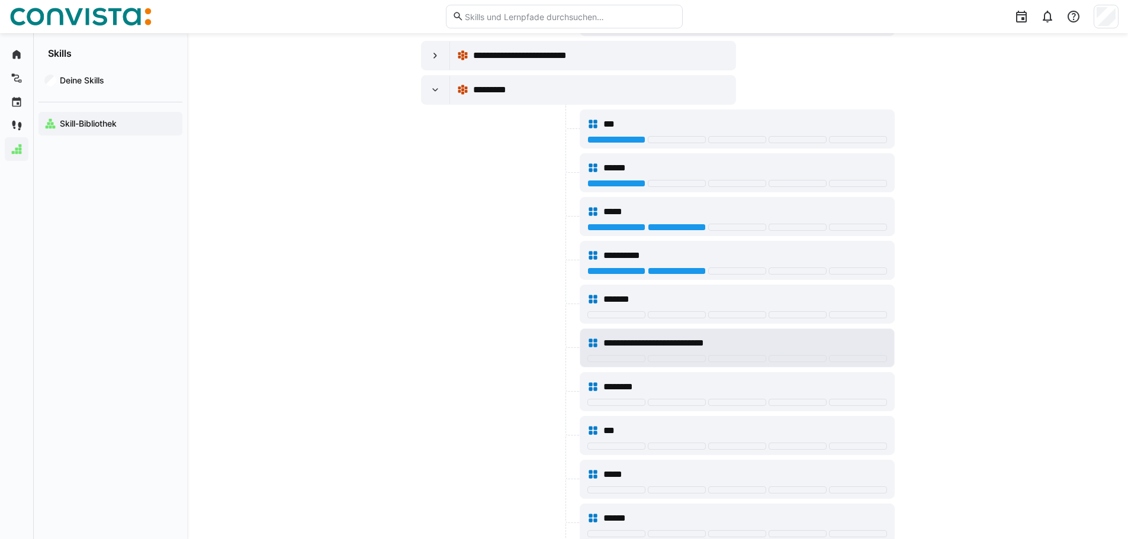
scroll to position [4027, 0]
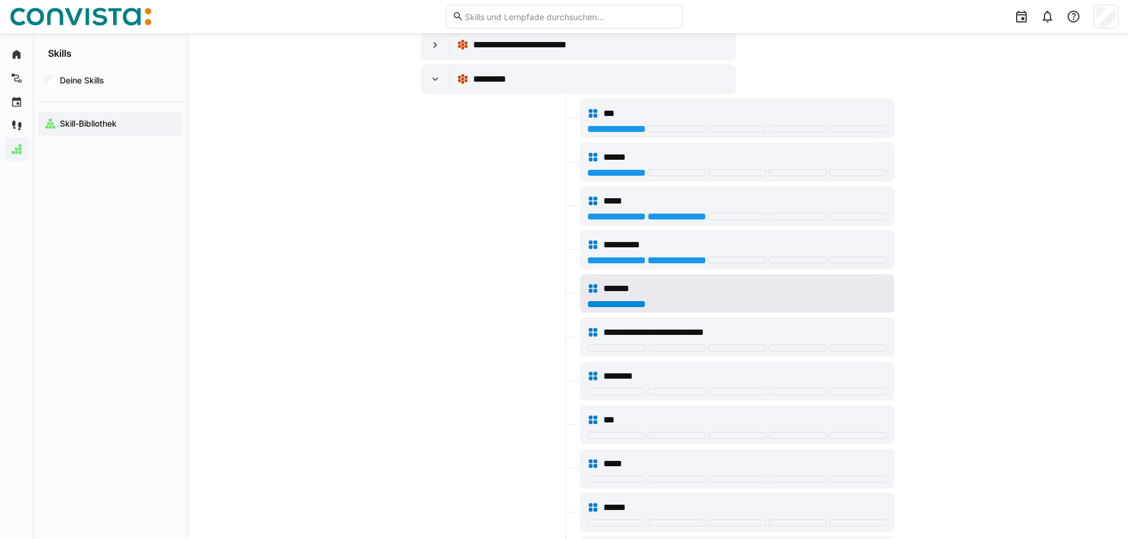
click at [631, 307] on div at bounding box center [616, 304] width 58 height 7
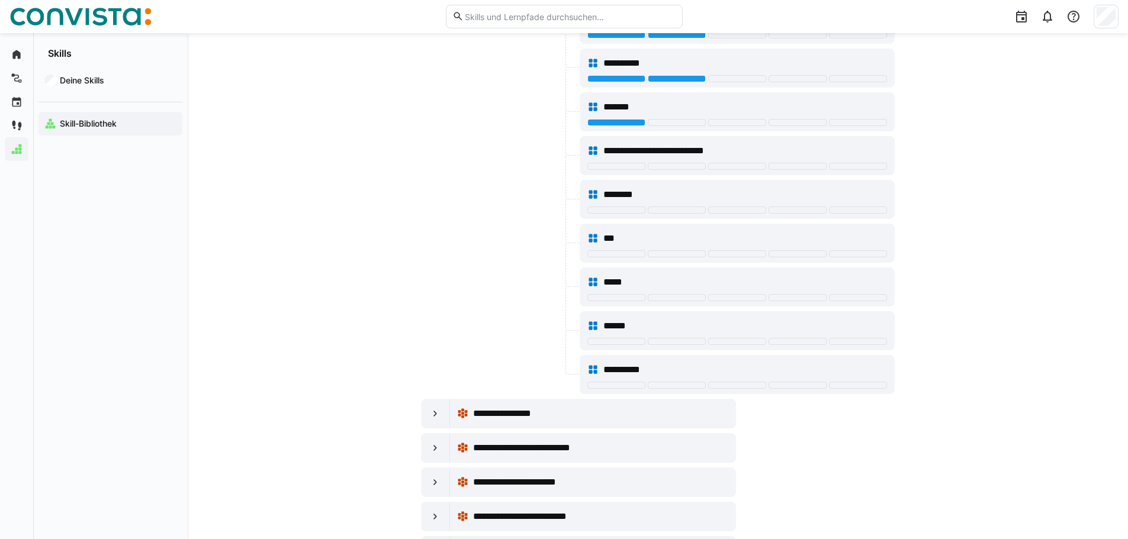
scroll to position [4263, 0]
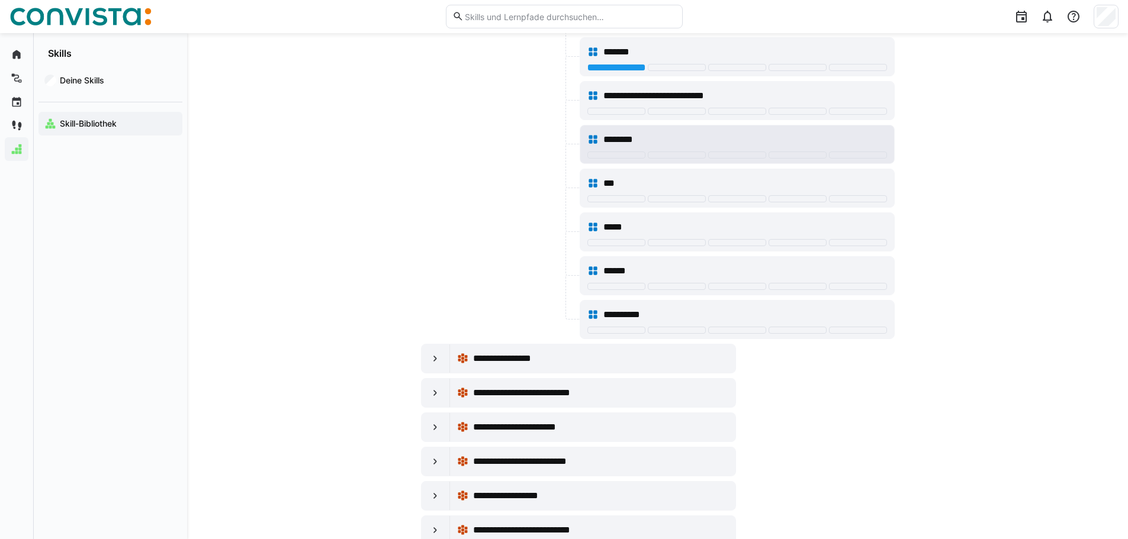
click at [622, 151] on div "********" at bounding box center [737, 140] width 300 height 24
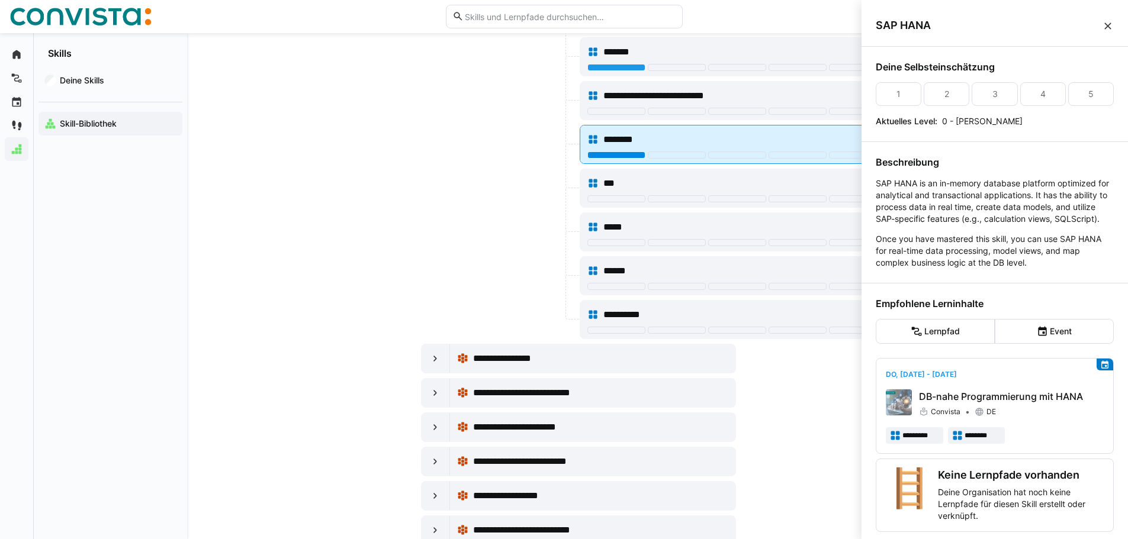
click at [618, 155] on div at bounding box center [616, 155] width 58 height 7
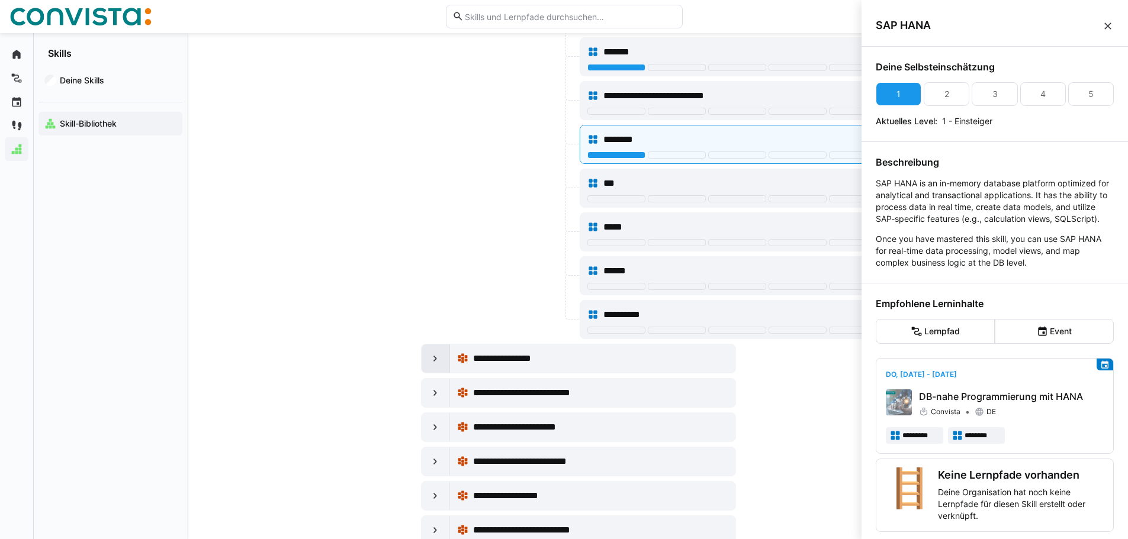
click at [432, 358] on eds-icon at bounding box center [435, 359] width 12 height 12
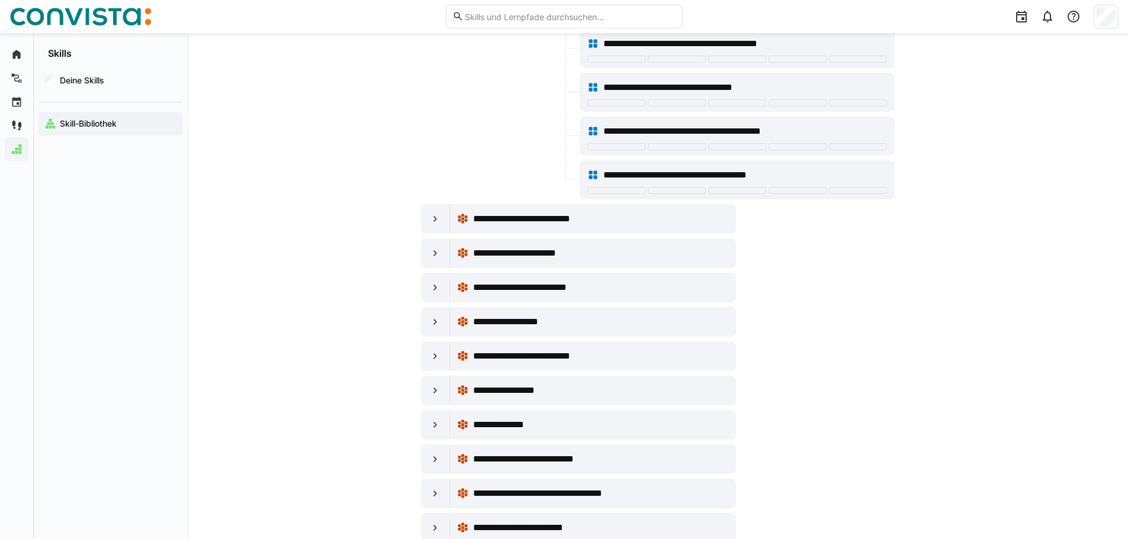
scroll to position [4678, 0]
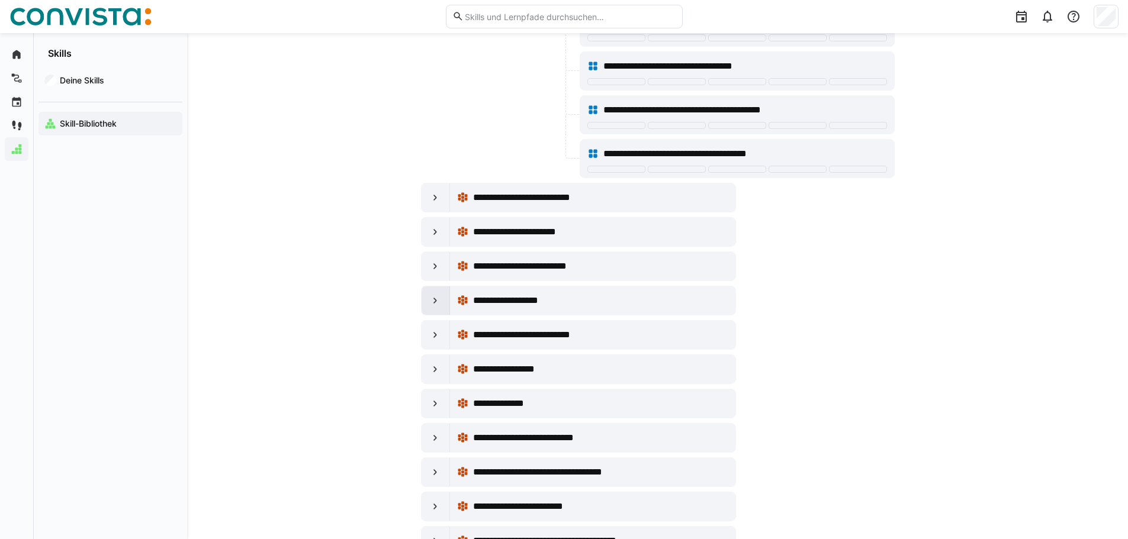
click at [435, 304] on eds-icon at bounding box center [435, 301] width 12 height 12
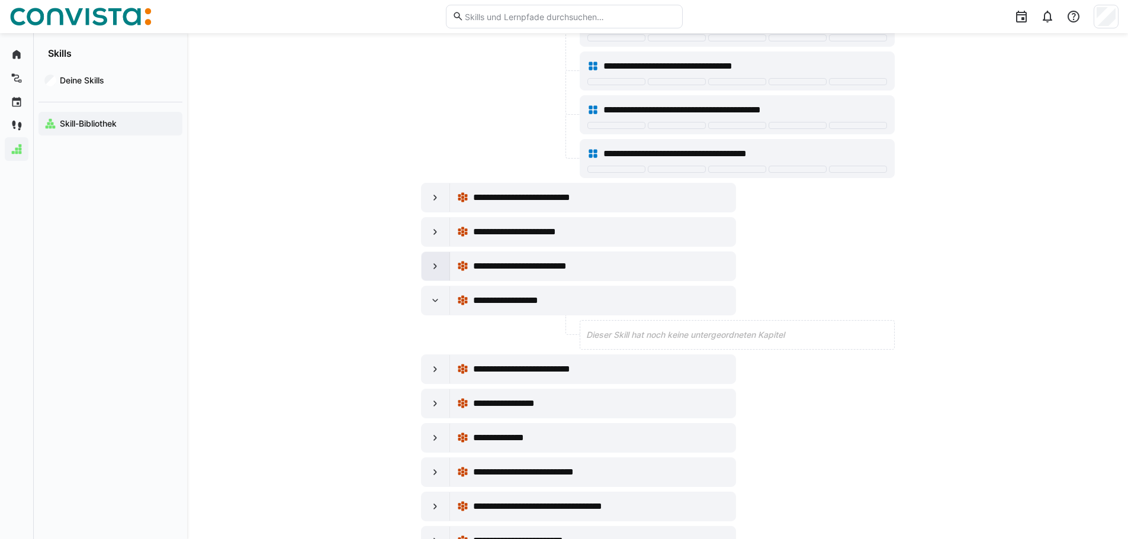
click at [441, 259] on div at bounding box center [436, 266] width 28 height 28
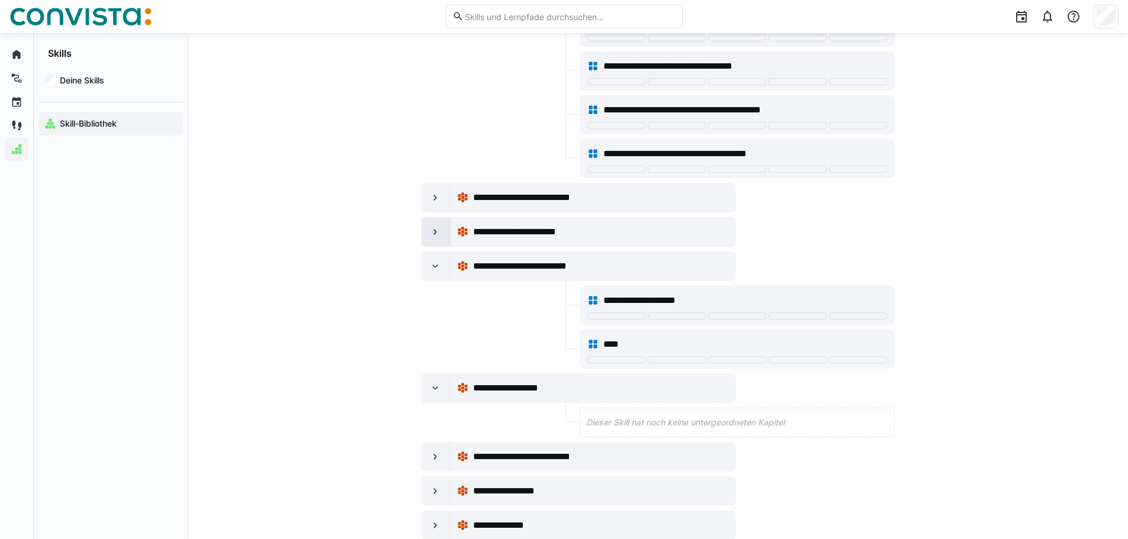
click at [437, 232] on eds-icon at bounding box center [435, 232] width 12 height 12
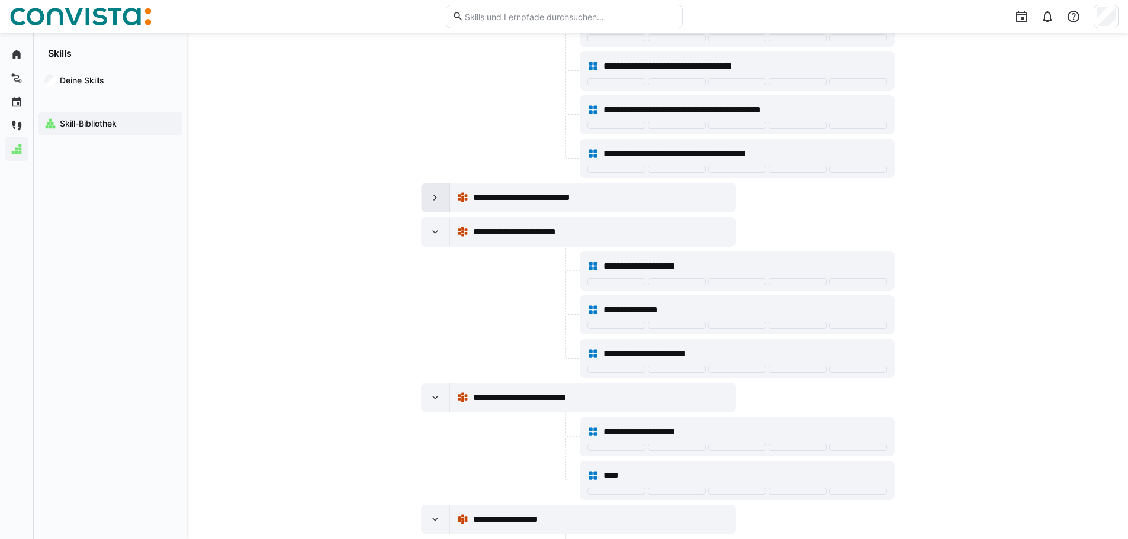
click at [440, 194] on eds-icon at bounding box center [435, 198] width 12 height 12
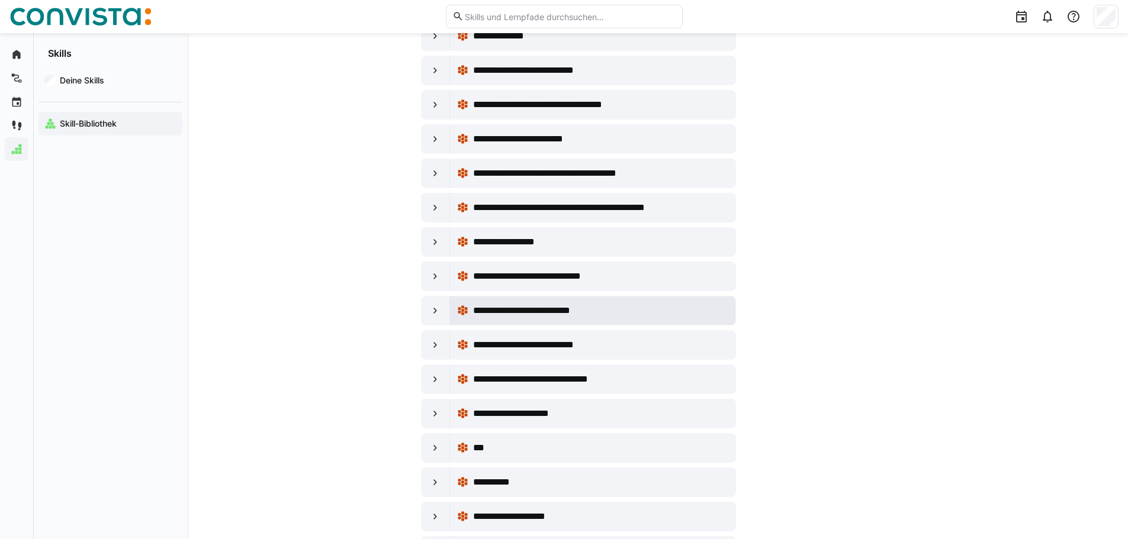
scroll to position [5389, 0]
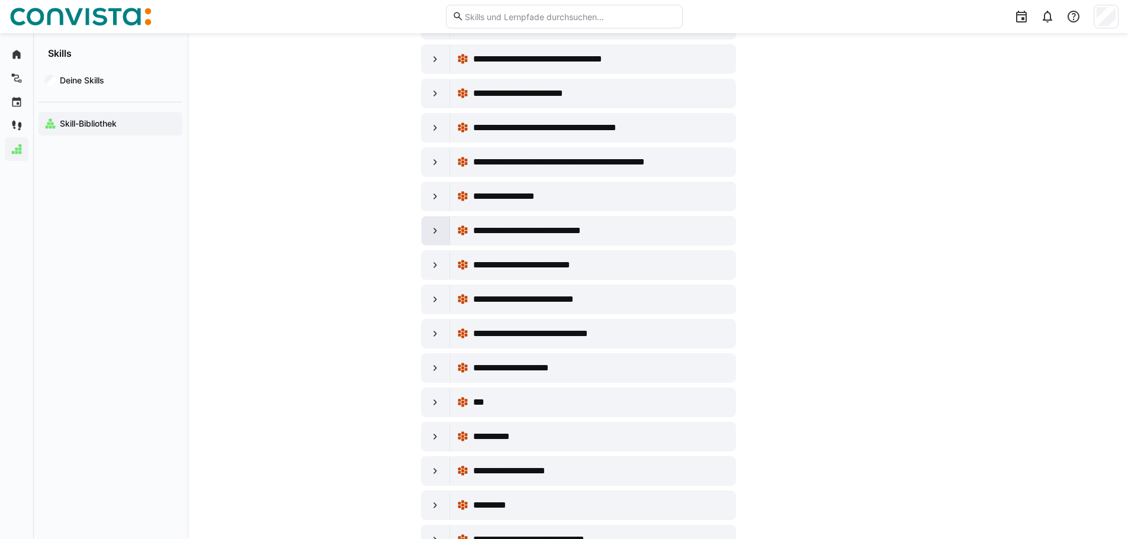
click at [437, 227] on eds-icon at bounding box center [435, 231] width 12 height 12
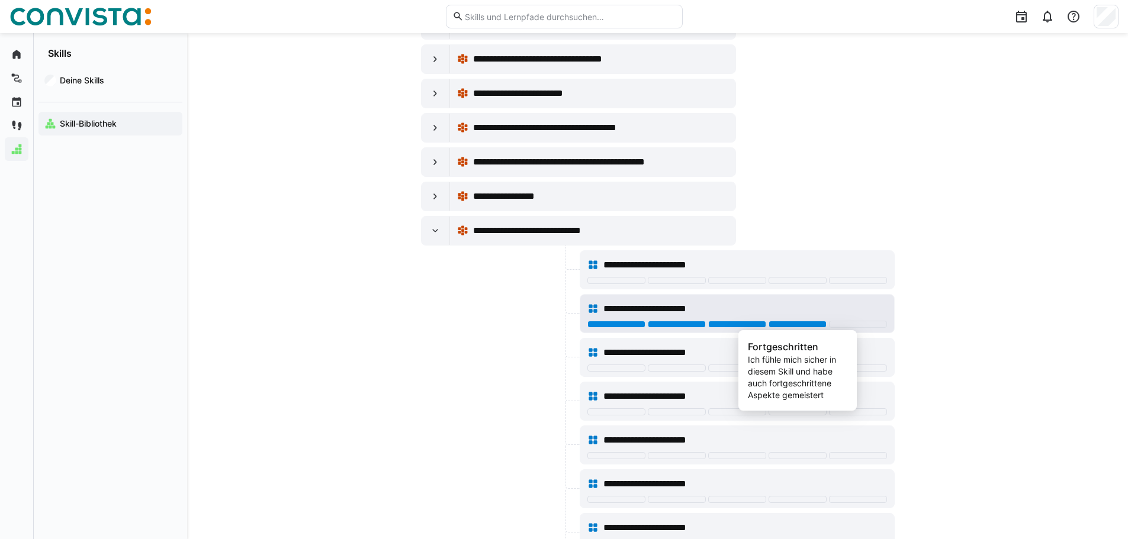
click at [814, 326] on div at bounding box center [798, 324] width 58 height 7
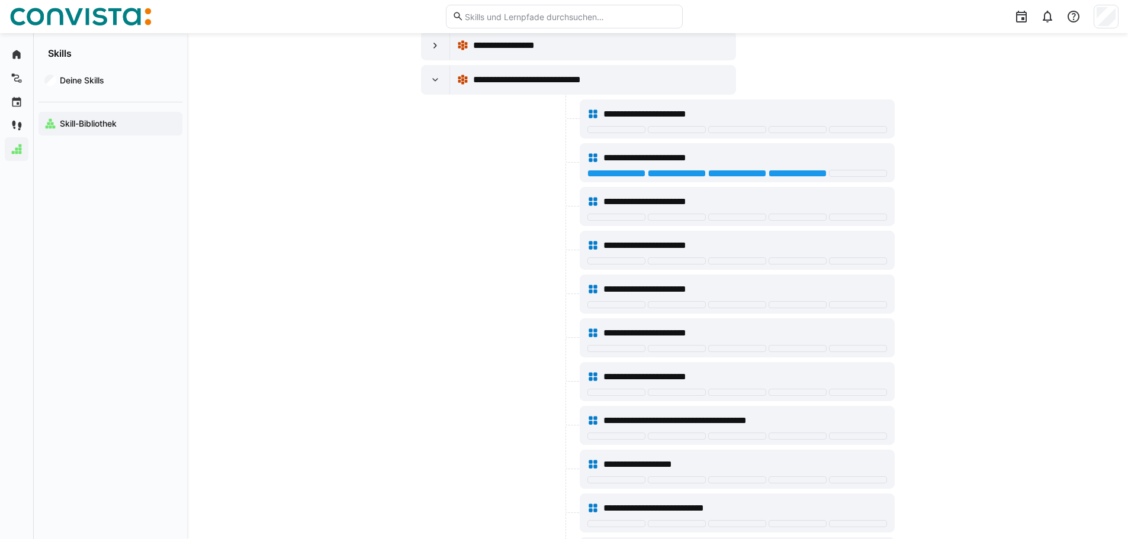
scroll to position [5625, 0]
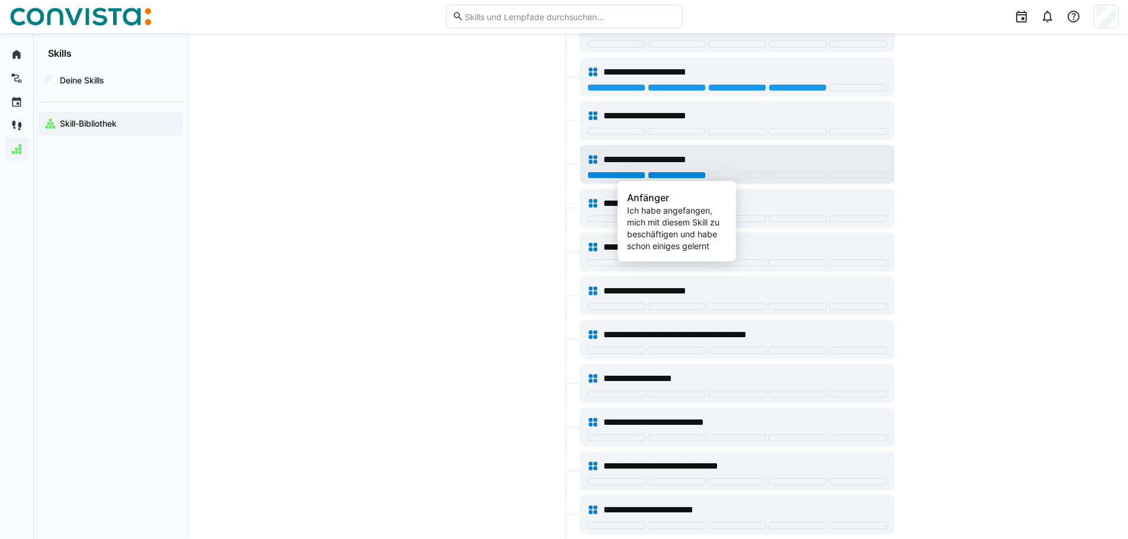
click at [670, 177] on div at bounding box center [677, 175] width 58 height 7
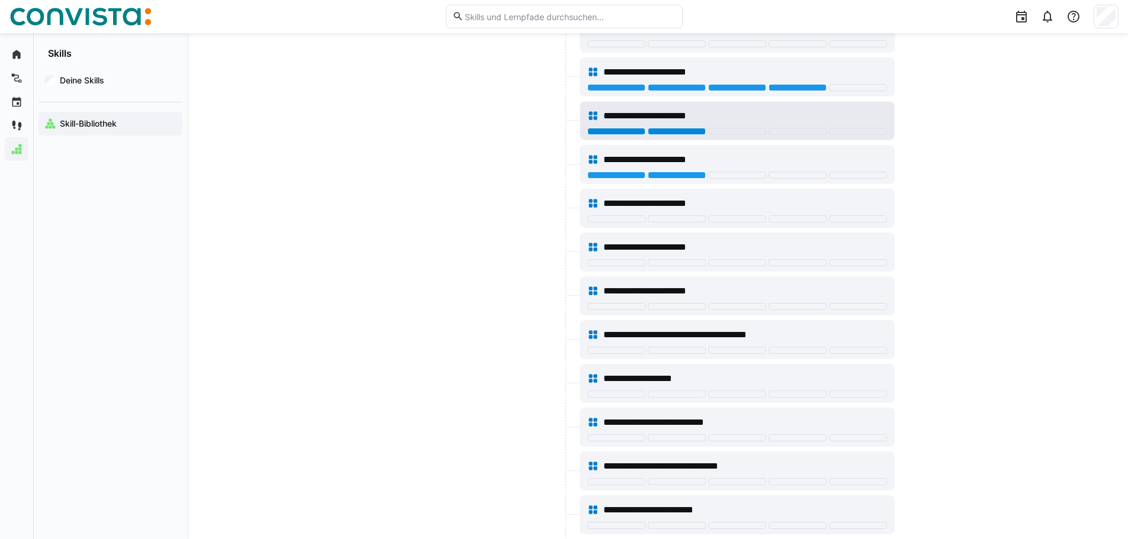
click at [657, 128] on div at bounding box center [677, 131] width 58 height 7
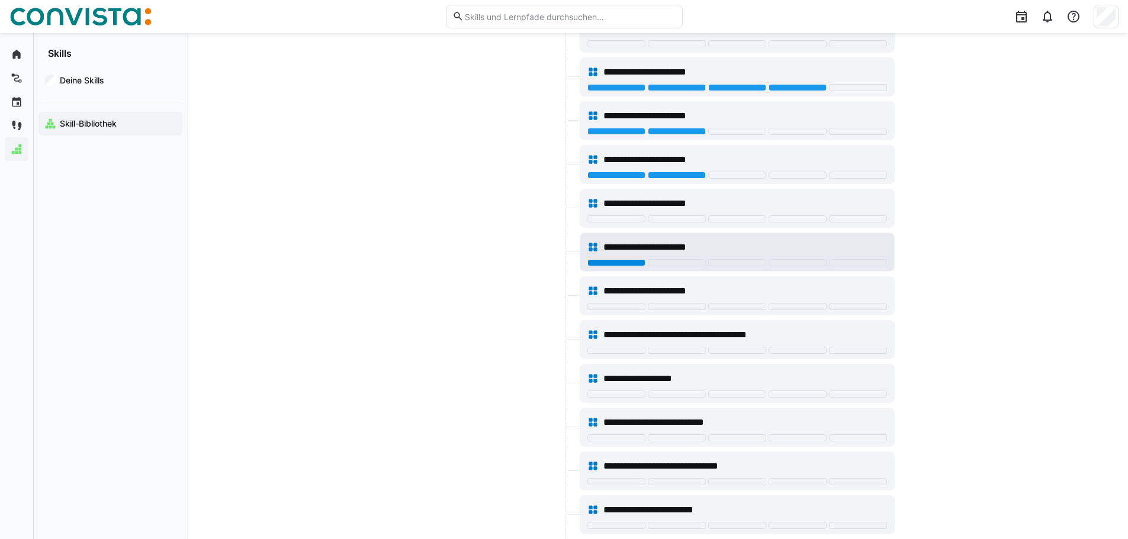
click at [618, 259] on div at bounding box center [616, 262] width 58 height 7
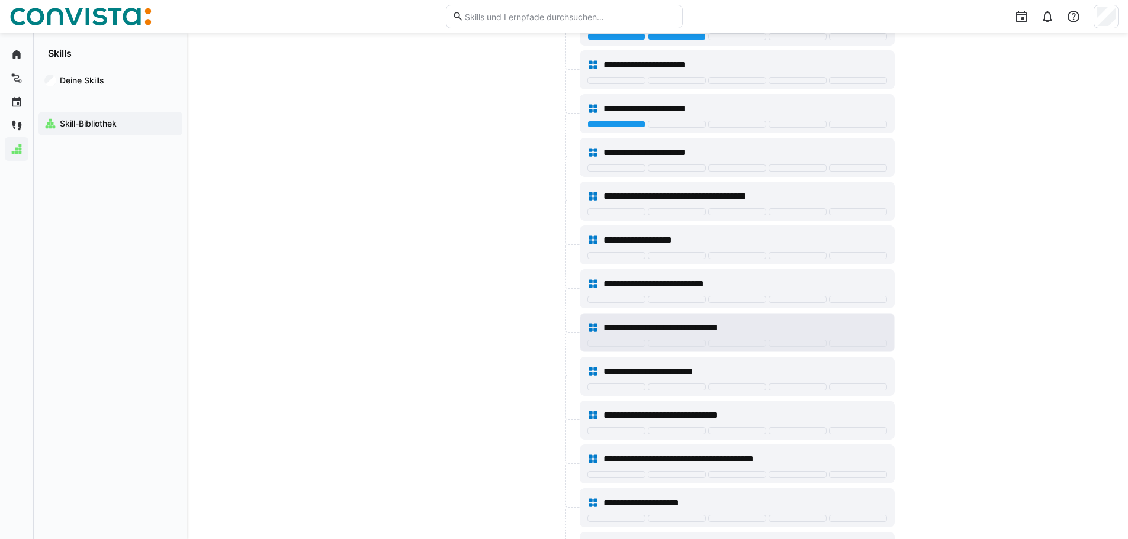
scroll to position [5803, 0]
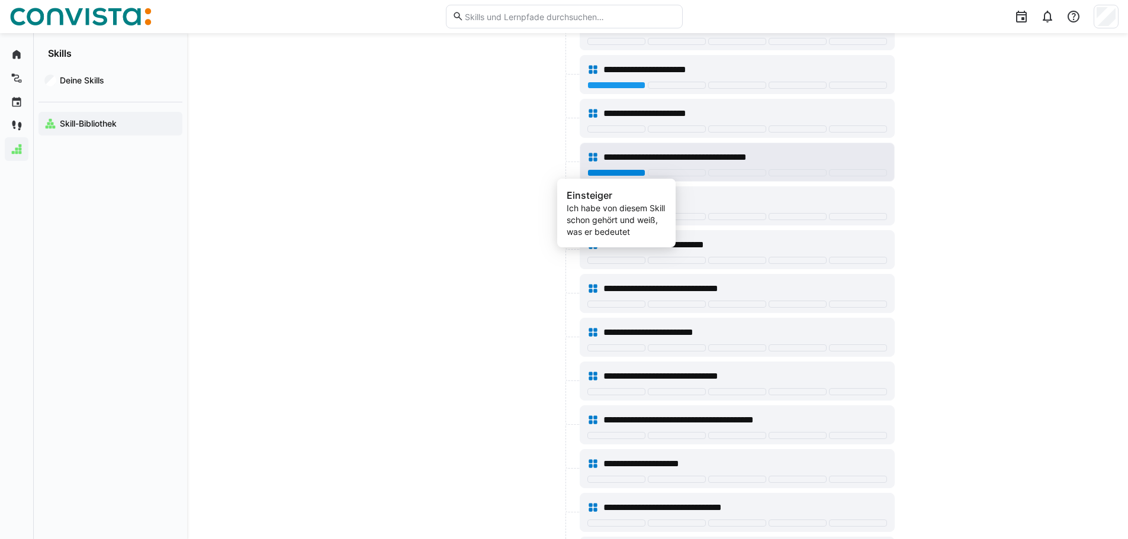
click at [634, 172] on div at bounding box center [616, 172] width 58 height 7
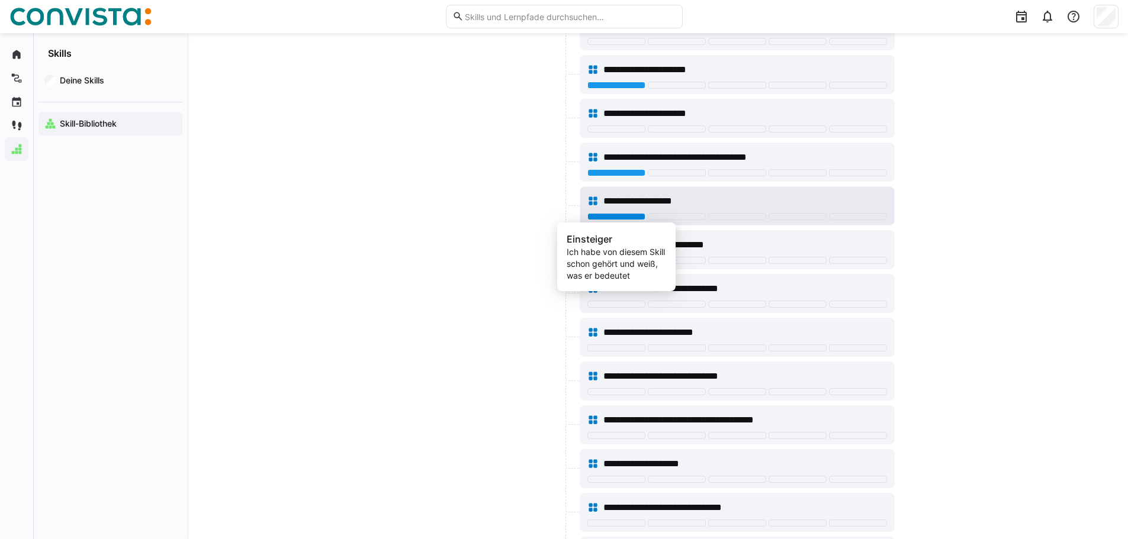
click at [625, 215] on div at bounding box center [616, 216] width 58 height 7
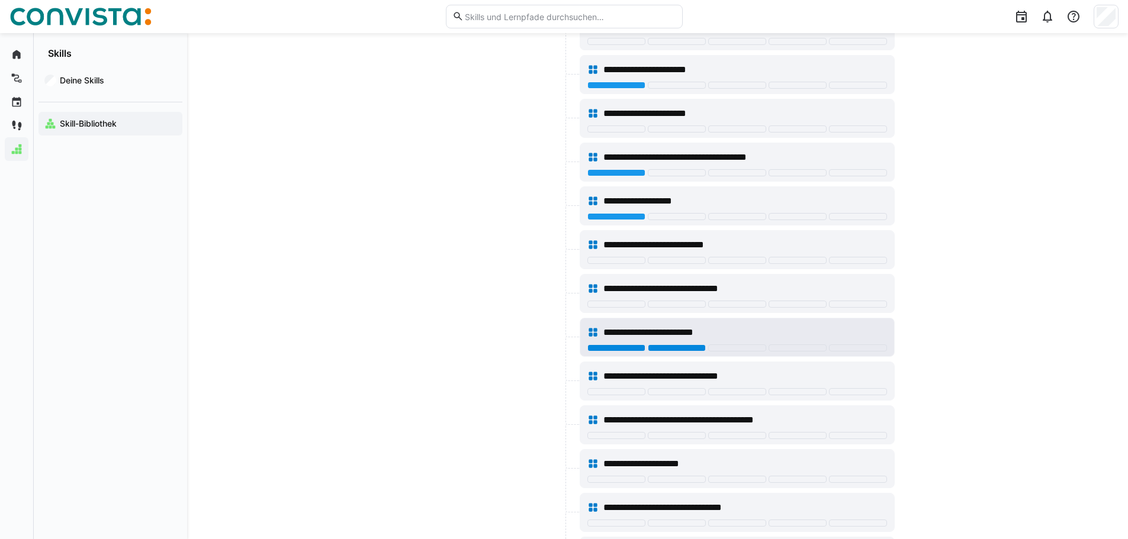
click at [651, 348] on div at bounding box center [677, 348] width 58 height 7
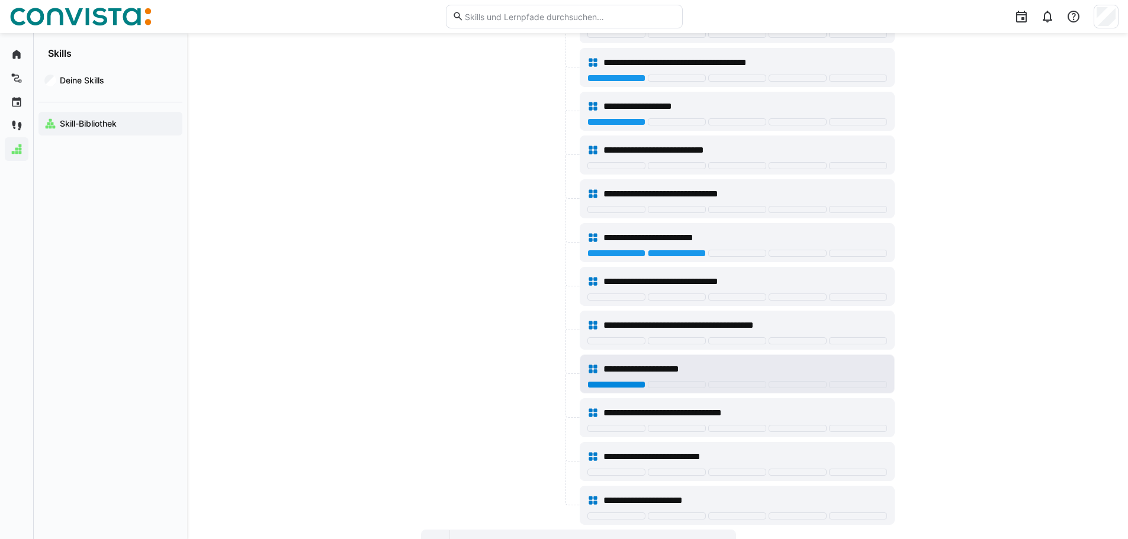
scroll to position [5921, 0]
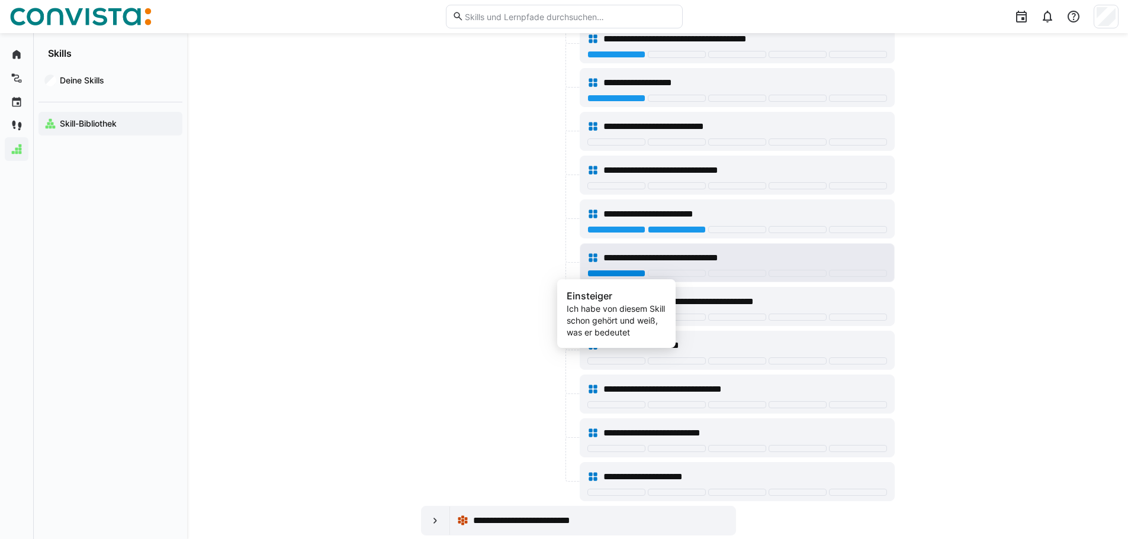
click at [624, 270] on div at bounding box center [616, 273] width 58 height 7
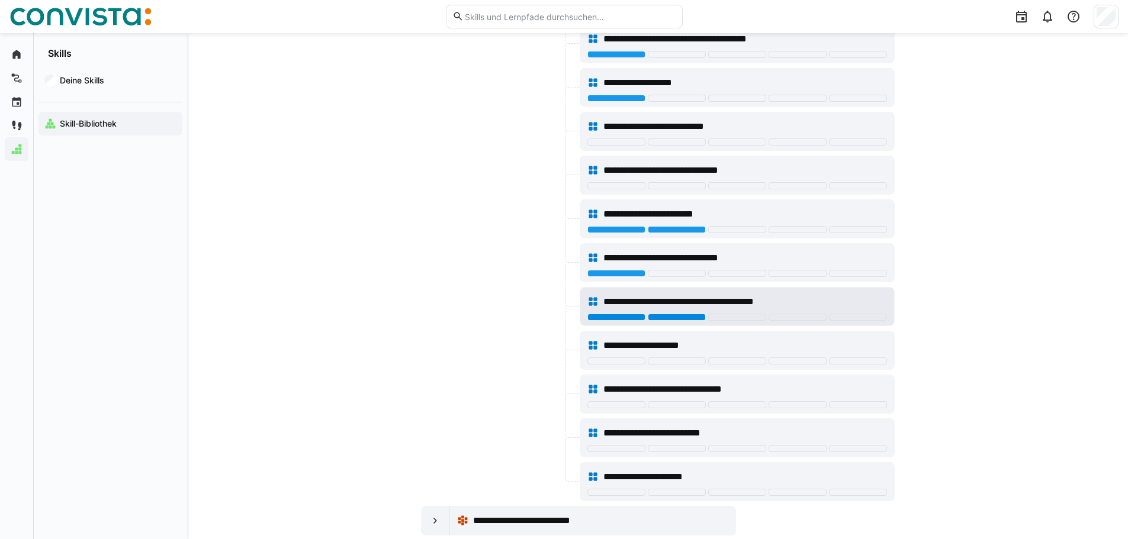
click at [695, 320] on div at bounding box center [677, 317] width 58 height 7
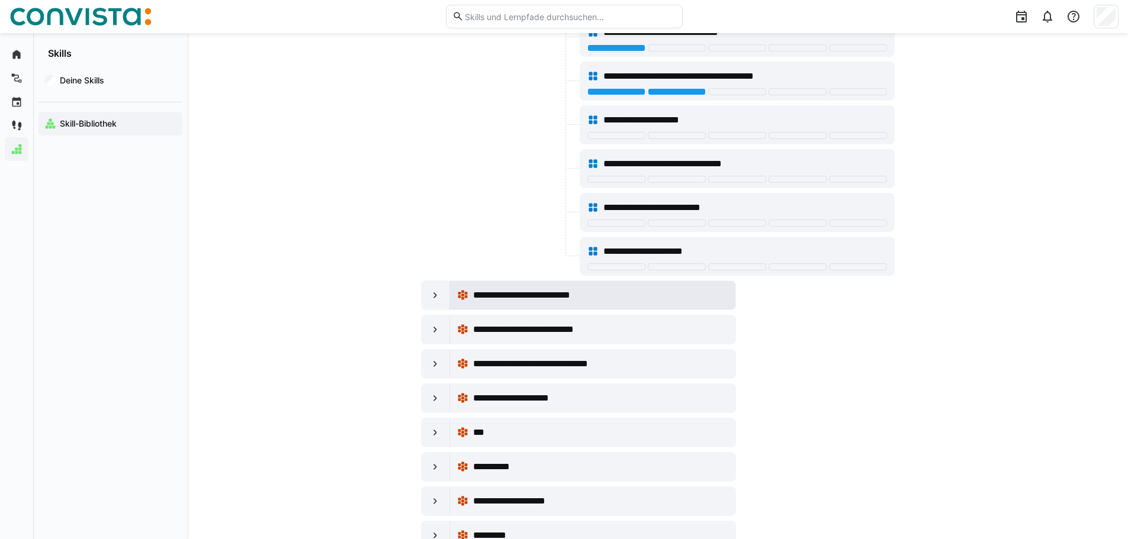
scroll to position [6158, 0]
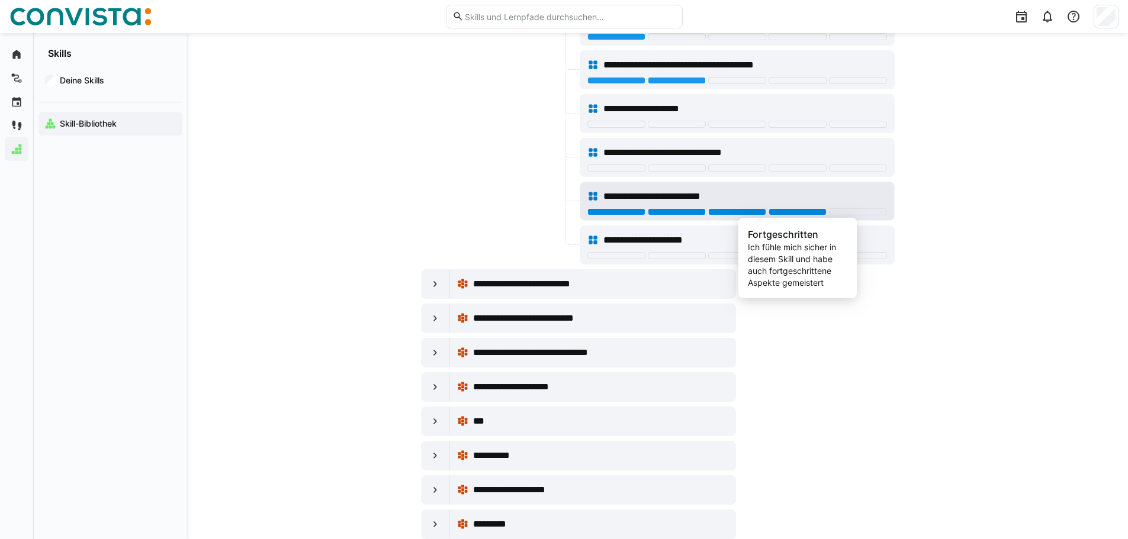
click at [799, 213] on div at bounding box center [798, 211] width 58 height 7
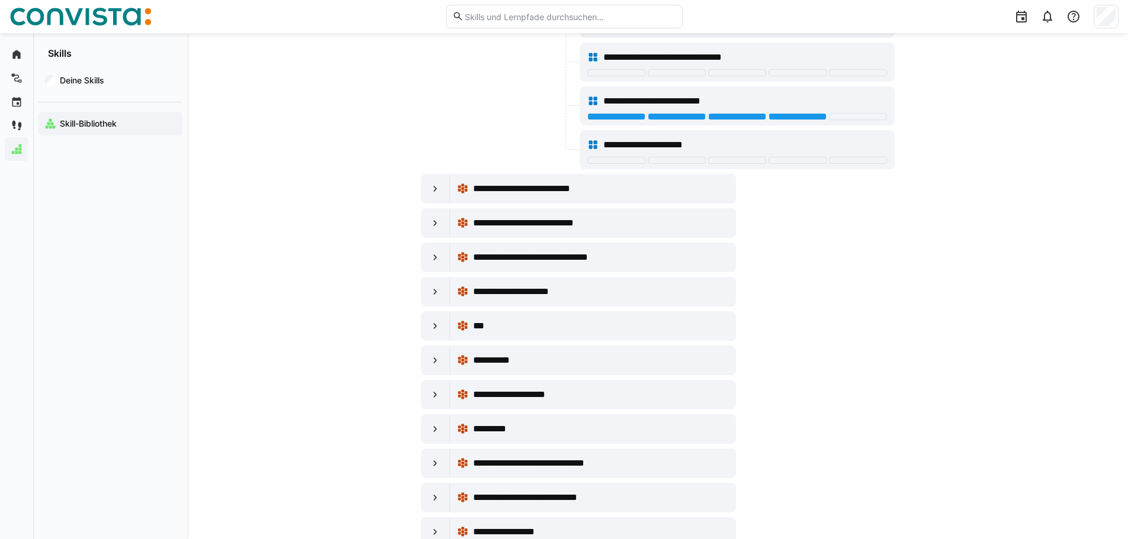
scroll to position [6277, 0]
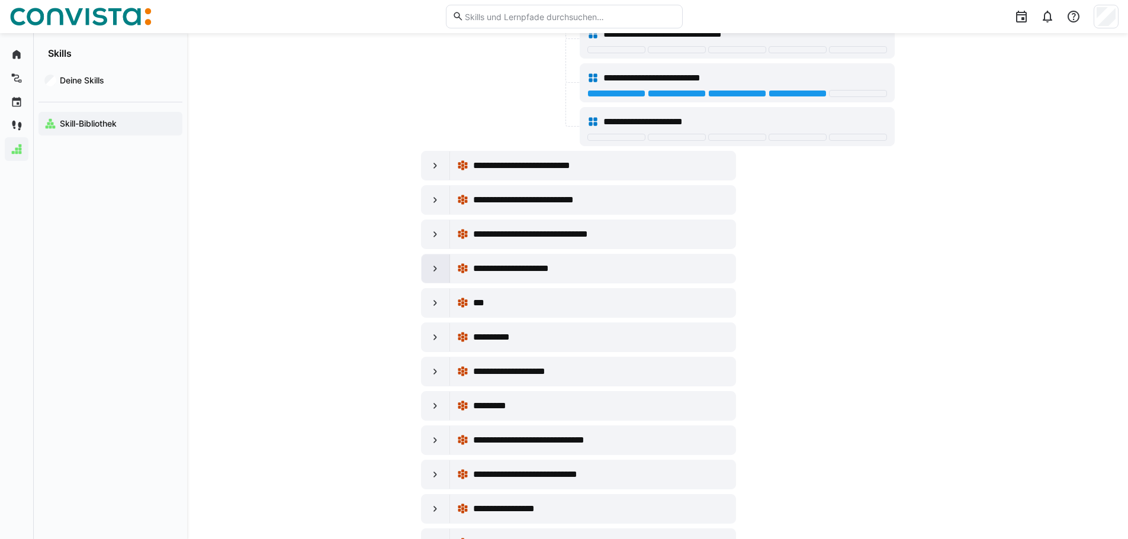
click at [431, 274] on eds-icon at bounding box center [435, 269] width 12 height 12
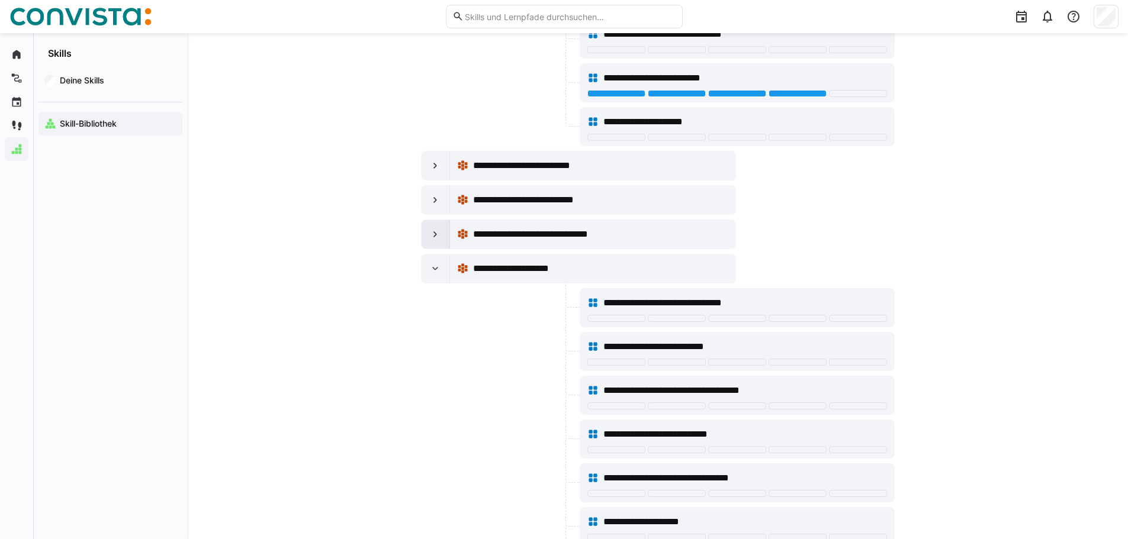
click at [429, 233] on div at bounding box center [436, 234] width 28 height 28
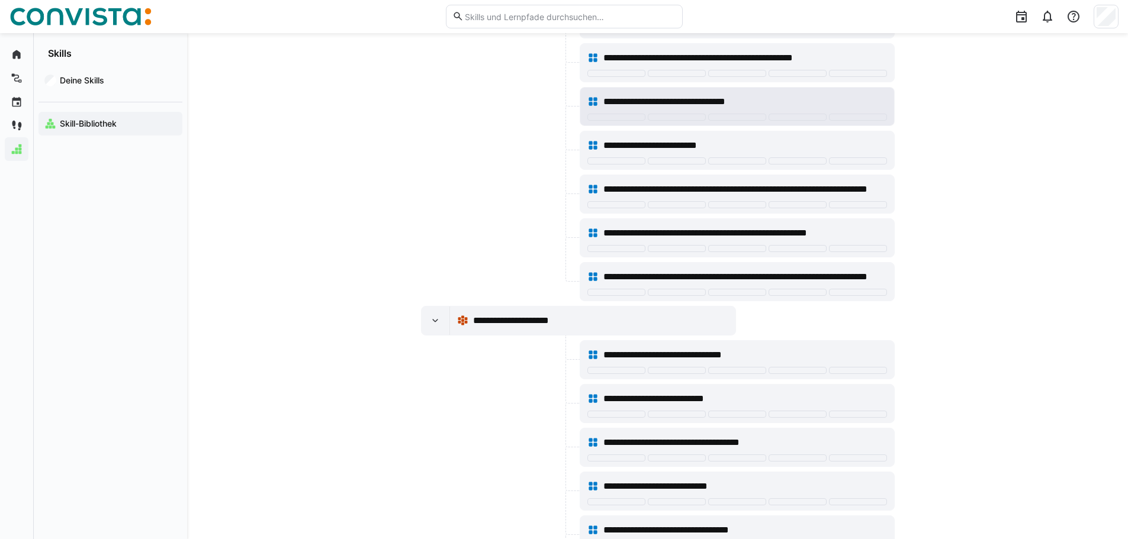
scroll to position [8112, 0]
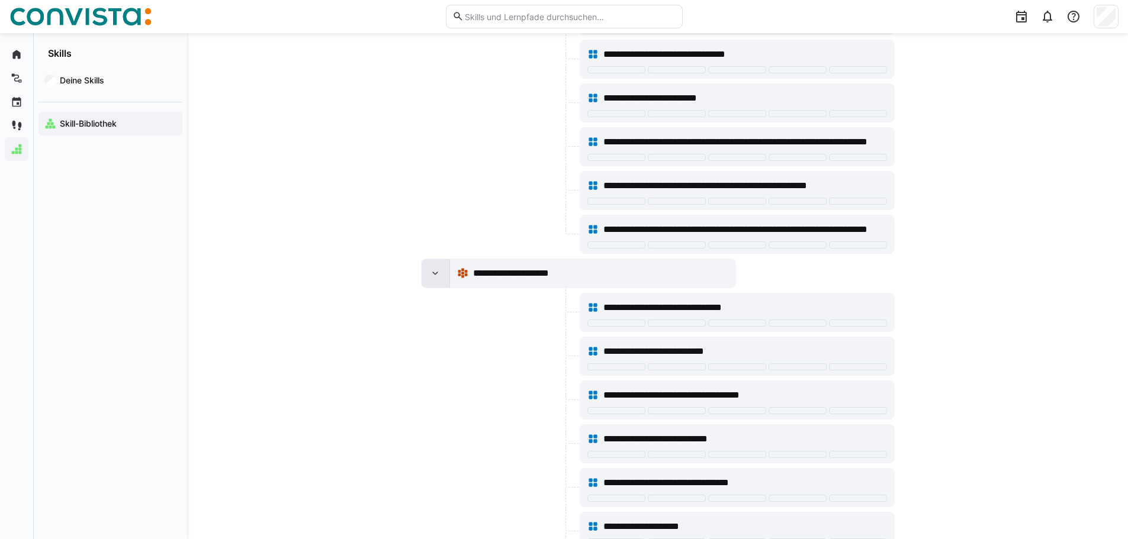
click at [430, 274] on eds-icon at bounding box center [435, 274] width 12 height 12
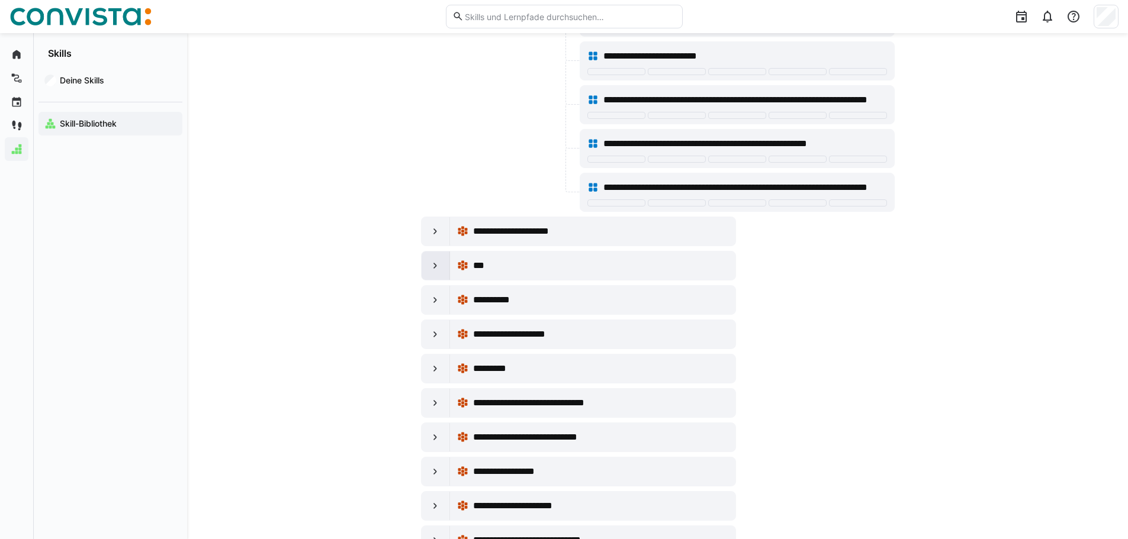
scroll to position [8231, 0]
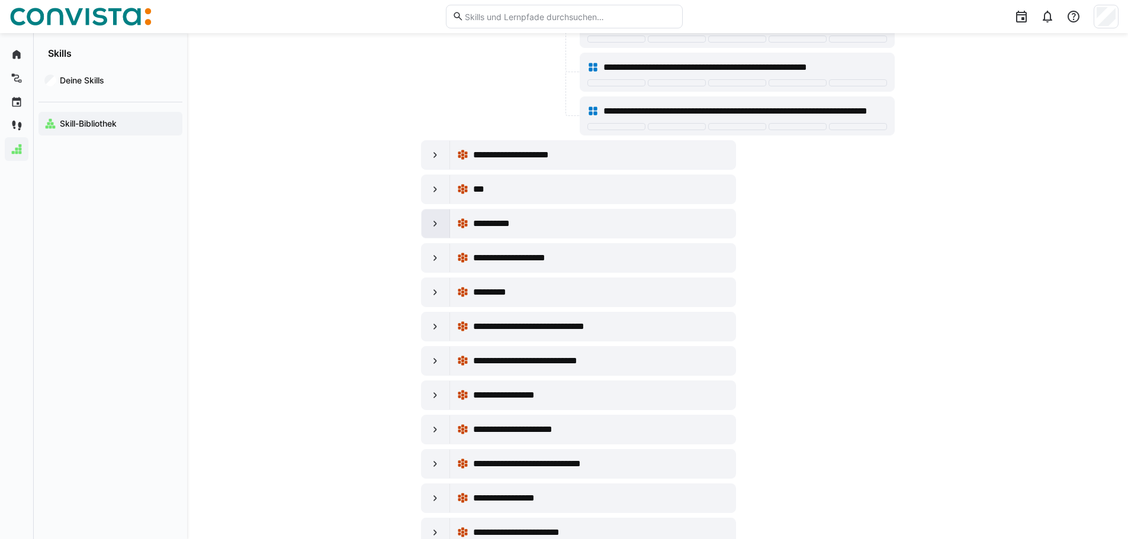
click at [436, 228] on eds-icon at bounding box center [435, 224] width 12 height 12
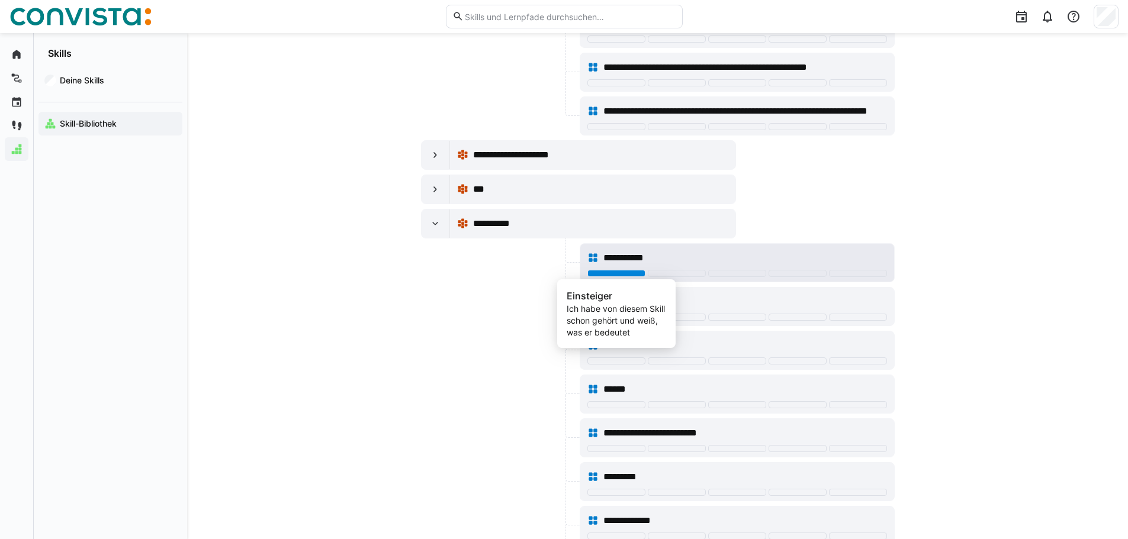
click at [595, 270] on div at bounding box center [616, 273] width 58 height 7
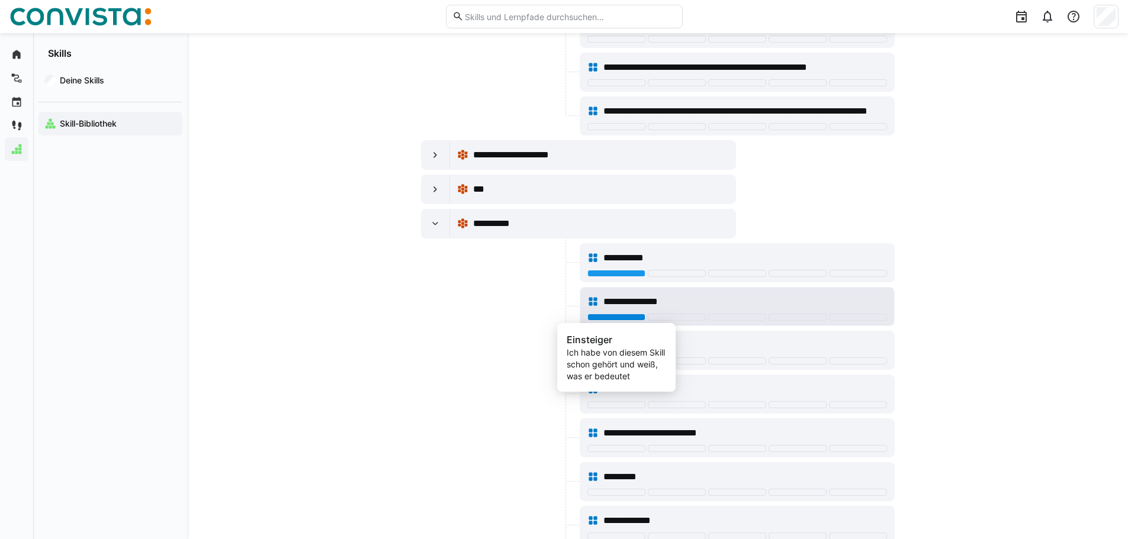
click at [625, 319] on div at bounding box center [616, 317] width 58 height 7
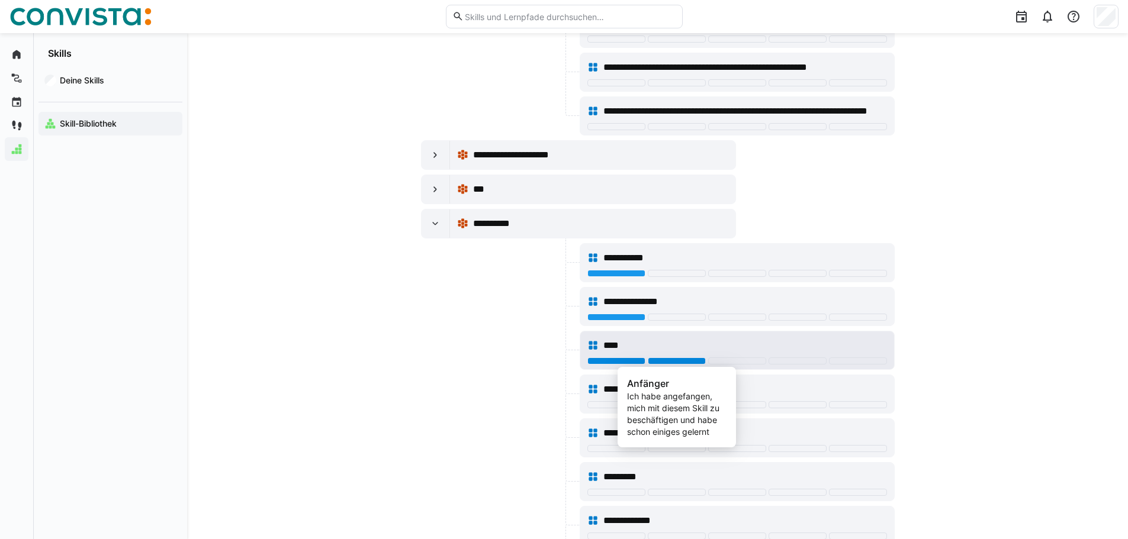
click at [674, 361] on div at bounding box center [677, 361] width 58 height 7
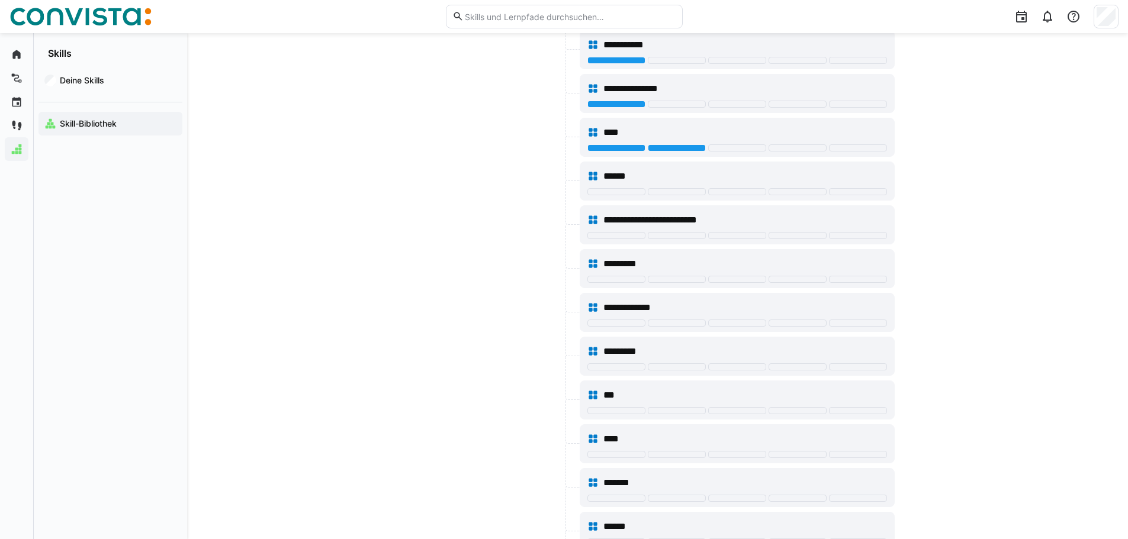
scroll to position [8468, 0]
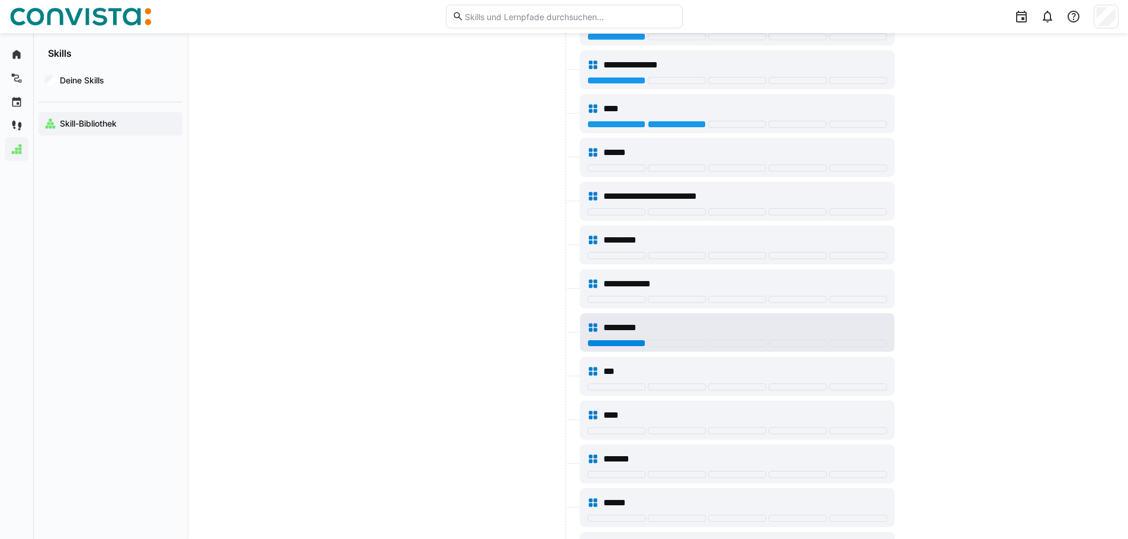
click at [612, 344] on div at bounding box center [616, 343] width 58 height 7
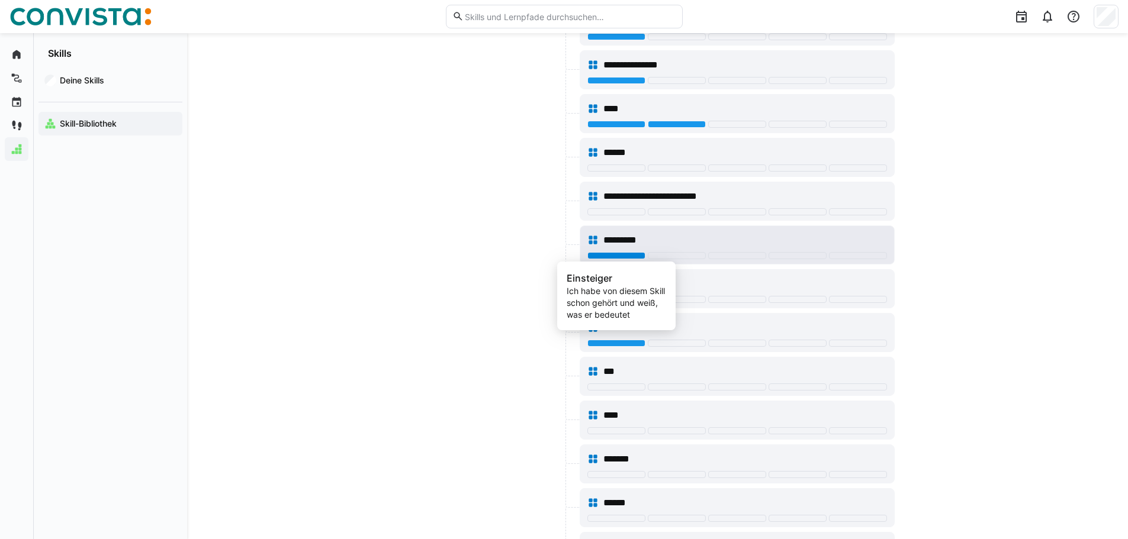
click at [612, 259] on div at bounding box center [616, 255] width 58 height 7
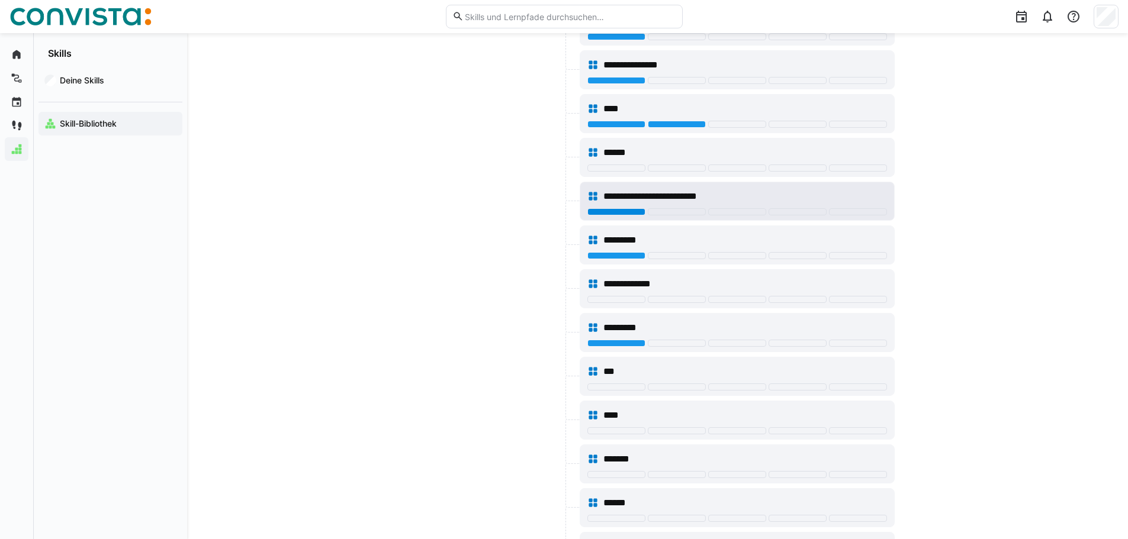
click at [608, 210] on div at bounding box center [616, 211] width 58 height 7
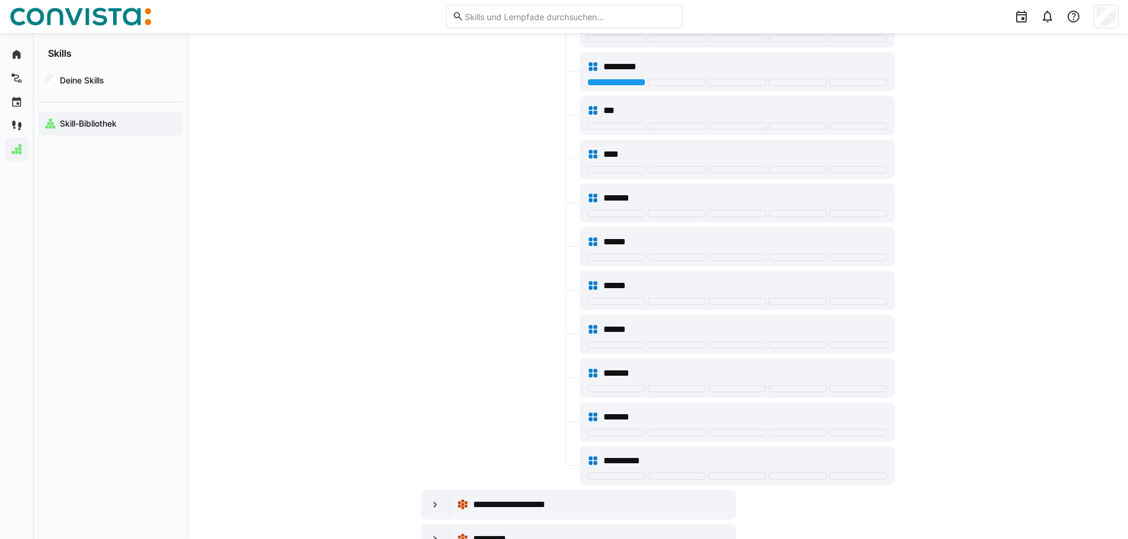
scroll to position [8764, 0]
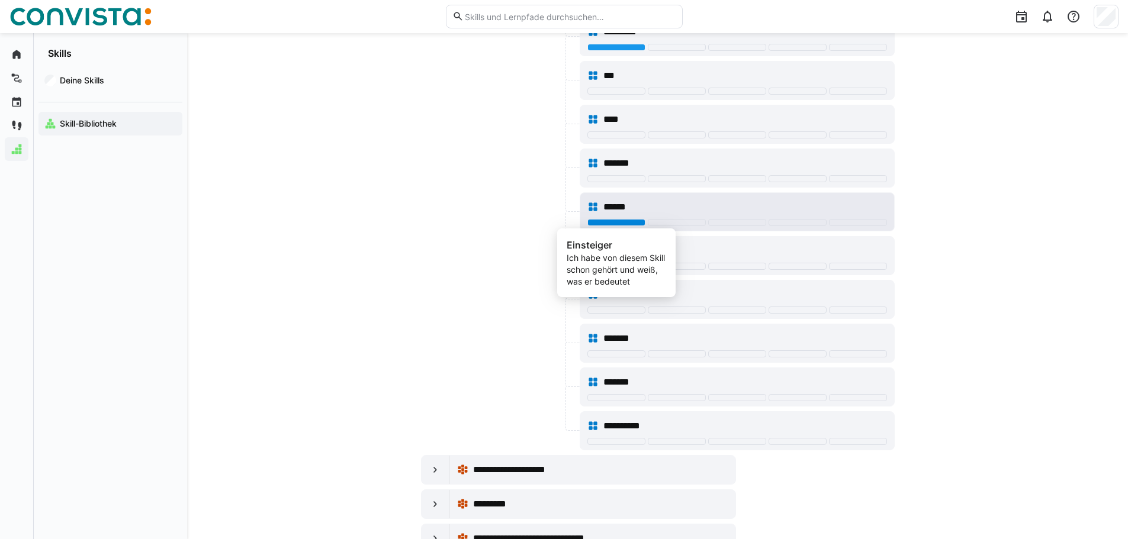
click at [622, 221] on div at bounding box center [616, 222] width 58 height 7
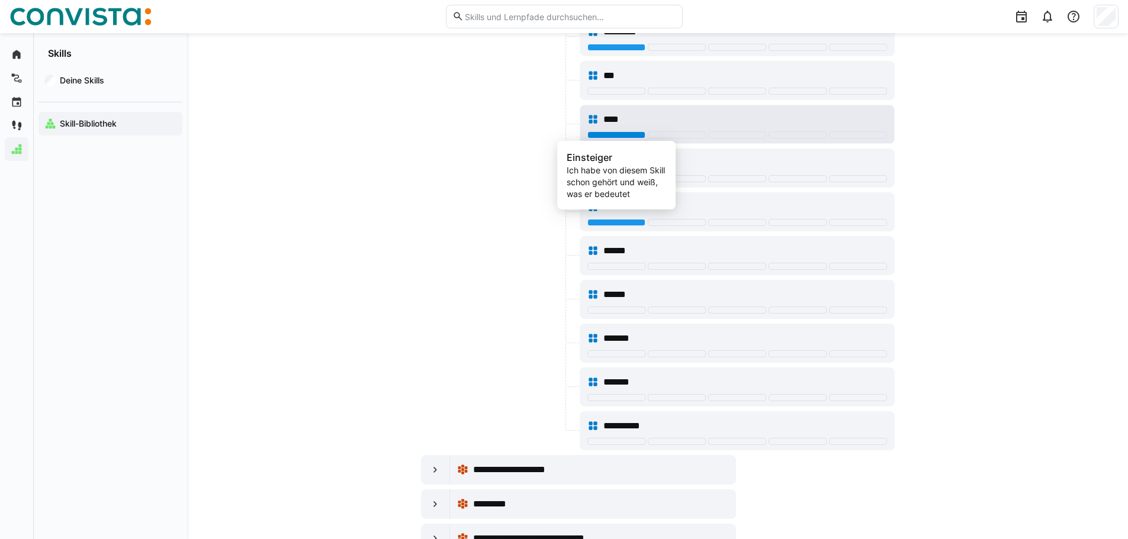
click at [611, 134] on div at bounding box center [616, 134] width 58 height 7
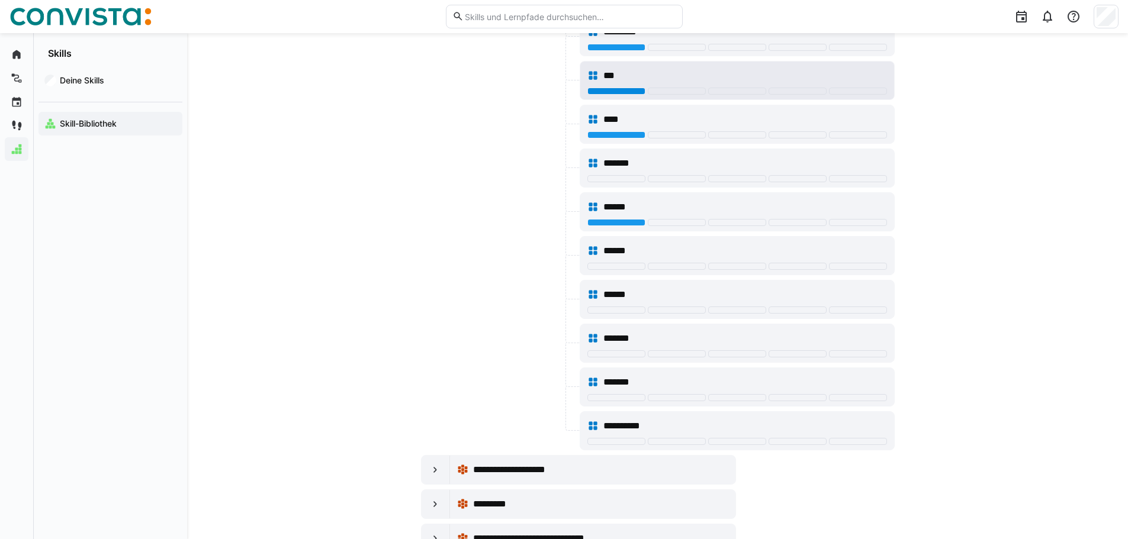
click at [587, 92] on div at bounding box center [616, 91] width 58 height 7
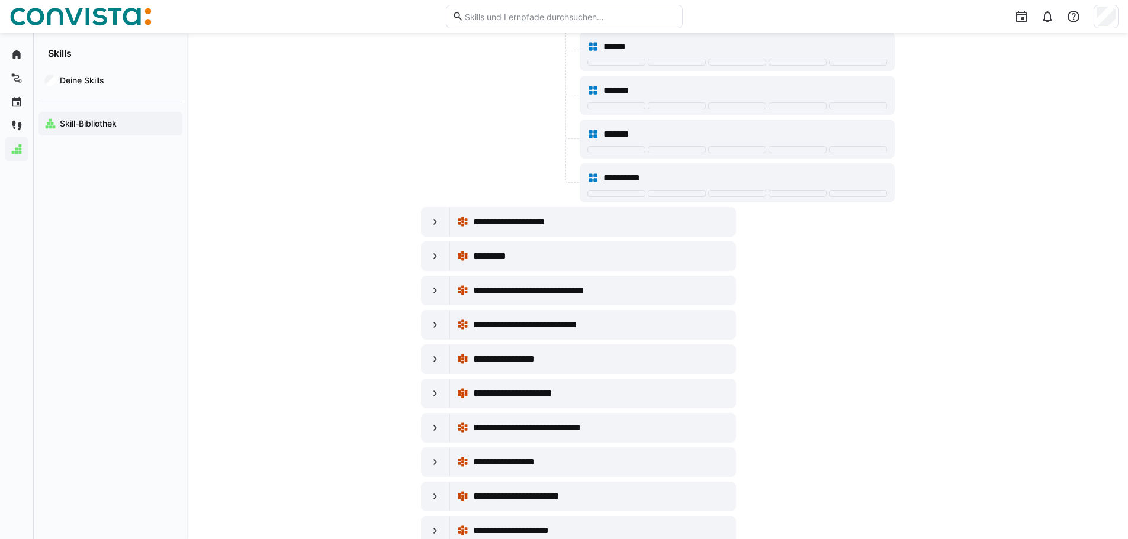
scroll to position [9060, 0]
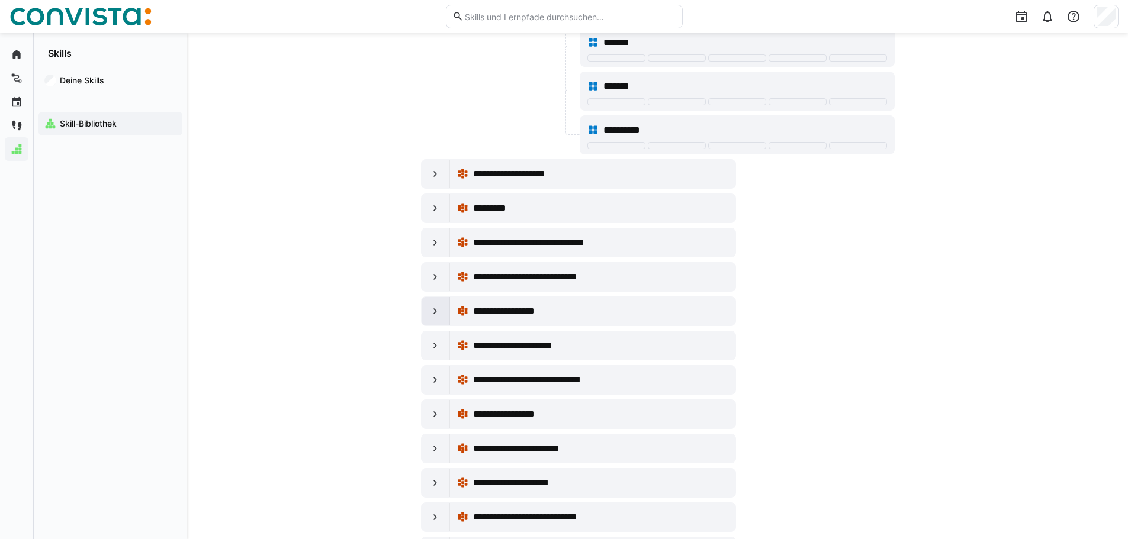
click at [441, 314] on eds-icon at bounding box center [435, 312] width 12 height 12
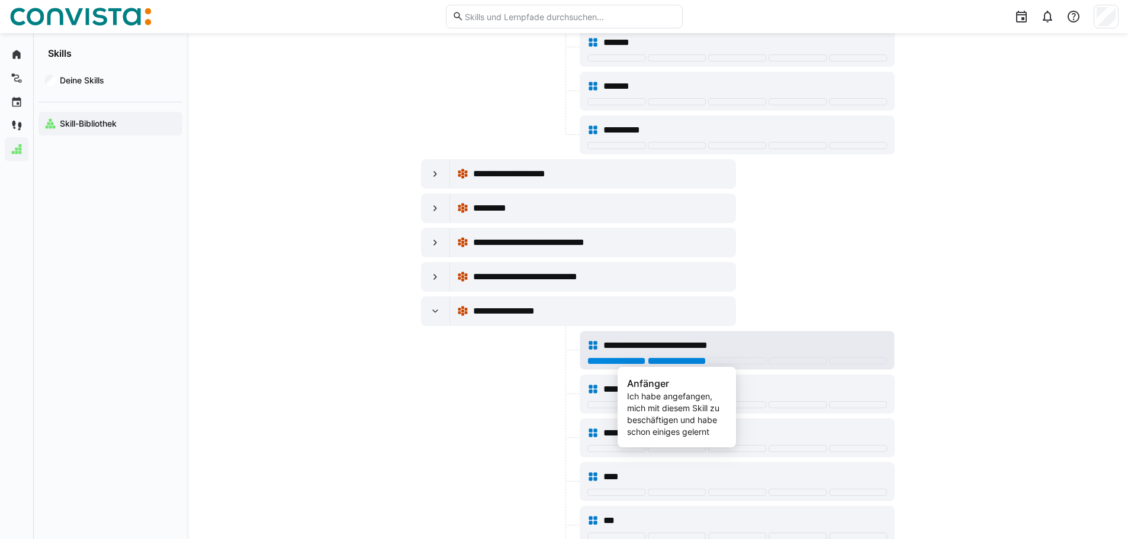
click at [687, 361] on div at bounding box center [677, 361] width 58 height 7
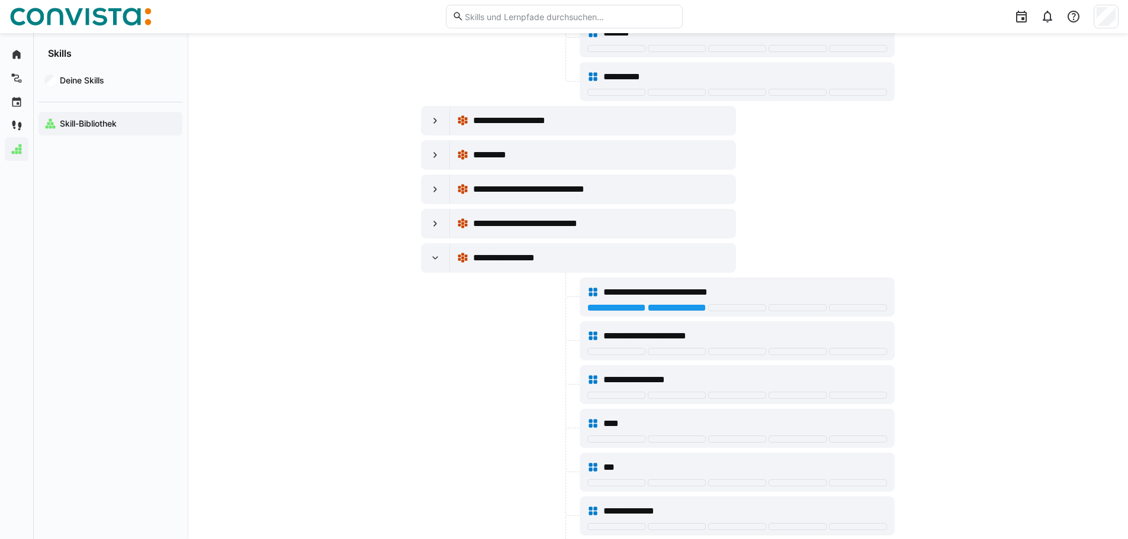
scroll to position [9297, 0]
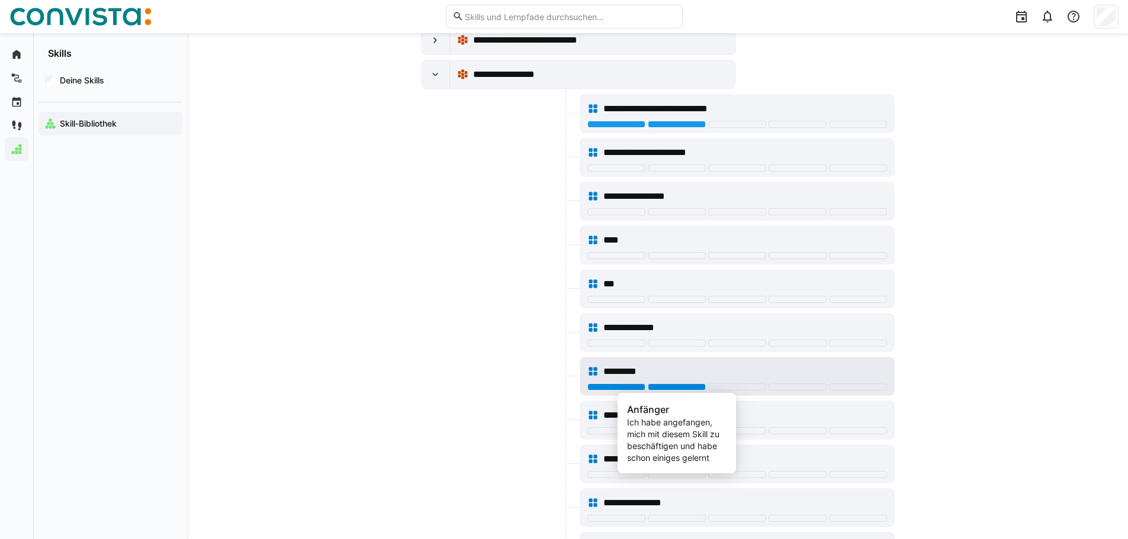
click at [670, 390] on div at bounding box center [677, 387] width 58 height 7
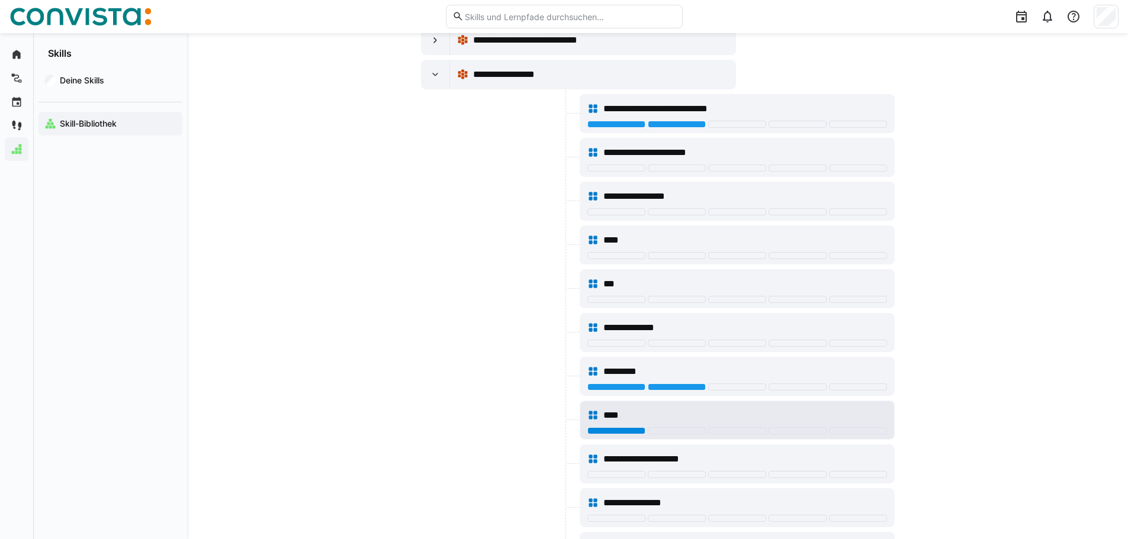
click at [625, 430] on div at bounding box center [616, 431] width 58 height 7
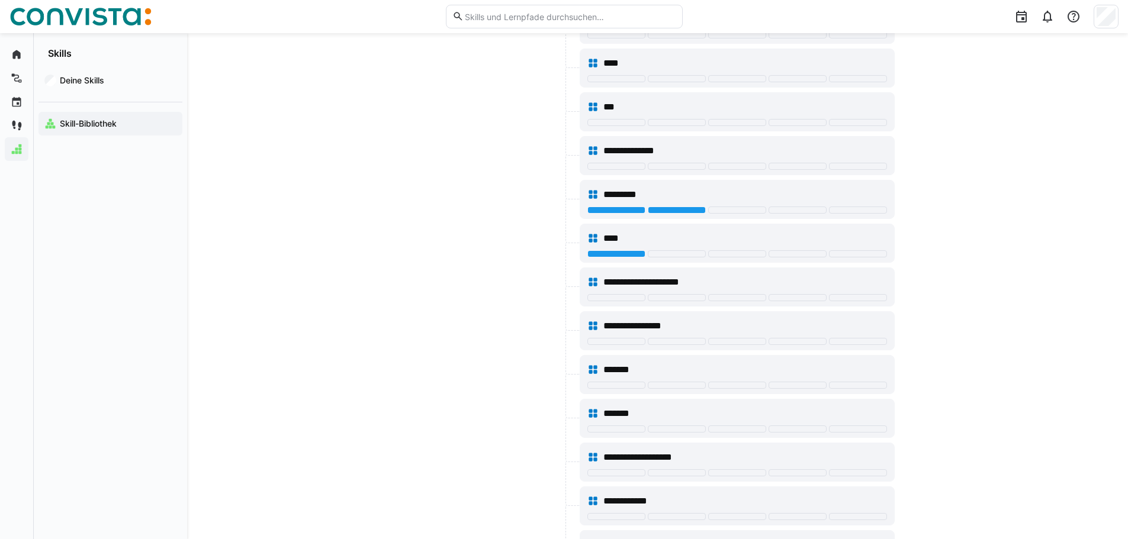
scroll to position [9474, 0]
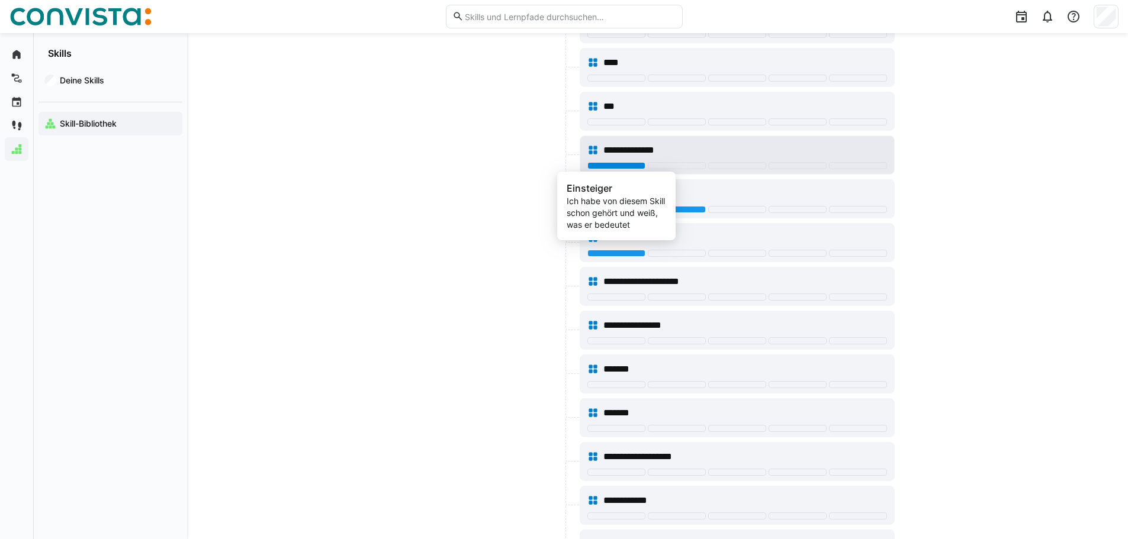
click at [612, 163] on div at bounding box center [616, 165] width 58 height 7
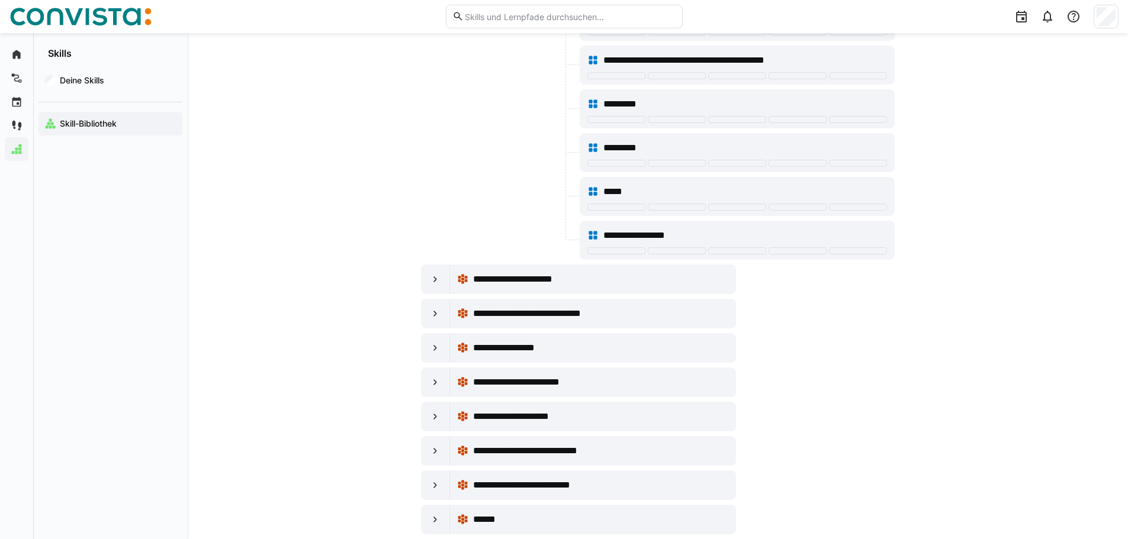
scroll to position [10007, 0]
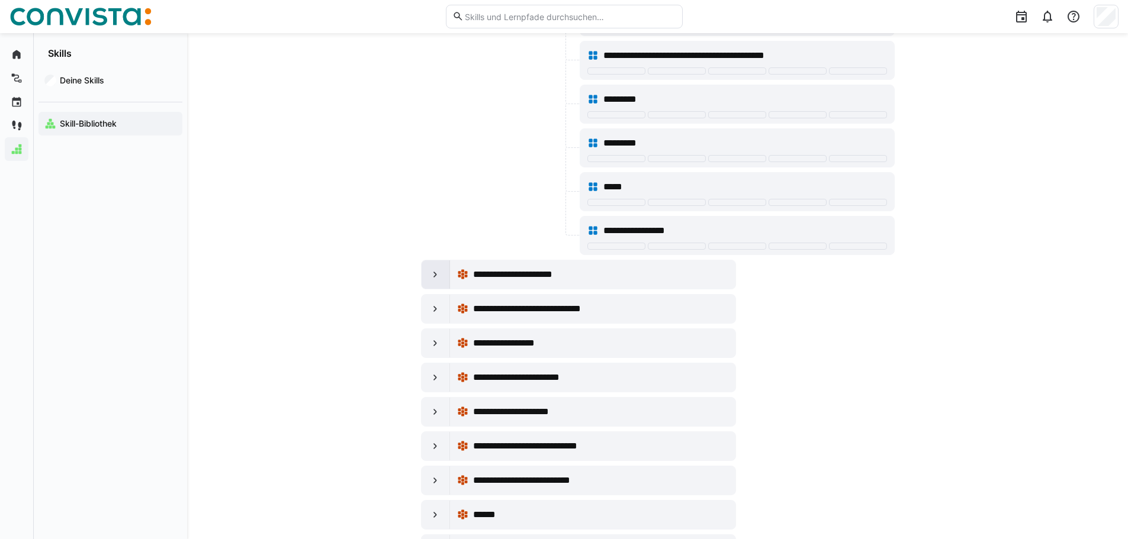
click at [439, 279] on eds-icon at bounding box center [435, 275] width 12 height 12
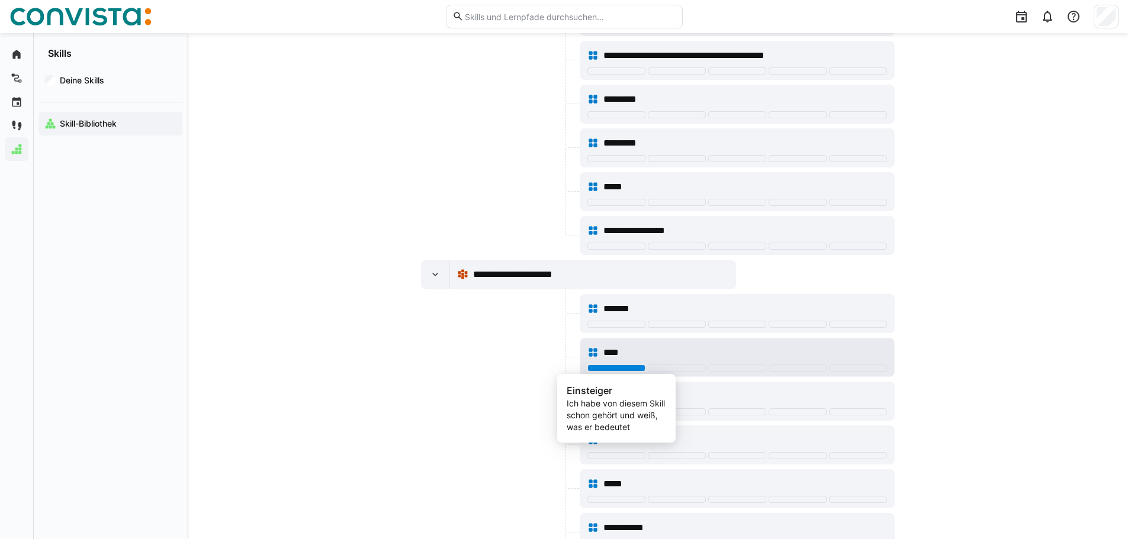
click at [621, 370] on div at bounding box center [616, 368] width 58 height 7
click at [661, 367] on div at bounding box center [677, 368] width 58 height 7
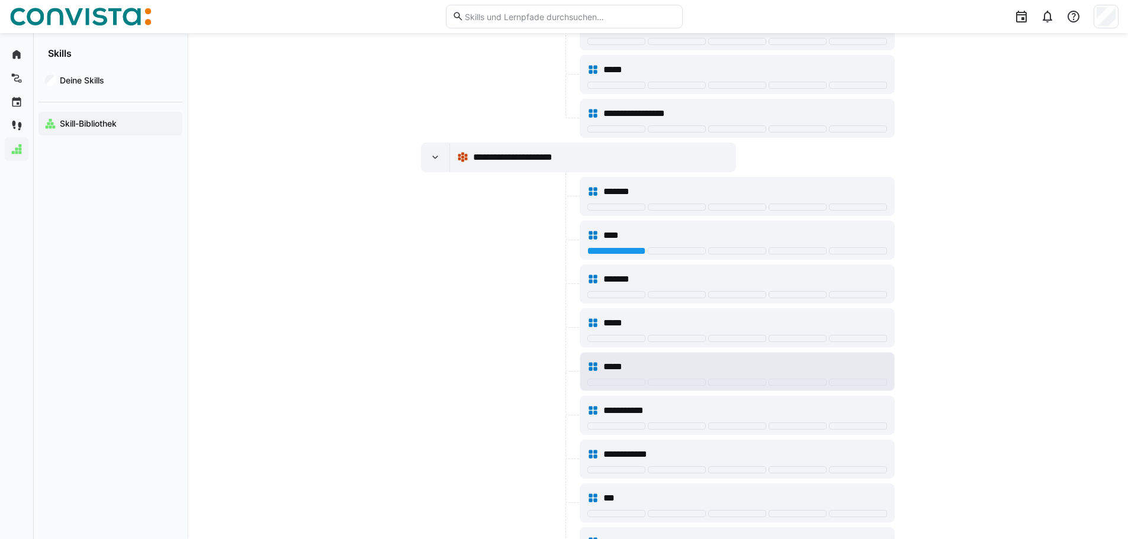
scroll to position [10126, 0]
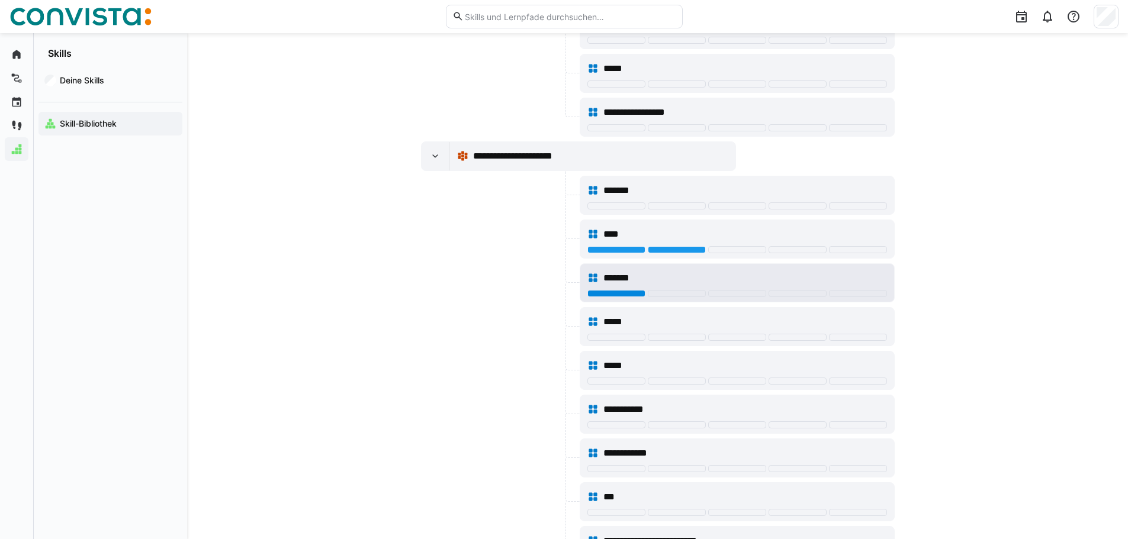
click at [631, 295] on div at bounding box center [616, 293] width 58 height 7
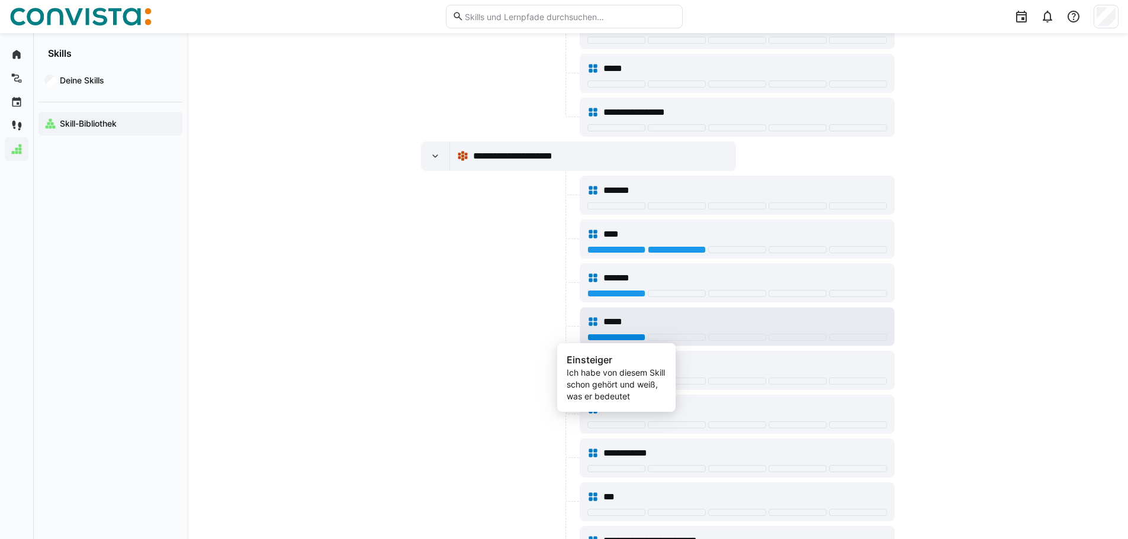
click at [628, 338] on div at bounding box center [616, 337] width 58 height 7
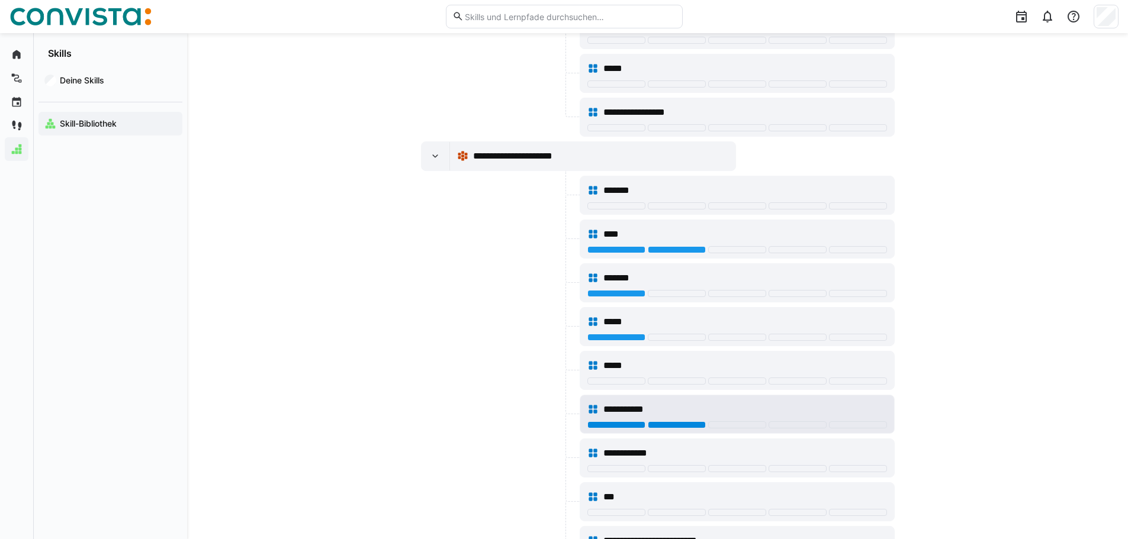
click at [674, 422] on div at bounding box center [677, 425] width 58 height 7
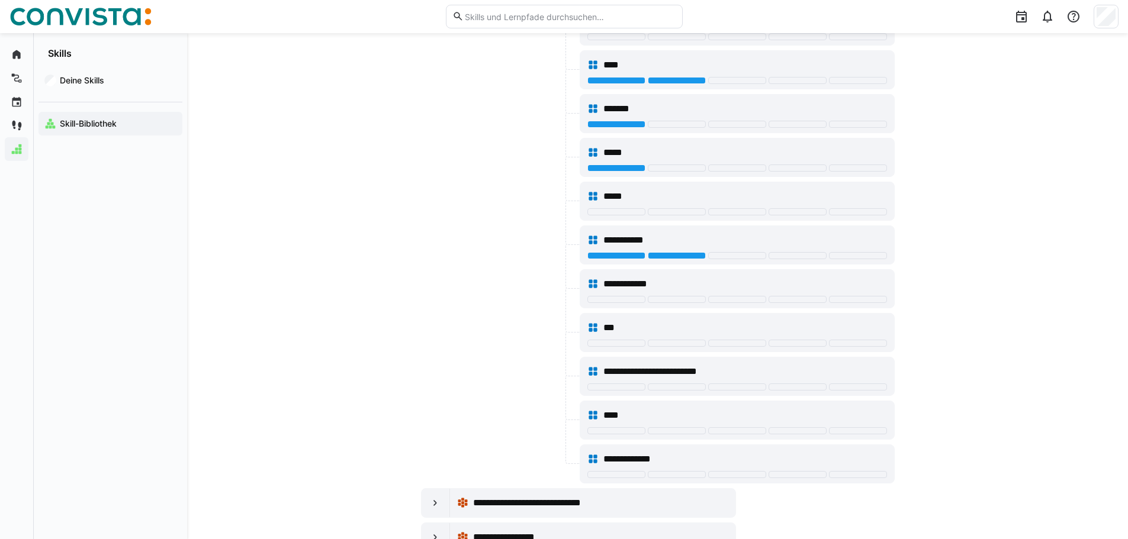
scroll to position [10363, 0]
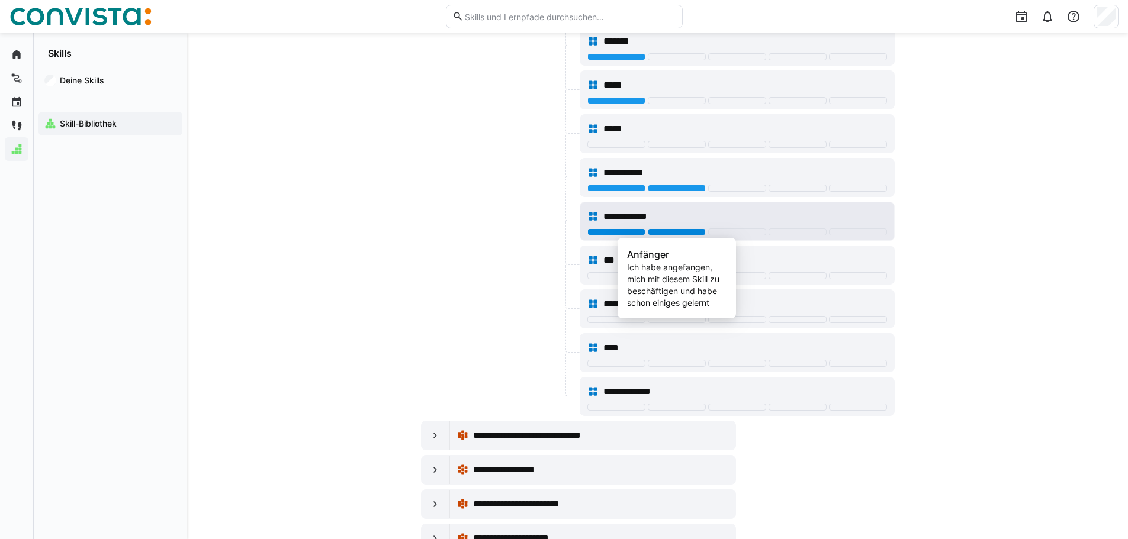
click at [662, 232] on div at bounding box center [677, 232] width 58 height 7
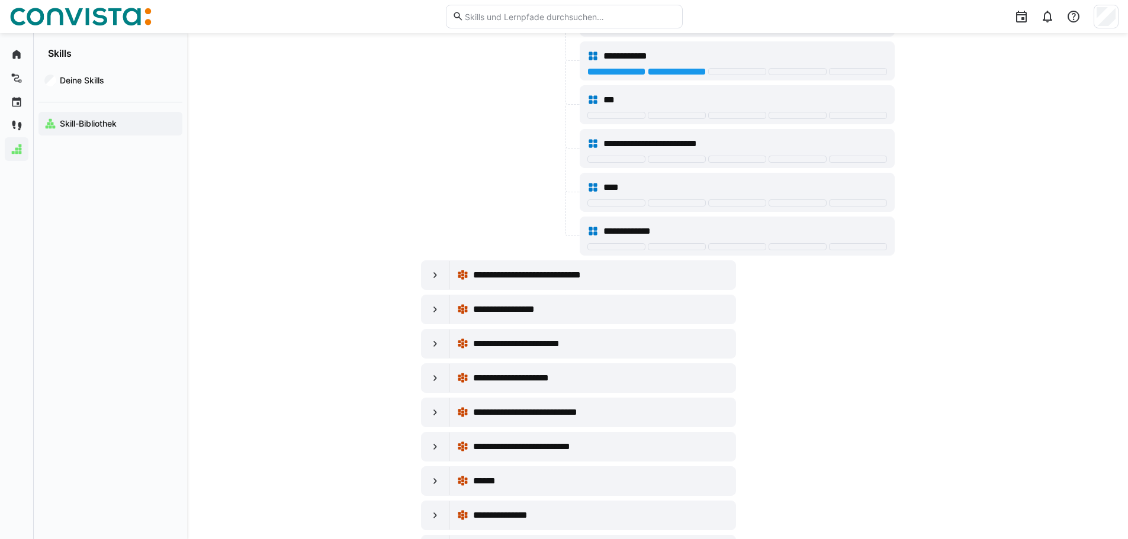
scroll to position [10540, 0]
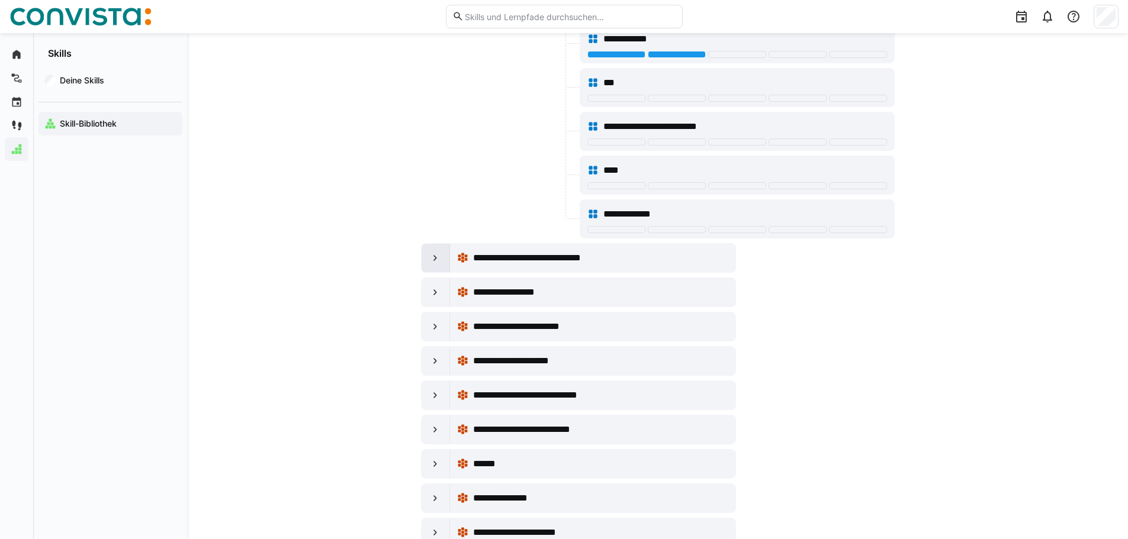
click at [437, 253] on eds-icon at bounding box center [435, 258] width 12 height 12
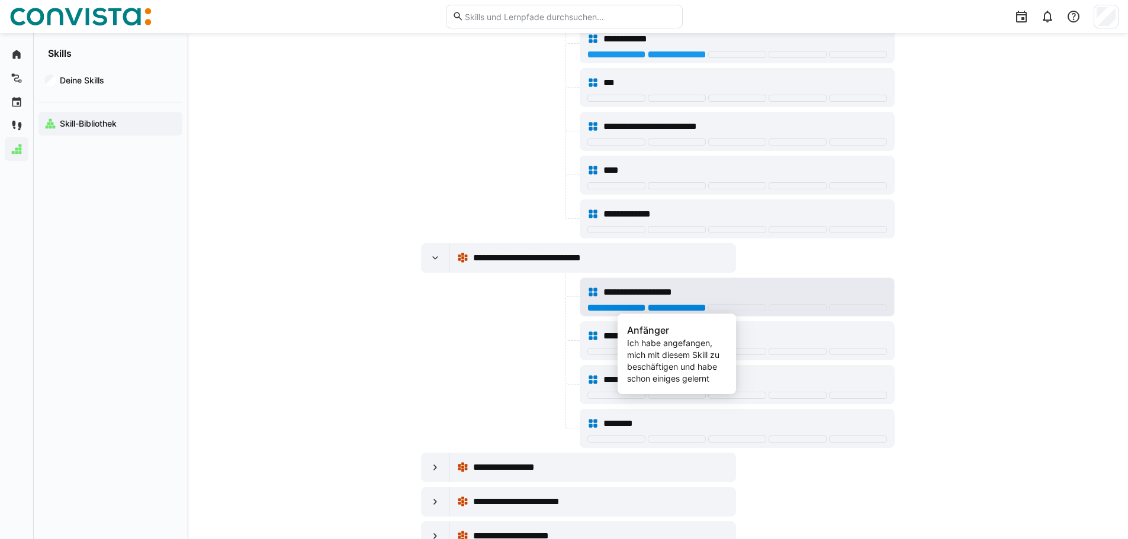
click at [676, 308] on div at bounding box center [677, 307] width 58 height 7
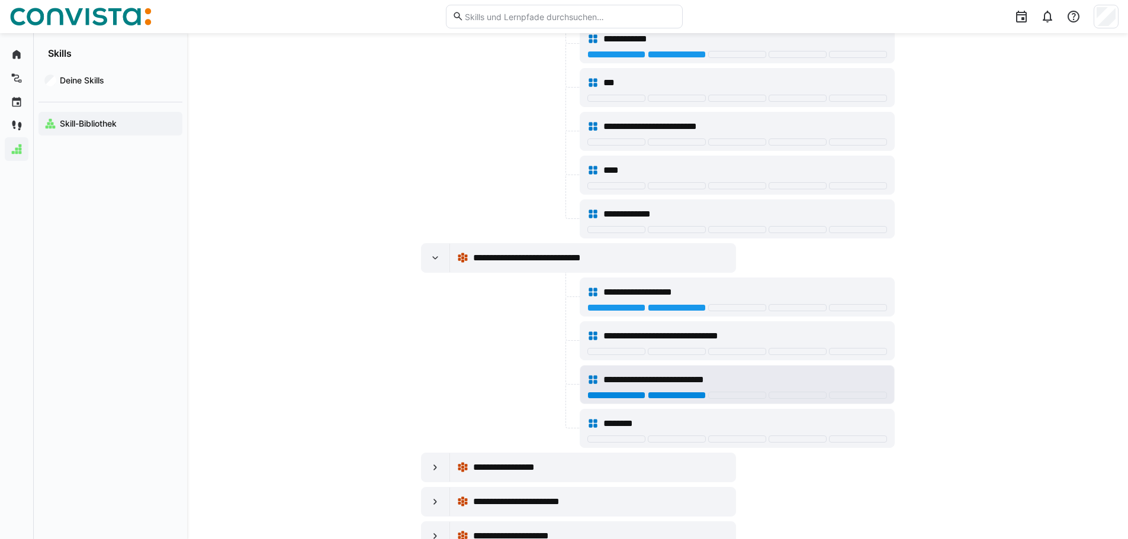
click at [669, 394] on div at bounding box center [677, 395] width 58 height 7
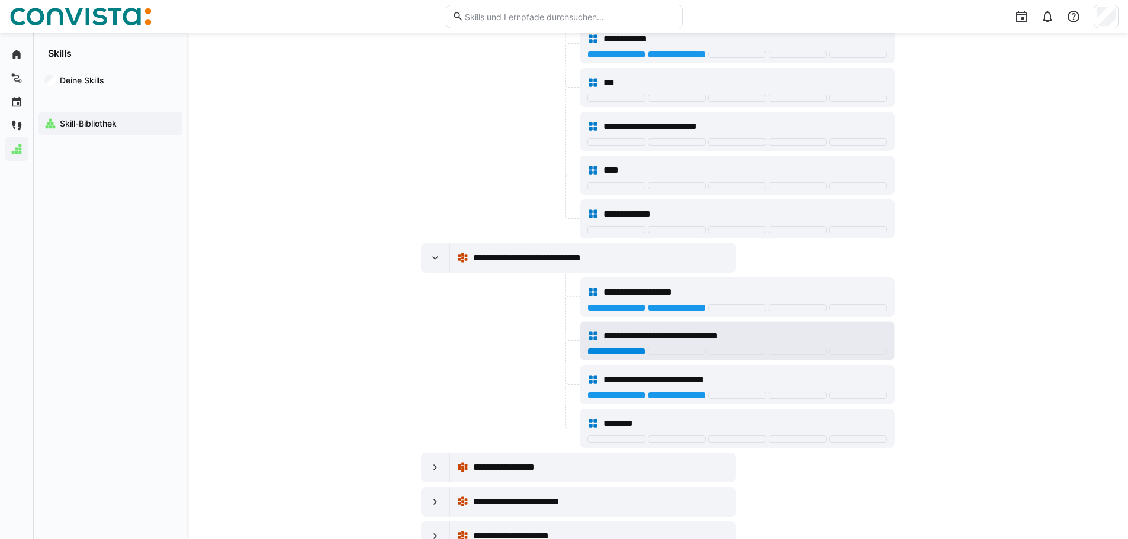
click at [616, 355] on div at bounding box center [616, 351] width 58 height 7
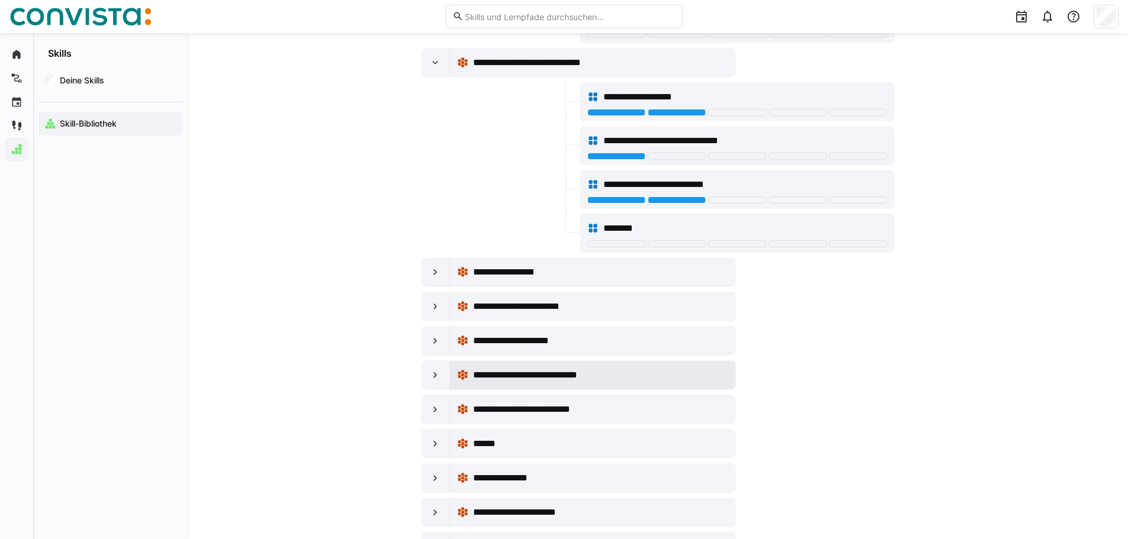
scroll to position [10777, 0]
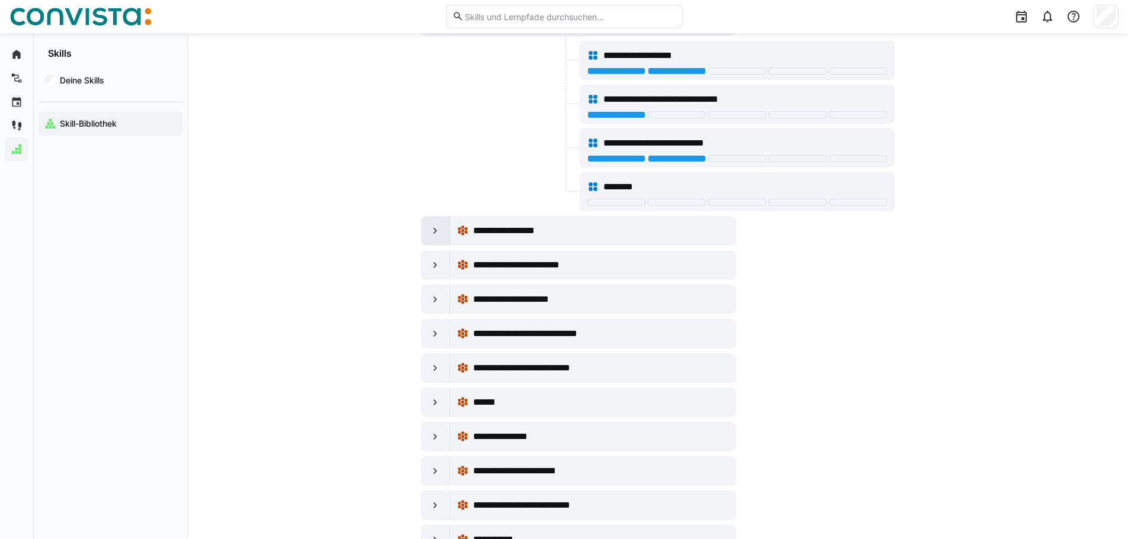
click at [434, 237] on div at bounding box center [436, 231] width 28 height 28
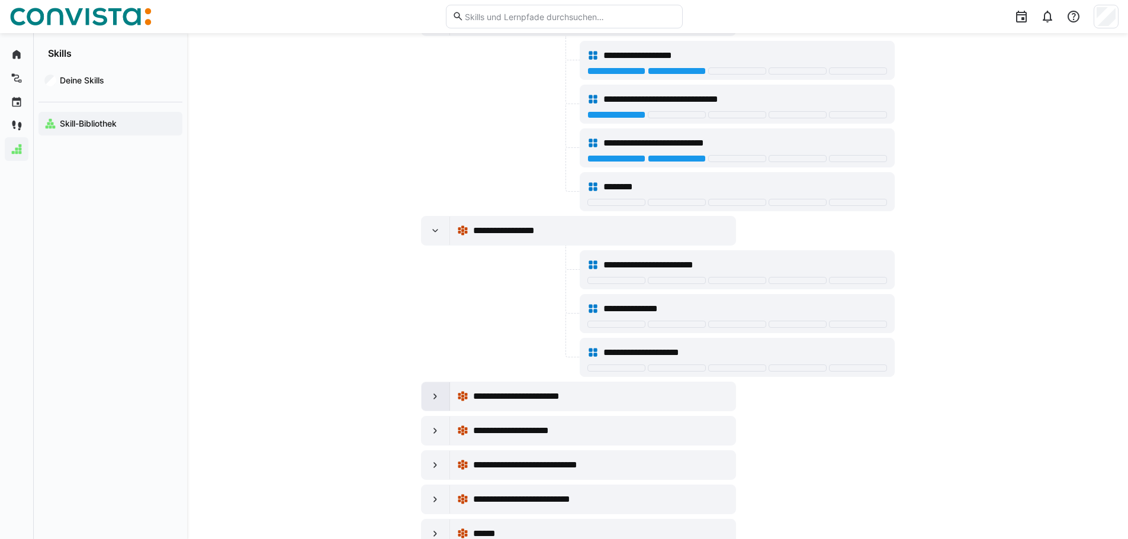
click at [441, 394] on eds-icon at bounding box center [435, 397] width 12 height 12
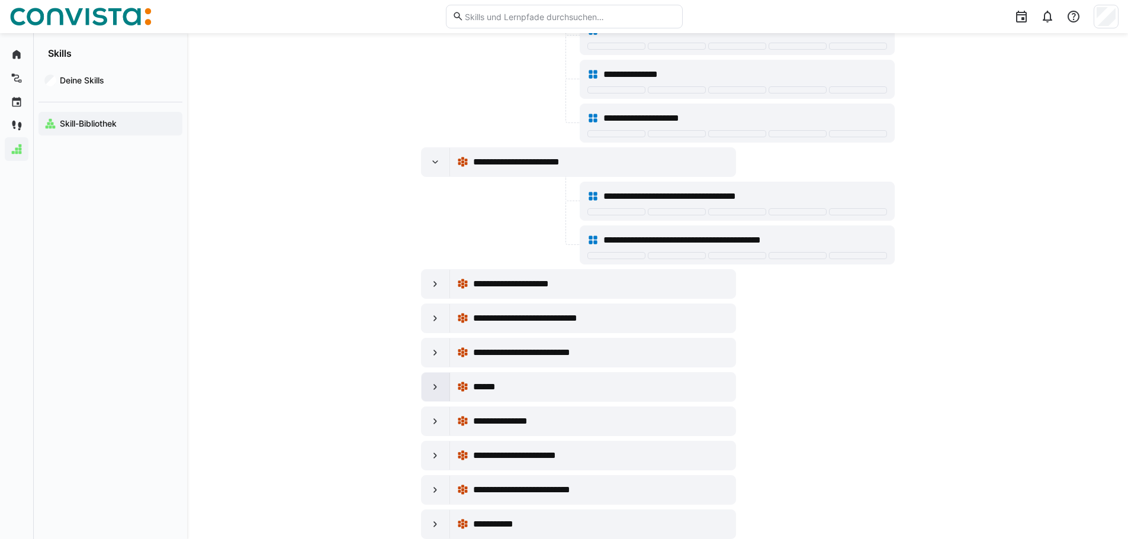
scroll to position [11073, 0]
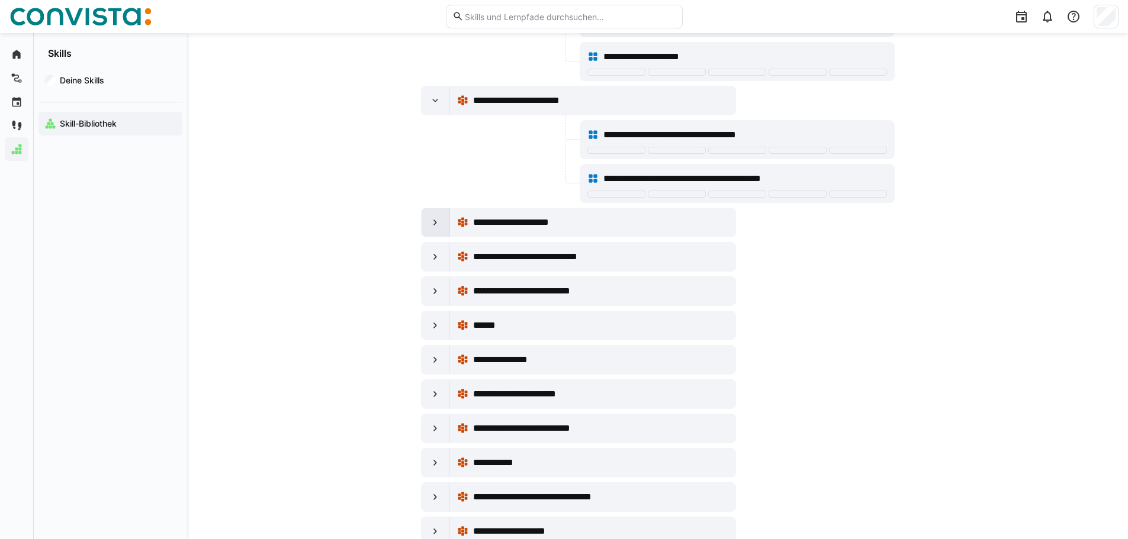
click at [441, 223] on eds-icon at bounding box center [435, 223] width 12 height 12
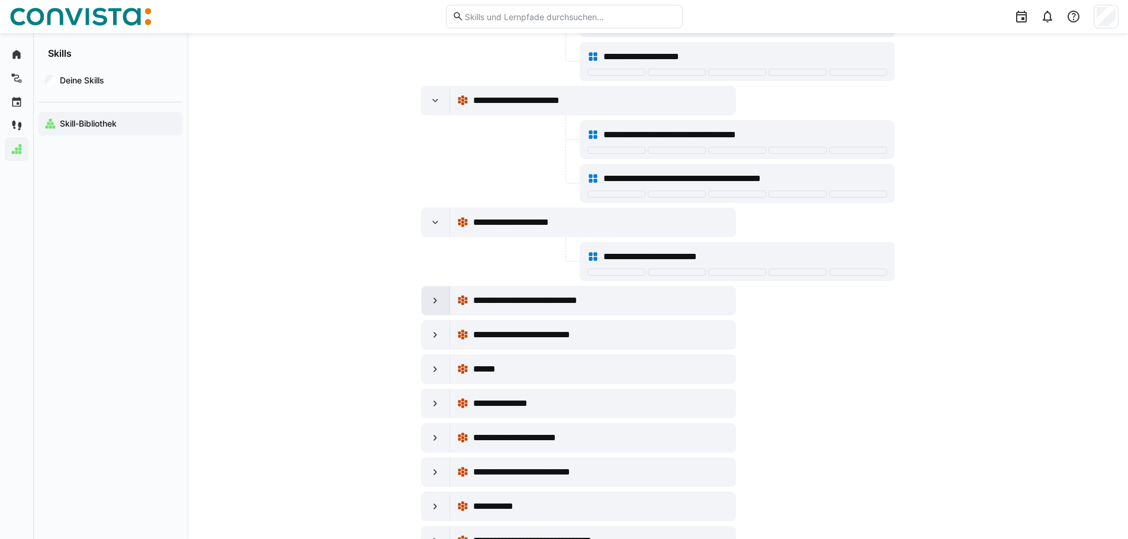
click at [435, 302] on eds-icon at bounding box center [435, 301] width 12 height 12
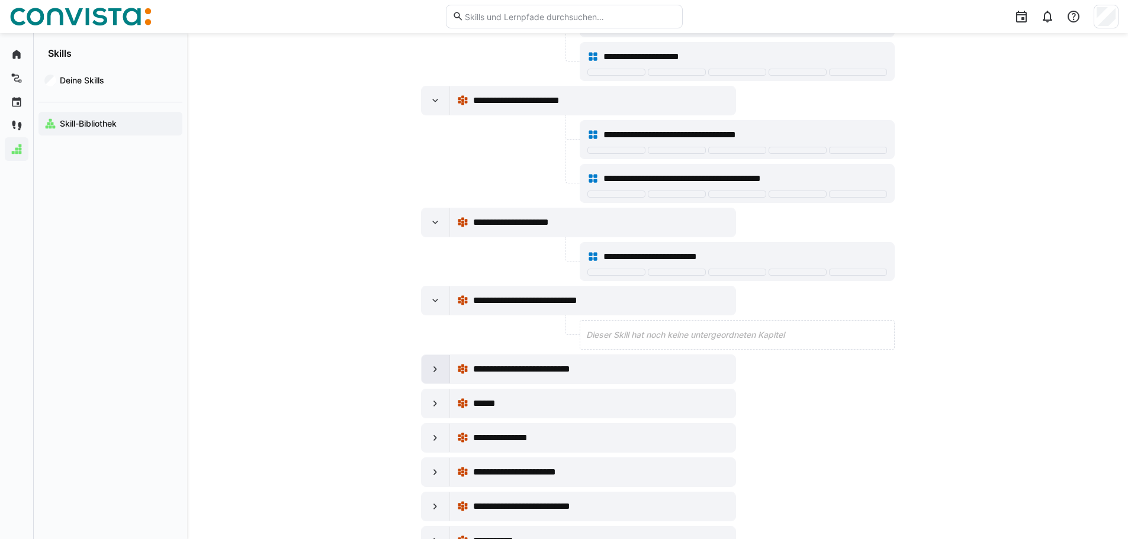
click at [445, 367] on div at bounding box center [436, 369] width 28 height 28
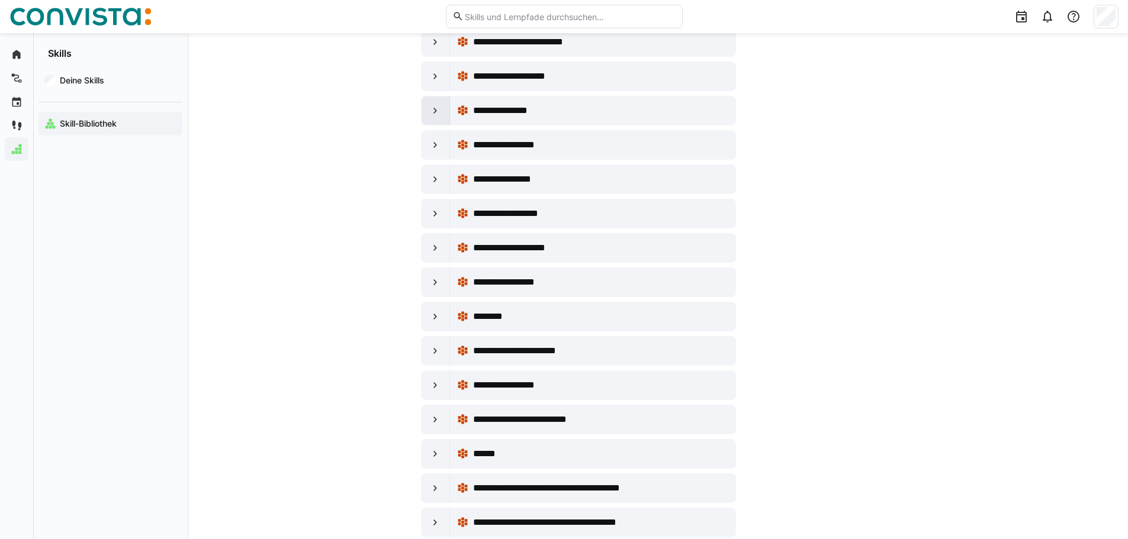
scroll to position [12139, 0]
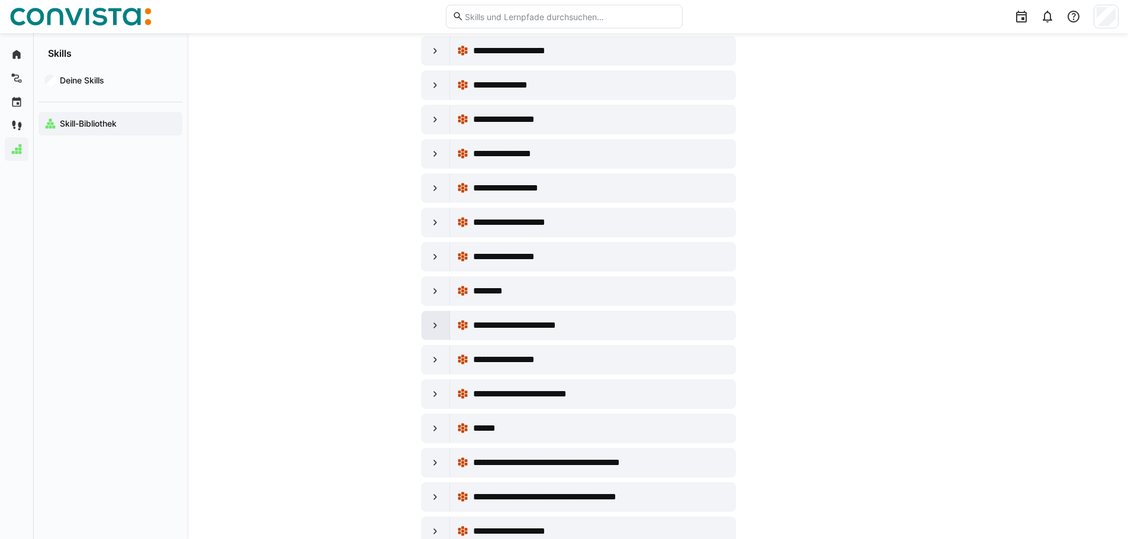
click at [429, 324] on div at bounding box center [436, 325] width 28 height 28
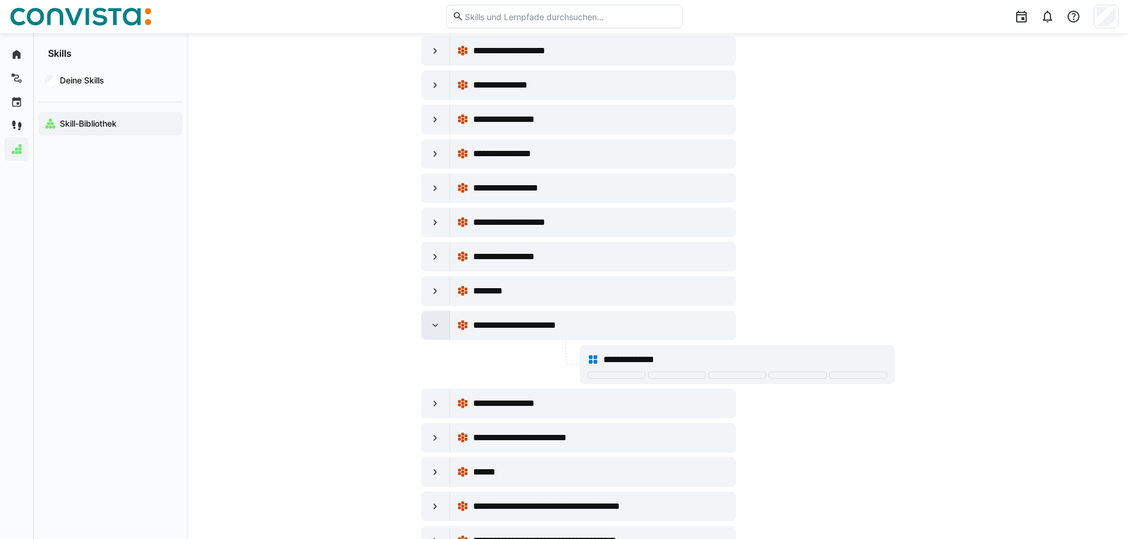
click at [429, 324] on div at bounding box center [436, 325] width 28 height 28
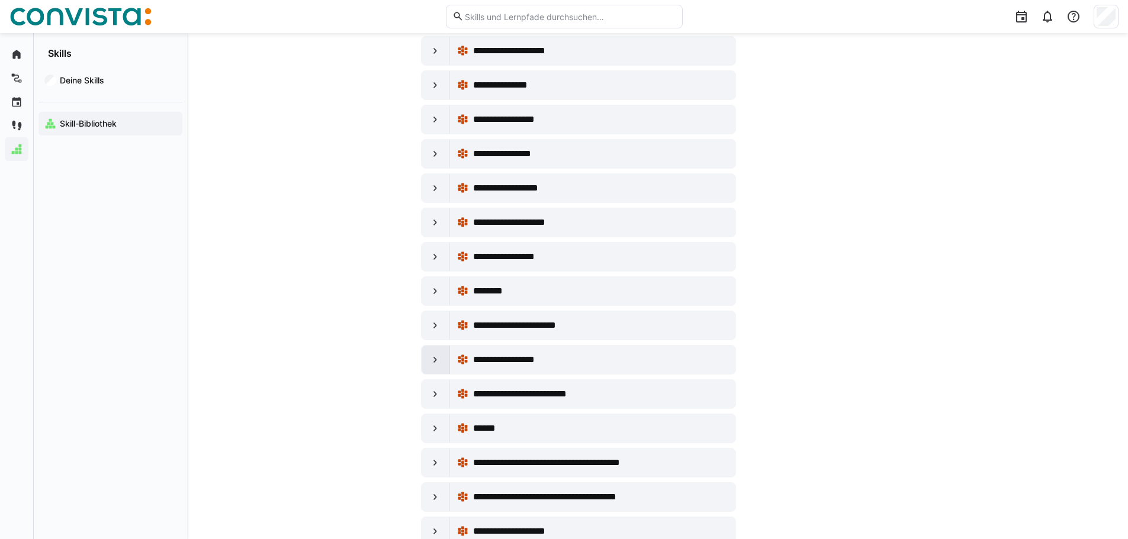
drag, startPoint x: 429, startPoint y: 324, endPoint x: 441, endPoint y: 367, distance: 44.8
click at [442, 371] on div at bounding box center [436, 360] width 28 height 28
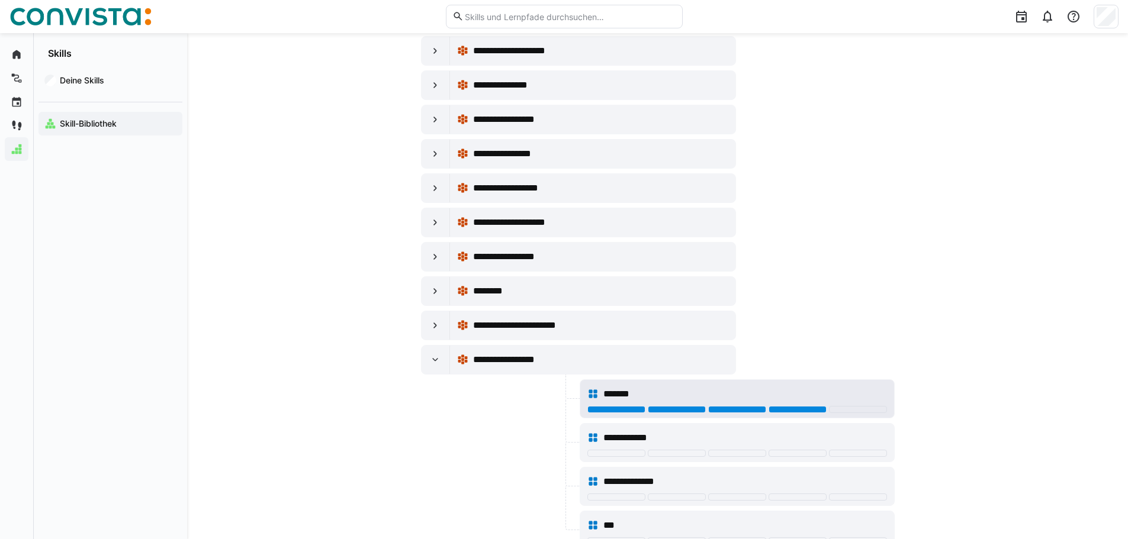
click at [786, 408] on div at bounding box center [798, 409] width 58 height 7
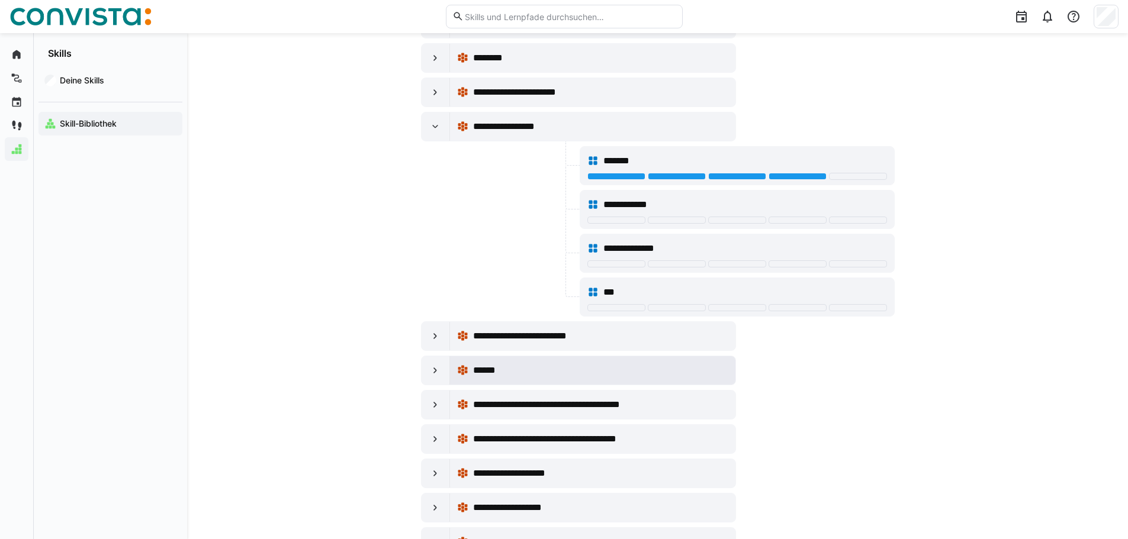
scroll to position [12376, 0]
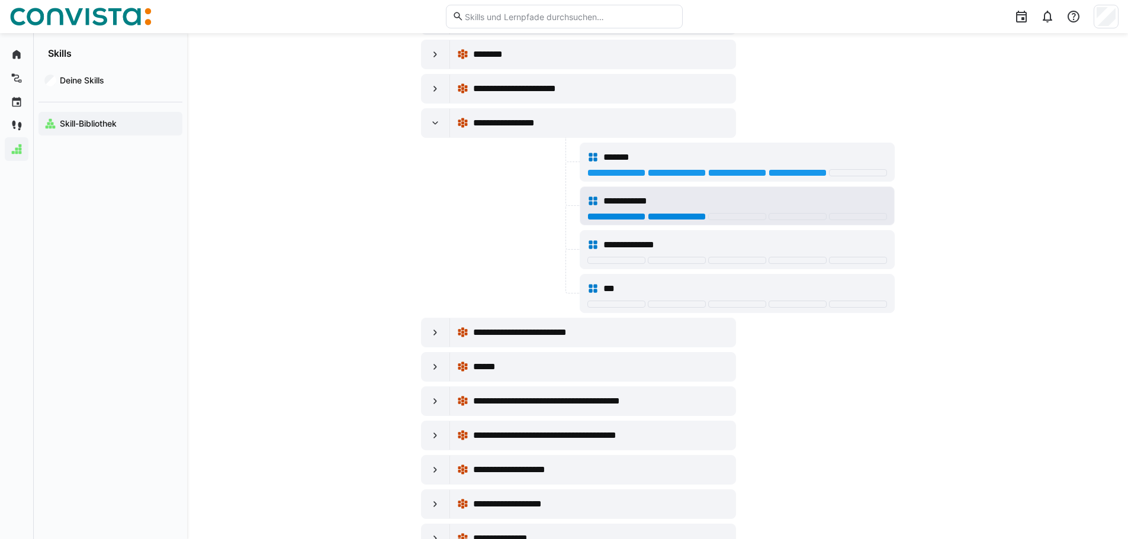
click at [670, 217] on div at bounding box center [677, 216] width 58 height 7
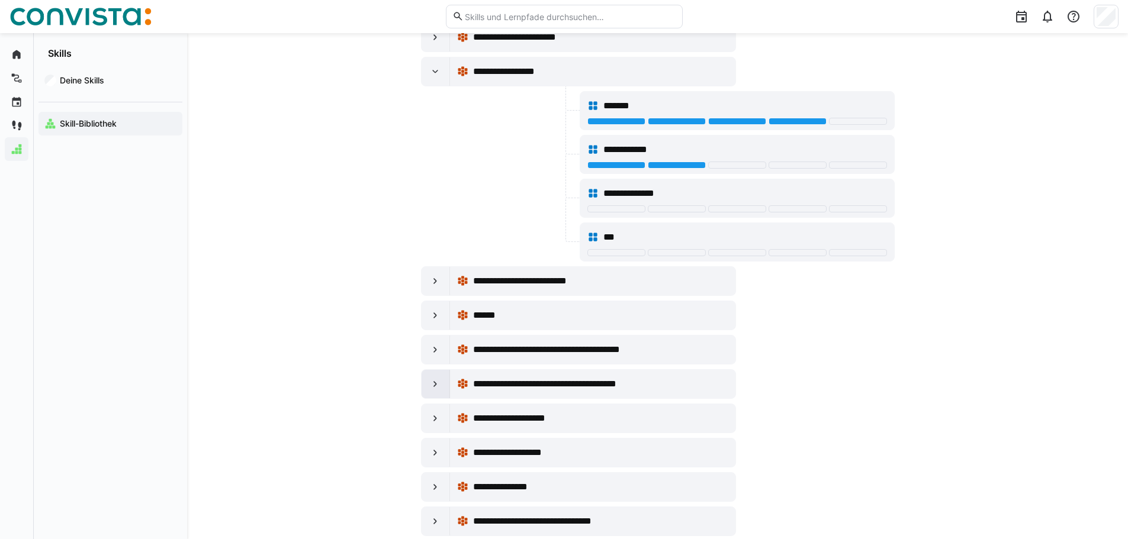
scroll to position [12613, 0]
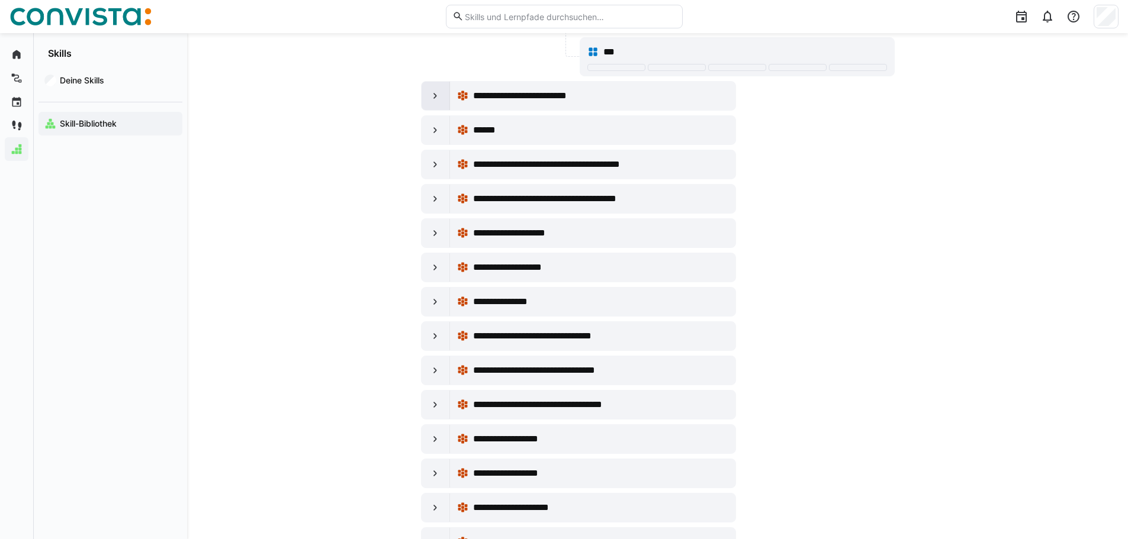
click at [442, 92] on div at bounding box center [436, 96] width 28 height 28
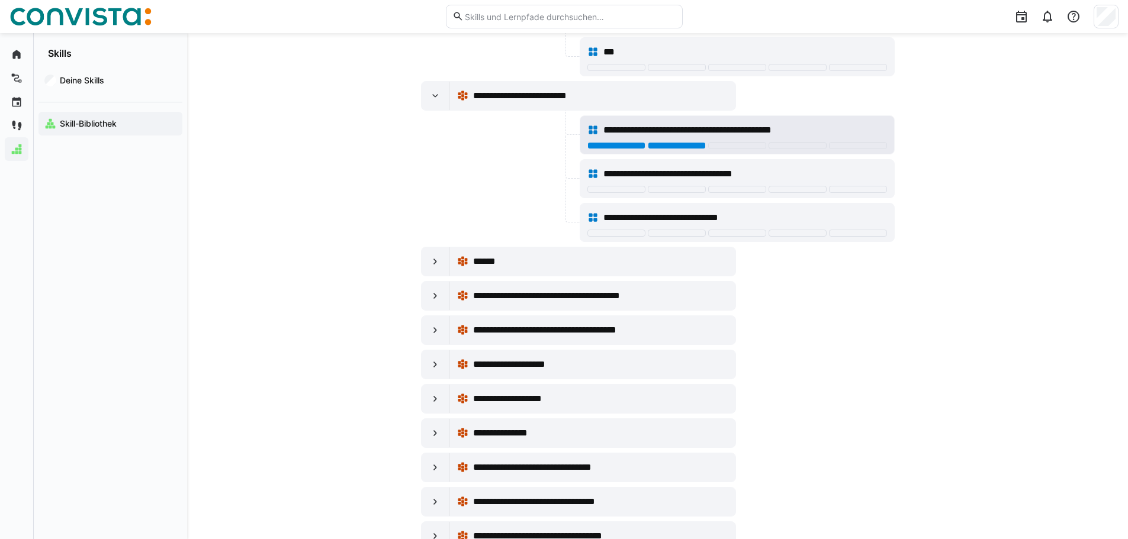
click at [680, 143] on div at bounding box center [677, 145] width 58 height 7
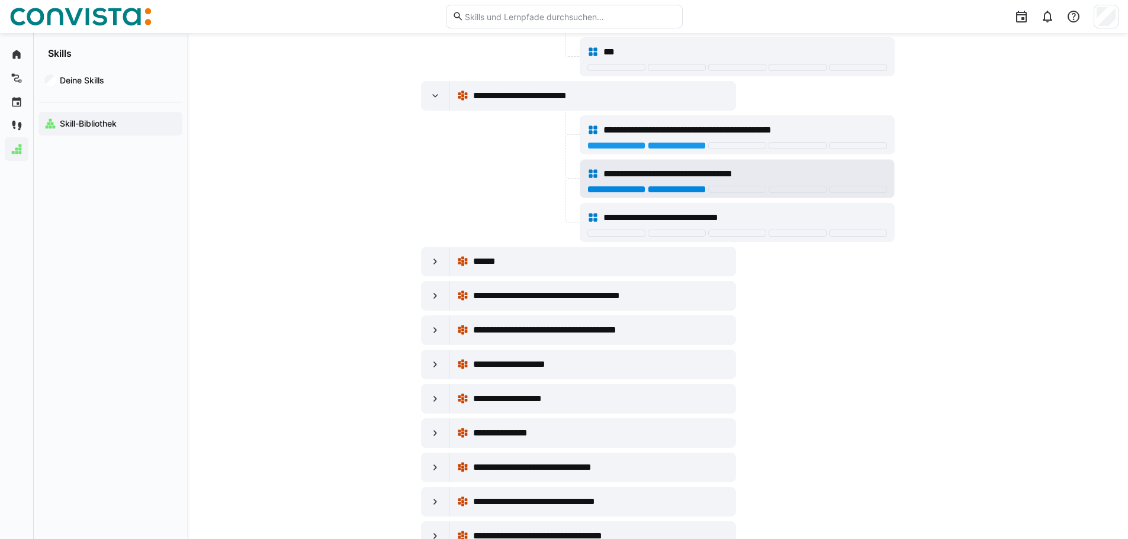
click at [674, 189] on div at bounding box center [677, 189] width 58 height 7
click at [638, 188] on div at bounding box center [616, 189] width 58 height 7
click at [595, 184] on div "**********" at bounding box center [737, 174] width 300 height 24
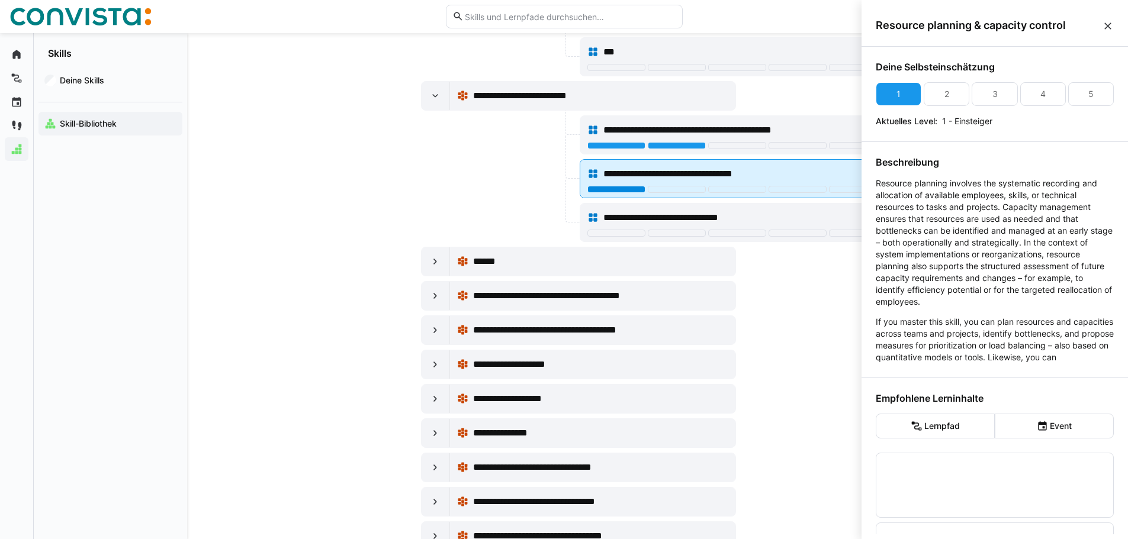
scroll to position [0, 0]
click at [588, 194] on div "**********" at bounding box center [737, 179] width 314 height 38
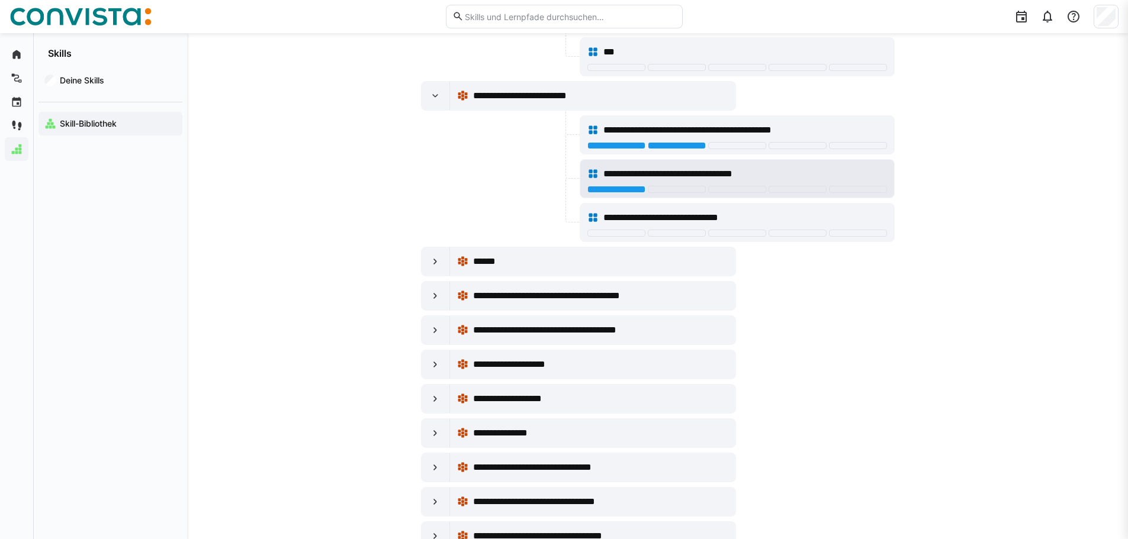
scroll to position [12613, 0]
click at [589, 195] on div at bounding box center [737, 190] width 300 height 9
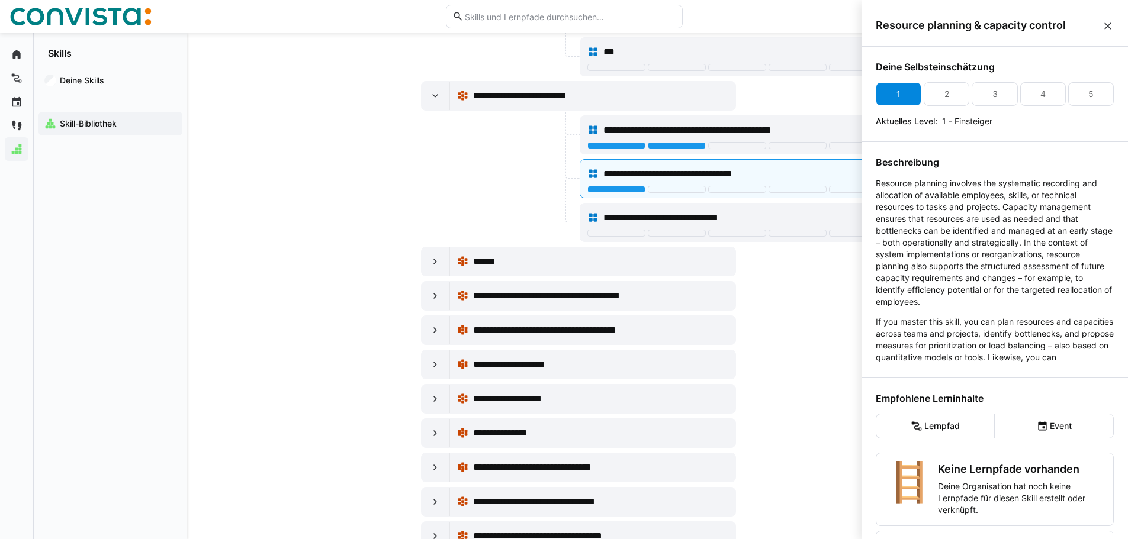
click at [886, 103] on div "1" at bounding box center [899, 94] width 46 height 24
click at [723, 129] on span "**********" at bounding box center [711, 130] width 216 height 14
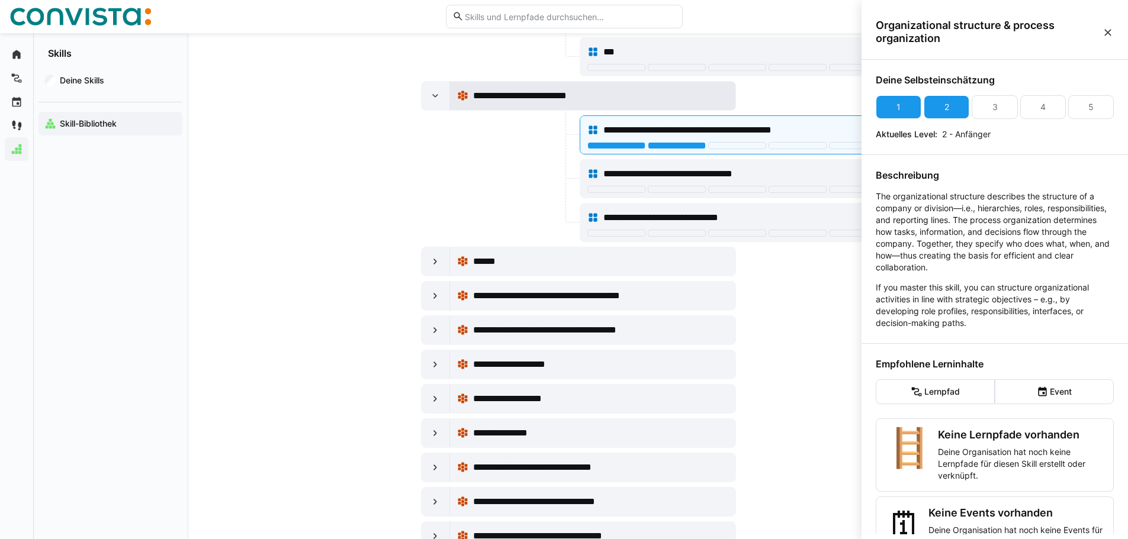
click at [650, 98] on div "**********" at bounding box center [600, 96] width 255 height 14
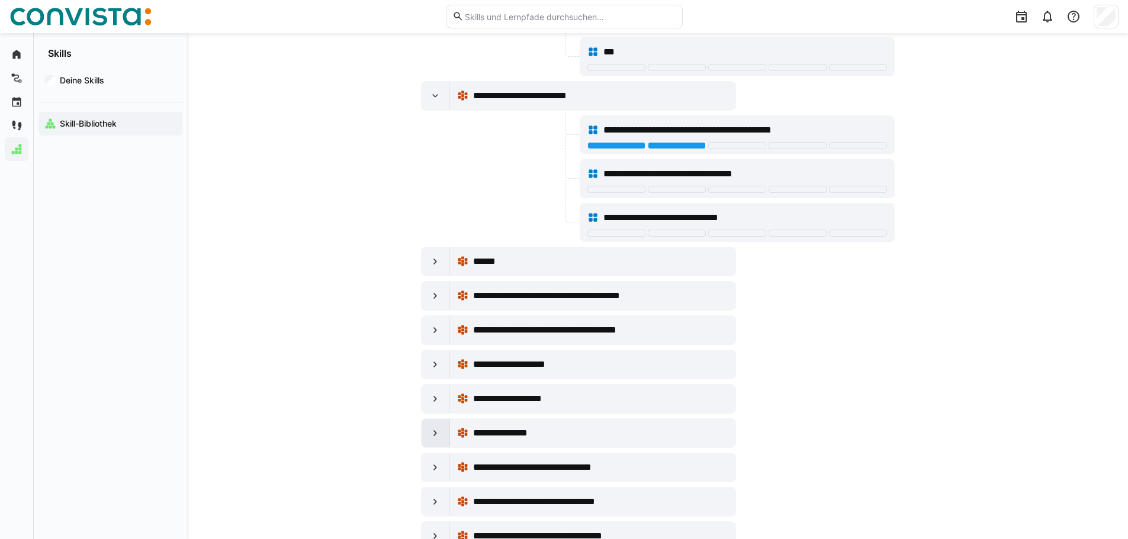
click at [436, 436] on eds-icon at bounding box center [435, 434] width 12 height 12
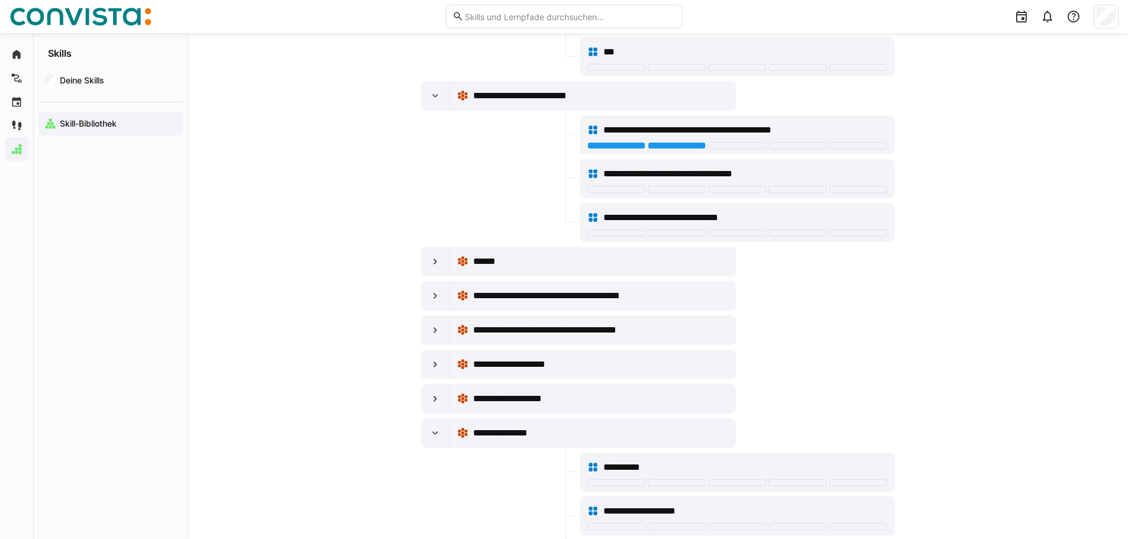
scroll to position [12850, 0]
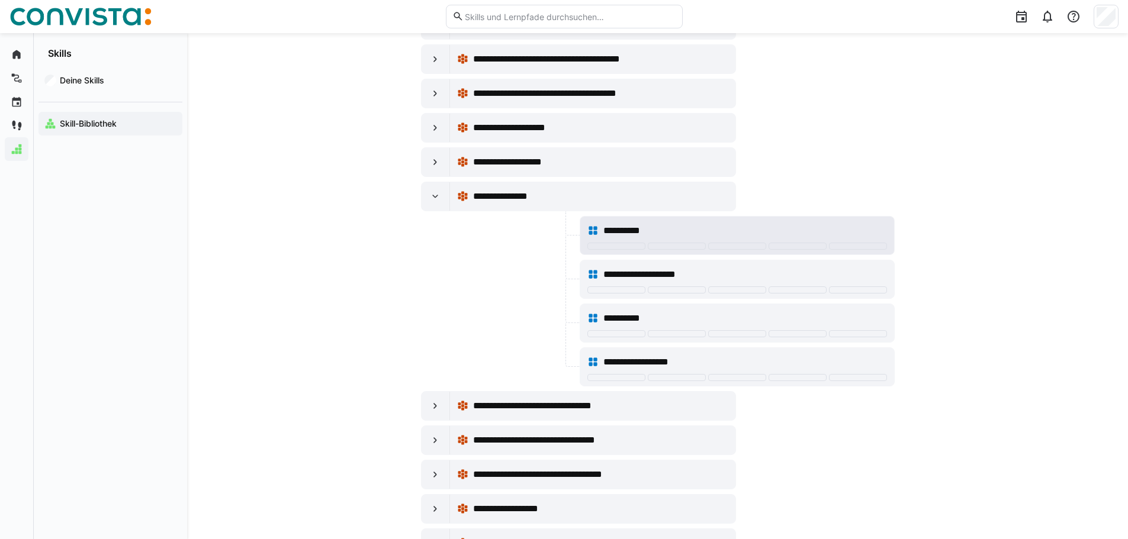
click at [686, 221] on div "**********" at bounding box center [737, 231] width 300 height 24
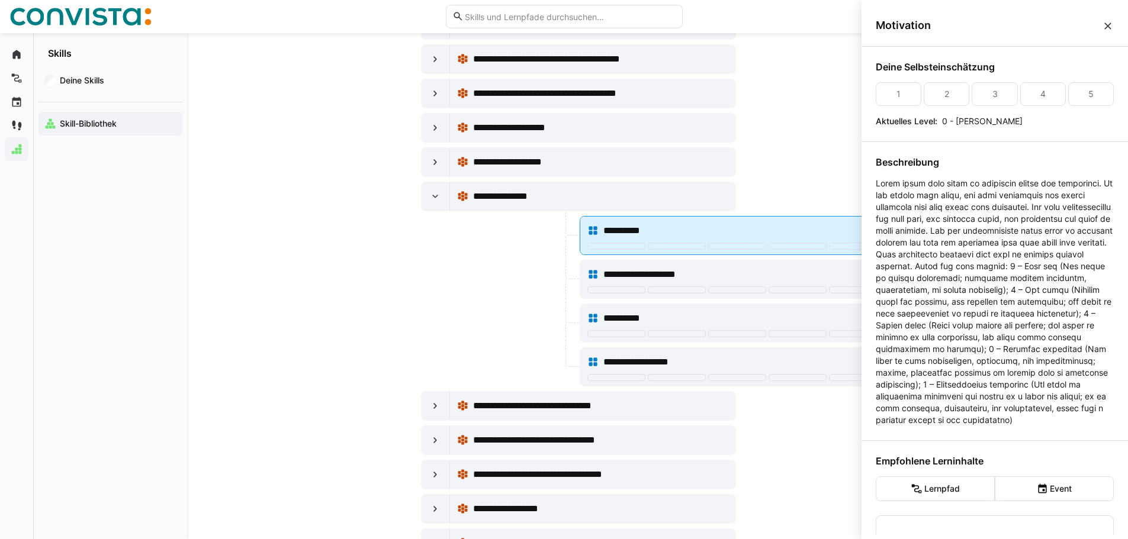
scroll to position [0, 0]
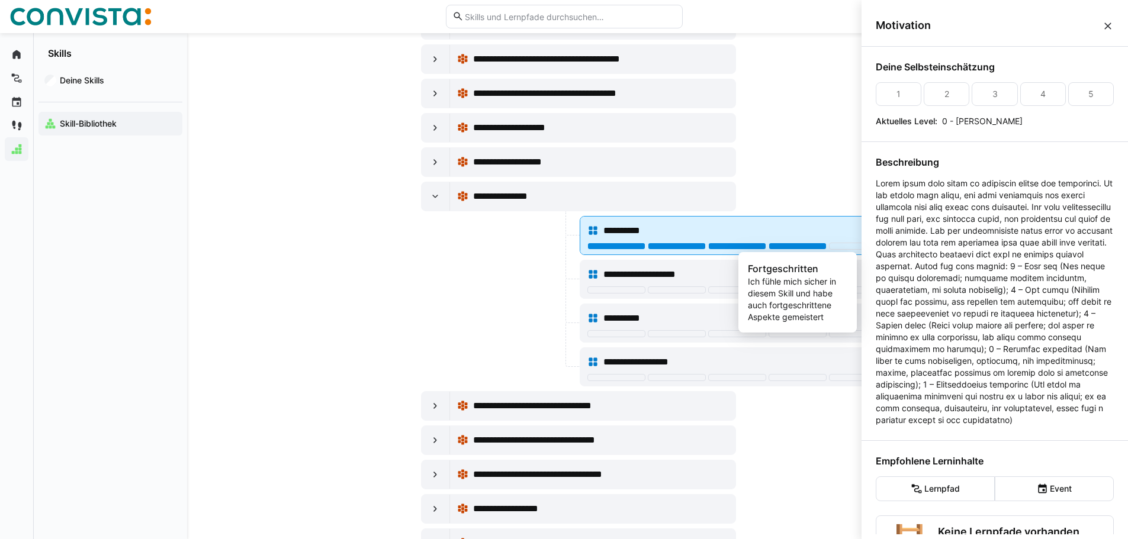
click at [772, 243] on div at bounding box center [798, 246] width 58 height 7
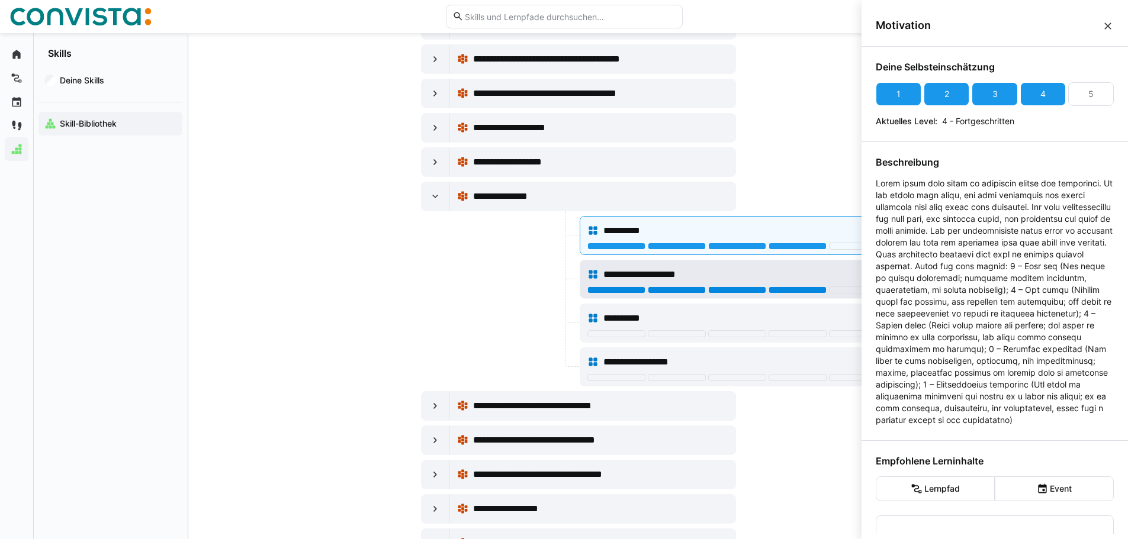
click at [770, 290] on div at bounding box center [798, 290] width 58 height 7
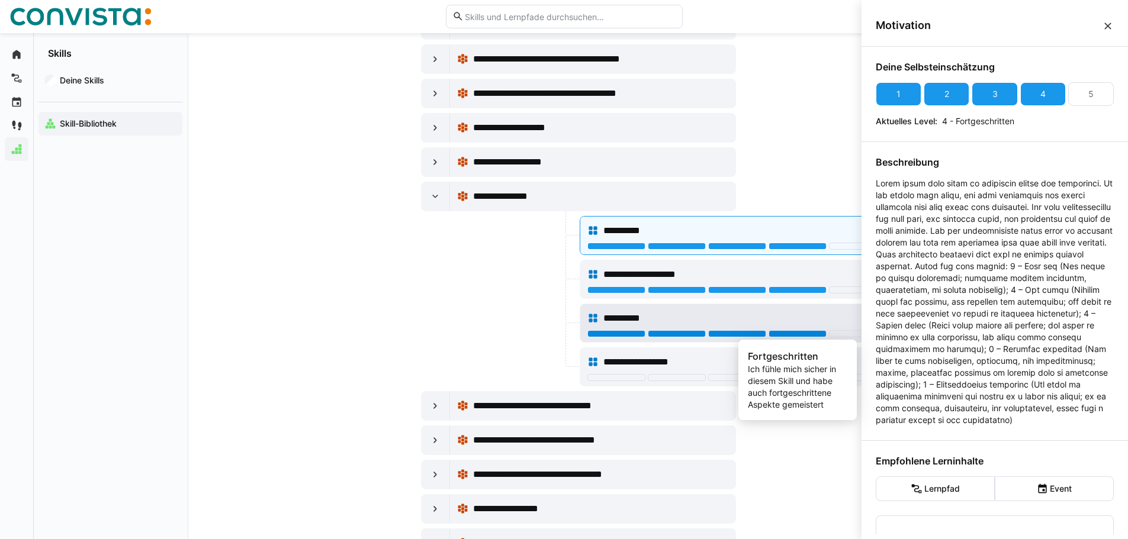
click at [794, 337] on div at bounding box center [798, 333] width 58 height 7
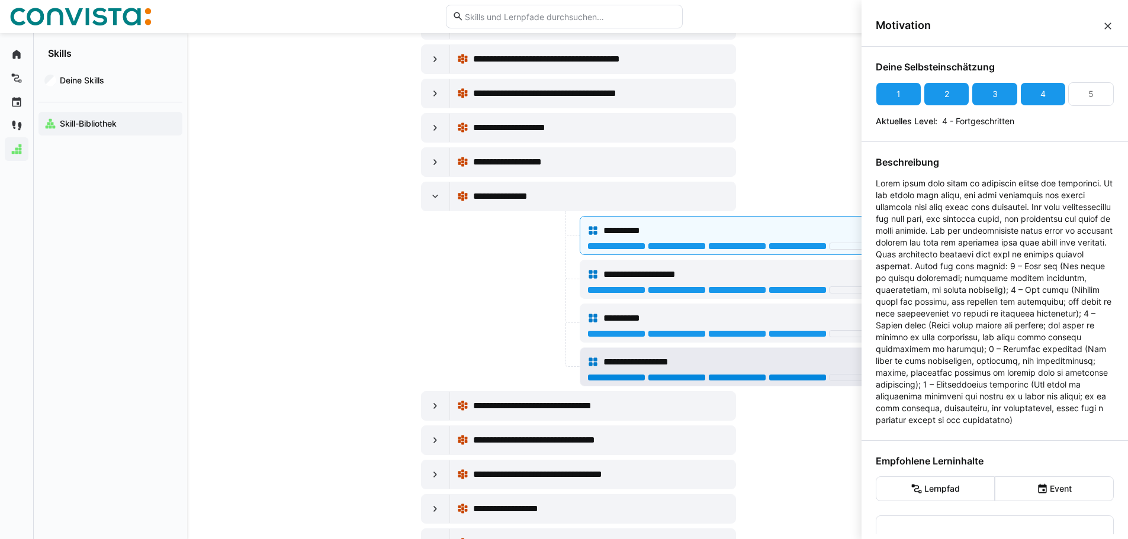
click at [772, 377] on div at bounding box center [798, 377] width 58 height 7
click at [433, 405] on eds-icon at bounding box center [435, 406] width 12 height 12
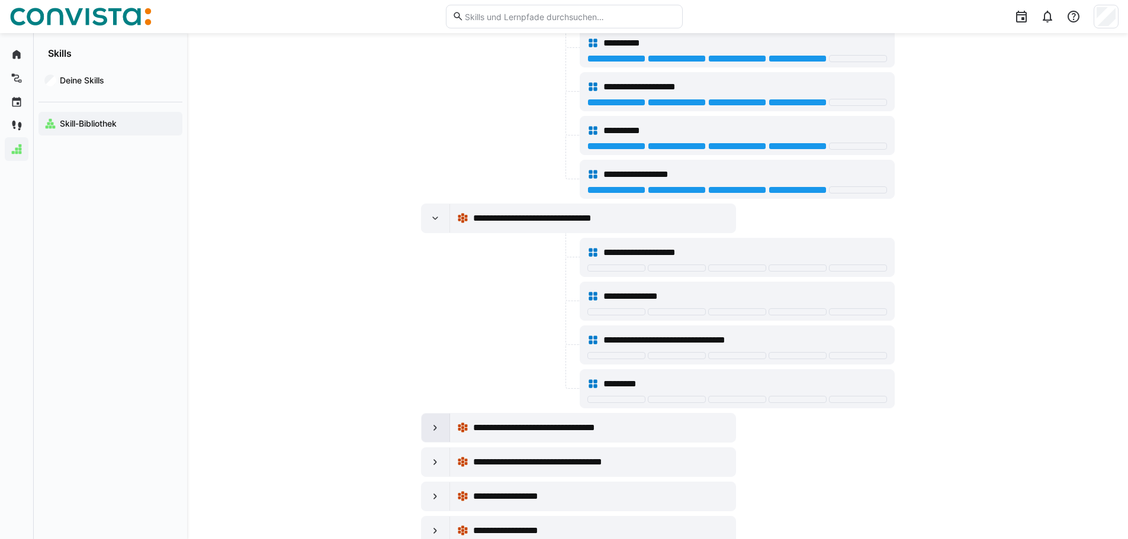
scroll to position [13086, 0]
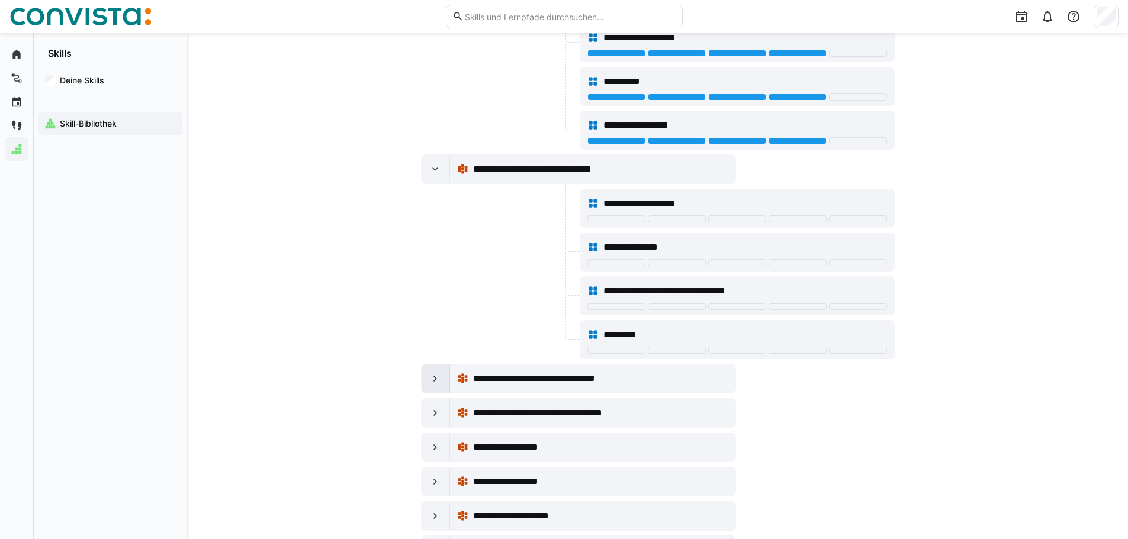
click at [429, 384] on eds-icon at bounding box center [435, 379] width 12 height 12
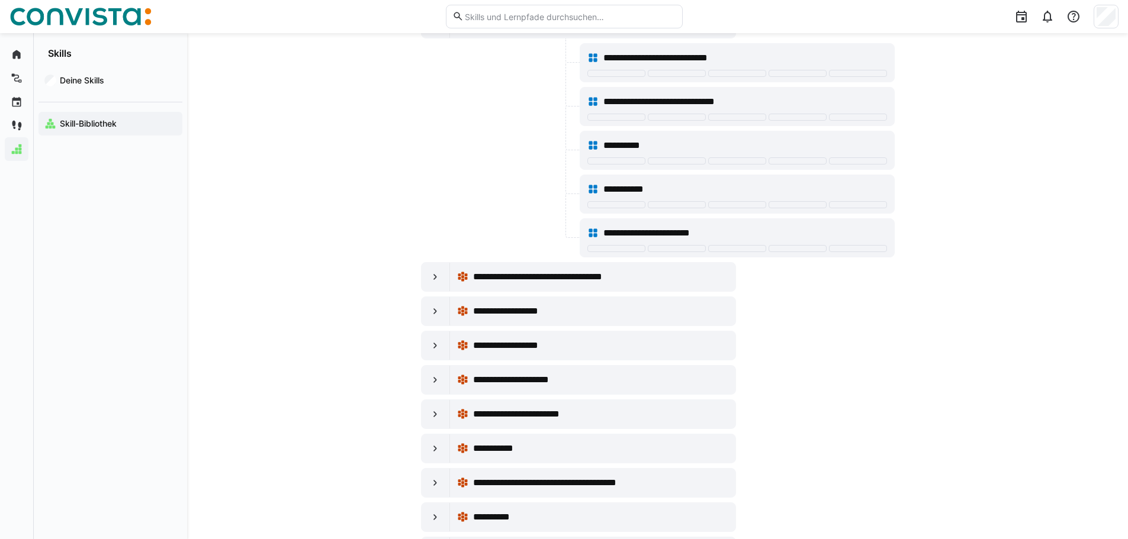
scroll to position [13501, 0]
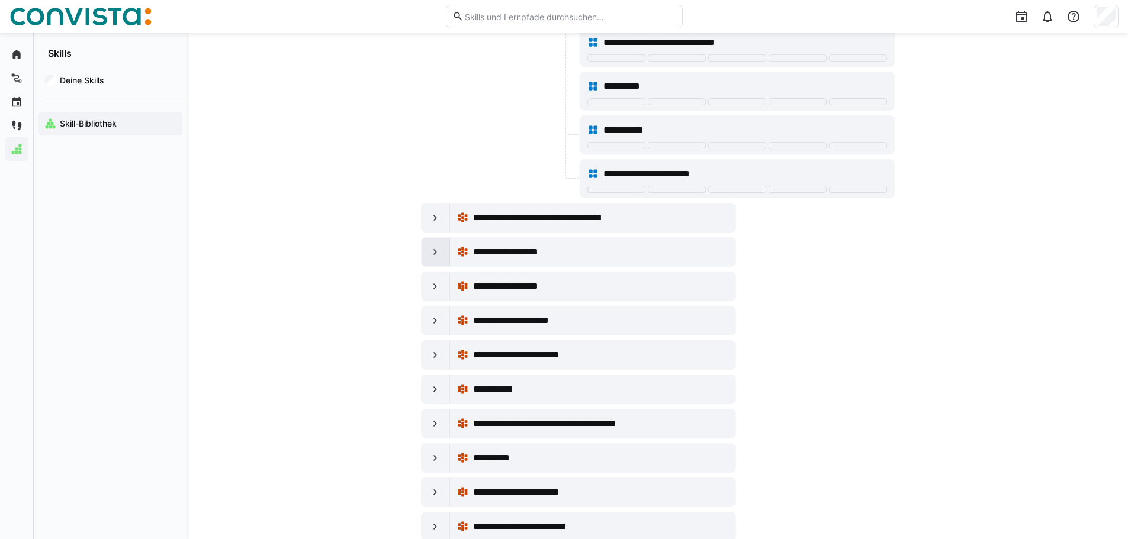
click at [436, 258] on eds-icon at bounding box center [435, 252] width 12 height 12
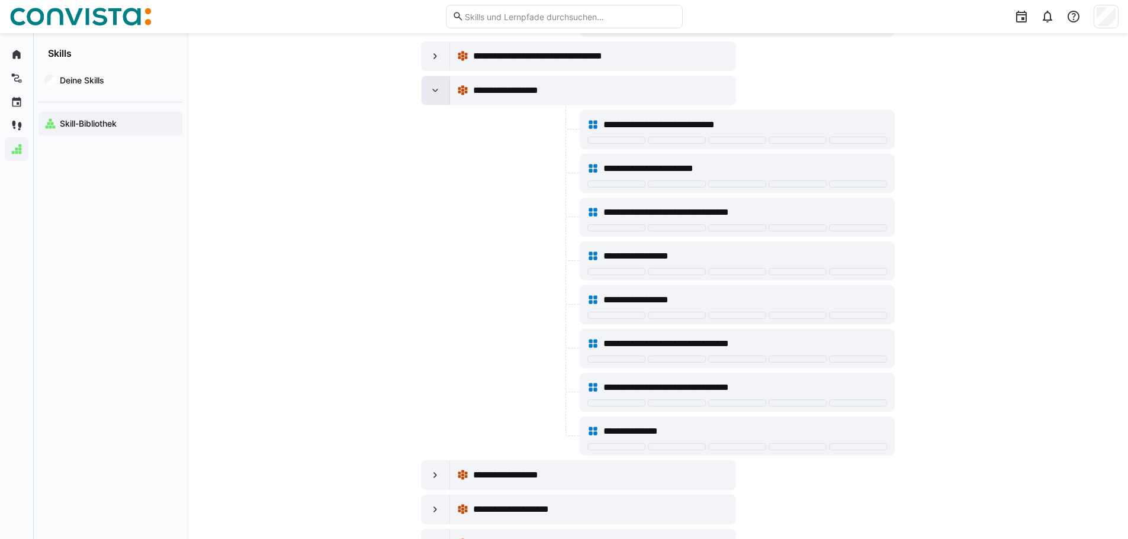
scroll to position [13679, 0]
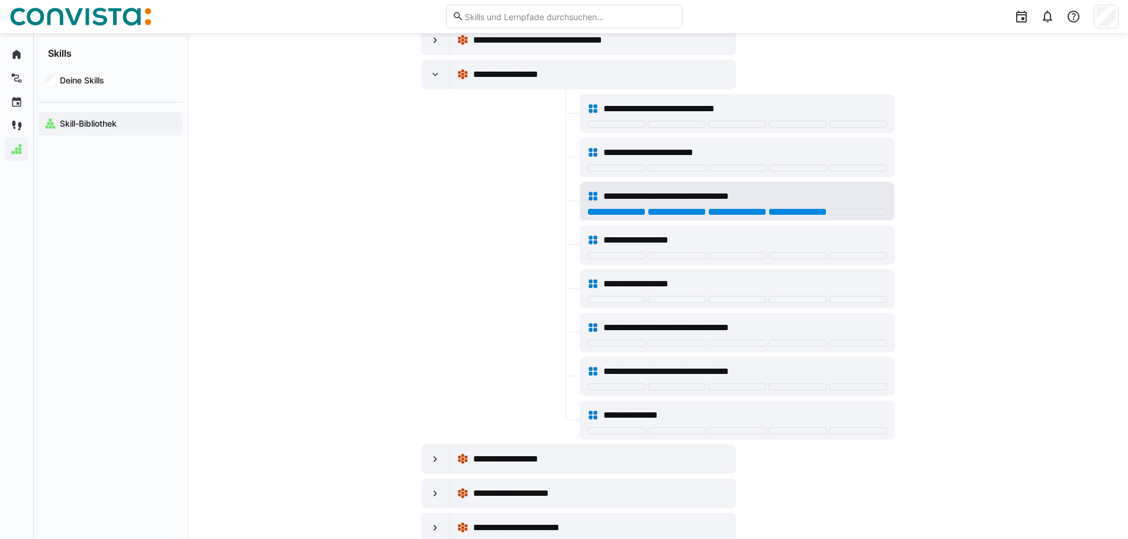
click at [787, 209] on div at bounding box center [798, 211] width 58 height 7
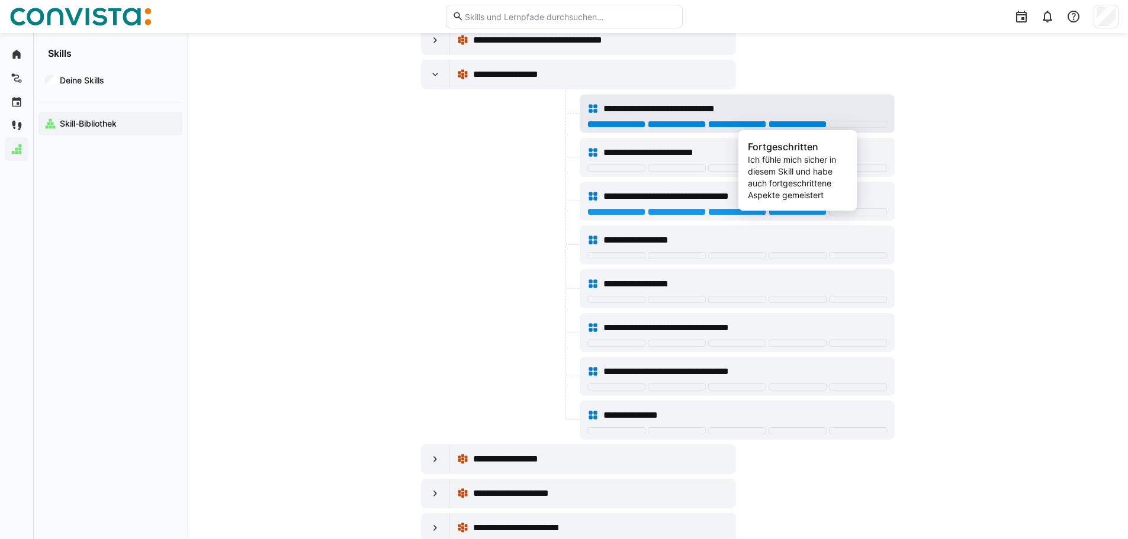
click at [777, 126] on div at bounding box center [798, 124] width 58 height 7
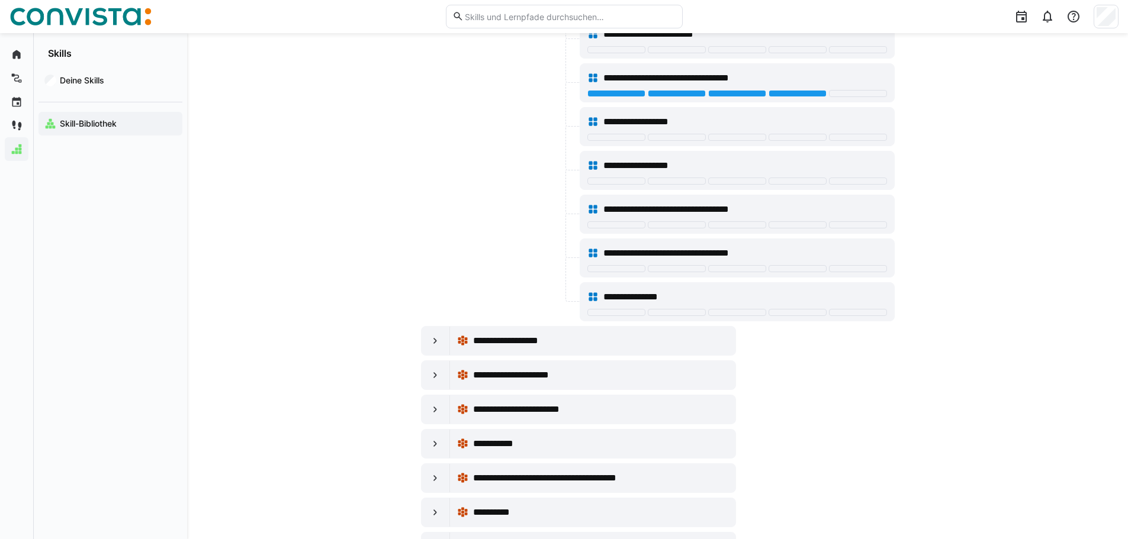
scroll to position [13915, 0]
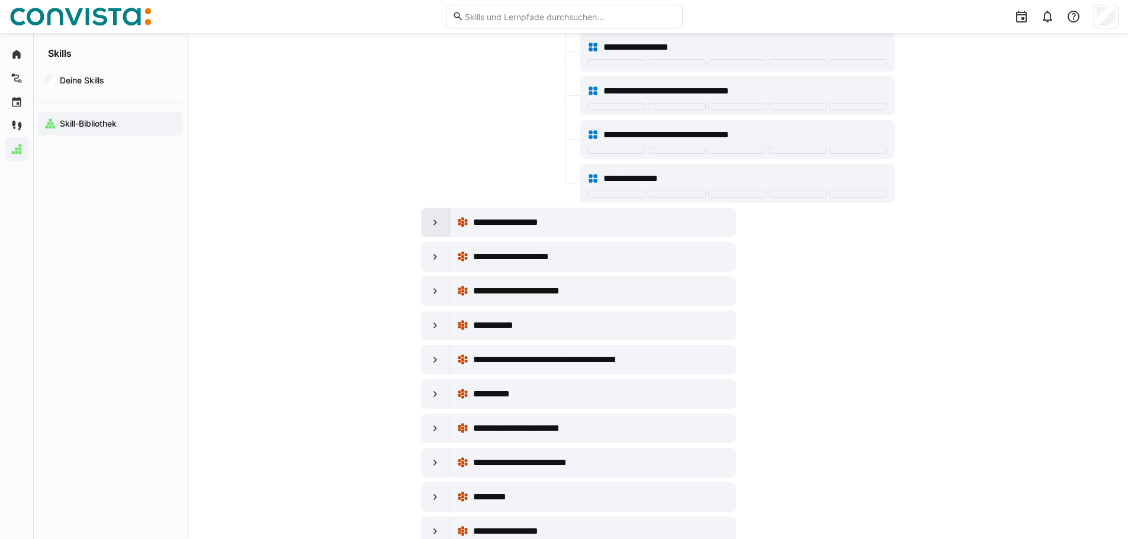
click at [444, 220] on div at bounding box center [436, 222] width 28 height 28
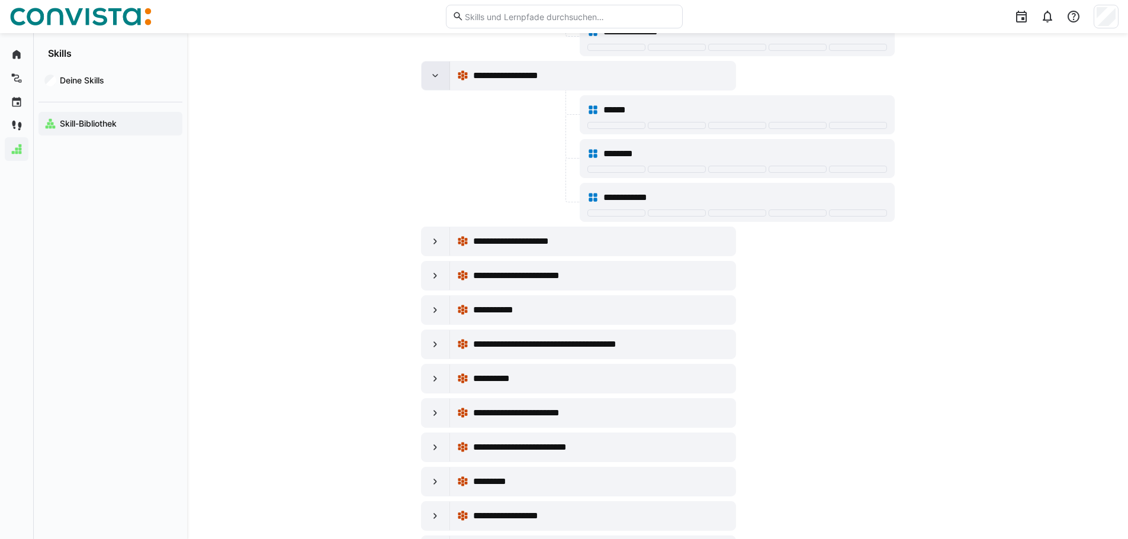
scroll to position [14093, 0]
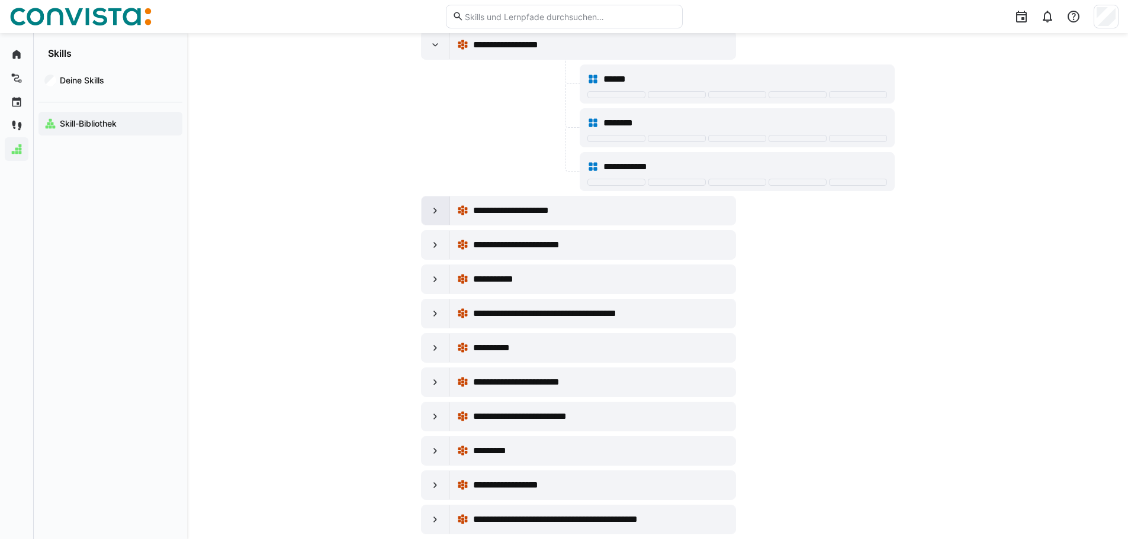
click at [437, 209] on eds-icon at bounding box center [435, 211] width 12 height 12
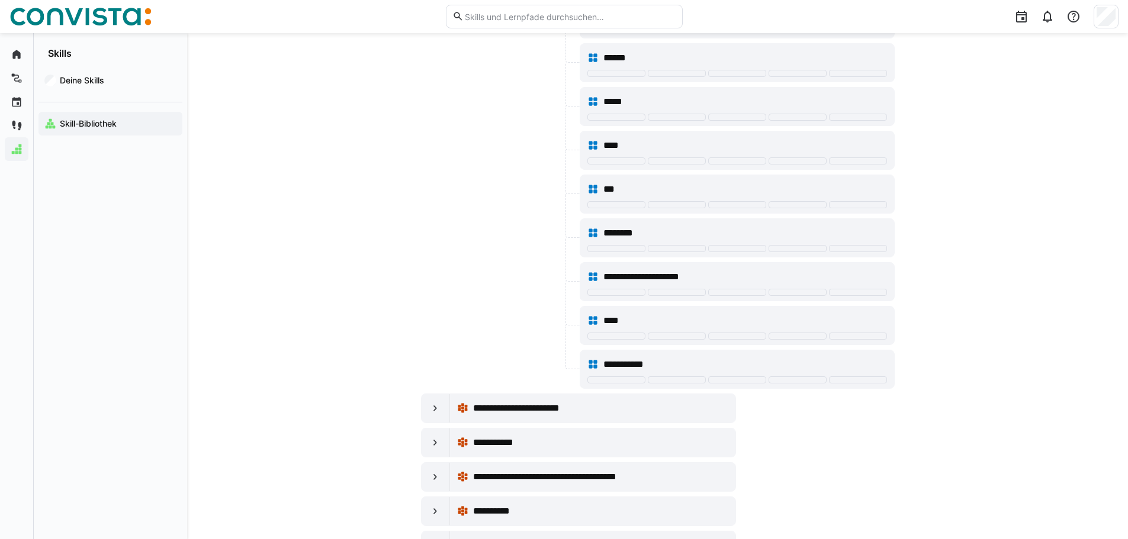
scroll to position [14744, 0]
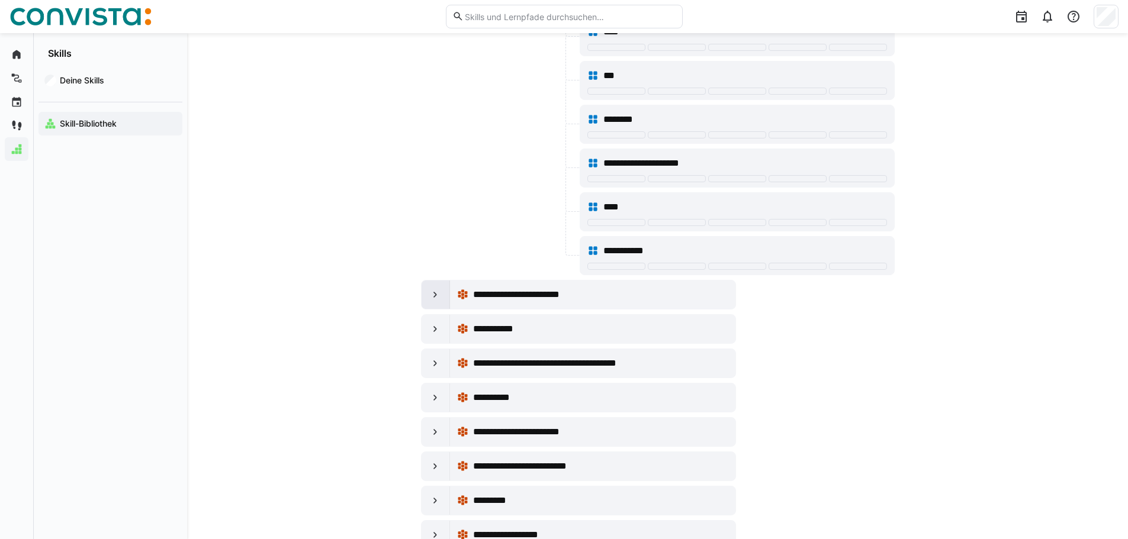
click at [433, 293] on eds-icon at bounding box center [435, 295] width 12 height 12
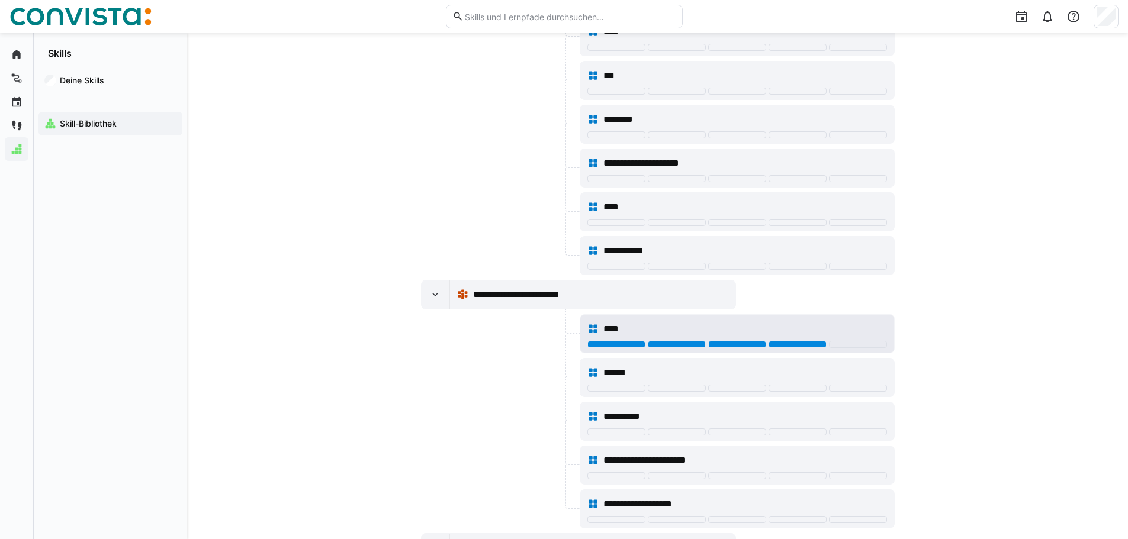
click at [778, 347] on div at bounding box center [798, 344] width 58 height 7
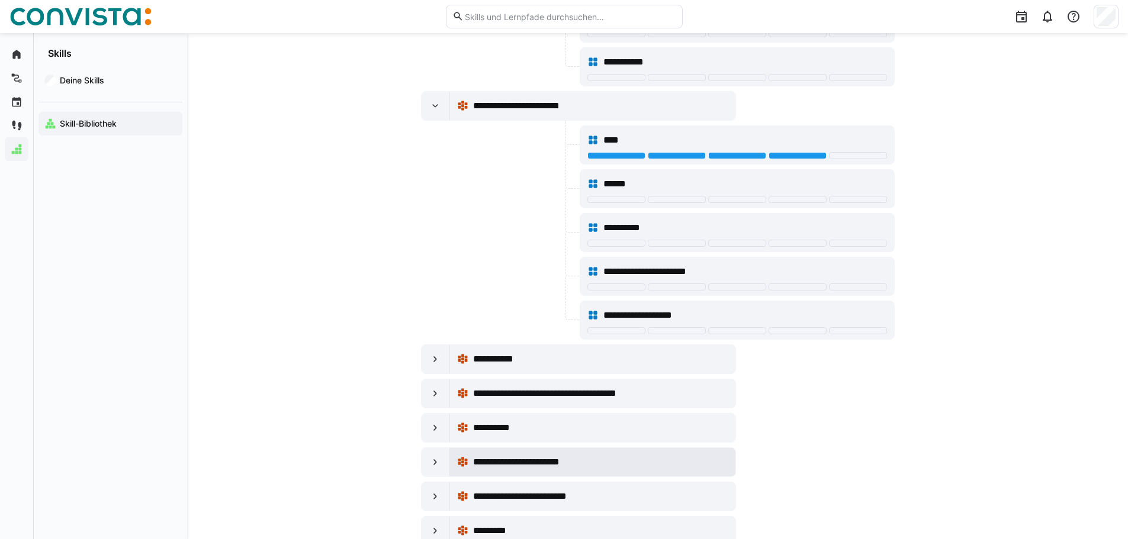
scroll to position [14981, 0]
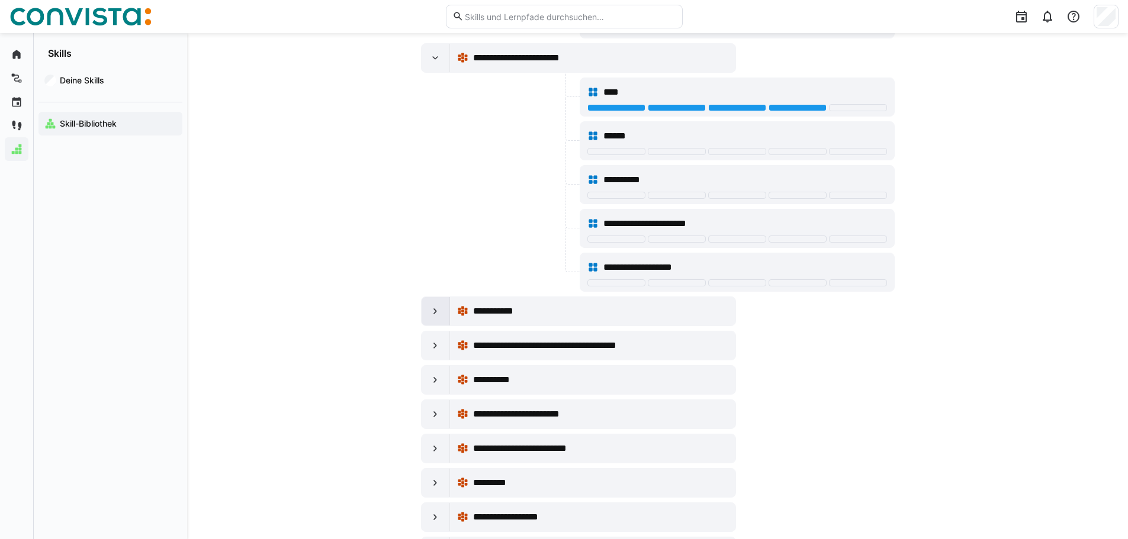
click at [435, 317] on eds-icon at bounding box center [435, 312] width 12 height 12
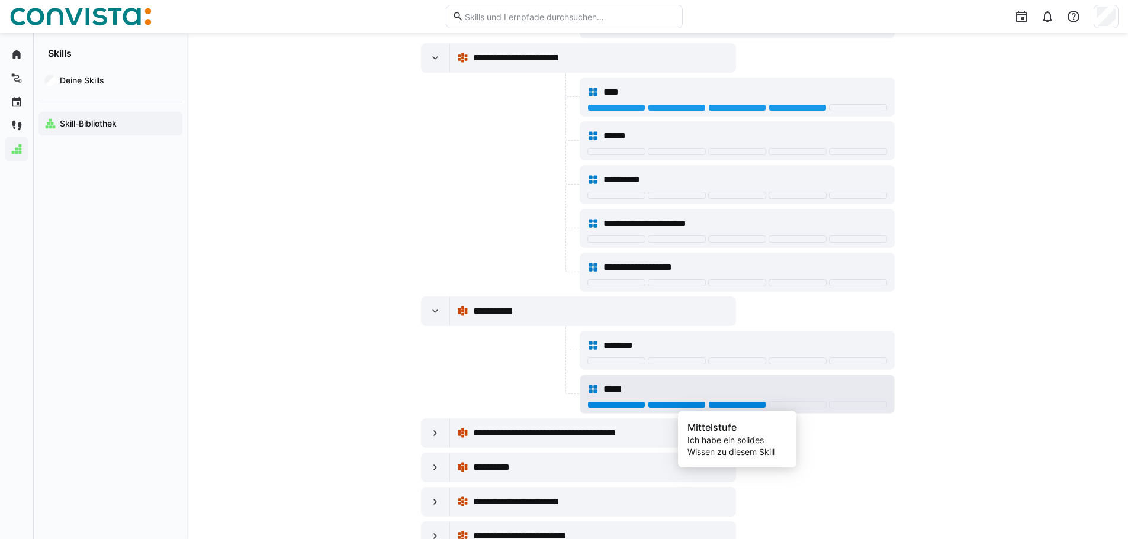
click at [750, 404] on div at bounding box center [737, 404] width 58 height 7
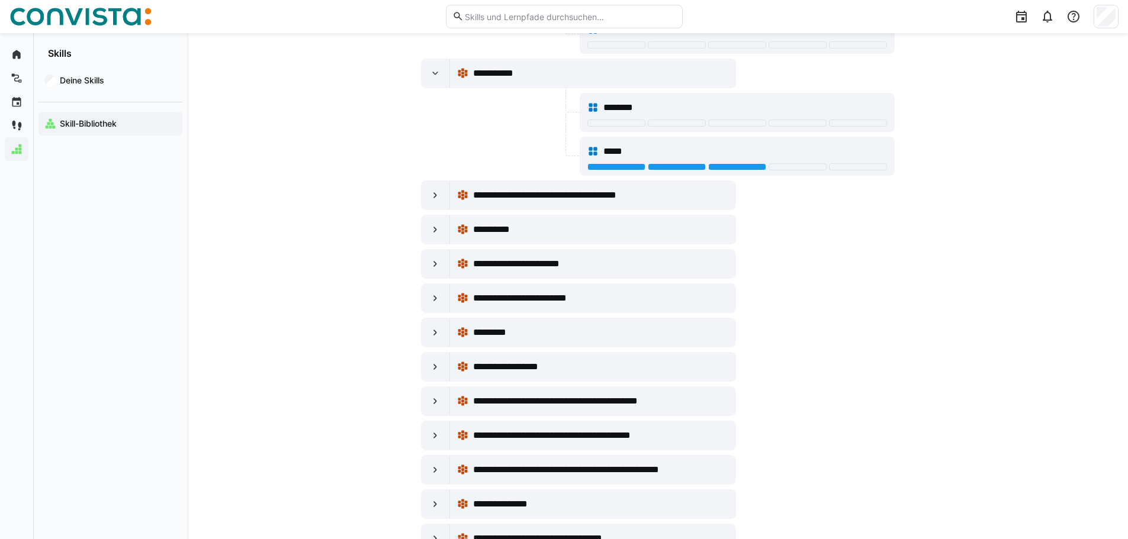
scroll to position [15277, 0]
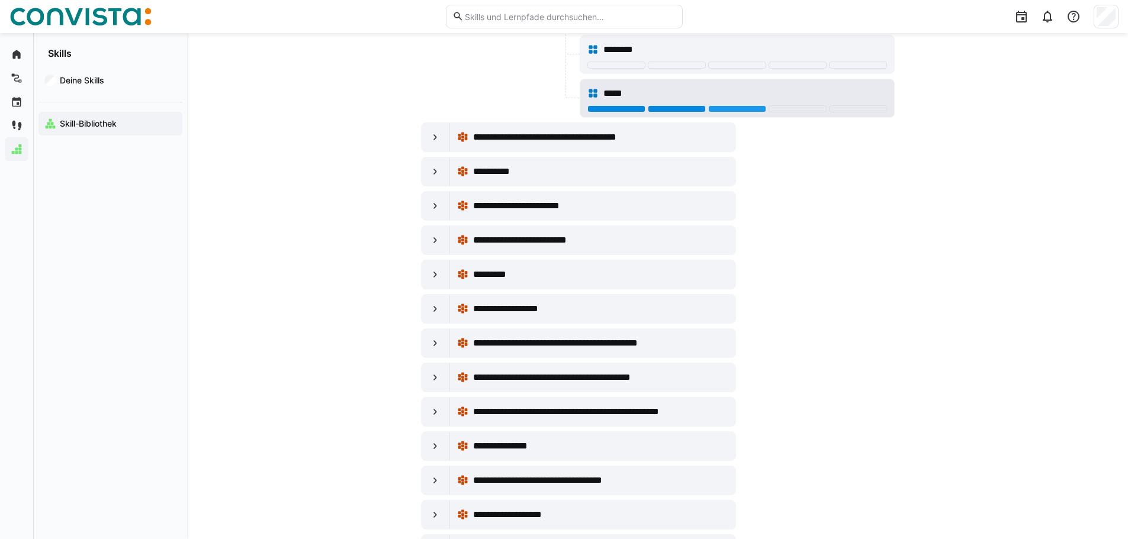
click at [693, 109] on div at bounding box center [677, 108] width 58 height 7
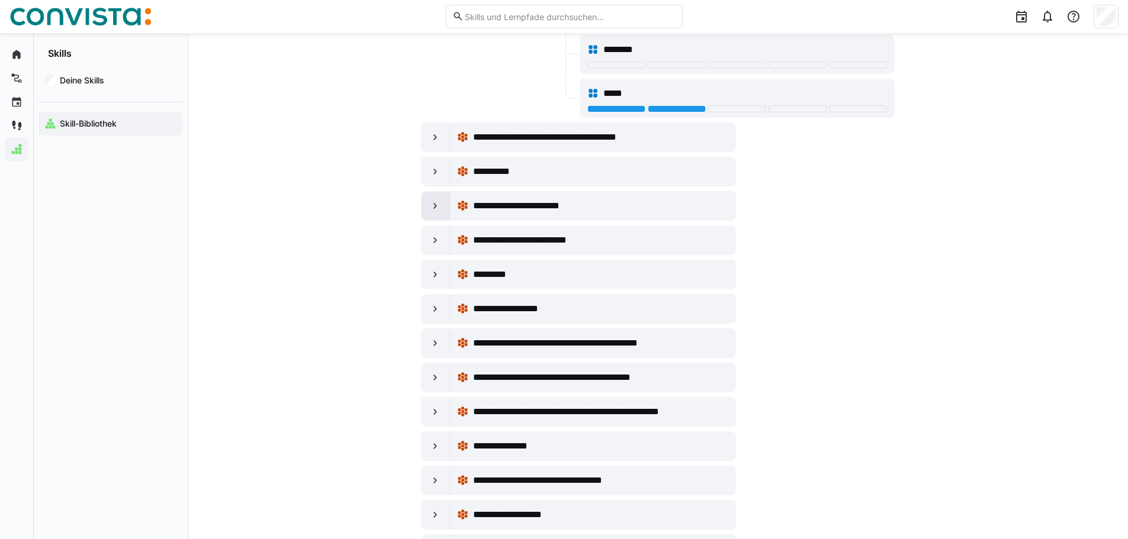
click at [441, 205] on div at bounding box center [436, 206] width 28 height 28
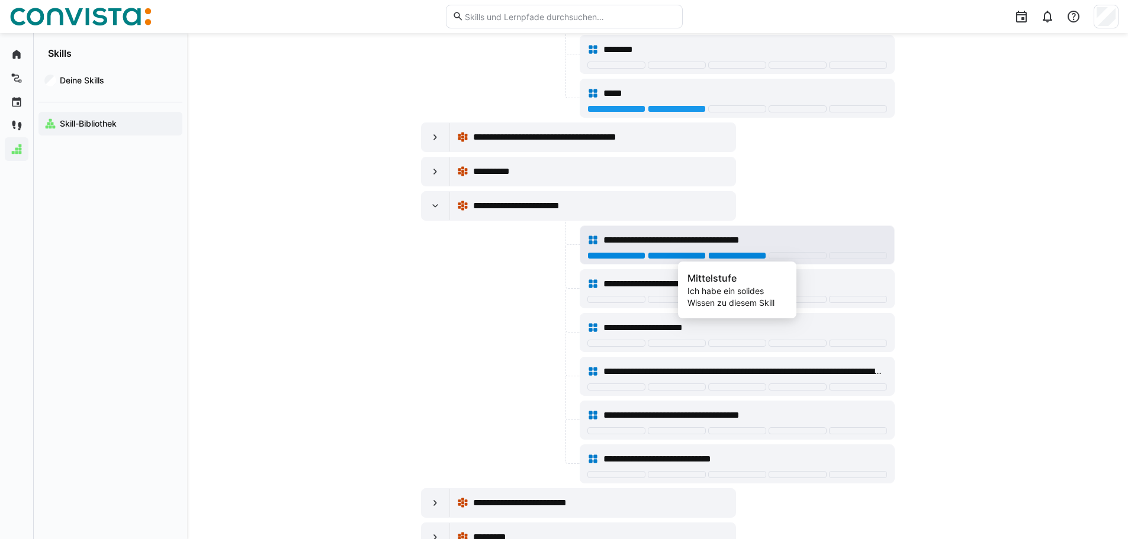
click at [737, 255] on div at bounding box center [737, 255] width 58 height 7
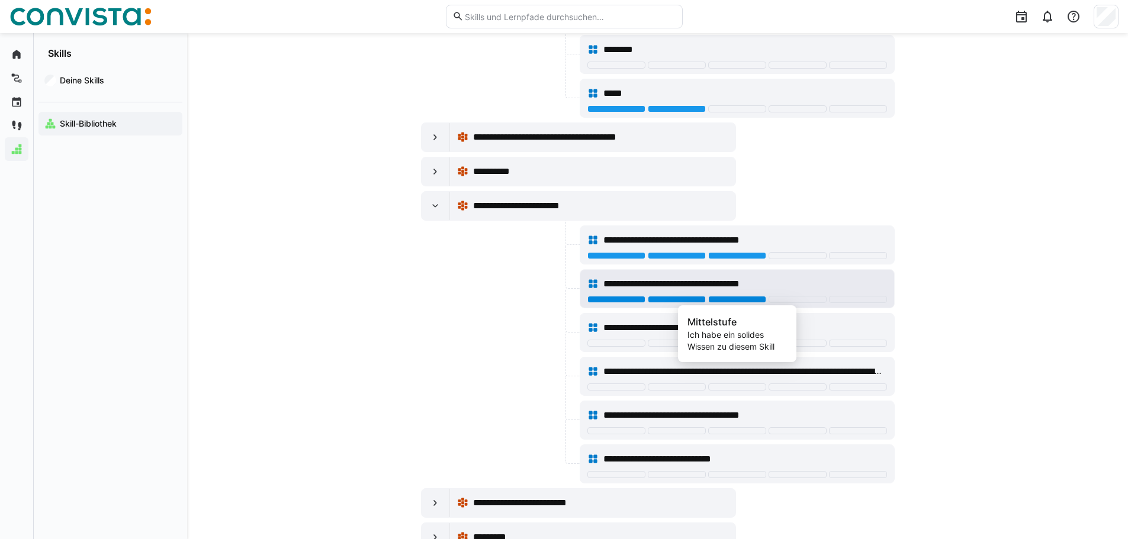
click at [728, 298] on div at bounding box center [737, 299] width 58 height 7
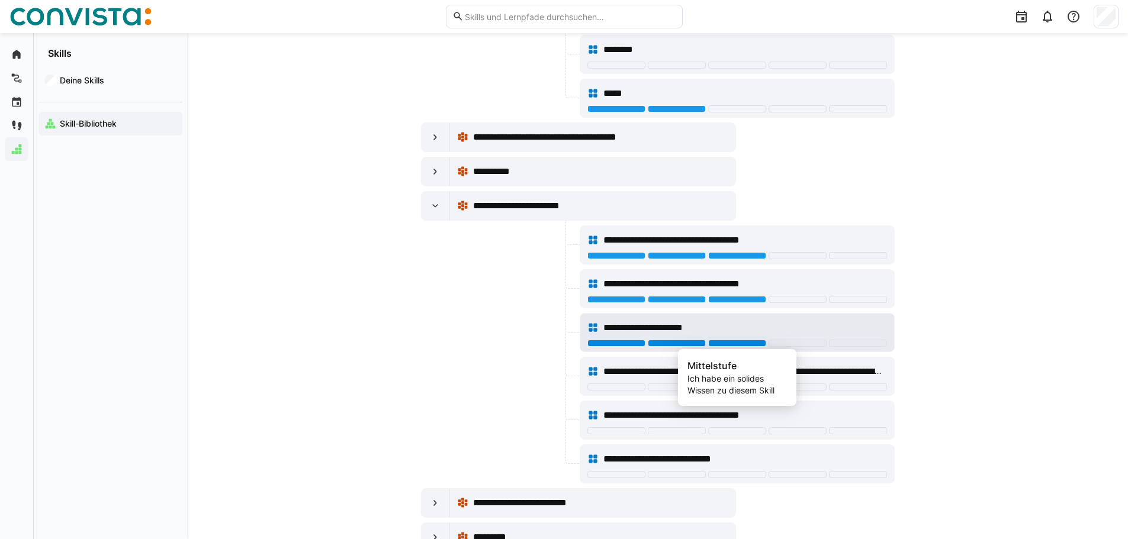
click at [725, 342] on div at bounding box center [737, 343] width 58 height 7
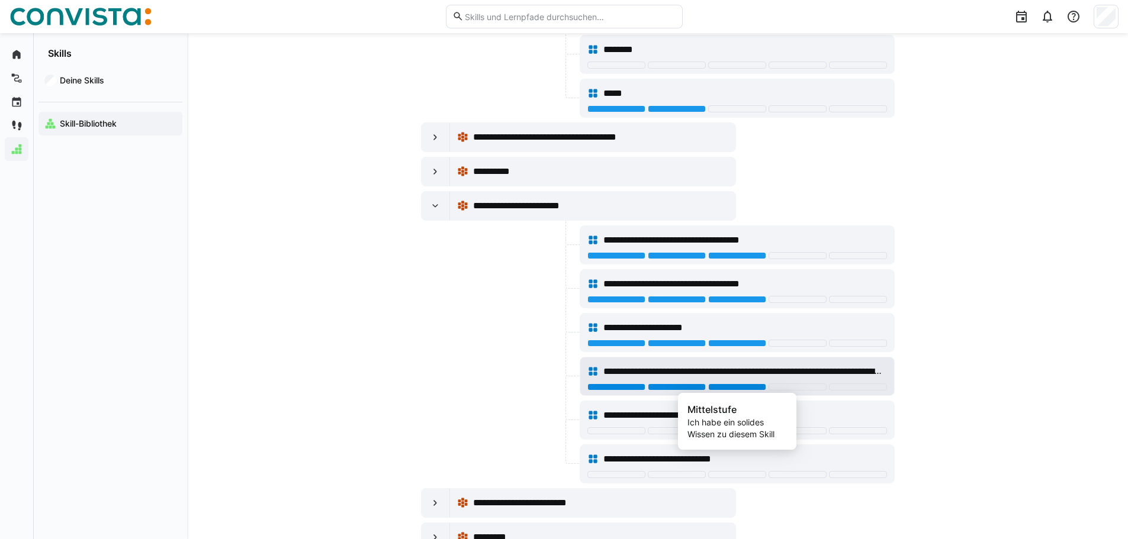
click at [732, 388] on div at bounding box center [737, 387] width 58 height 7
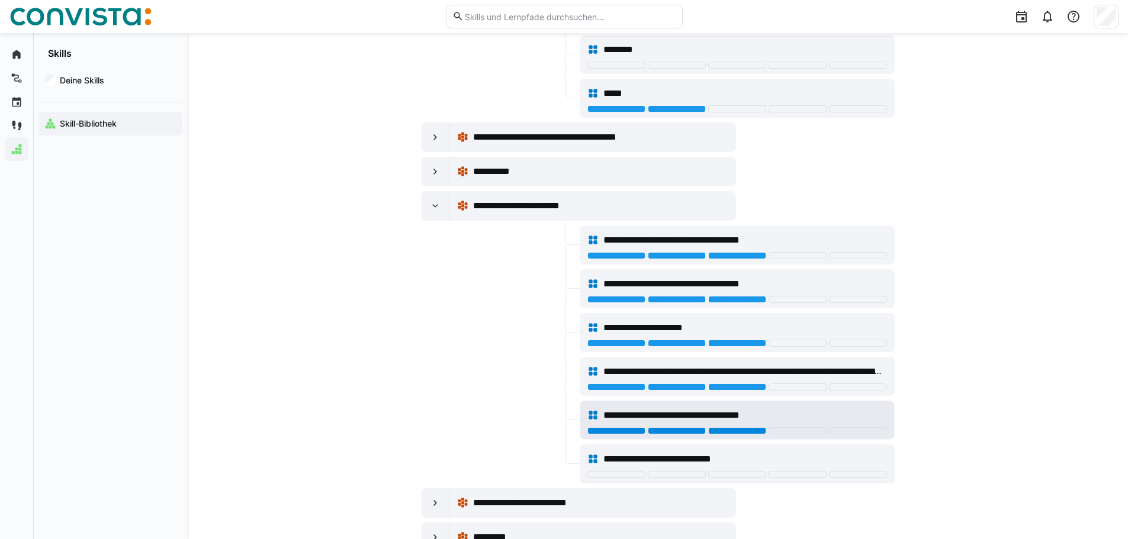
click at [724, 431] on div at bounding box center [737, 431] width 58 height 7
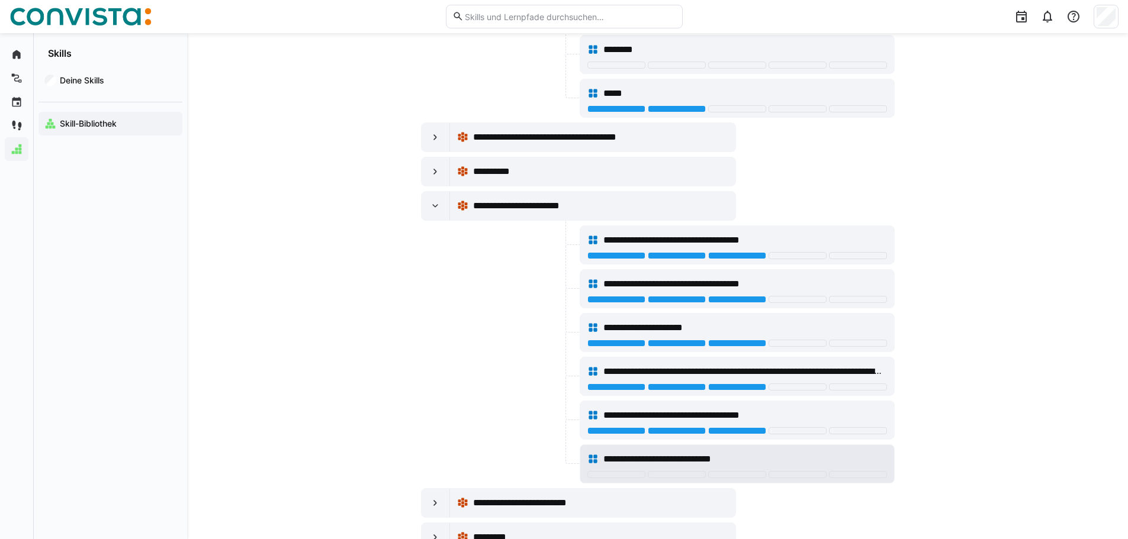
click at [732, 470] on div "**********" at bounding box center [737, 460] width 300 height 24
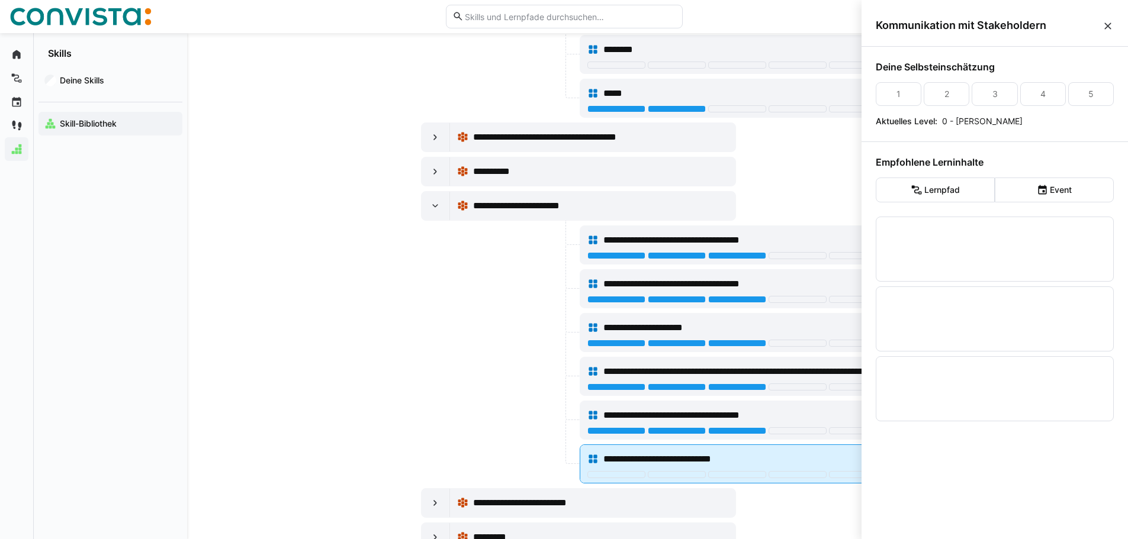
scroll to position [0, 0]
click at [735, 475] on div at bounding box center [737, 474] width 58 height 7
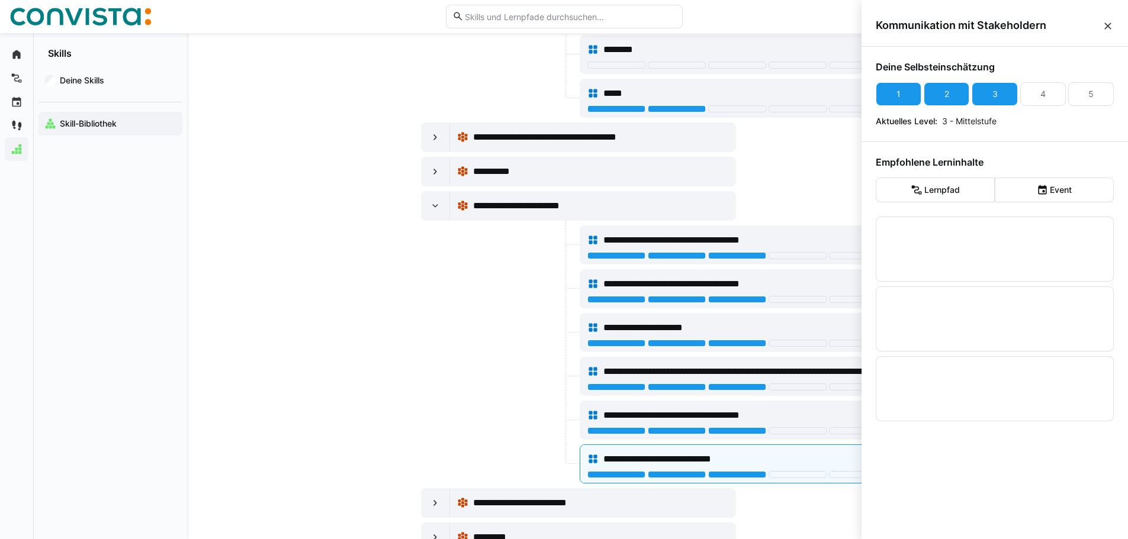
click at [459, 361] on div at bounding box center [499, 376] width 156 height 39
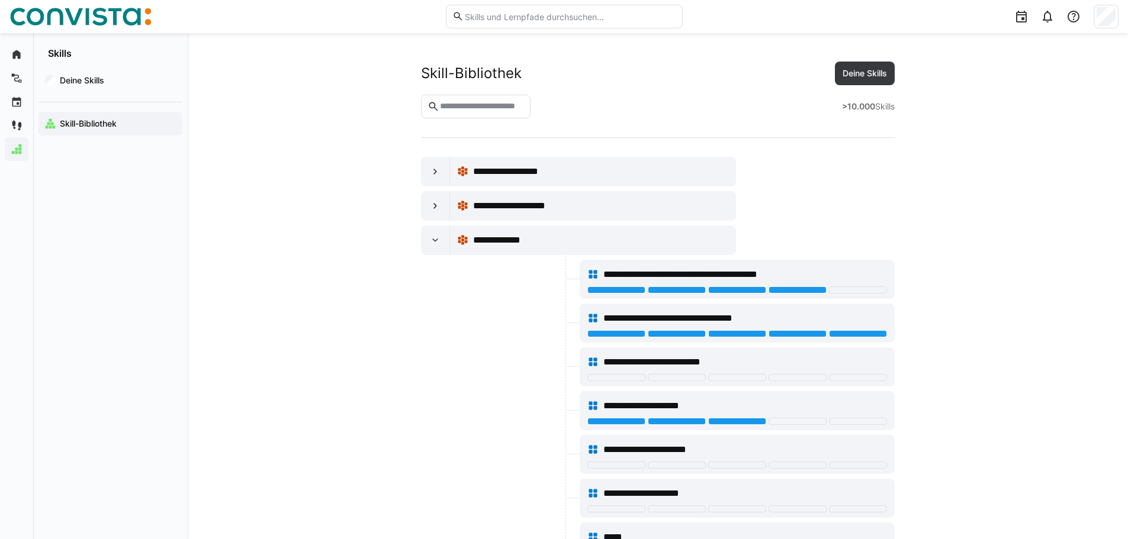
scroll to position [15277, 0]
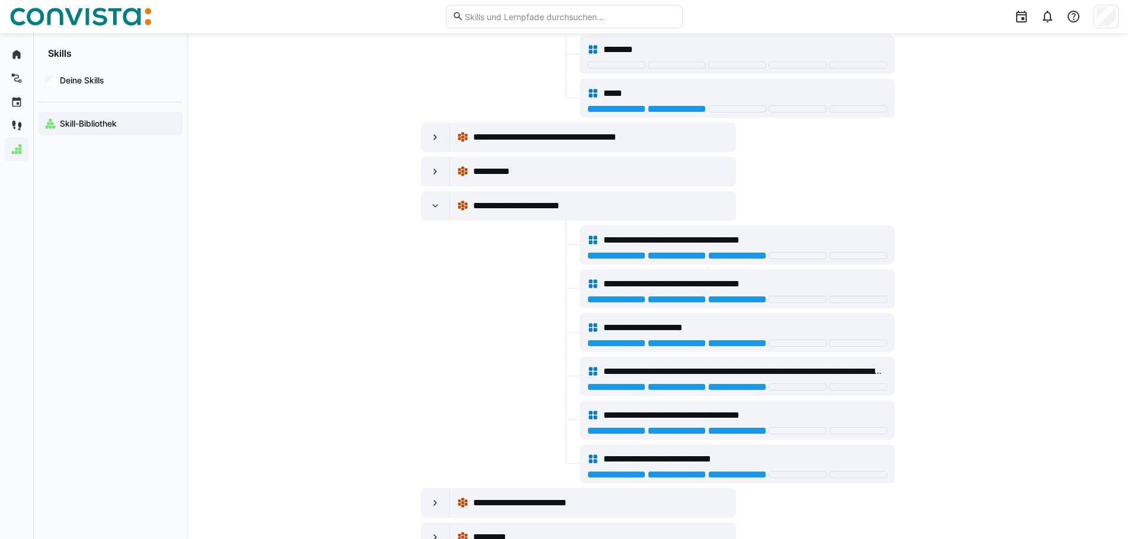
drag, startPoint x: 422, startPoint y: 212, endPoint x: 432, endPoint y: 208, distance: 10.1
click at [432, 208] on div at bounding box center [436, 206] width 28 height 28
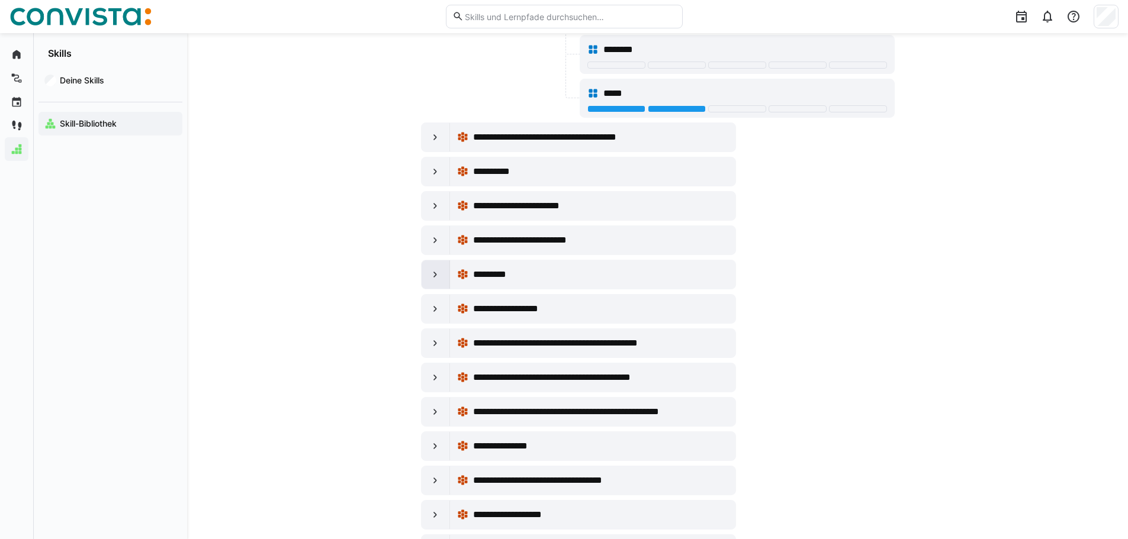
click at [441, 285] on div at bounding box center [436, 275] width 28 height 28
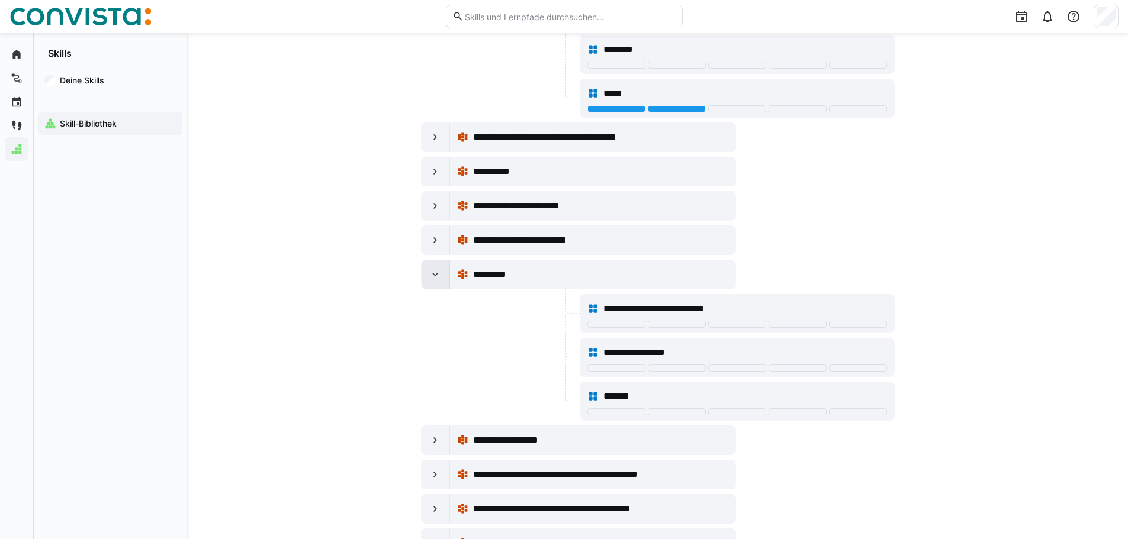
click at [441, 285] on div at bounding box center [436, 275] width 28 height 28
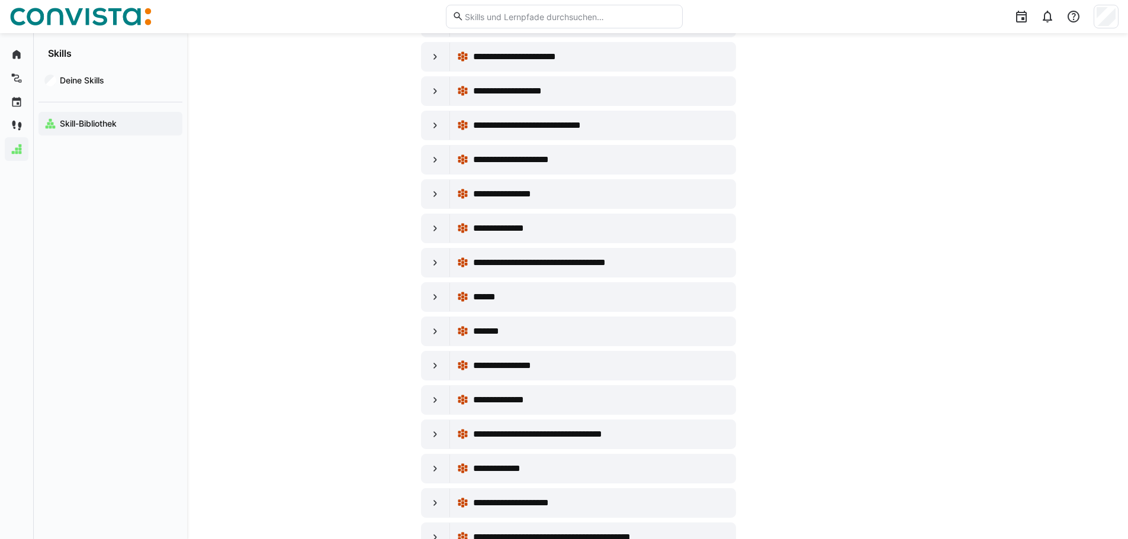
scroll to position [17705, 0]
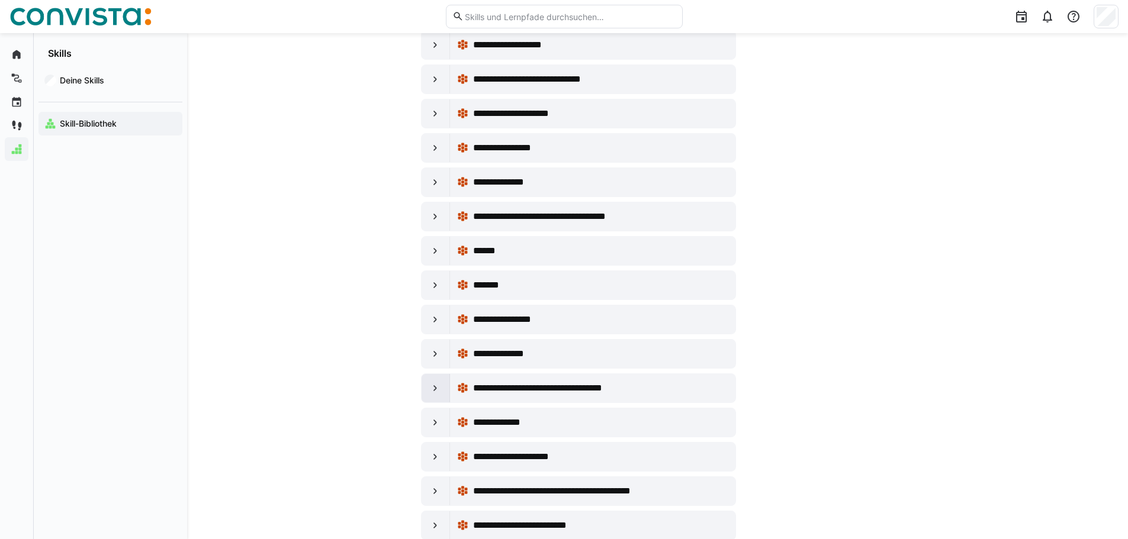
click at [438, 399] on div at bounding box center [436, 388] width 28 height 28
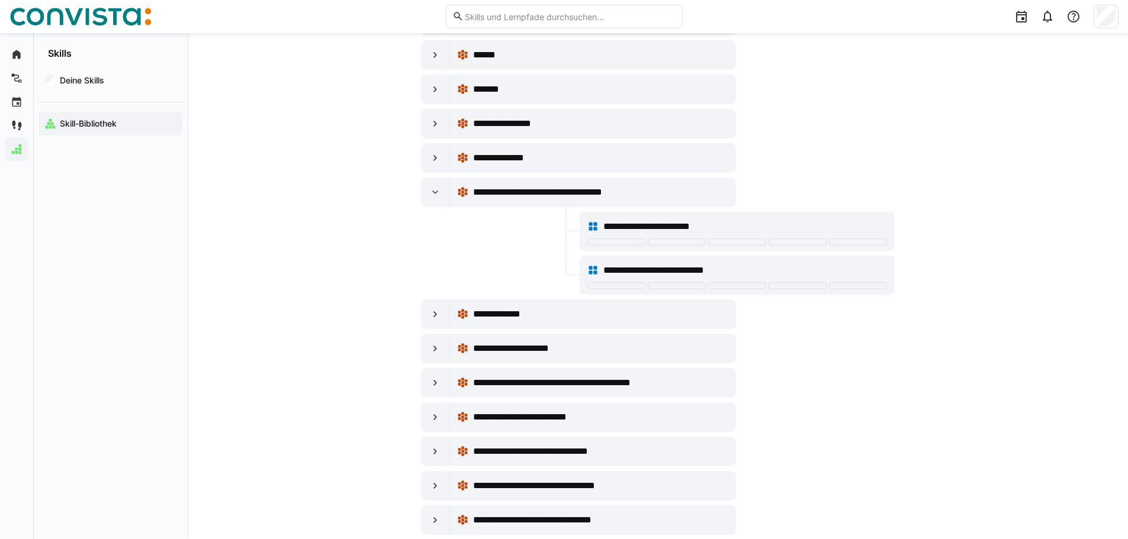
scroll to position [17942, 0]
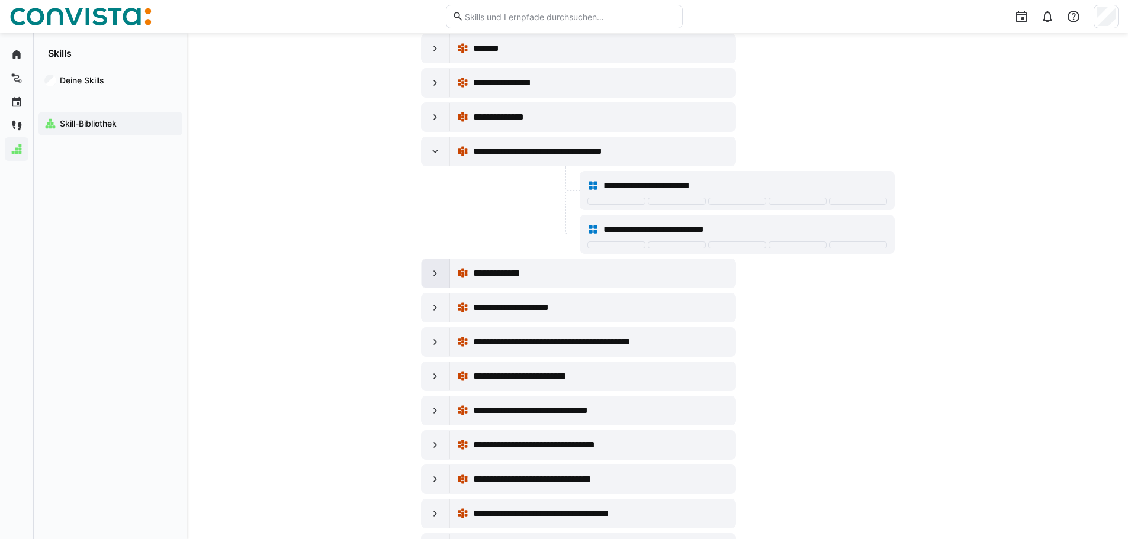
click at [438, 273] on eds-icon at bounding box center [435, 274] width 12 height 12
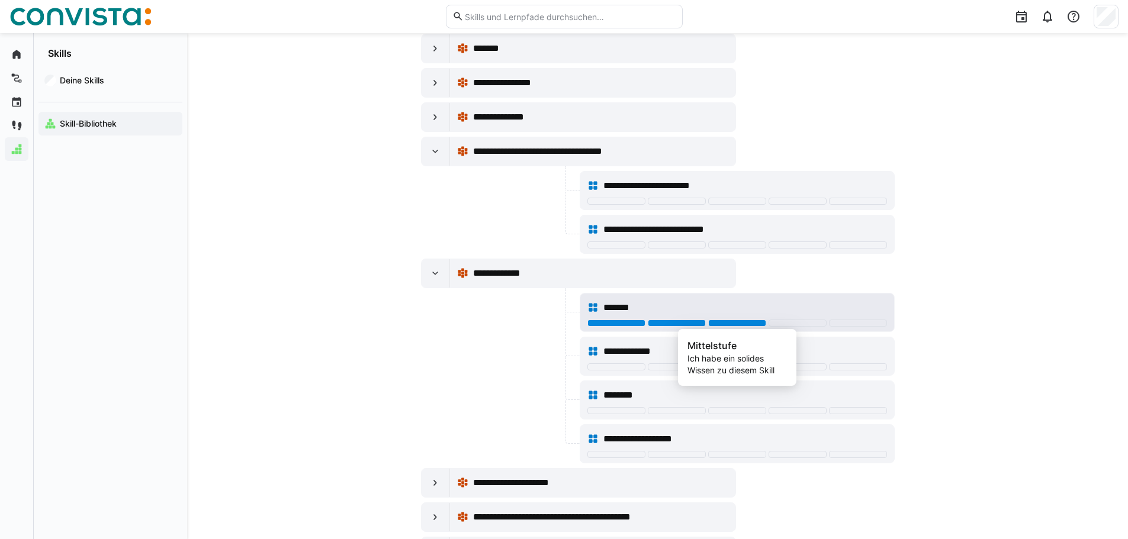
click at [737, 326] on div at bounding box center [737, 323] width 58 height 7
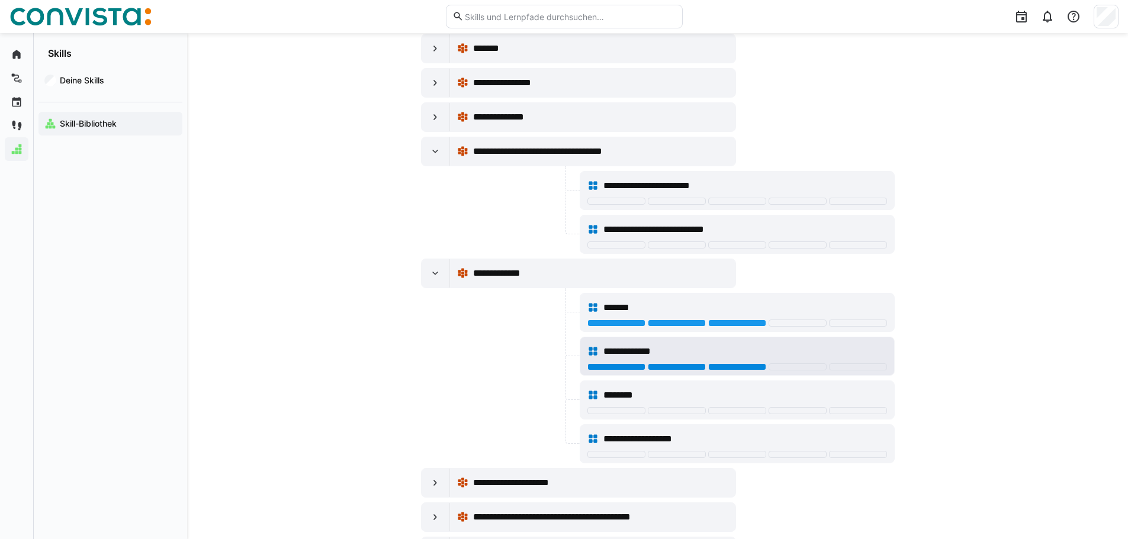
click at [743, 368] on div at bounding box center [737, 367] width 58 height 7
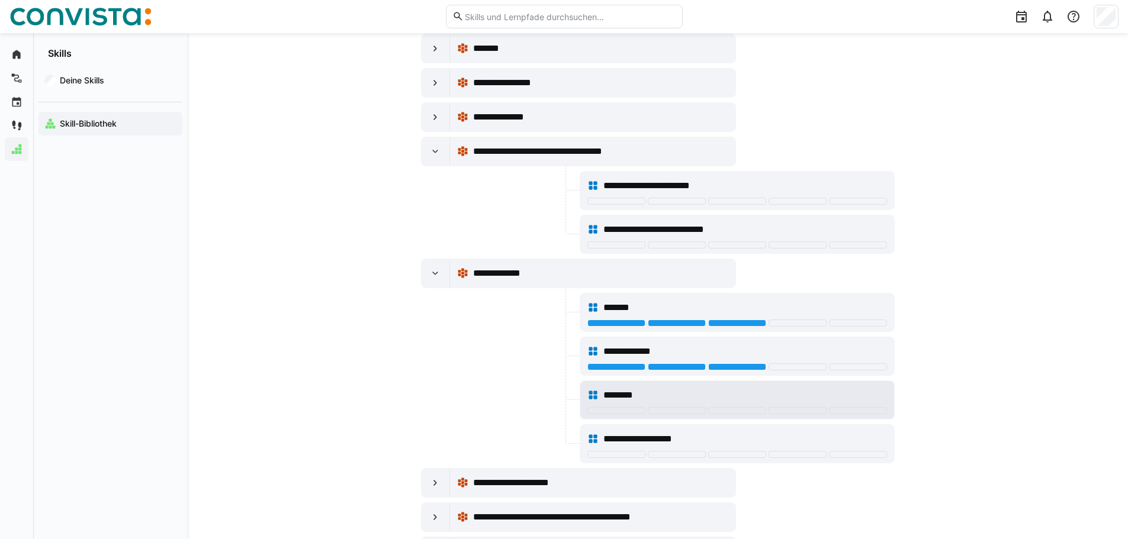
click at [818, 415] on div at bounding box center [737, 411] width 300 height 9
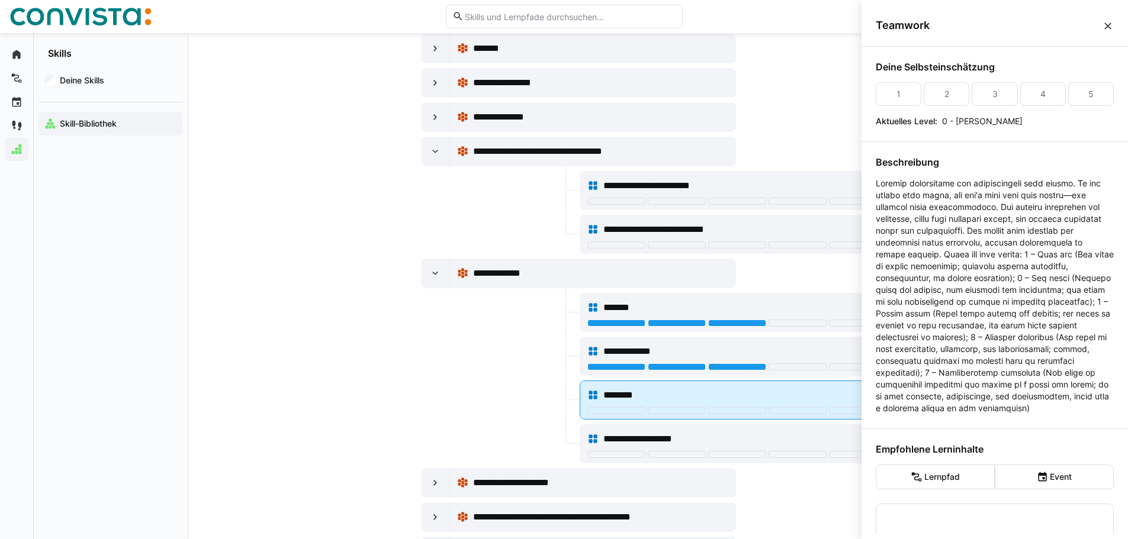
scroll to position [0, 0]
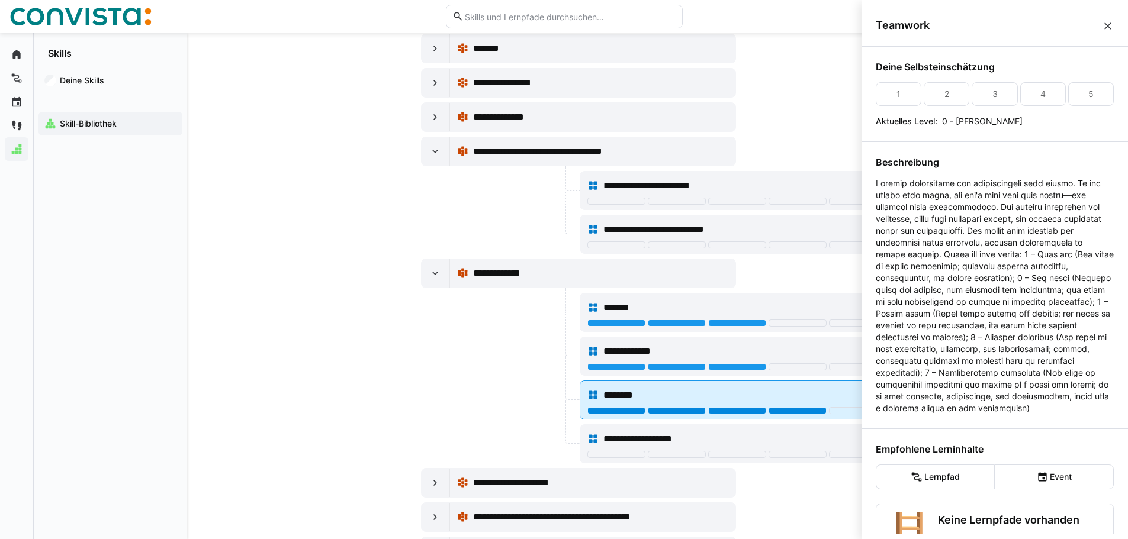
click at [812, 411] on div at bounding box center [798, 410] width 58 height 7
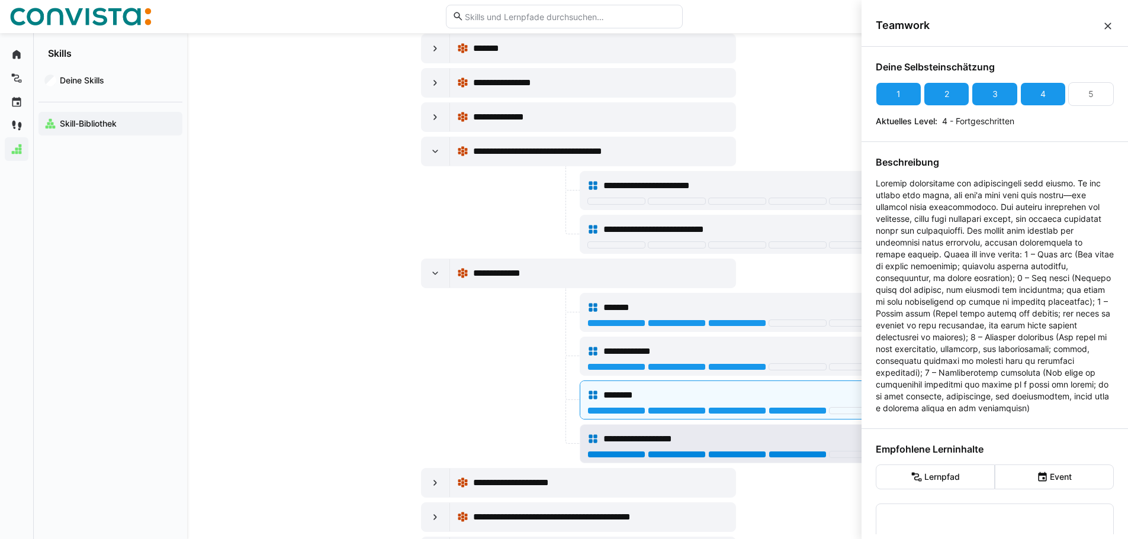
click at [798, 452] on div at bounding box center [798, 454] width 58 height 7
click at [425, 356] on div at bounding box center [499, 356] width 156 height 39
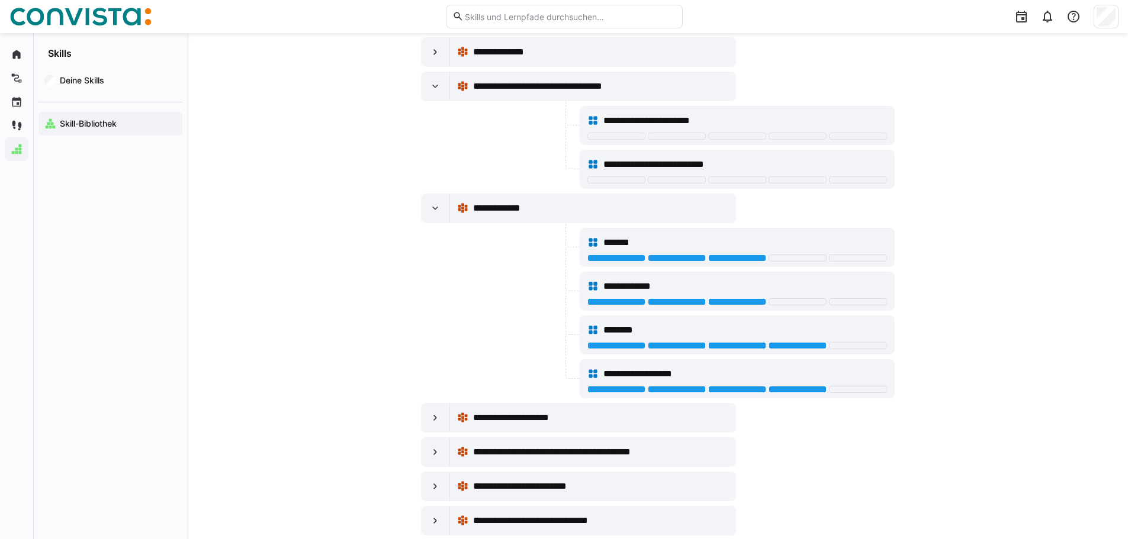
scroll to position [18179, 0]
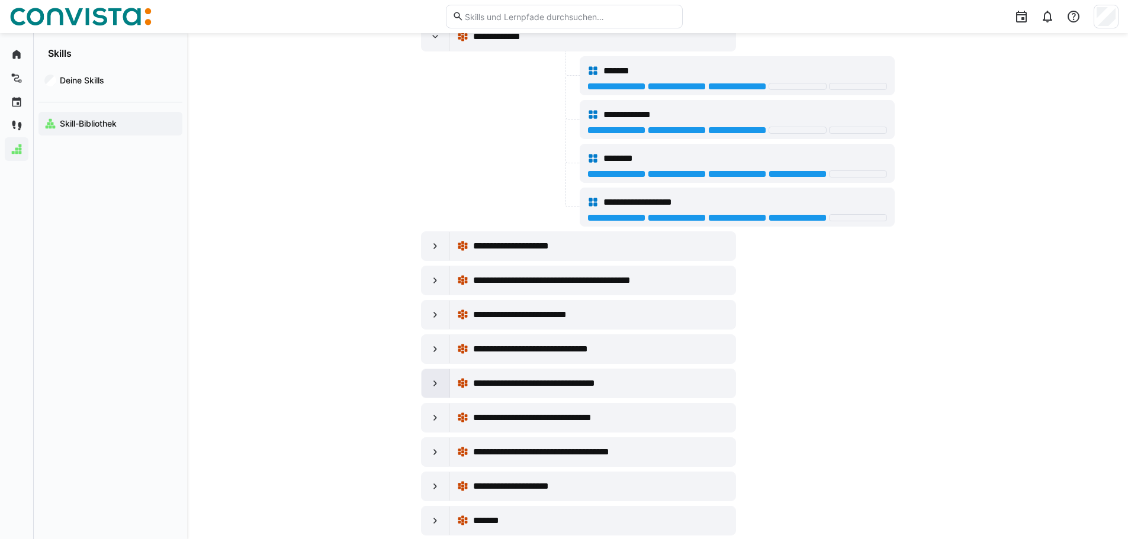
click at [442, 390] on div at bounding box center [436, 384] width 28 height 28
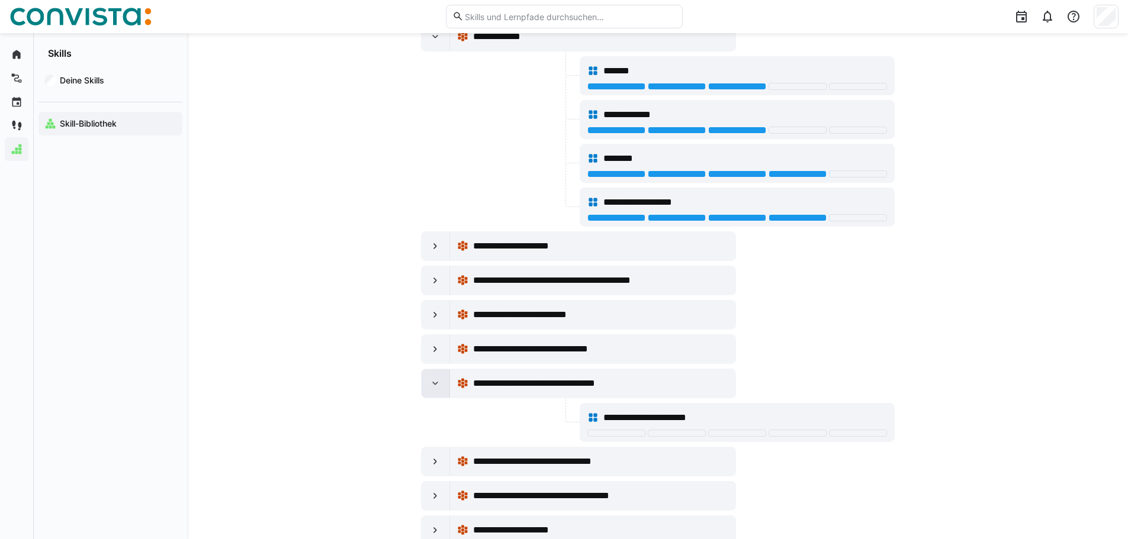
click at [442, 390] on div at bounding box center [436, 384] width 28 height 28
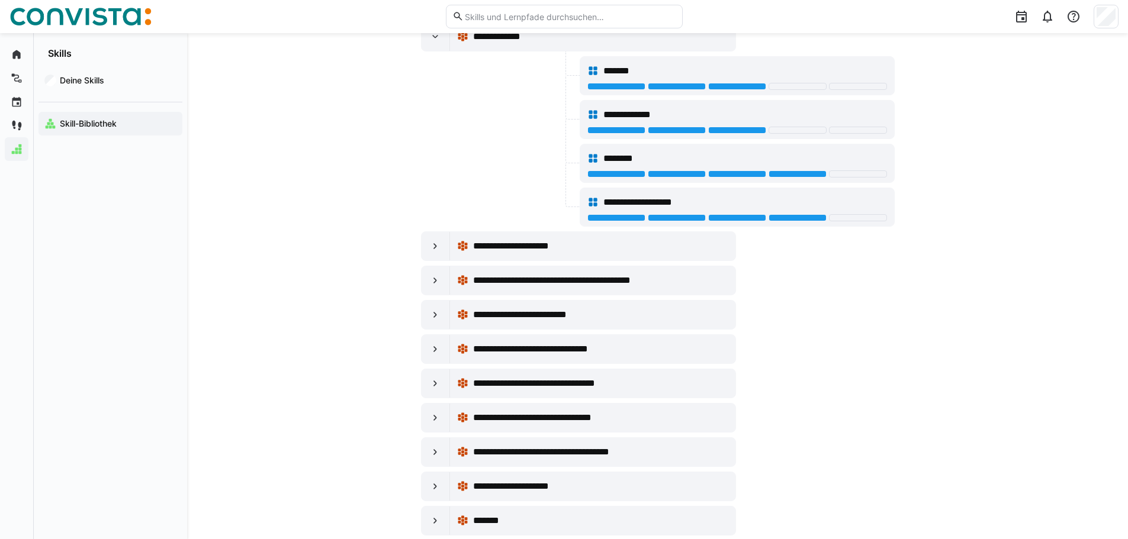
click at [434, 352] on eds-icon at bounding box center [435, 349] width 12 height 12
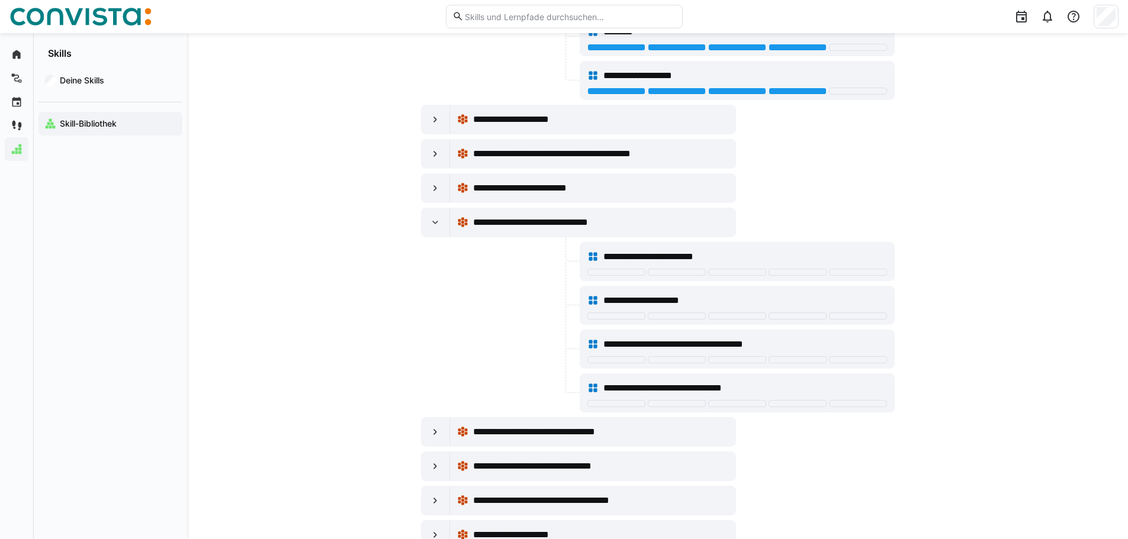
scroll to position [18357, 0]
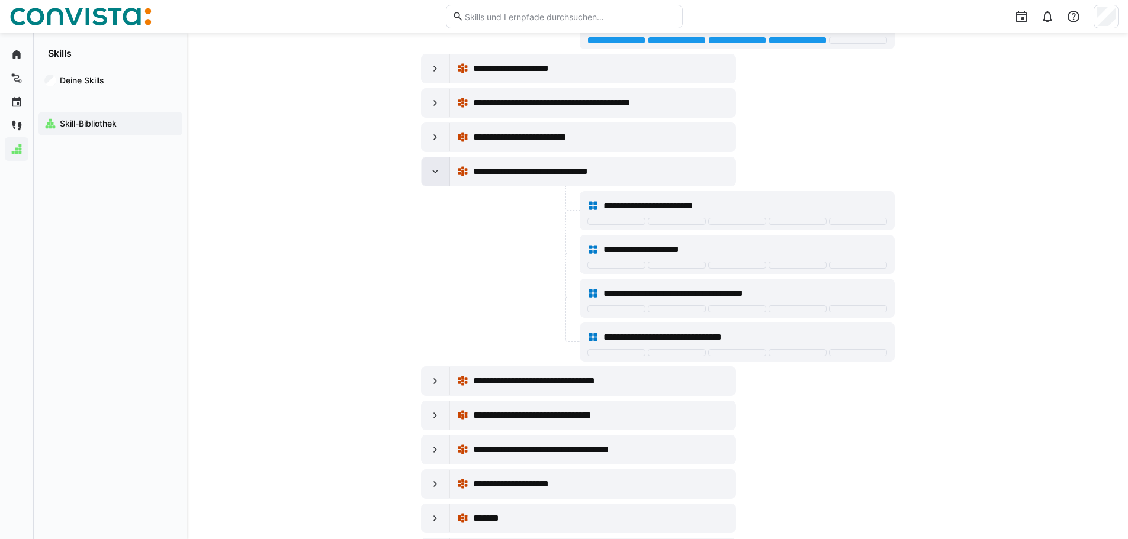
click at [436, 165] on div at bounding box center [436, 172] width 28 height 28
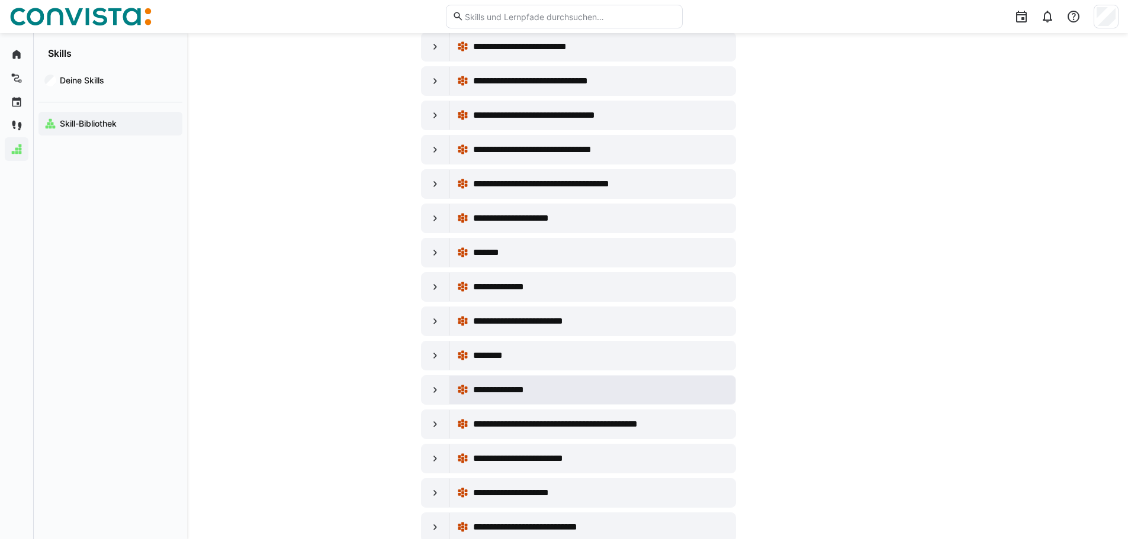
scroll to position [18475, 0]
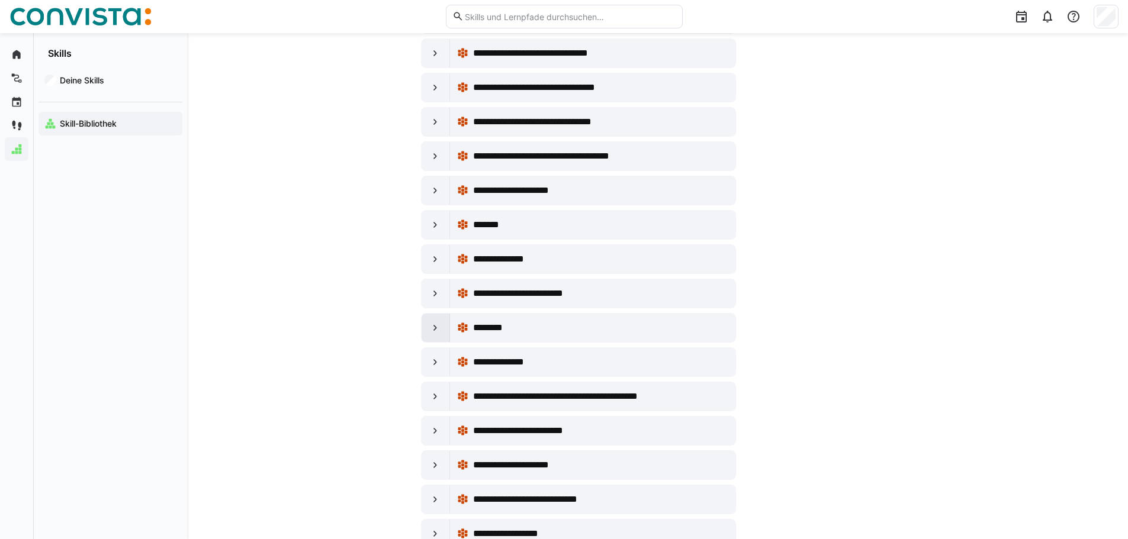
click at [439, 340] on div at bounding box center [436, 328] width 28 height 28
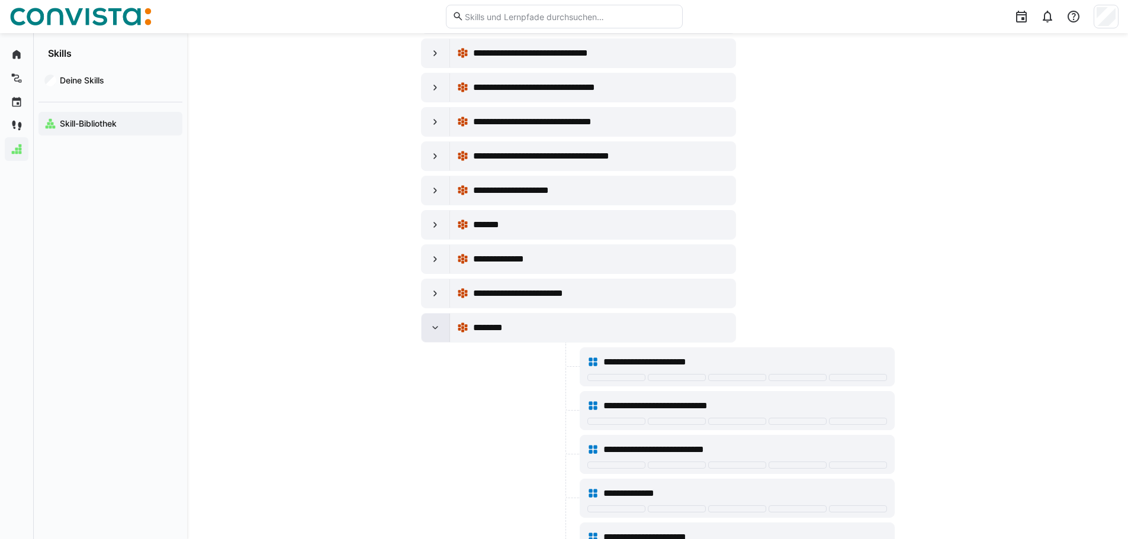
click at [439, 340] on div at bounding box center [436, 328] width 28 height 28
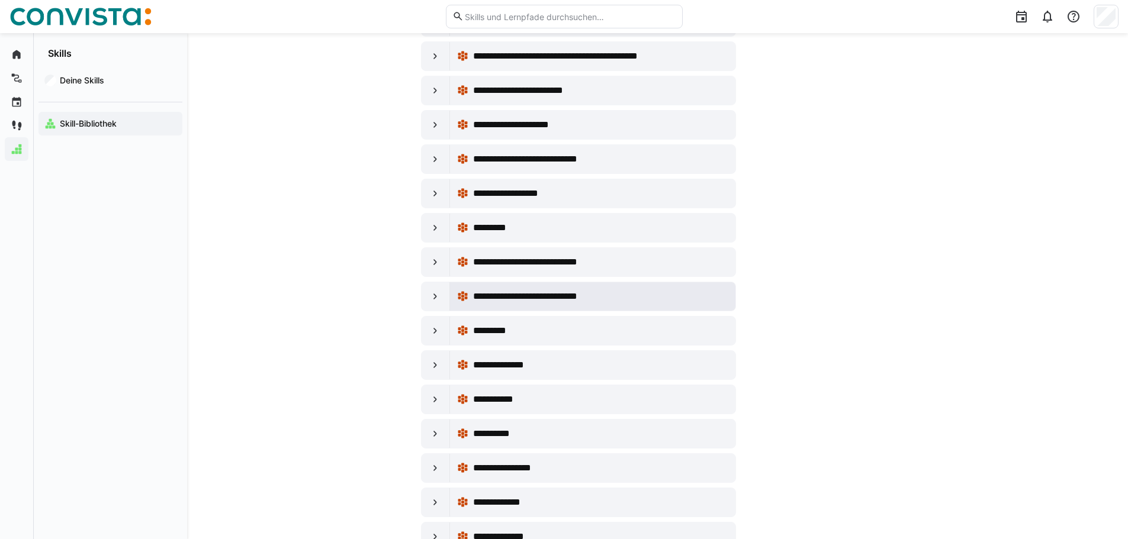
scroll to position [18830, 0]
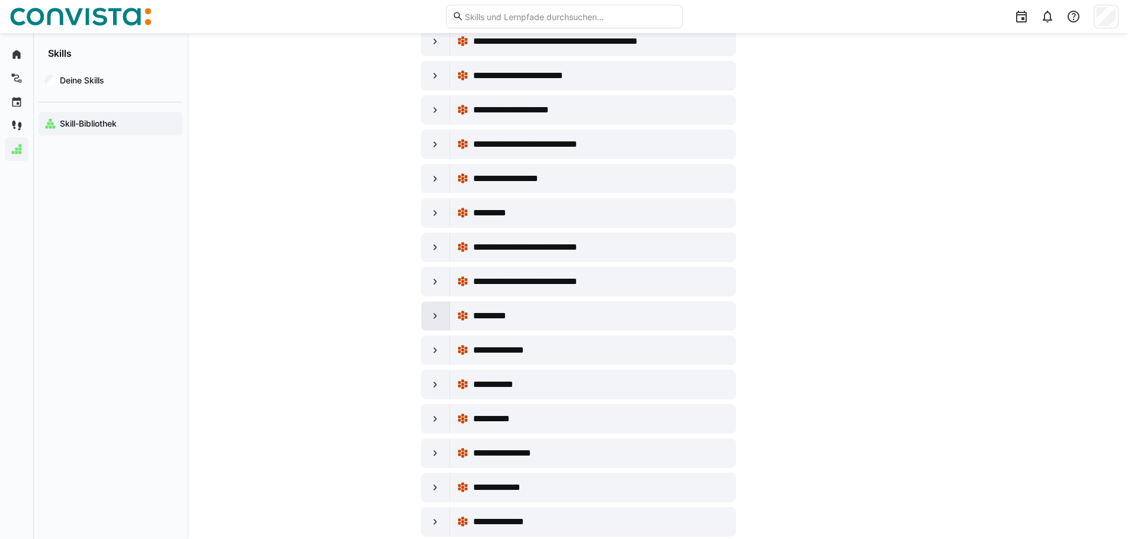
click at [439, 313] on eds-icon at bounding box center [435, 316] width 12 height 12
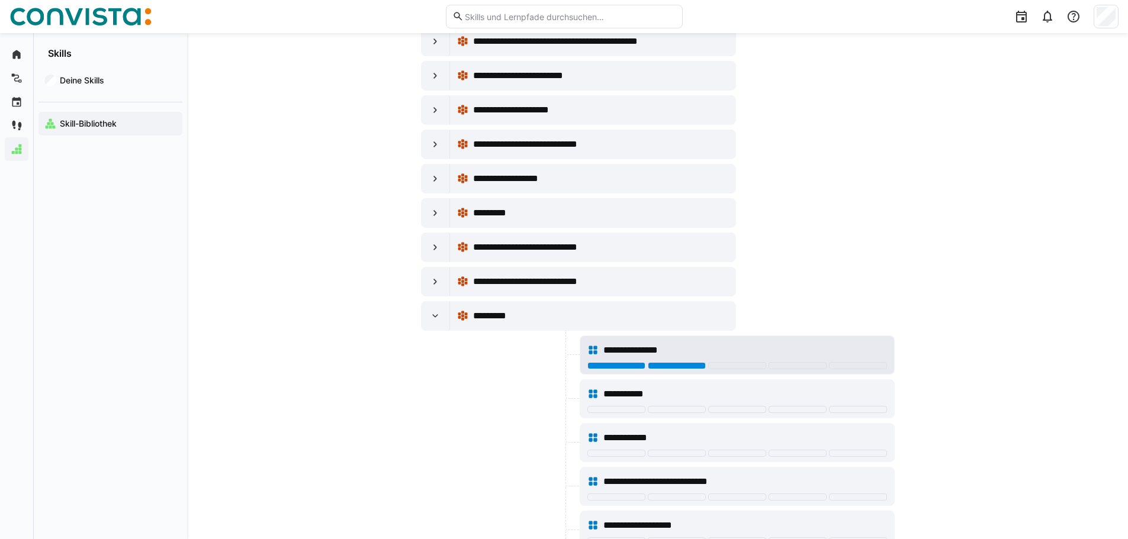
click at [660, 367] on div at bounding box center [677, 365] width 58 height 7
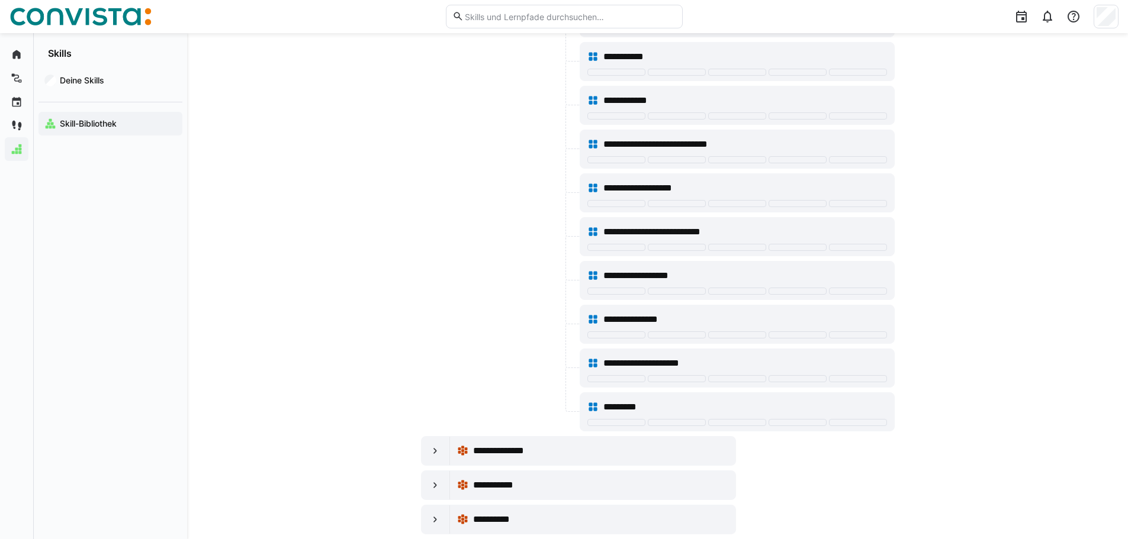
scroll to position [19304, 0]
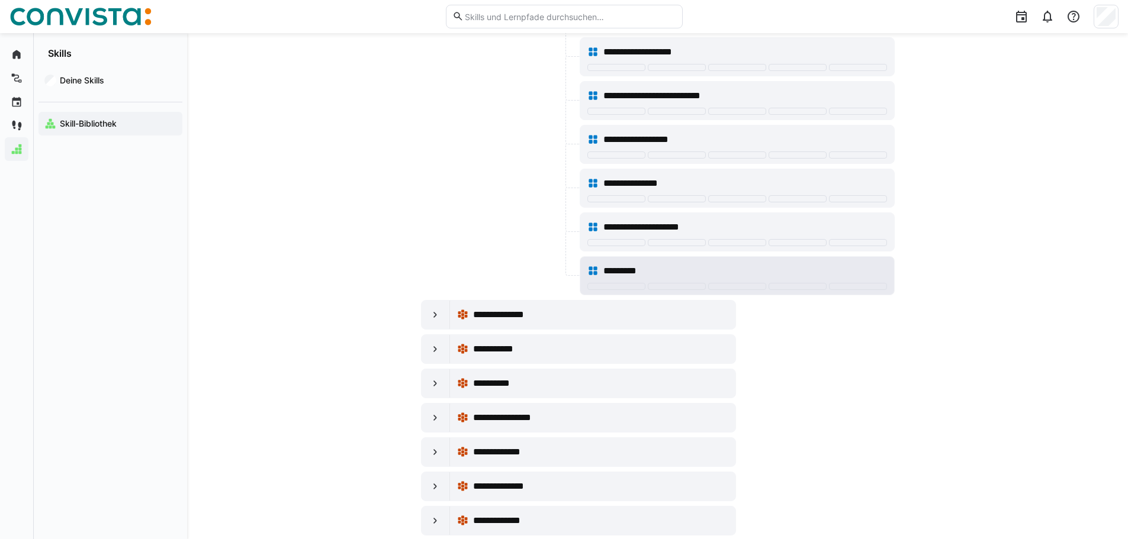
click at [693, 290] on div at bounding box center [737, 287] width 300 height 9
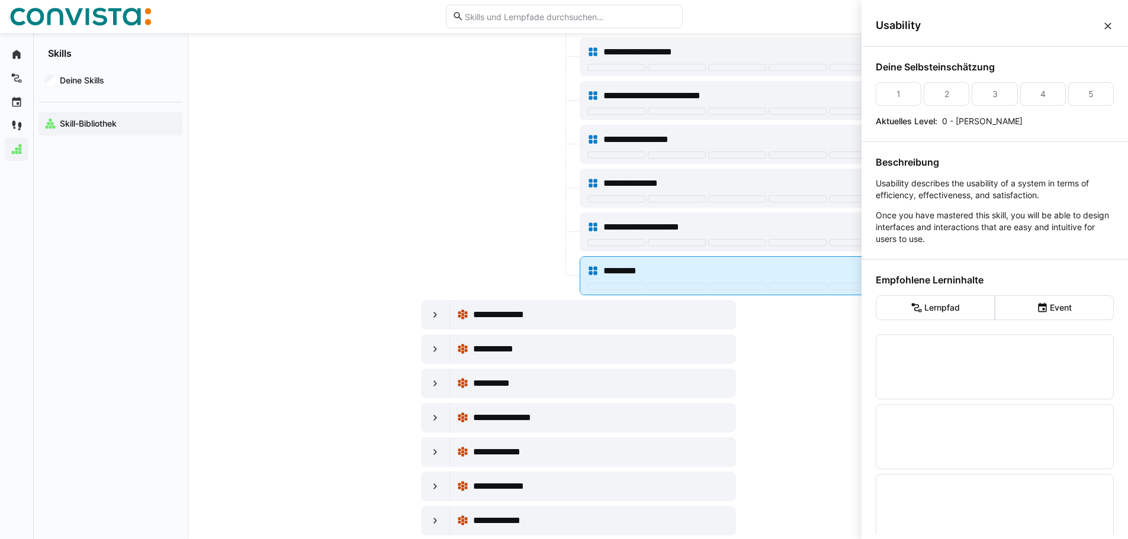
scroll to position [0, 0]
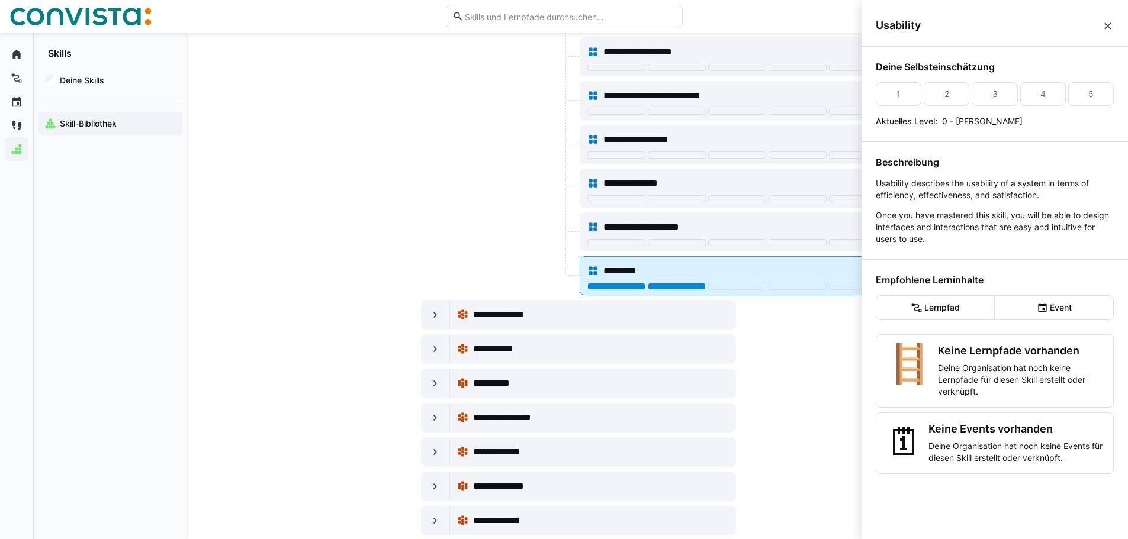
click at [692, 286] on div at bounding box center [677, 286] width 58 height 7
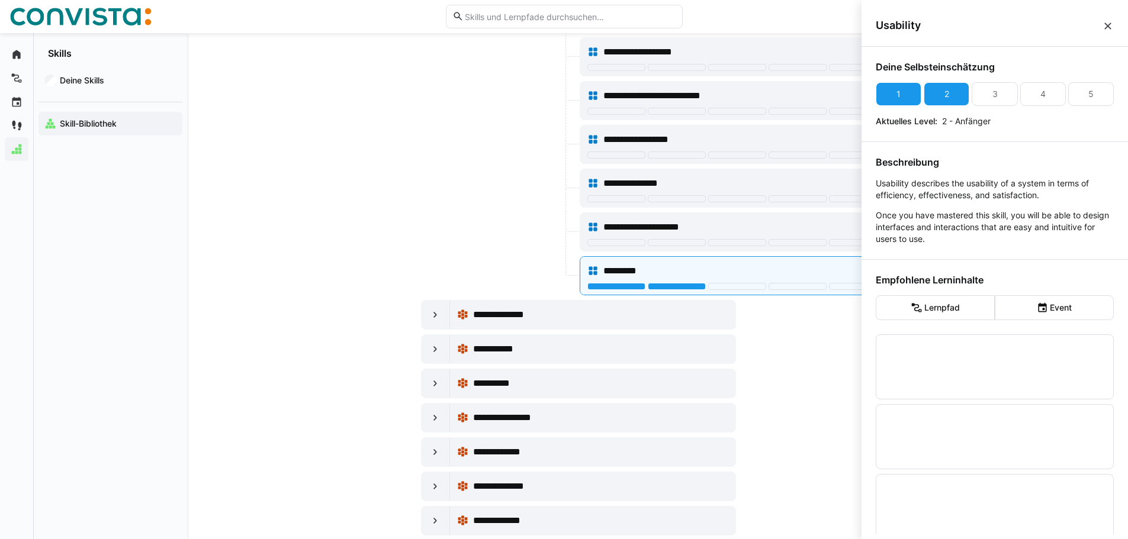
click at [436, 188] on div at bounding box center [499, 188] width 156 height 39
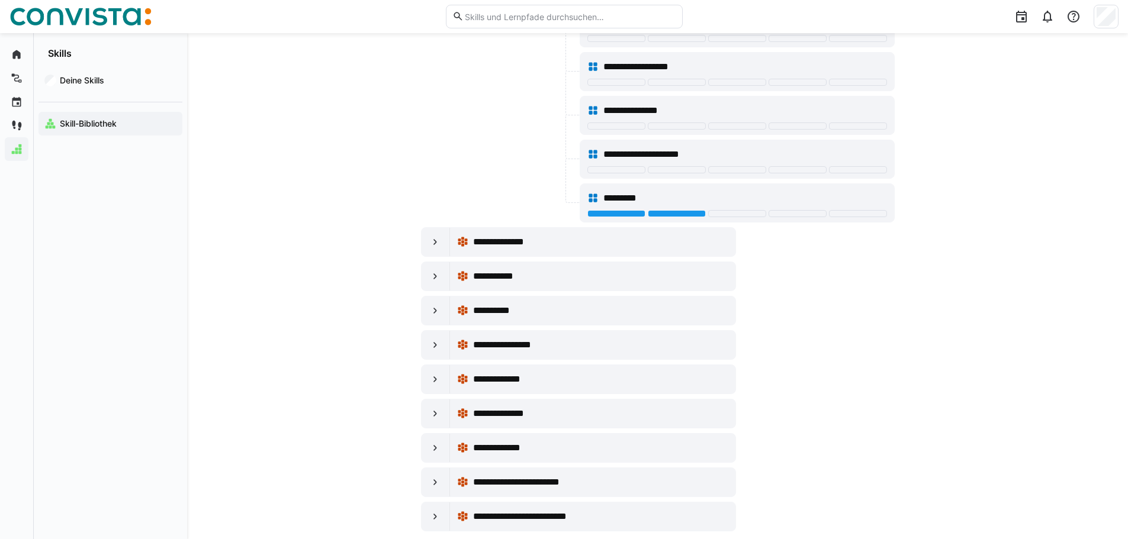
scroll to position [19398, 0]
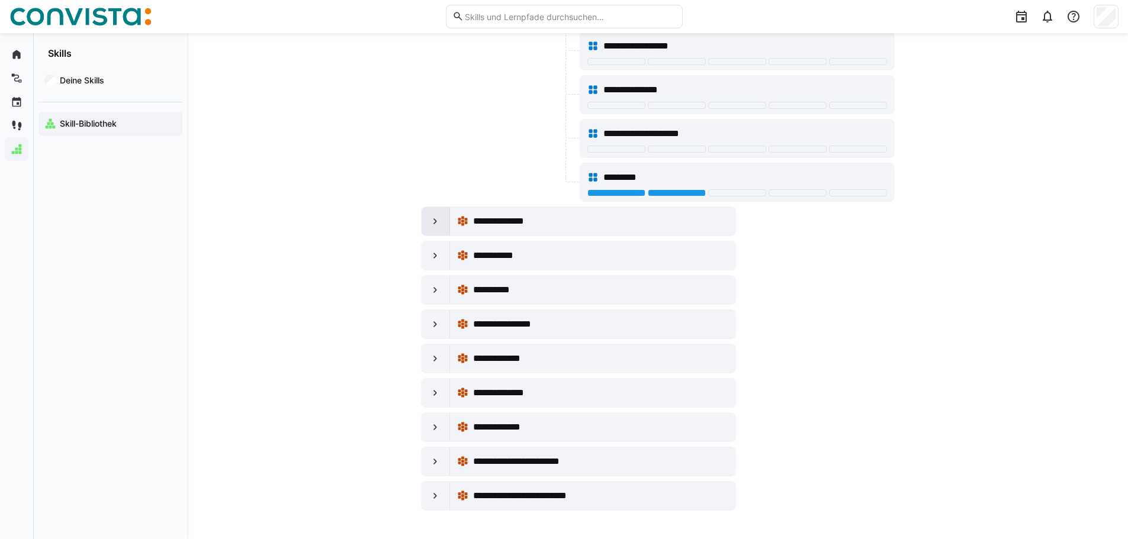
click at [433, 223] on eds-icon at bounding box center [435, 222] width 12 height 12
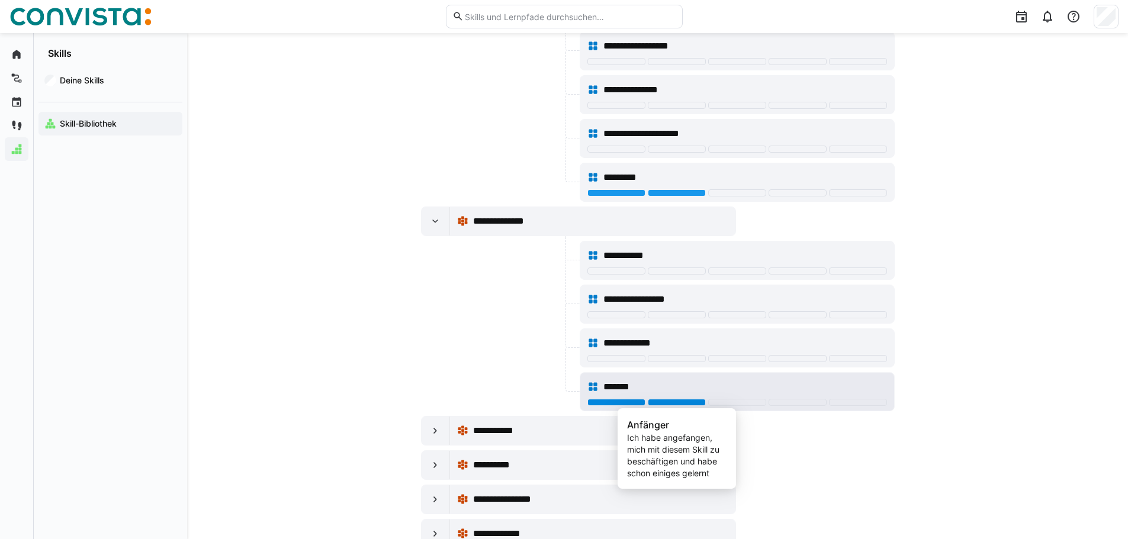
click at [672, 399] on div at bounding box center [677, 402] width 58 height 7
click at [740, 402] on div at bounding box center [737, 402] width 58 height 7
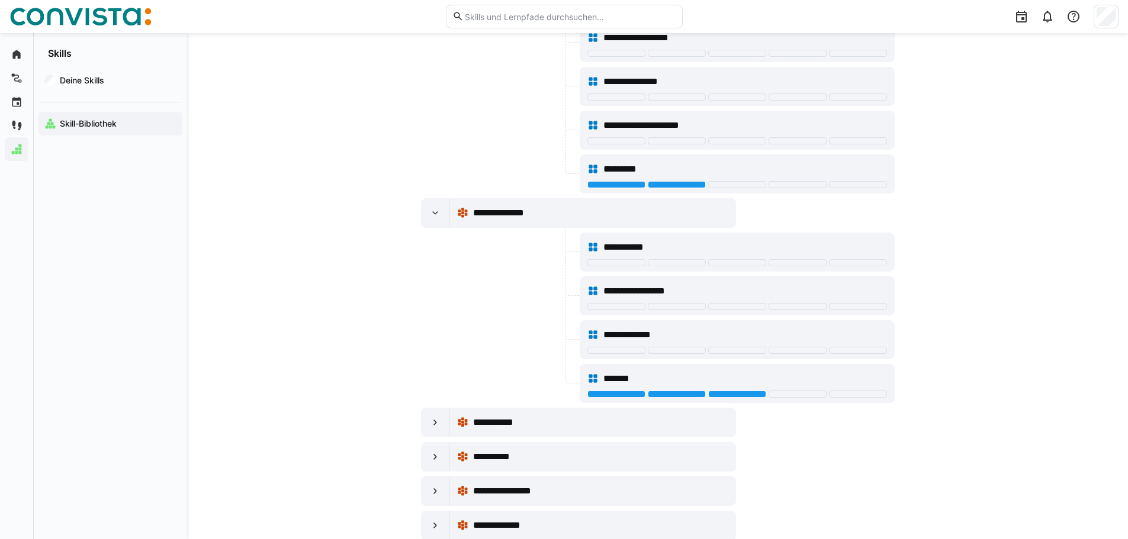
scroll to position [19573, 0]
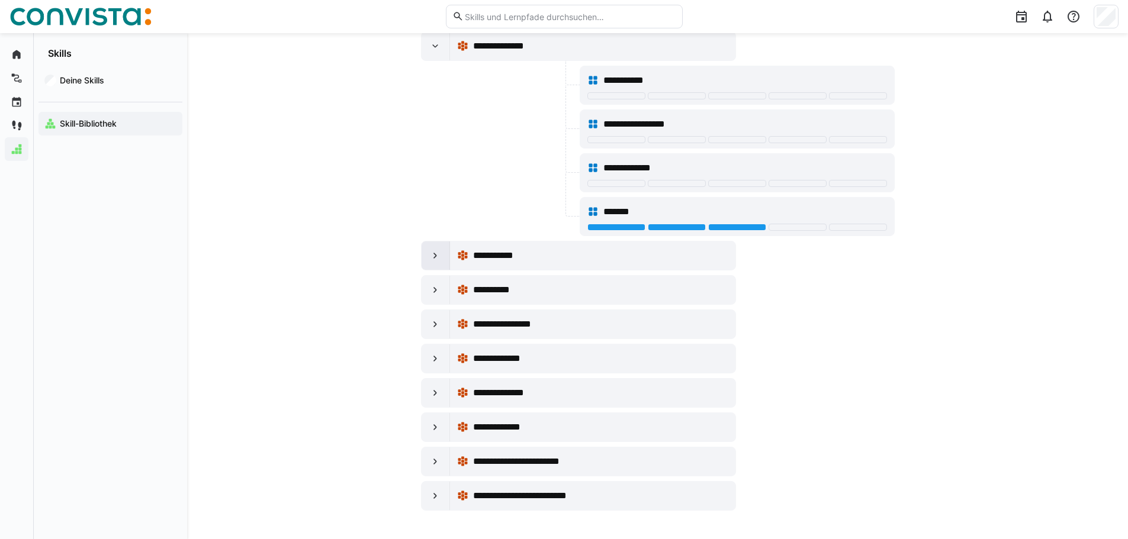
click at [434, 262] on div at bounding box center [436, 256] width 28 height 28
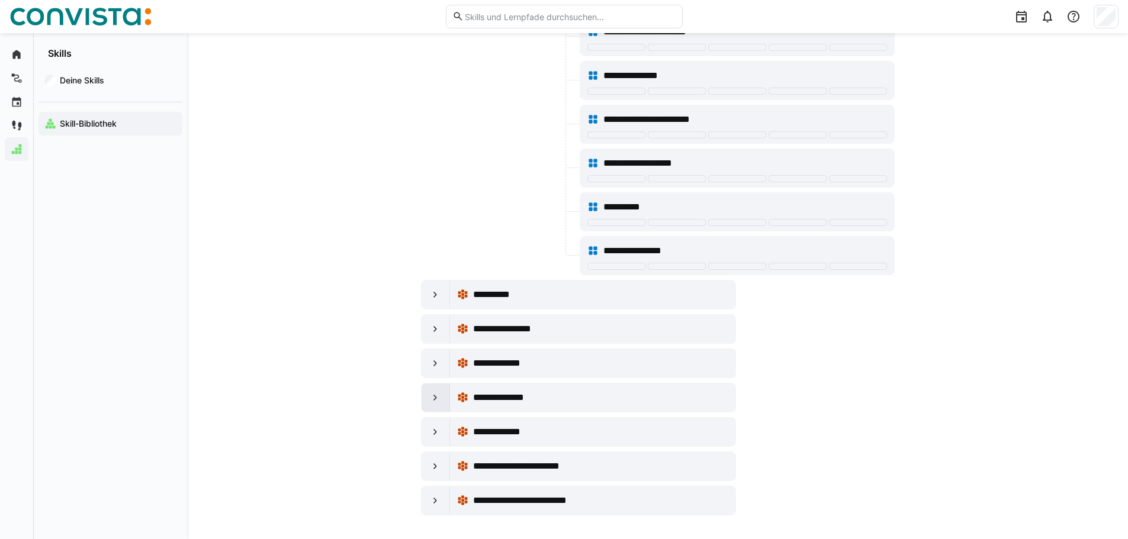
scroll to position [19923, 0]
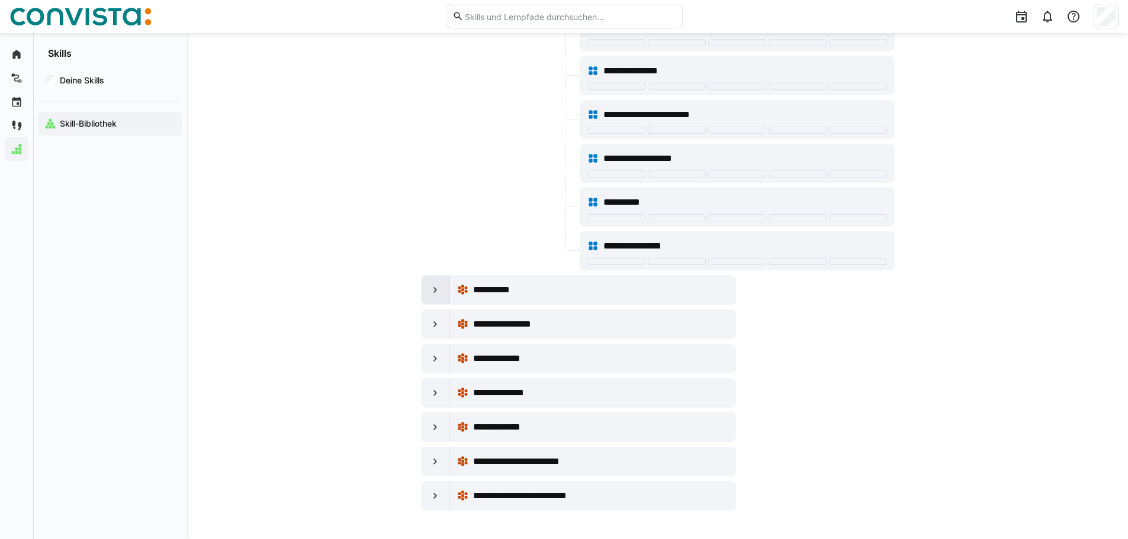
click at [441, 293] on eds-icon at bounding box center [435, 290] width 12 height 12
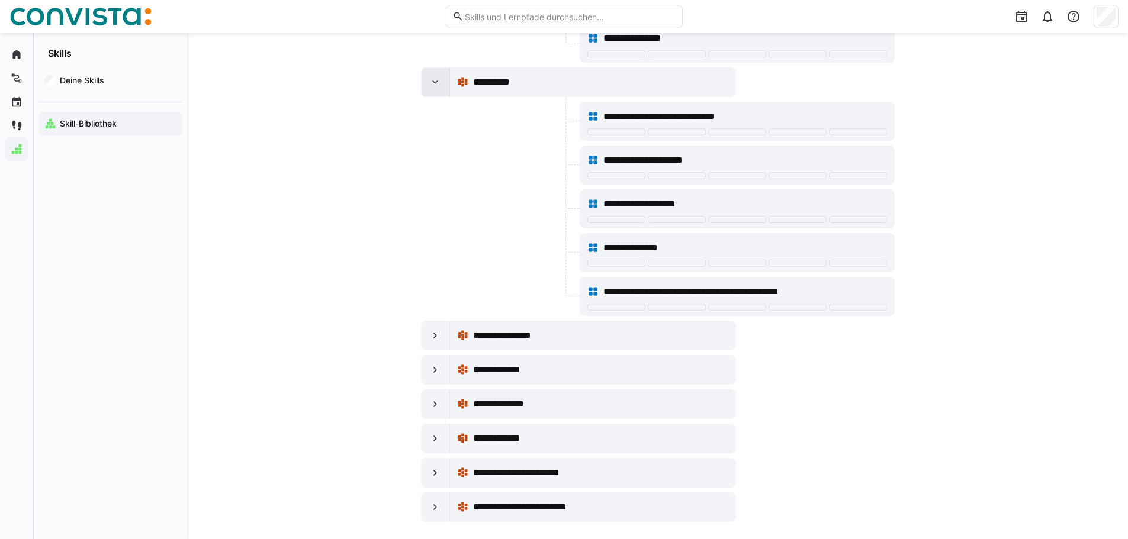
scroll to position [20143, 0]
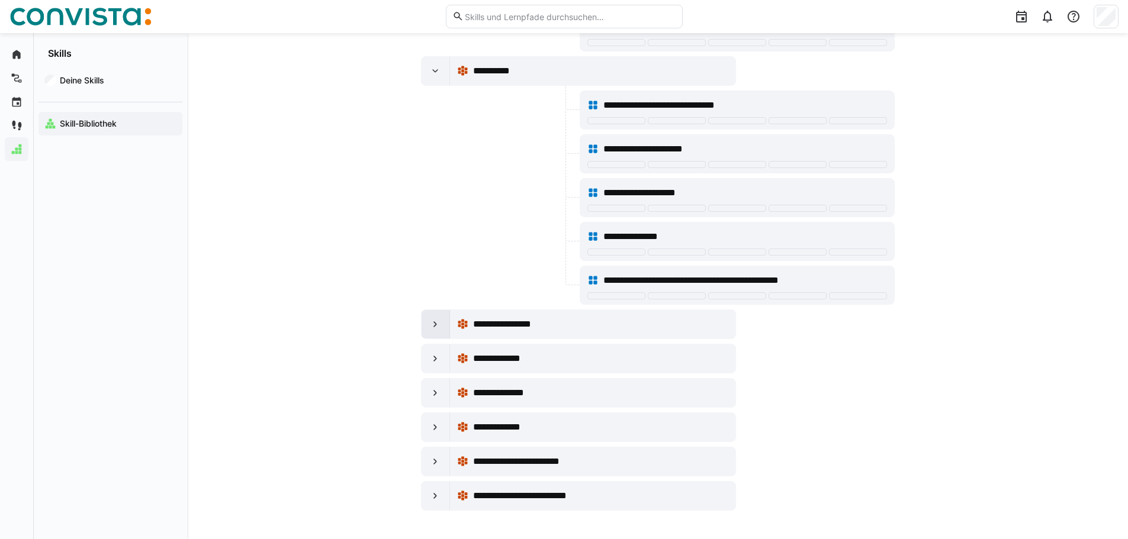
click at [436, 323] on eds-icon at bounding box center [435, 325] width 12 height 12
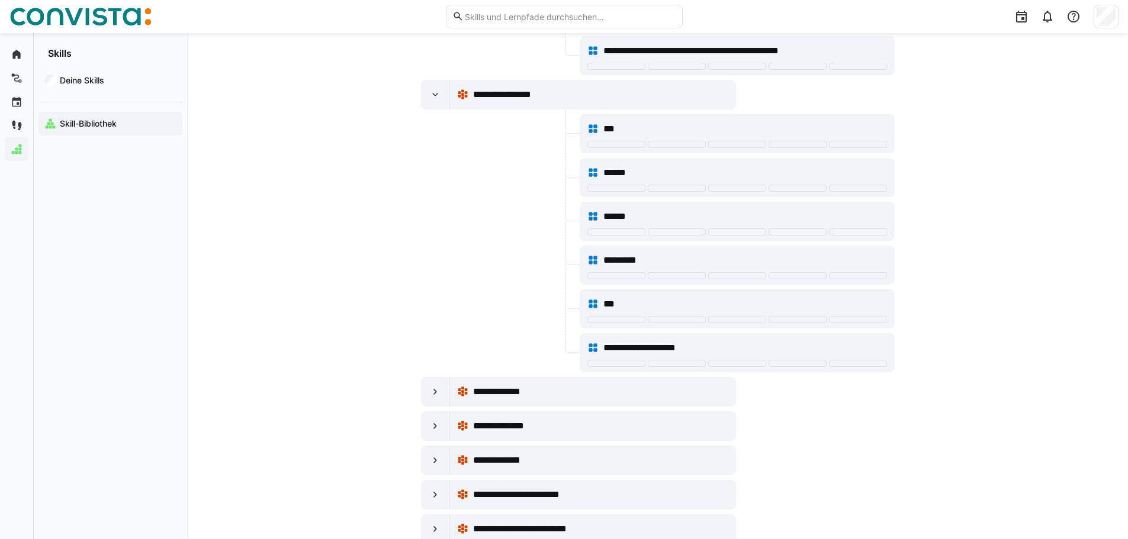
scroll to position [20405, 0]
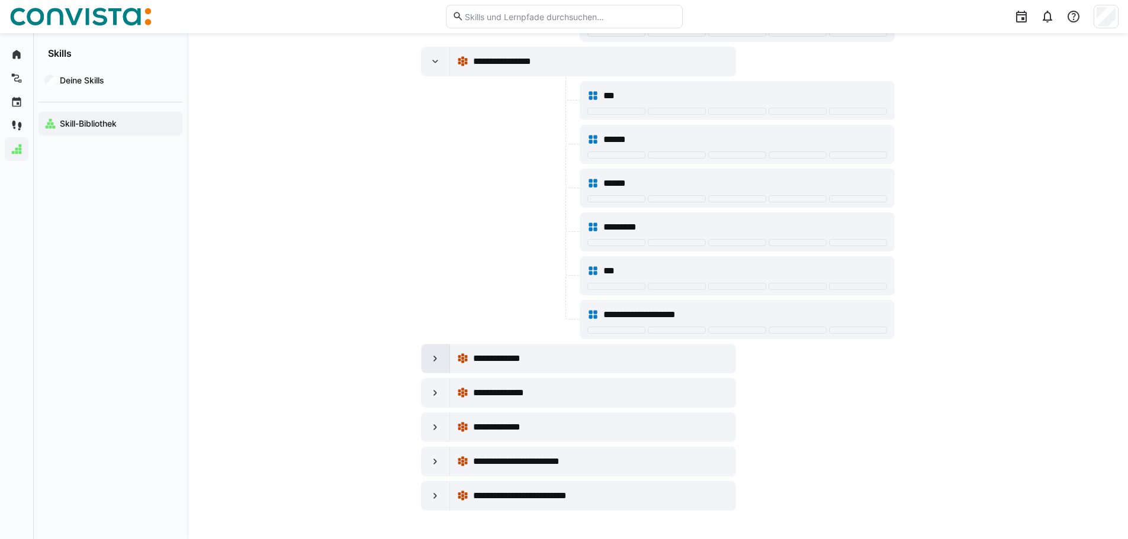
click at [433, 354] on eds-icon at bounding box center [435, 359] width 12 height 12
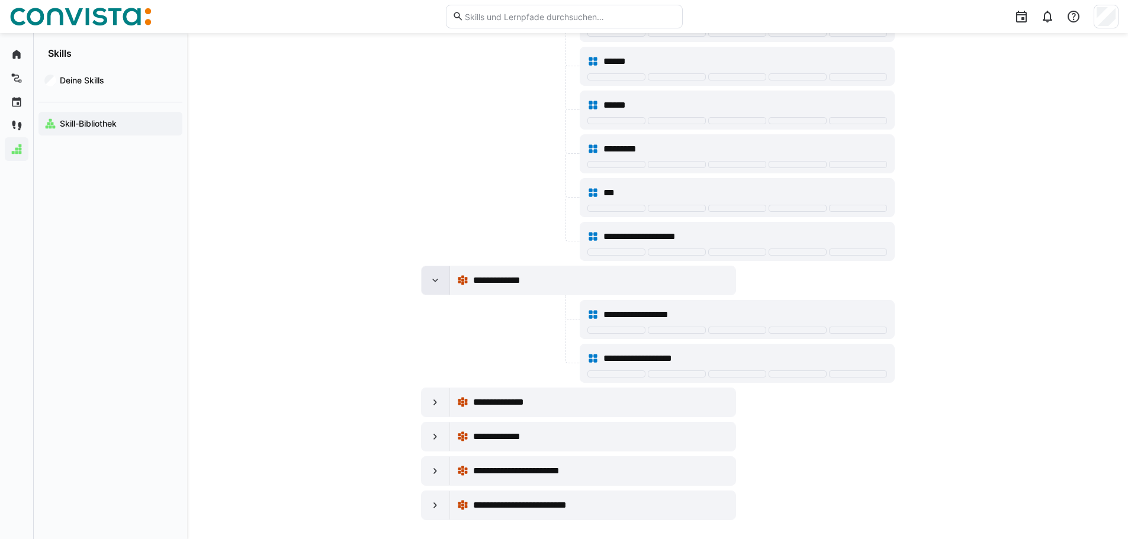
scroll to position [20493, 0]
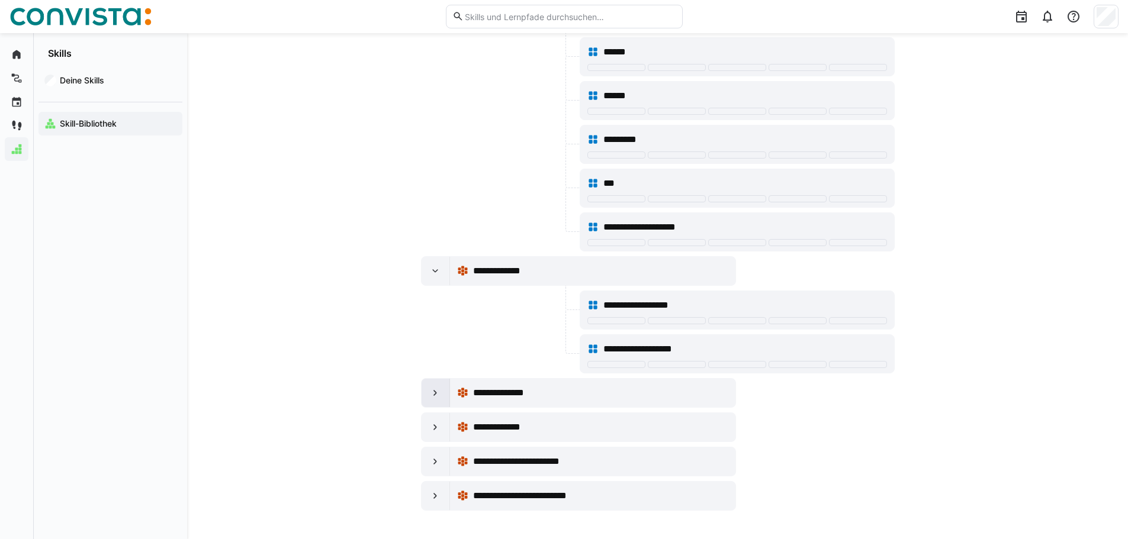
click at [438, 391] on eds-icon at bounding box center [435, 393] width 12 height 12
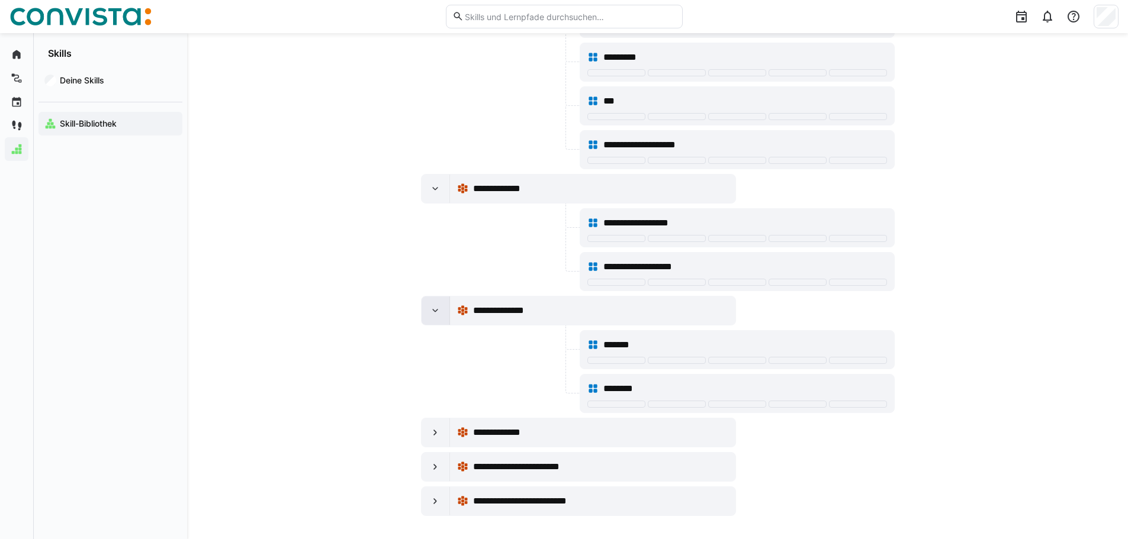
scroll to position [20581, 0]
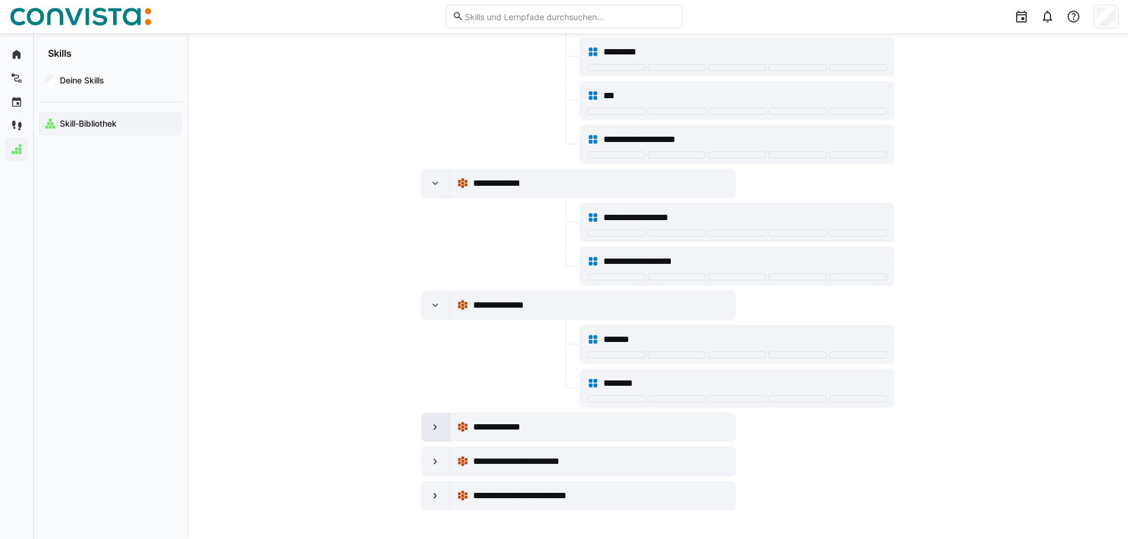
click at [439, 427] on eds-icon at bounding box center [435, 428] width 12 height 12
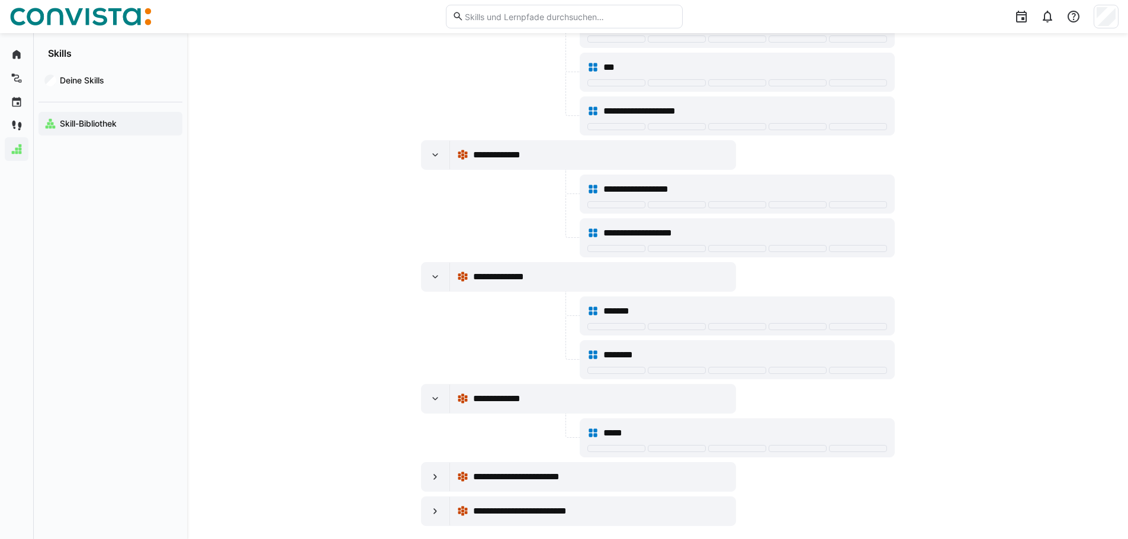
scroll to position [20625, 0]
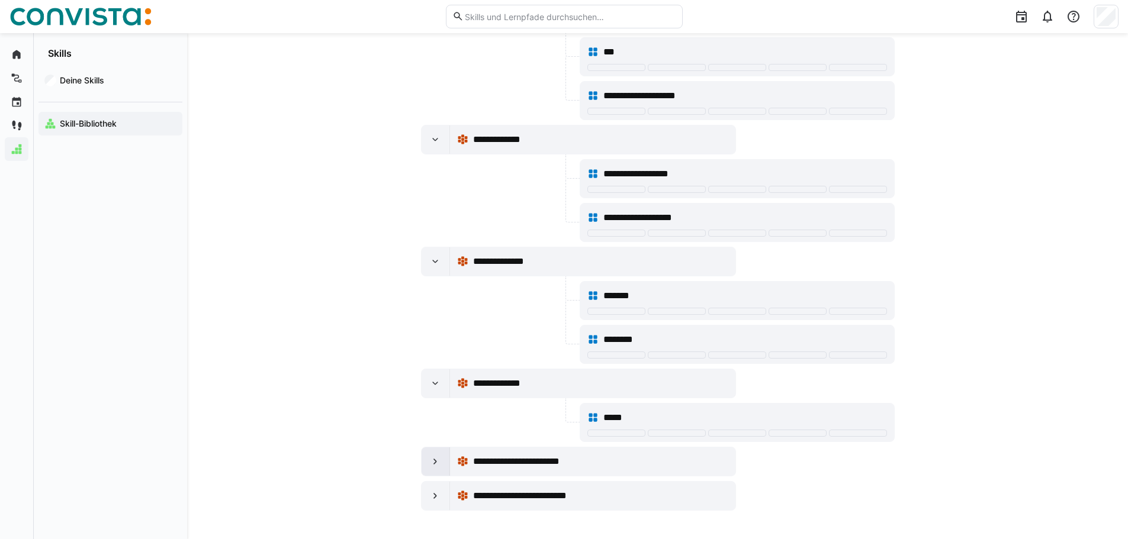
click at [434, 457] on eds-icon at bounding box center [435, 462] width 12 height 12
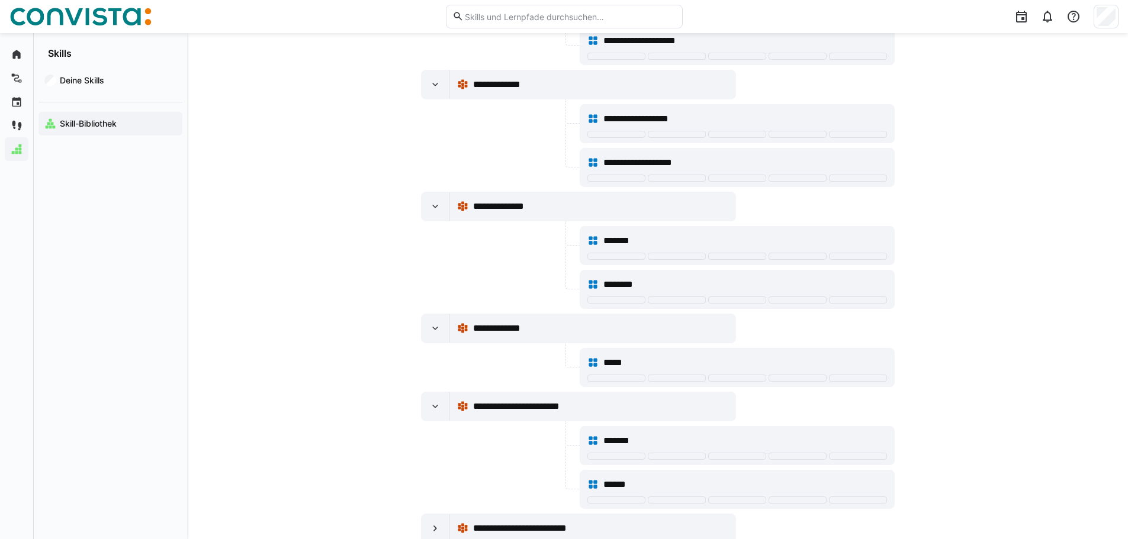
scroll to position [20712, 0]
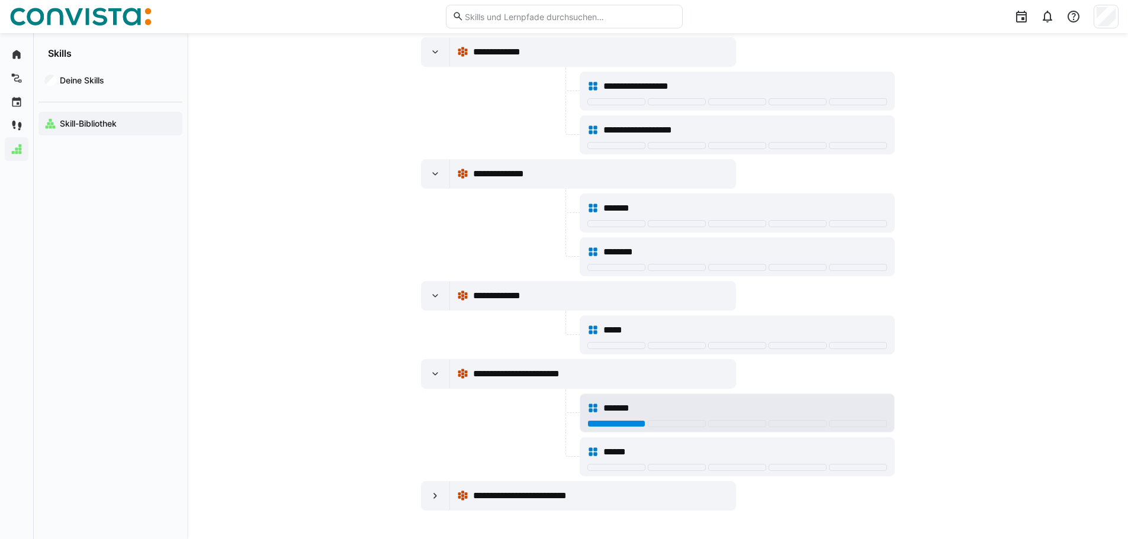
click at [621, 423] on div at bounding box center [616, 423] width 58 height 7
click at [423, 493] on div at bounding box center [436, 496] width 28 height 28
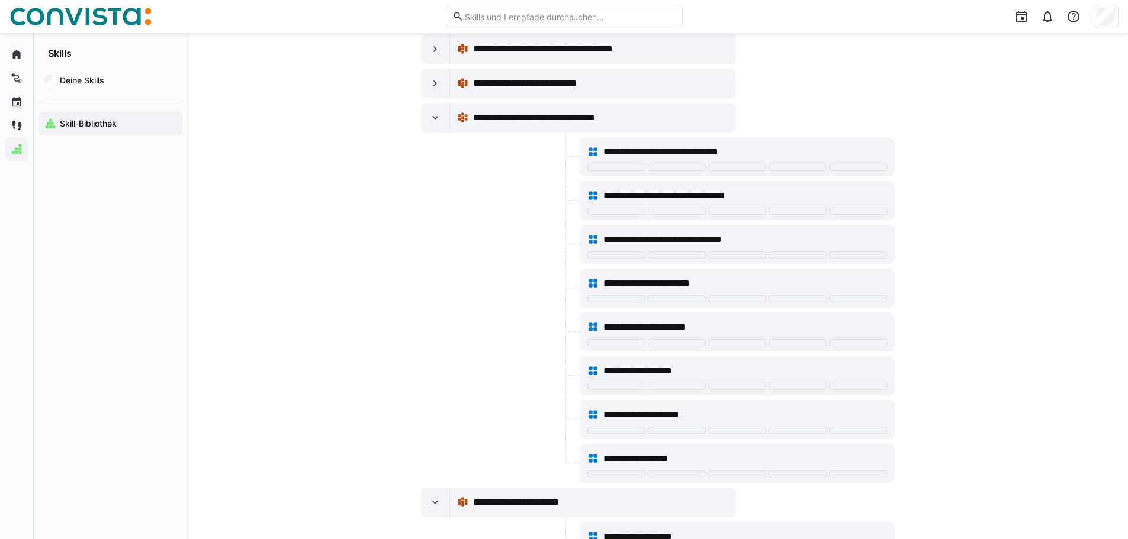
scroll to position [0, 0]
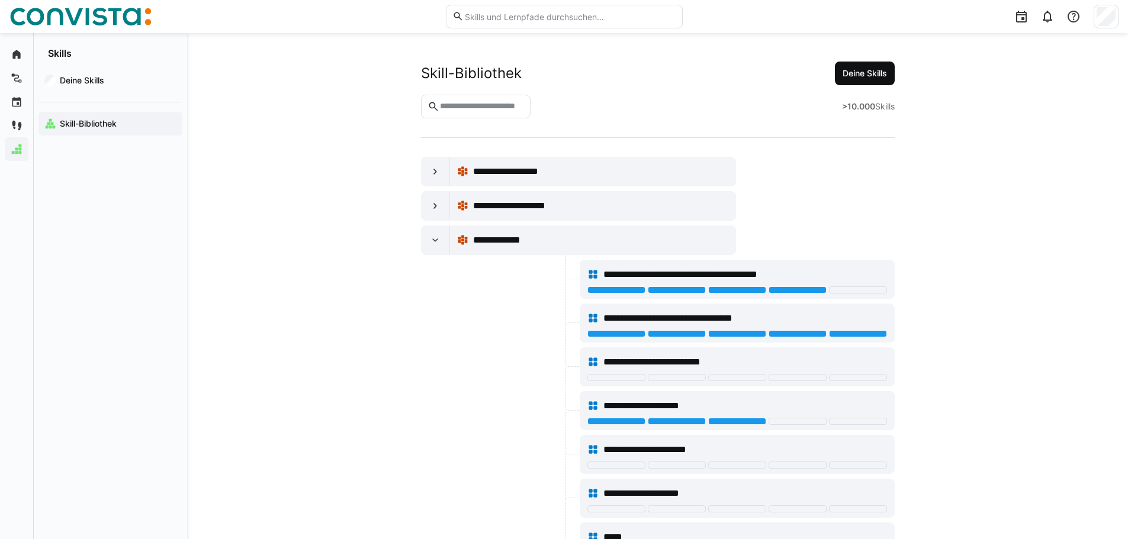
click at [873, 65] on span "Deine Skills" at bounding box center [865, 74] width 60 height 24
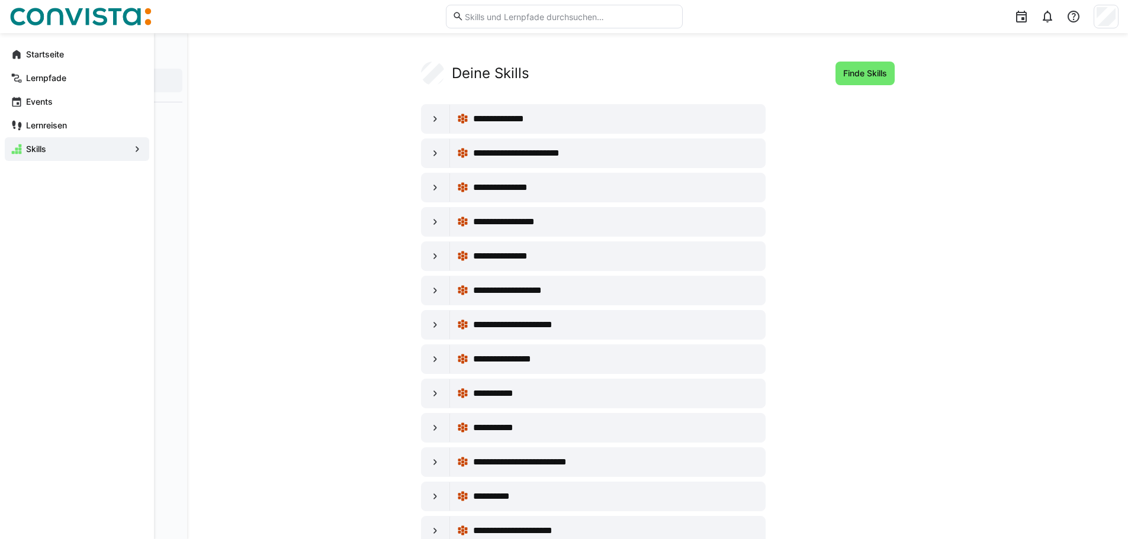
click at [24, 52] on div "Startseite" at bounding box center [77, 55] width 144 height 24
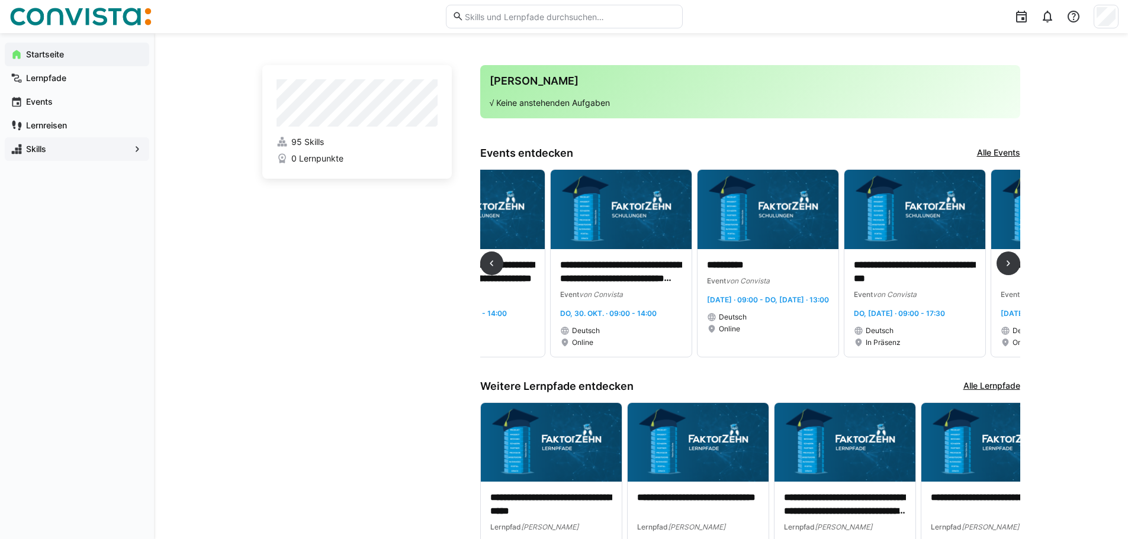
scroll to position [0, 83]
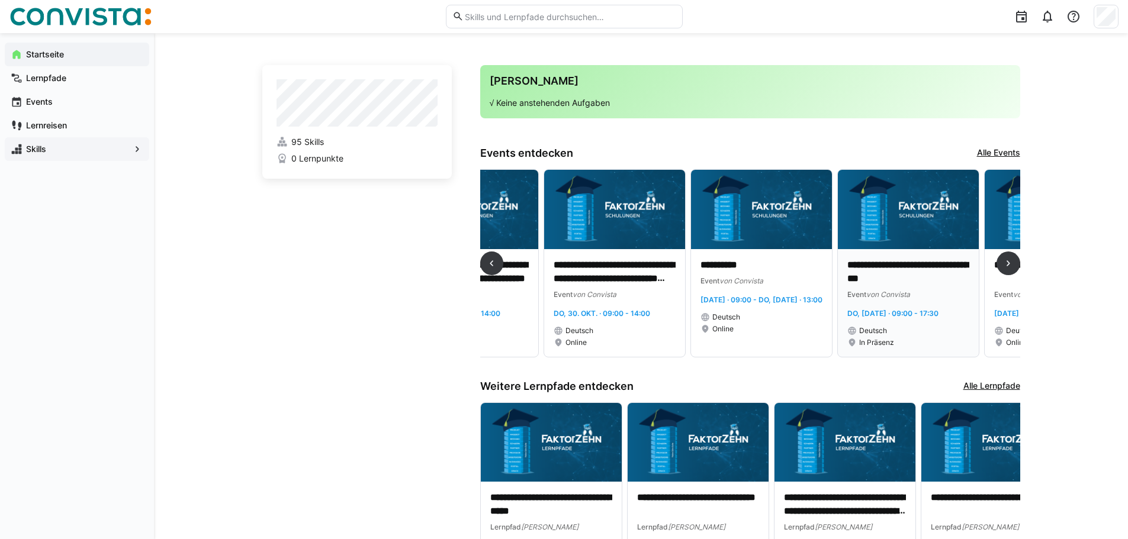
click at [914, 284] on p "**********" at bounding box center [908, 272] width 122 height 27
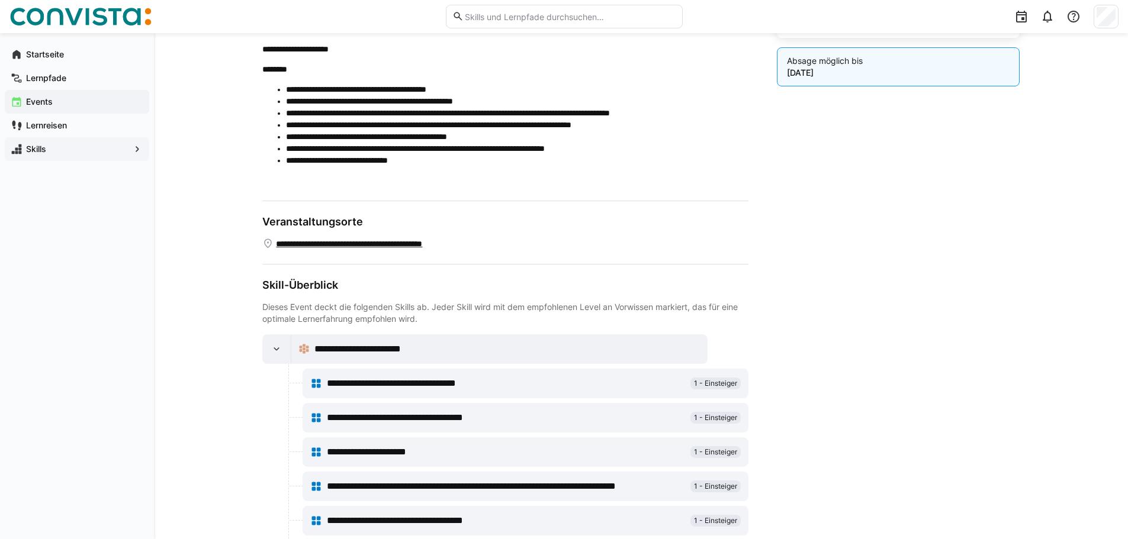
scroll to position [30, 0]
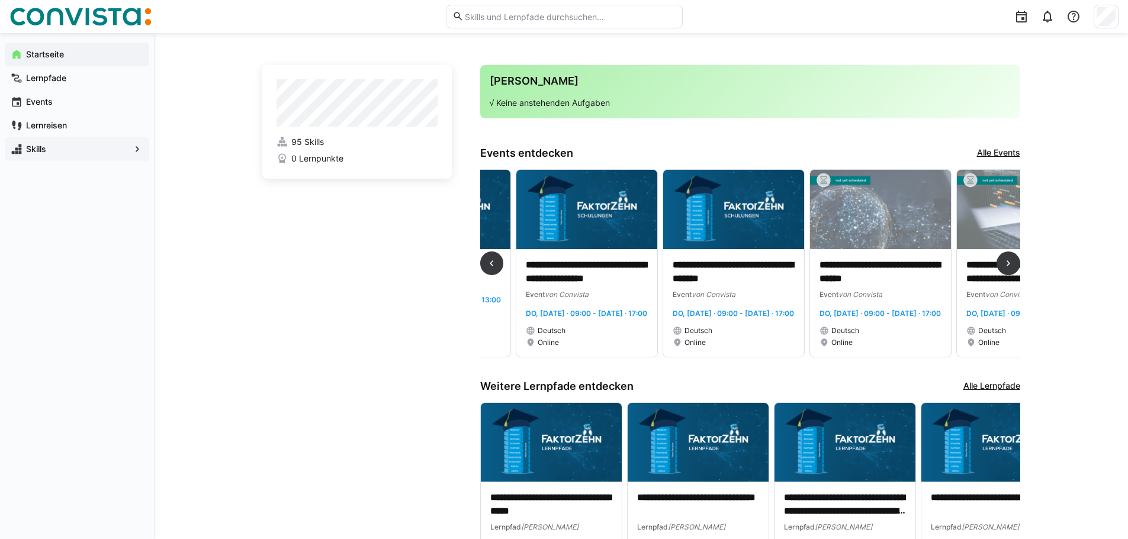
scroll to position [0, 1289]
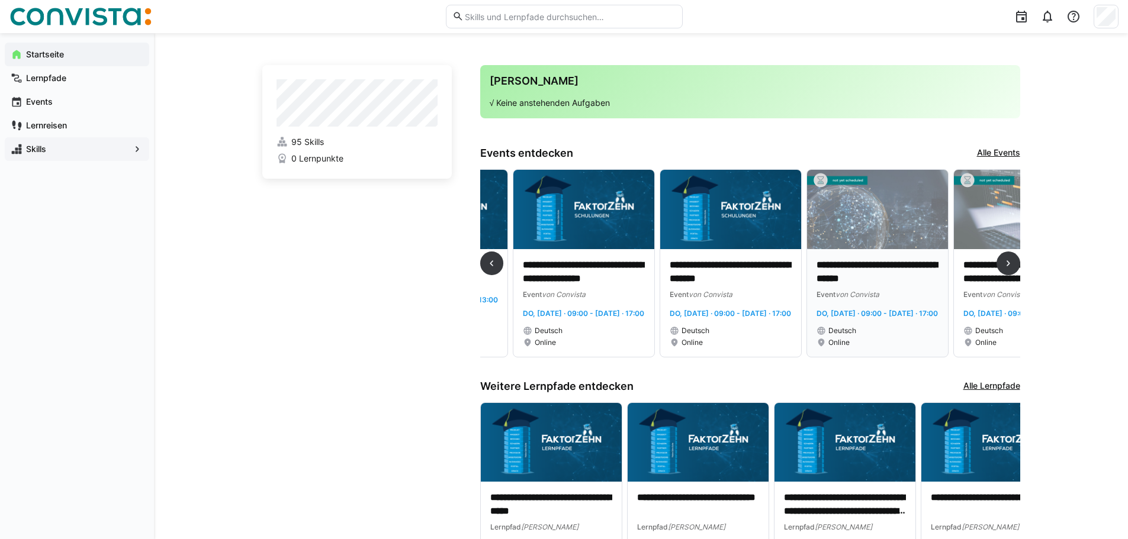
click at [917, 334] on div "**********" at bounding box center [878, 303] width 122 height 89
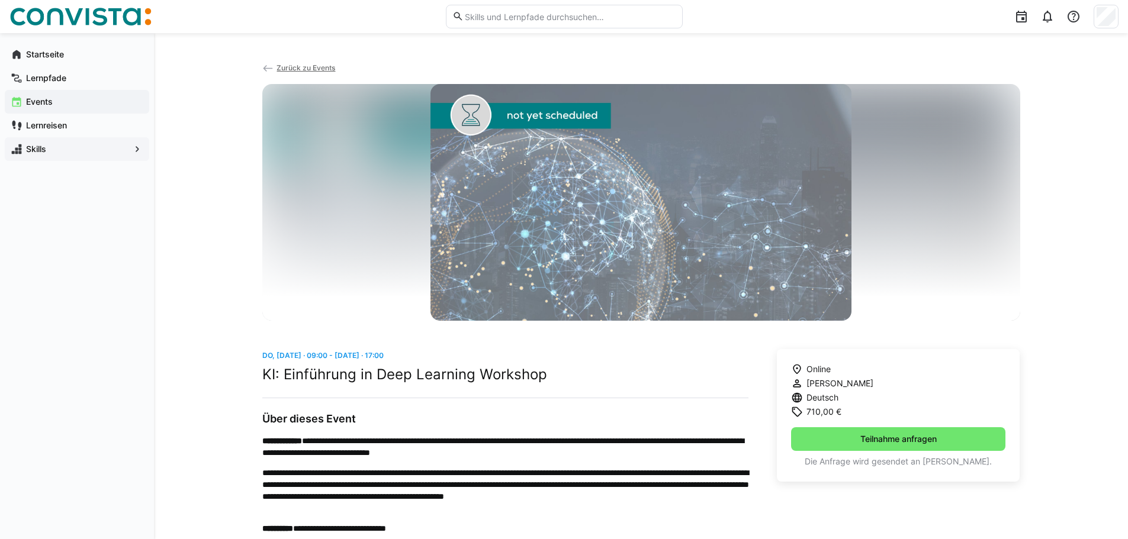
click at [282, 68] on span "Zurück zu Events" at bounding box center [306, 67] width 59 height 9
click at [326, 66] on span "Zurück zu Events" at bounding box center [306, 67] width 59 height 9
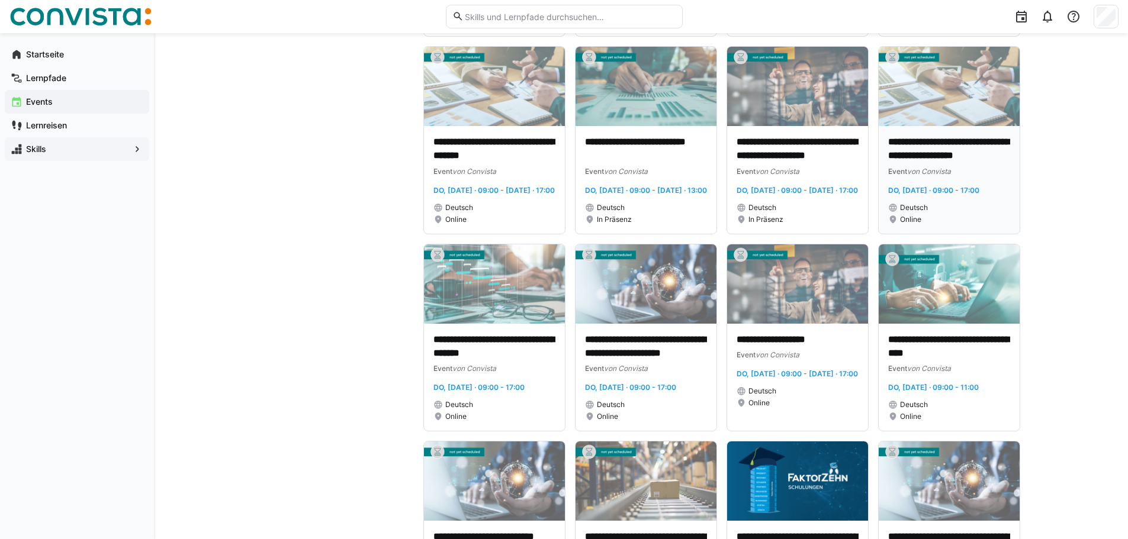
scroll to position [947, 0]
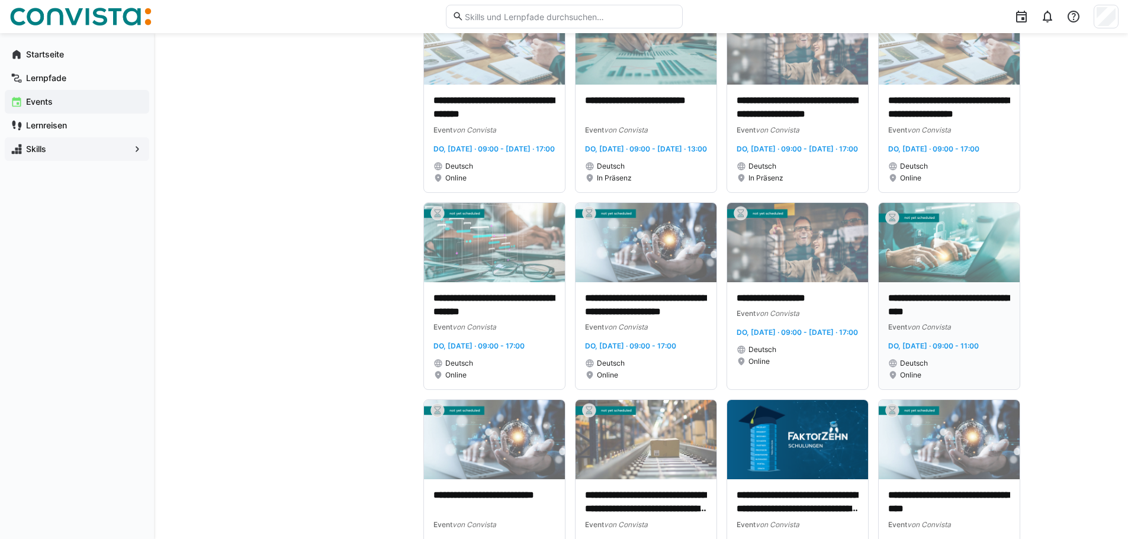
click at [1007, 333] on div "Event von Convista" at bounding box center [949, 327] width 122 height 12
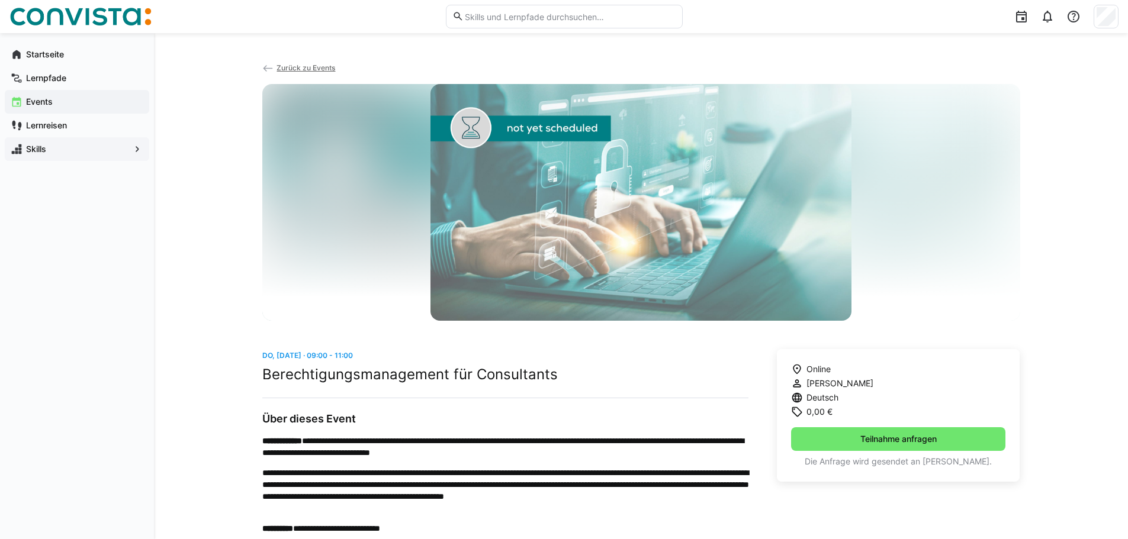
click at [303, 65] on span "Zurück zu Events" at bounding box center [306, 67] width 59 height 9
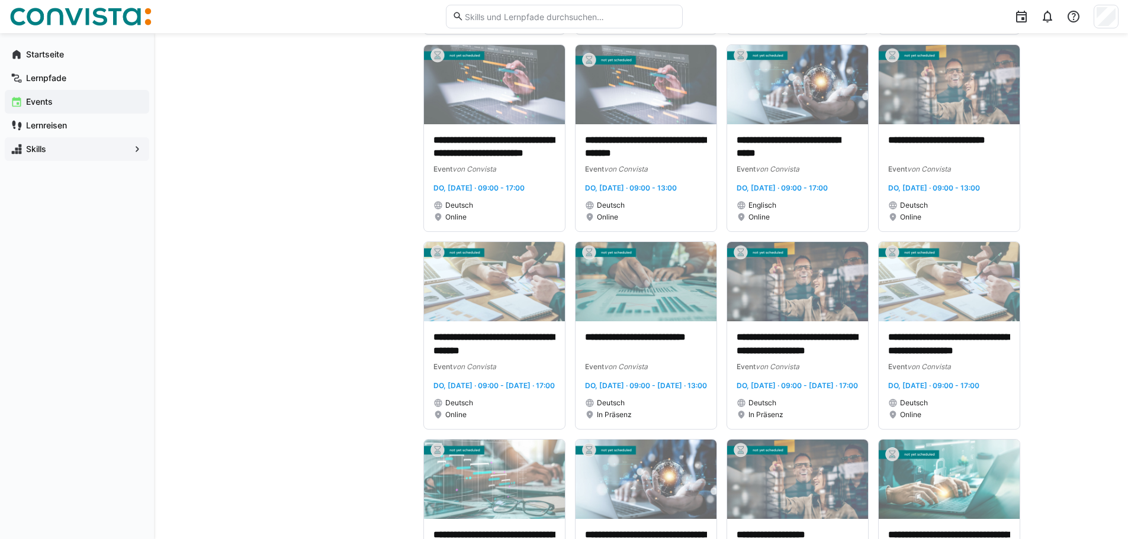
scroll to position [770, 0]
